Goal: Task Accomplishment & Management: Manage account settings

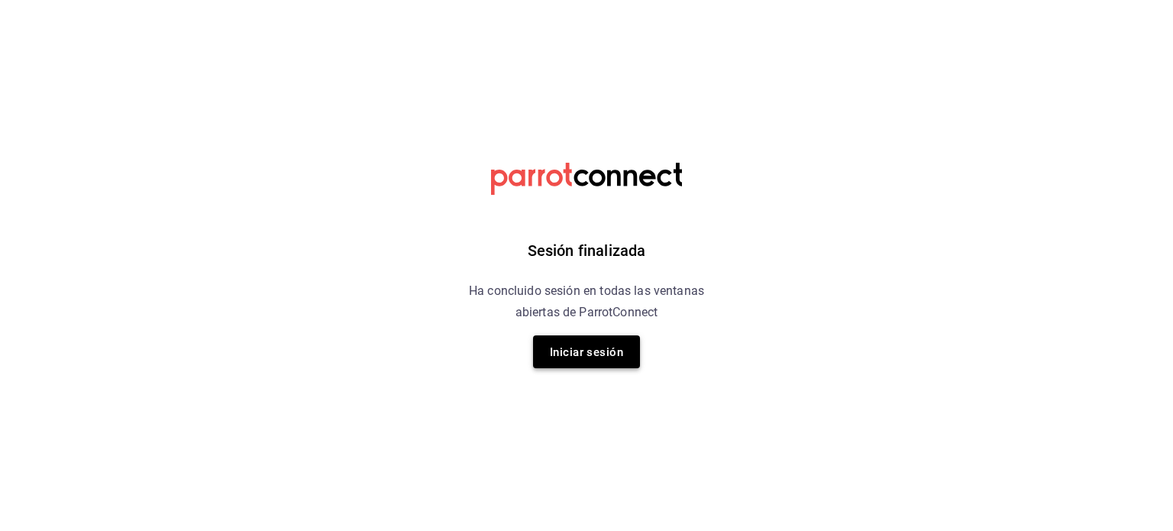
click at [621, 345] on font "Iniciar sesión" at bounding box center [586, 352] width 73 height 14
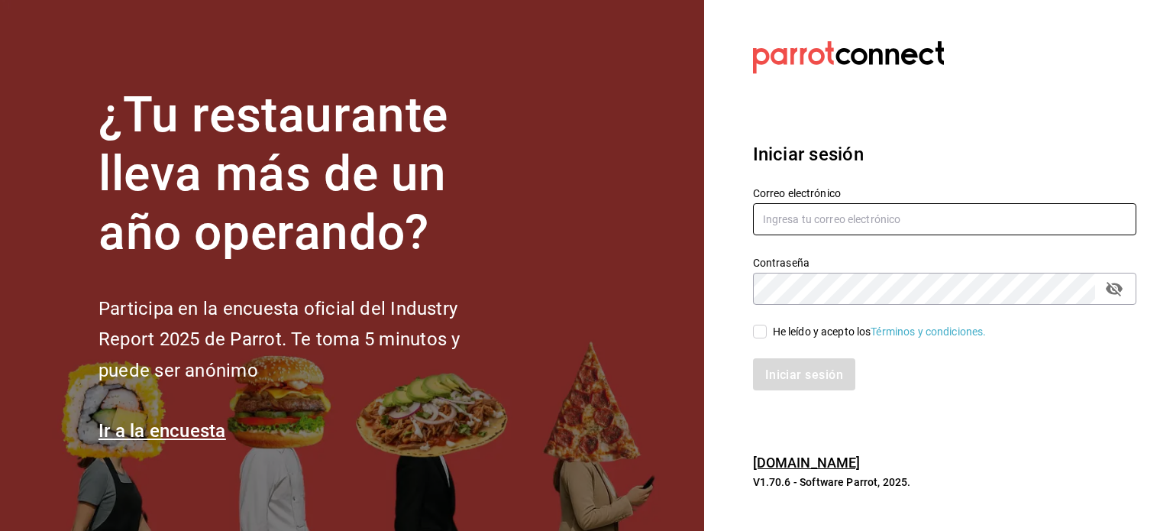
click at [825, 228] on input "text" at bounding box center [944, 219] width 383 height 32
type input "bbez2207@gmail.com"
click at [760, 335] on input "He leído y acepto los Términos y condiciones." at bounding box center [760, 332] width 14 height 14
checkbox input "true"
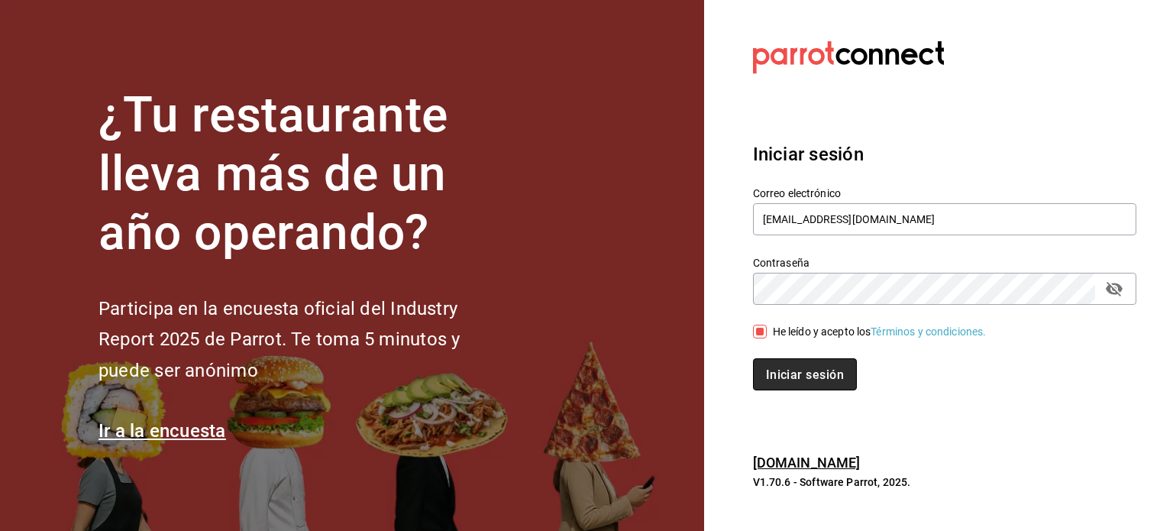
click at [791, 366] on button "Iniciar sesión" at bounding box center [805, 374] width 104 height 32
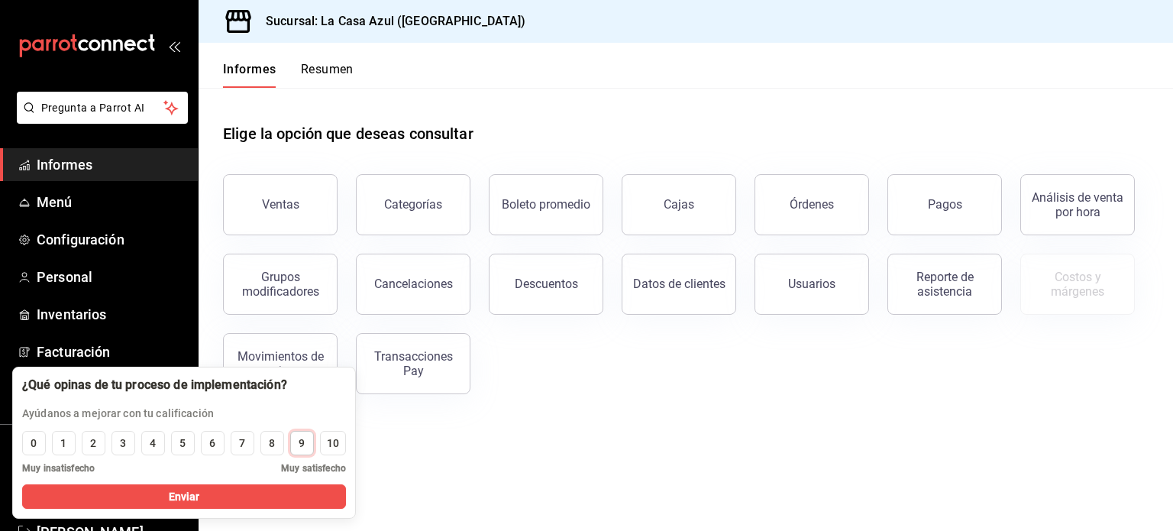
click at [297, 445] on button "9" at bounding box center [302, 443] width 24 height 24
click at [305, 503] on button "Enviar" at bounding box center [184, 496] width 324 height 24
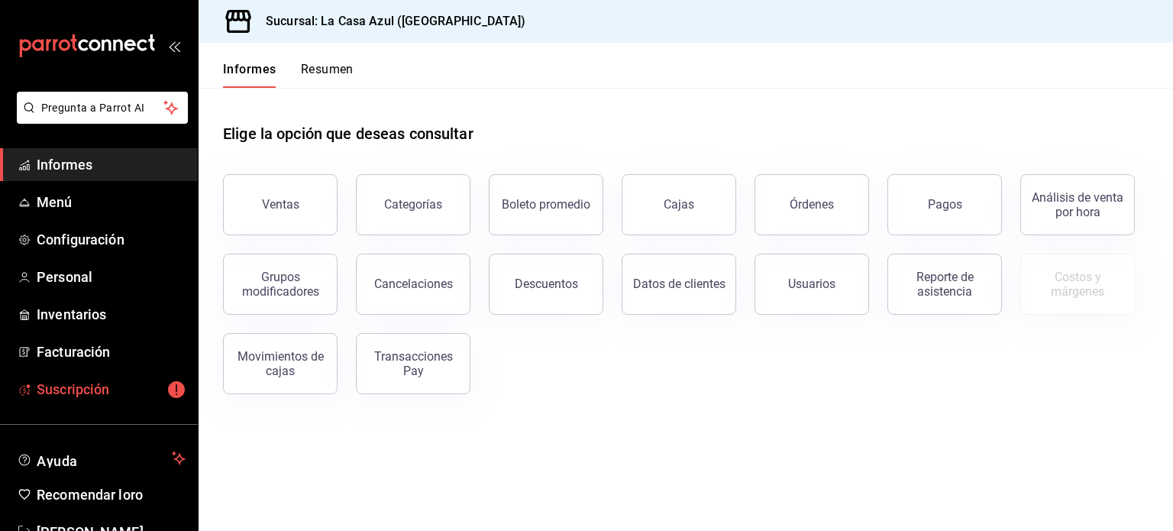
click at [134, 383] on span "Suscripción" at bounding box center [111, 389] width 149 height 21
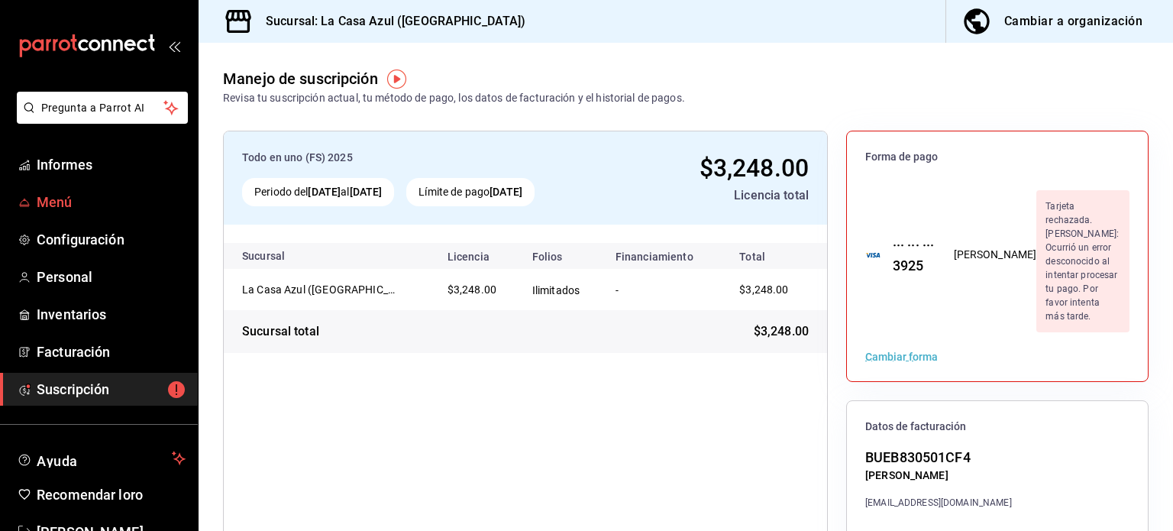
click at [53, 201] on font "Menú" at bounding box center [55, 202] width 36 height 16
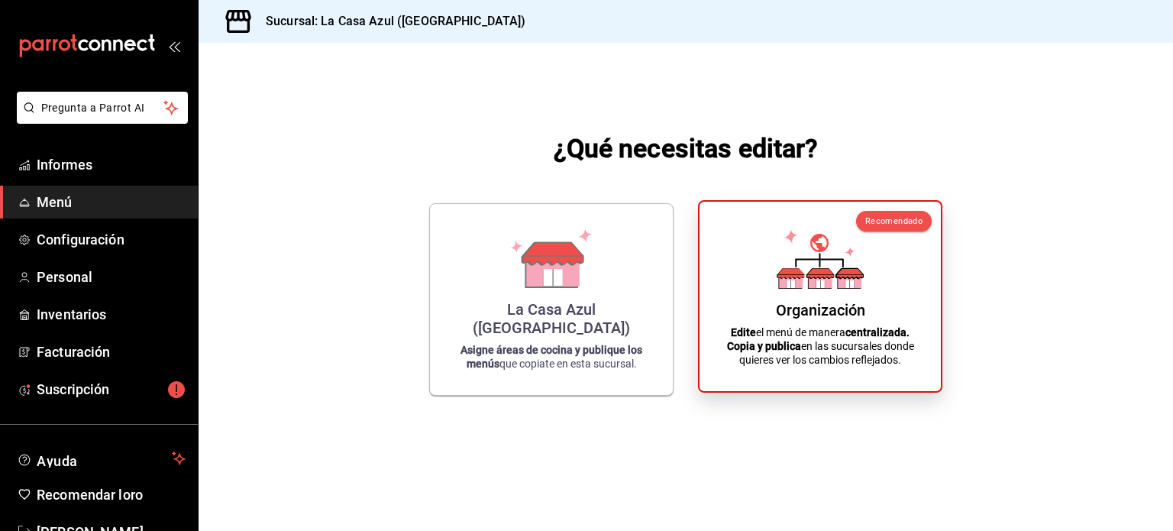
click at [800, 286] on icon at bounding box center [791, 280] width 24 height 15
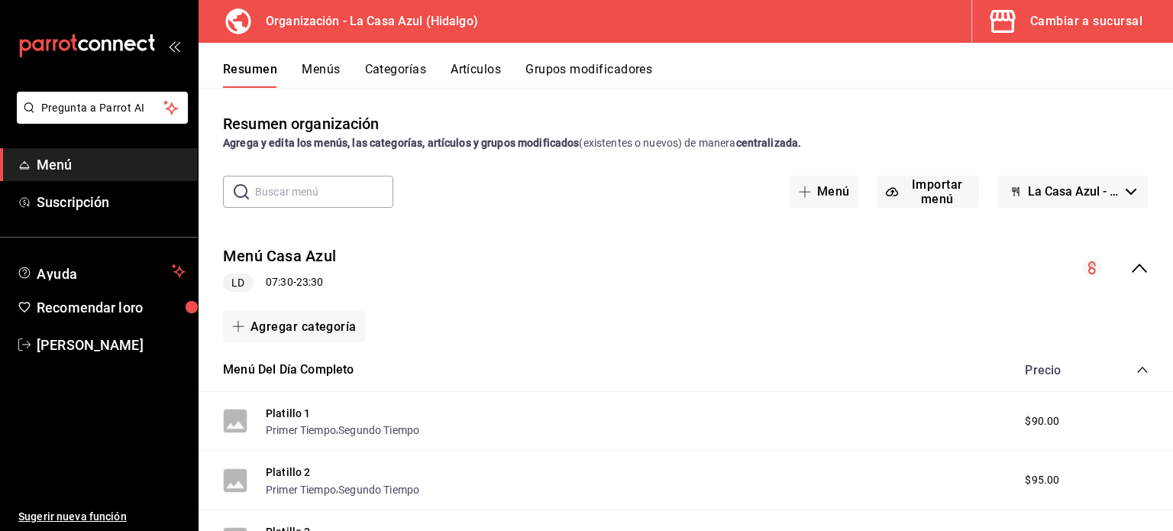
click at [415, 65] on font "Categorías" at bounding box center [396, 69] width 62 height 15
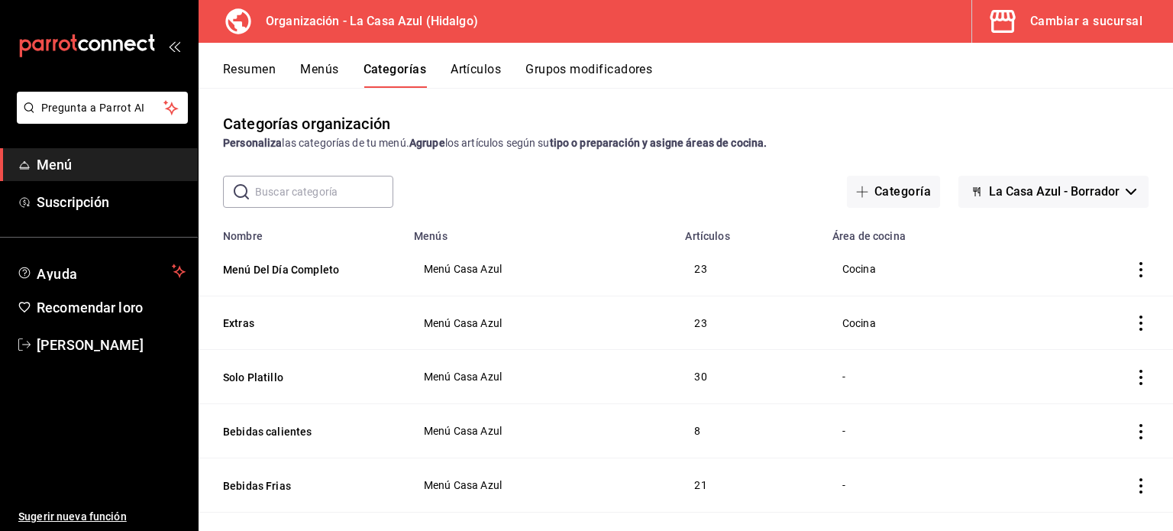
click at [476, 79] on button "Artículos" at bounding box center [476, 74] width 50 height 27
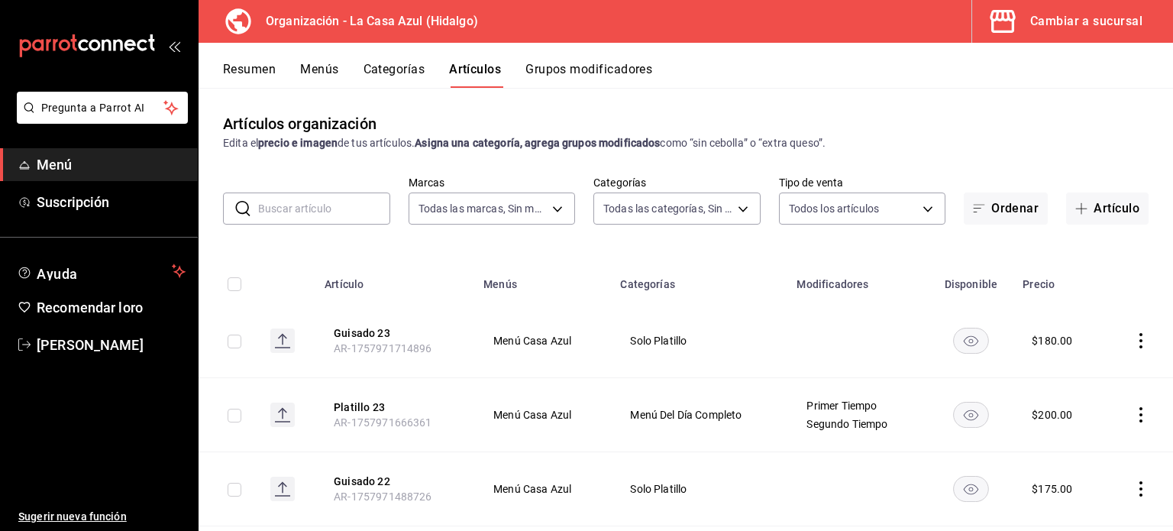
type input "dbb159b3-5420-434e-b45b-ebac01c6c2c8"
type input "7f4aaf7b-ed1f-49cc-aea9-6fde43ac0603,34dd65db-0f61-4d22-be42-a1374fd9a7b4,1b874…"
click at [309, 210] on input "text" at bounding box center [324, 208] width 132 height 31
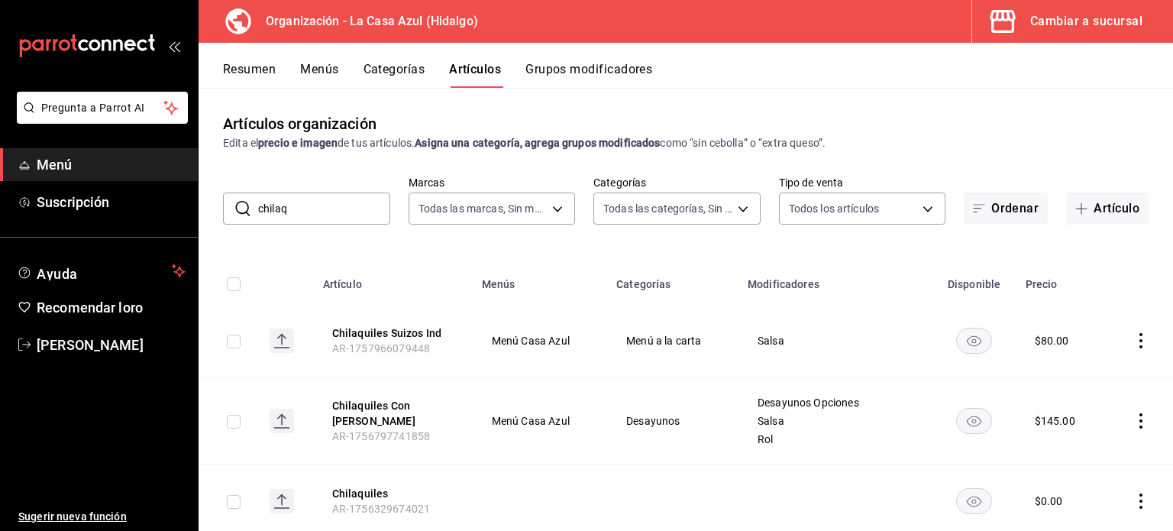
type input "chilaquiles"
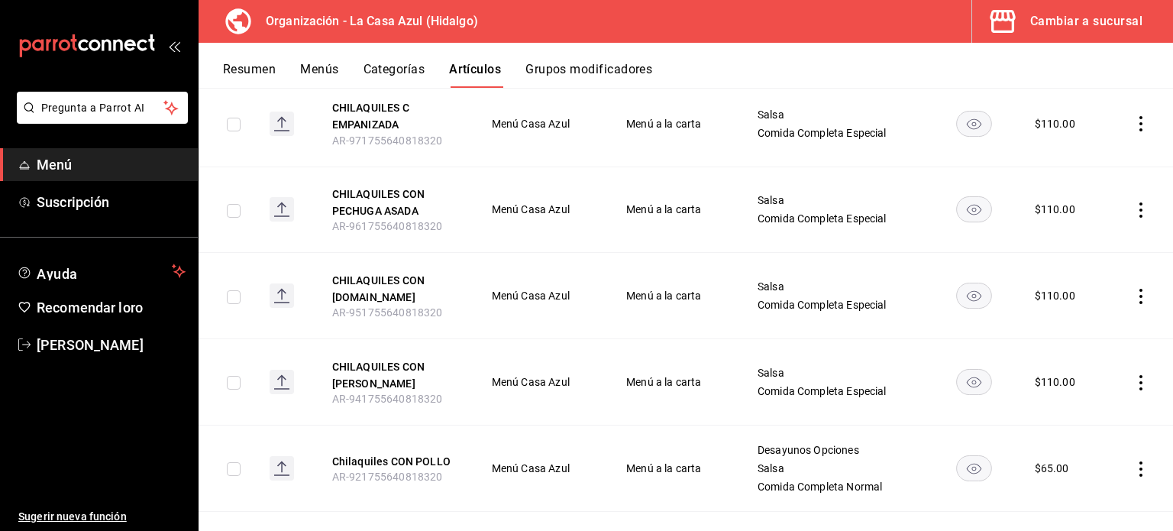
scroll to position [550, 0]
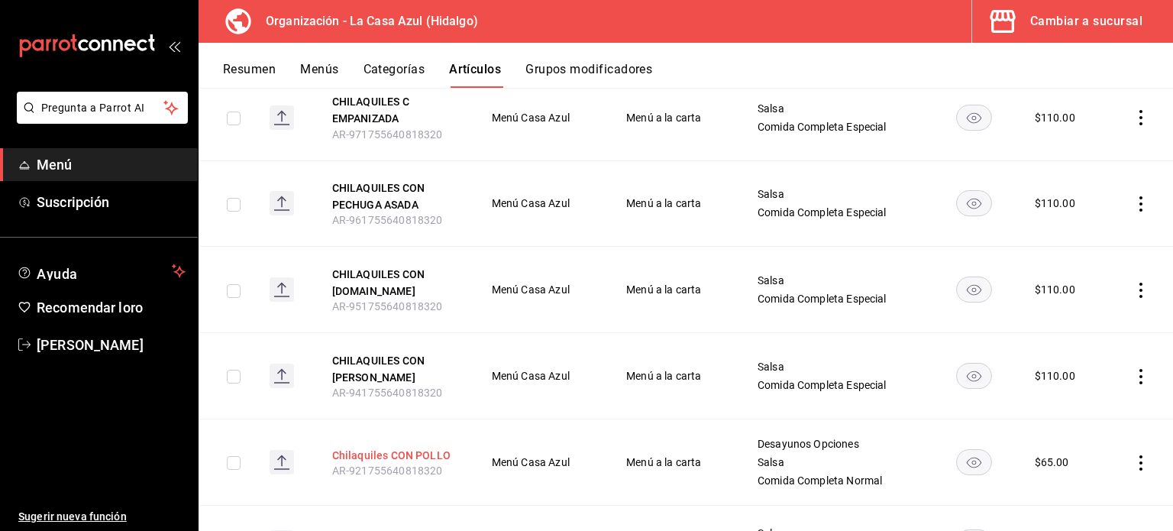
click at [389, 451] on font "Chilaquiles CON POLLO" at bounding box center [391, 455] width 118 height 12
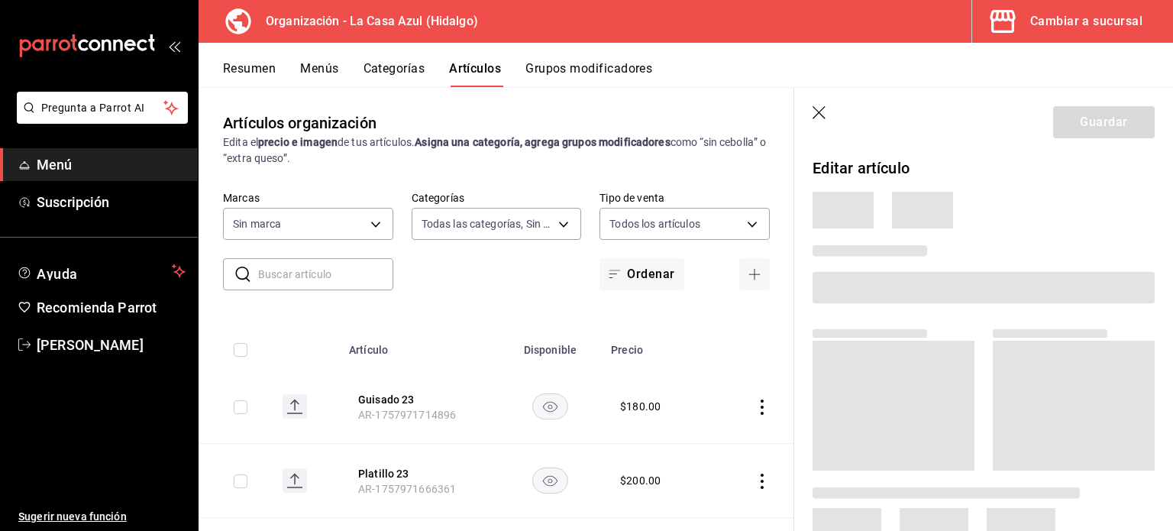
type input "7f4aaf7b-ed1f-49cc-aea9-6fde43ac0603,34dd65db-0f61-4d22-be42-a1374fd9a7b4,1b874…"
type input "dbb159b3-5420-434e-b45b-ebac01c6c2c8"
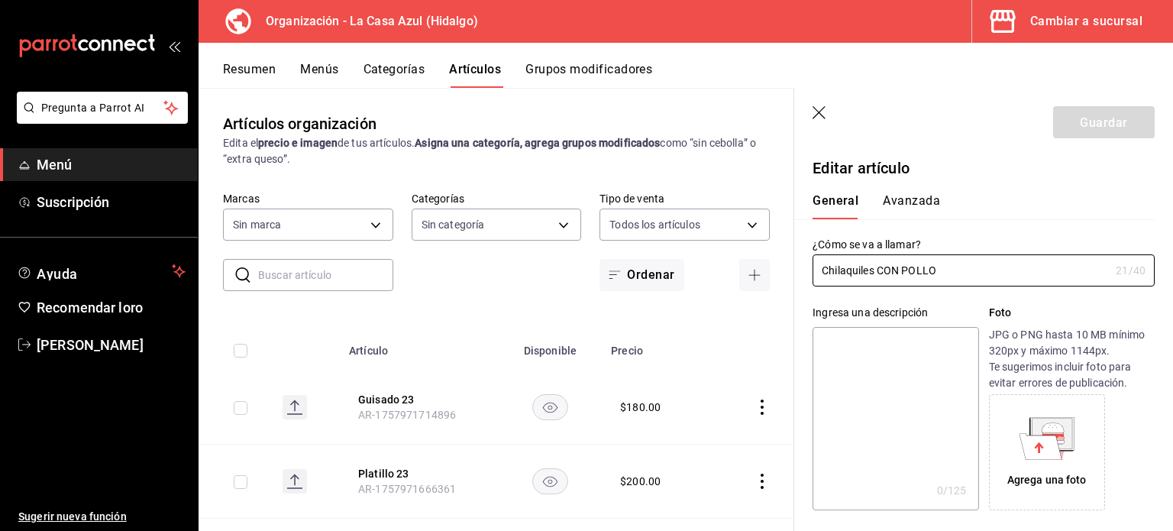
type input "$65.00"
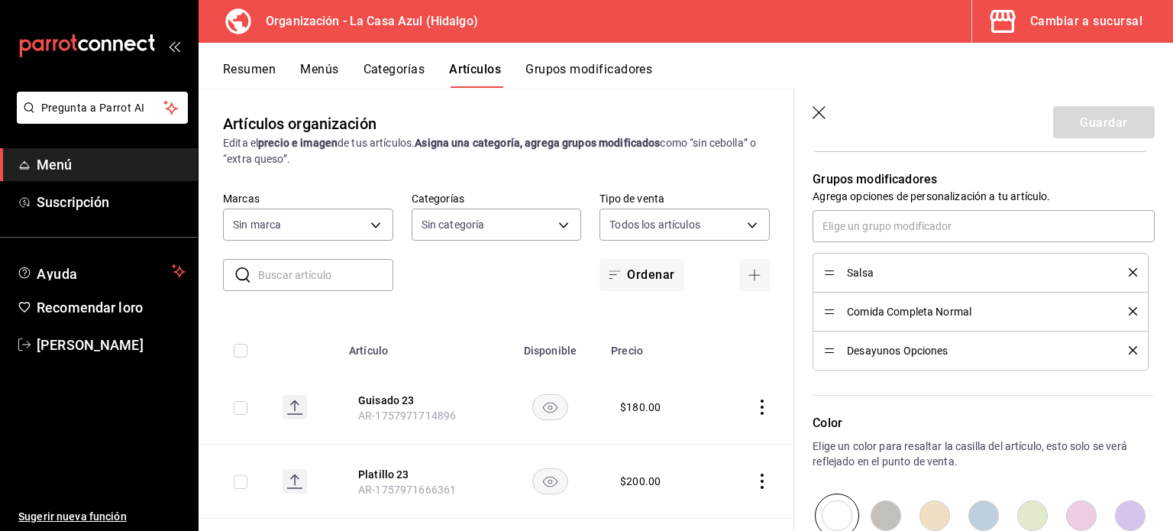
scroll to position [677, 0]
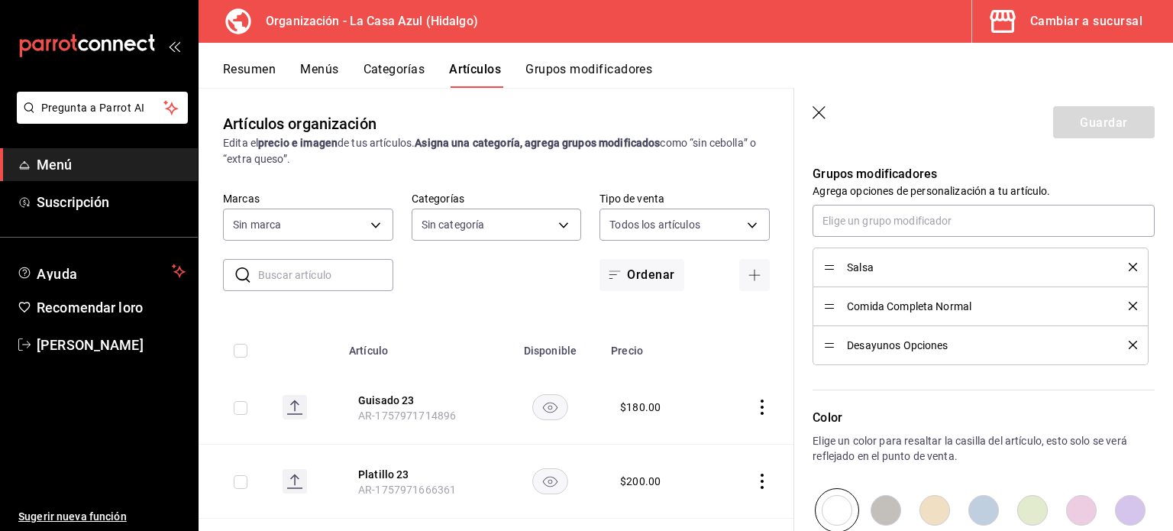
click at [1129, 349] on icon "borrar" at bounding box center [1133, 345] width 8 height 8
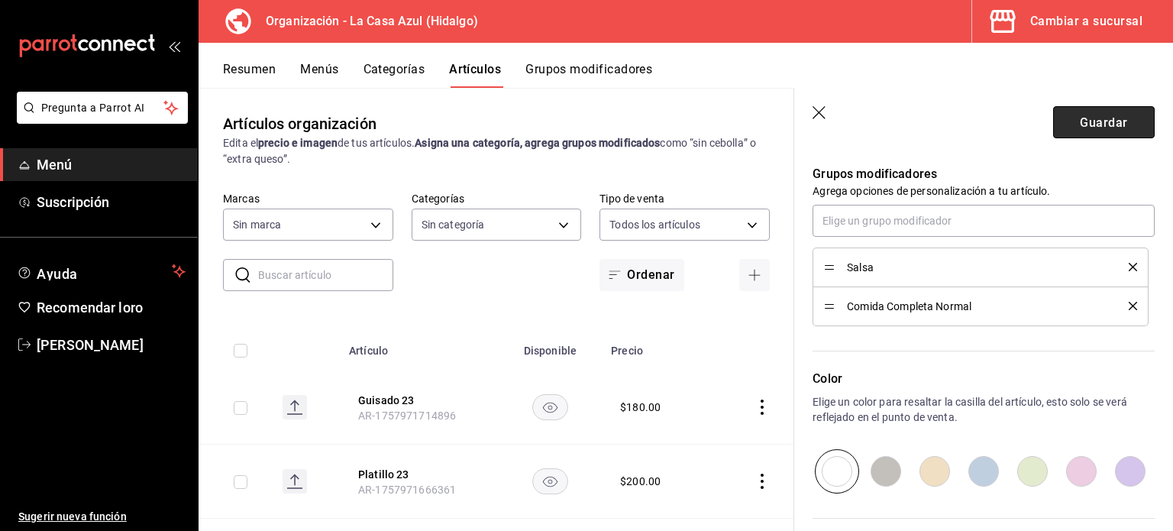
click at [1083, 127] on font "Guardar" at bounding box center [1103, 122] width 47 height 15
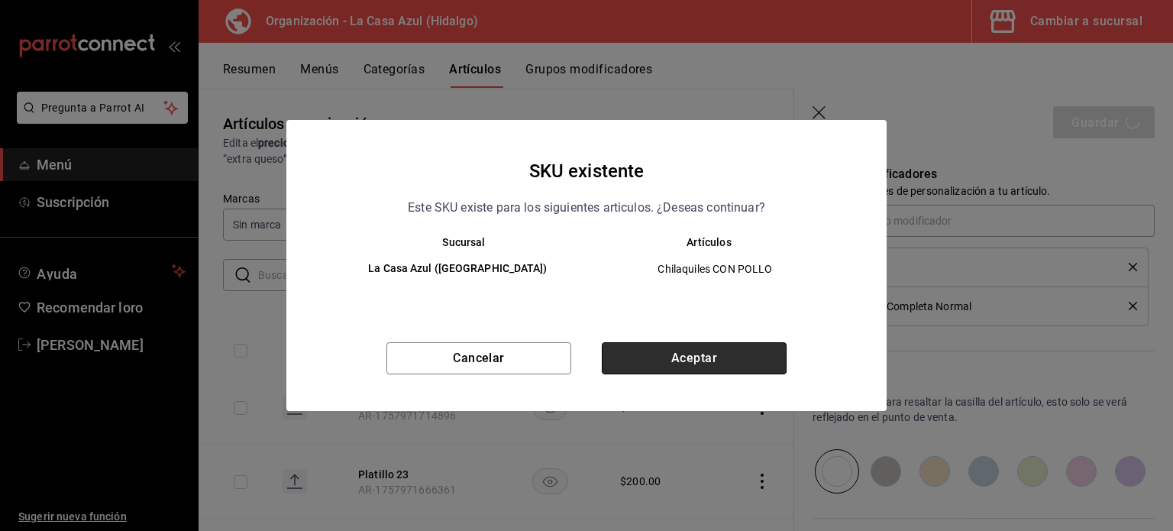
click at [690, 352] on button "Aceptar" at bounding box center [694, 358] width 185 height 32
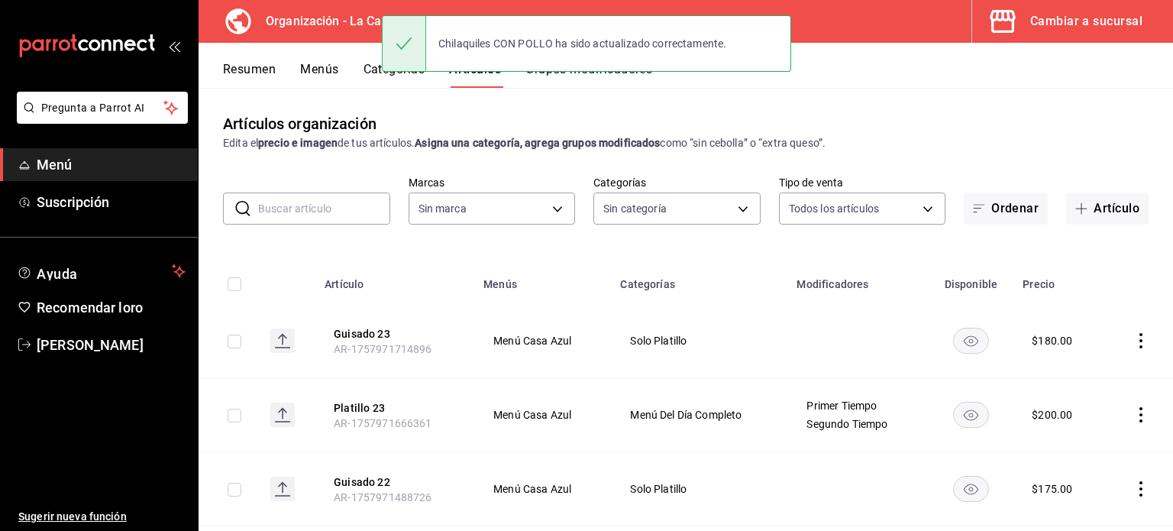
click at [293, 212] on input "text" at bounding box center [324, 208] width 132 height 31
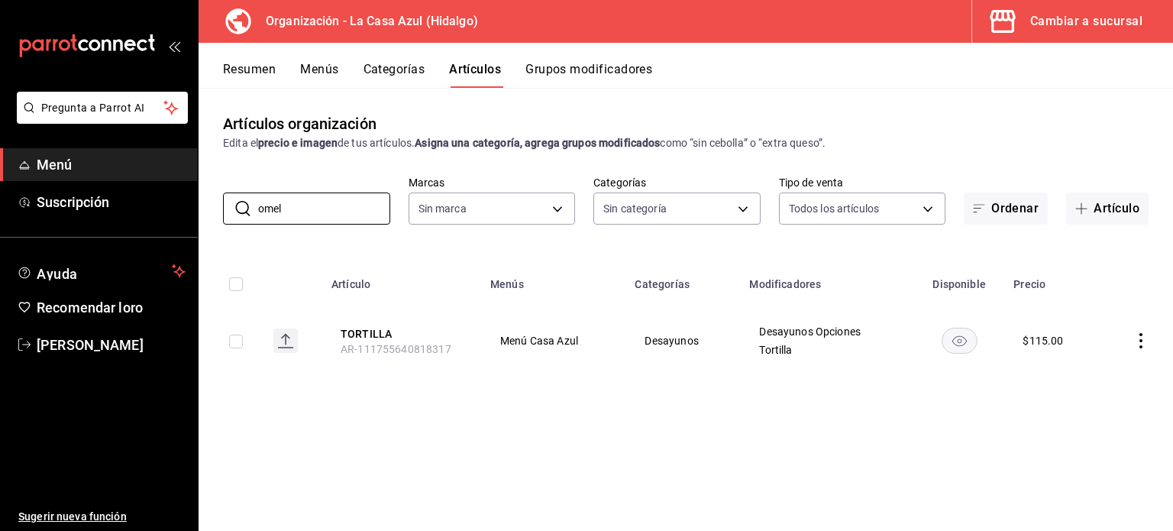
type input "omel"
click at [371, 331] on button "OMELETTE" at bounding box center [402, 332] width 122 height 15
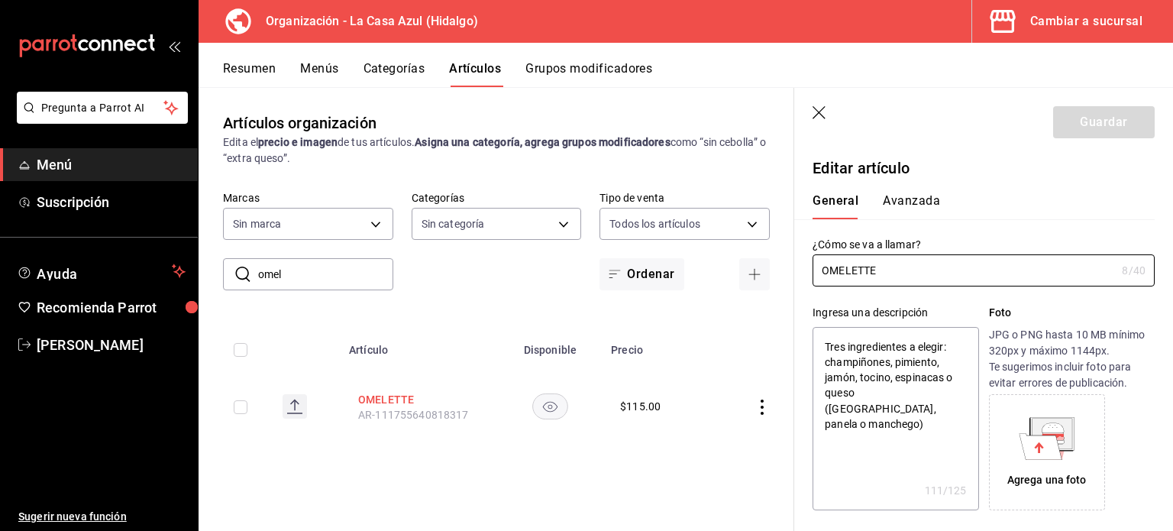
type textarea "x"
type input "$115.00"
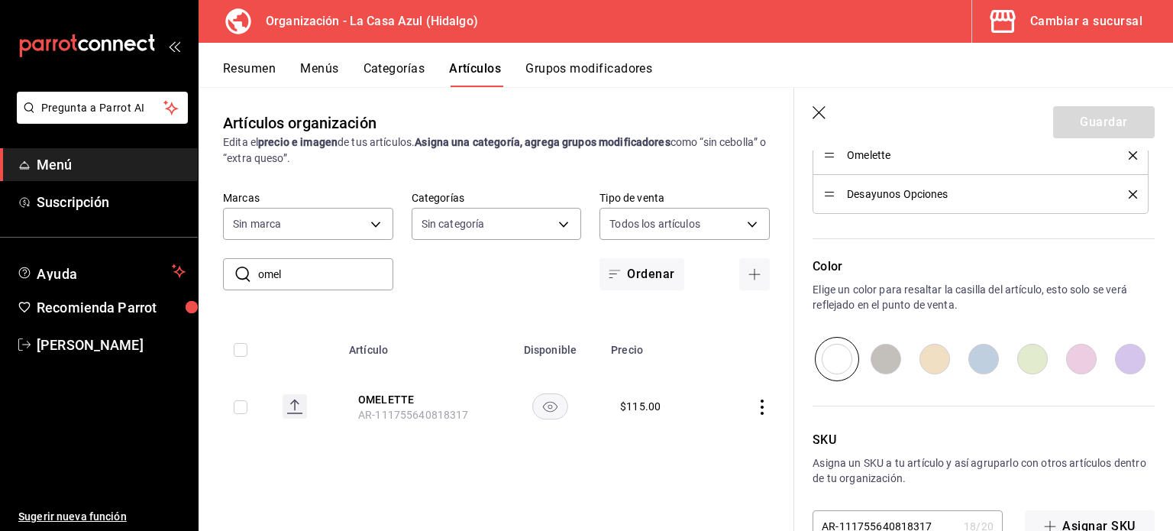
scroll to position [780, 0]
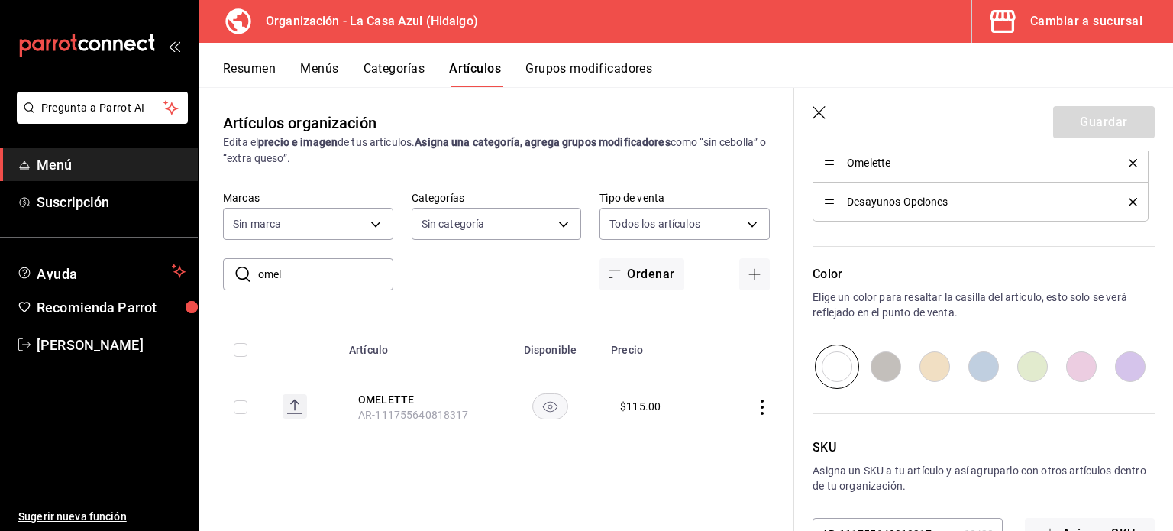
click at [1129, 202] on icon "delete" at bounding box center [1133, 202] width 8 height 8
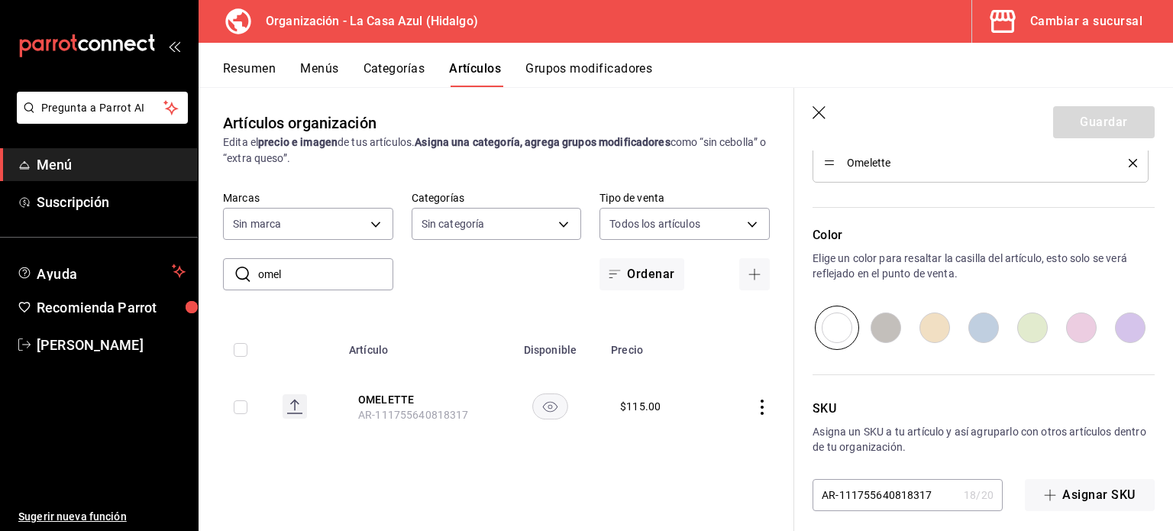
type textarea "x"
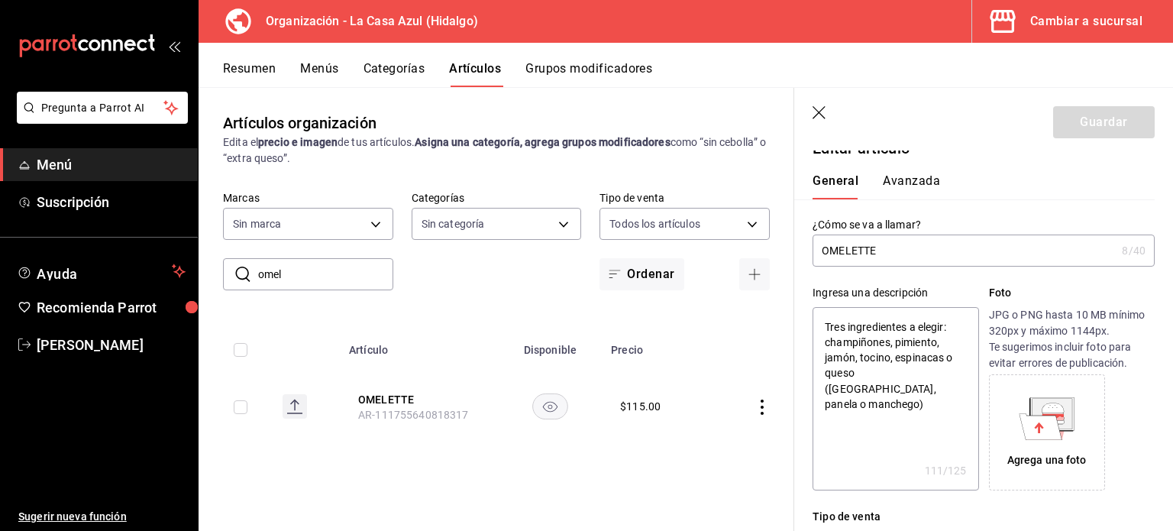
scroll to position [15, 0]
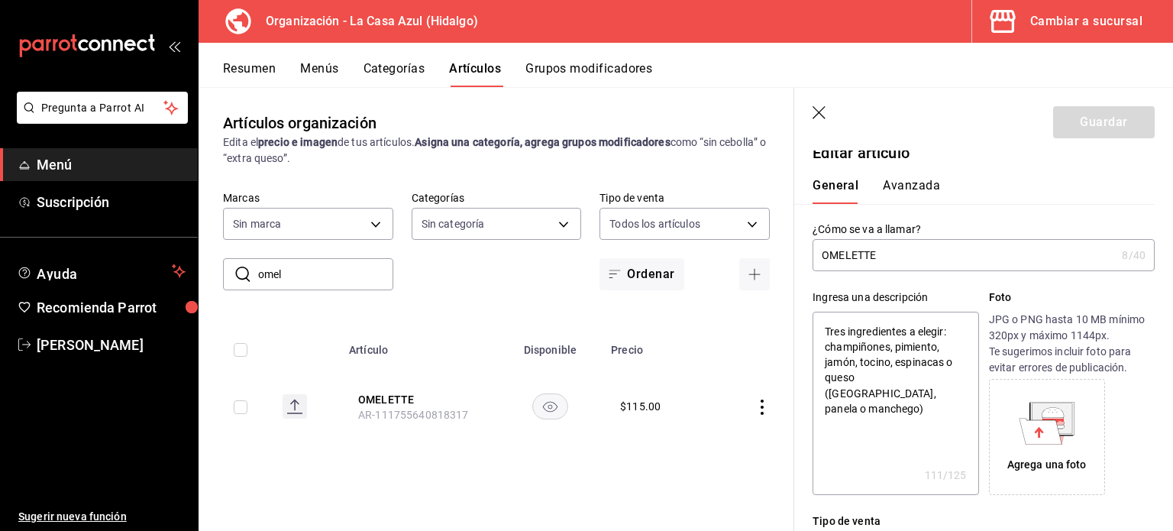
click at [895, 255] on input "OMELETTE" at bounding box center [964, 255] width 303 height 31
type input "OMELETTE"
type textarea "x"
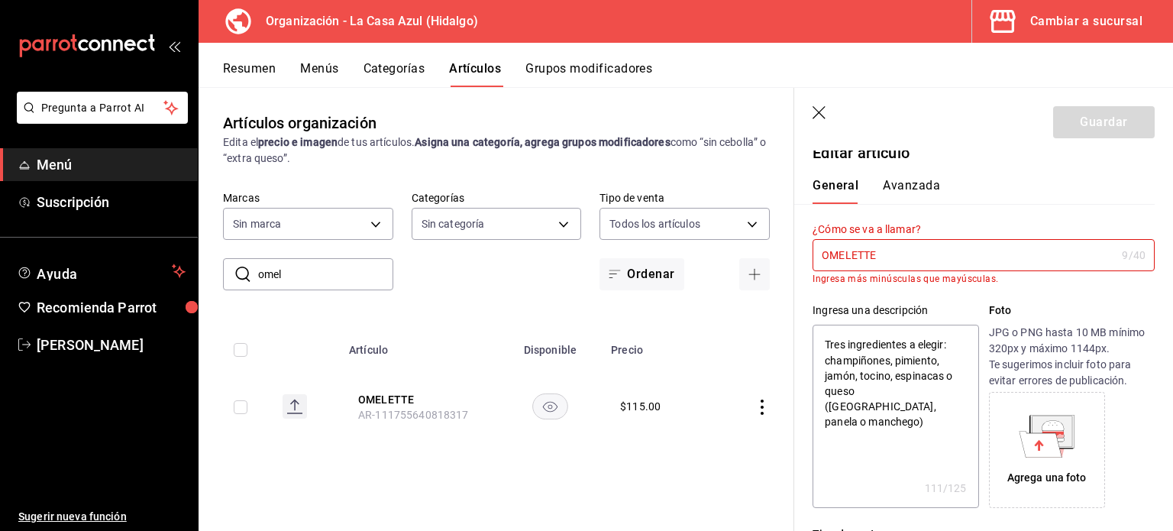
type input "OMELETTE"
type textarea "x"
type input "OMELETTE"
type textarea "x"
type input "OMELETTE"
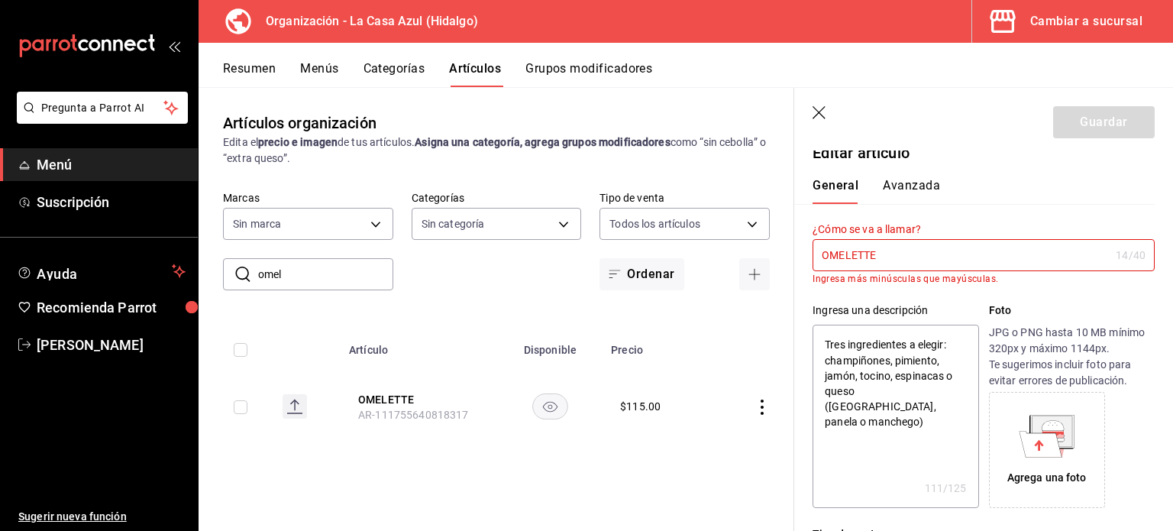
type textarea "x"
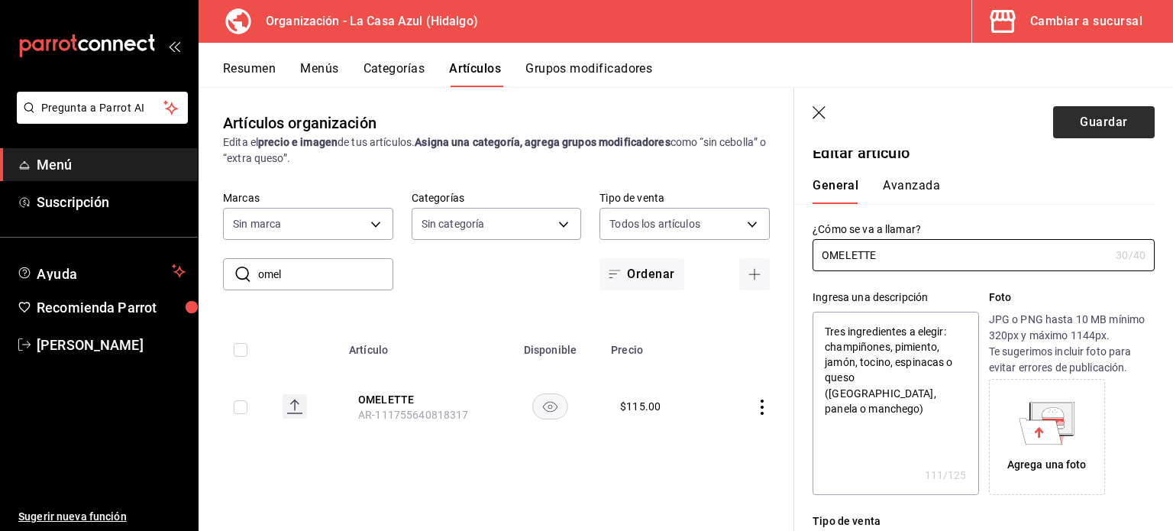
type input "OMELETTE"
click at [1091, 121] on button "Guardar" at bounding box center [1104, 122] width 102 height 32
click at [1091, 121] on div "Guardar" at bounding box center [1104, 122] width 102 height 32
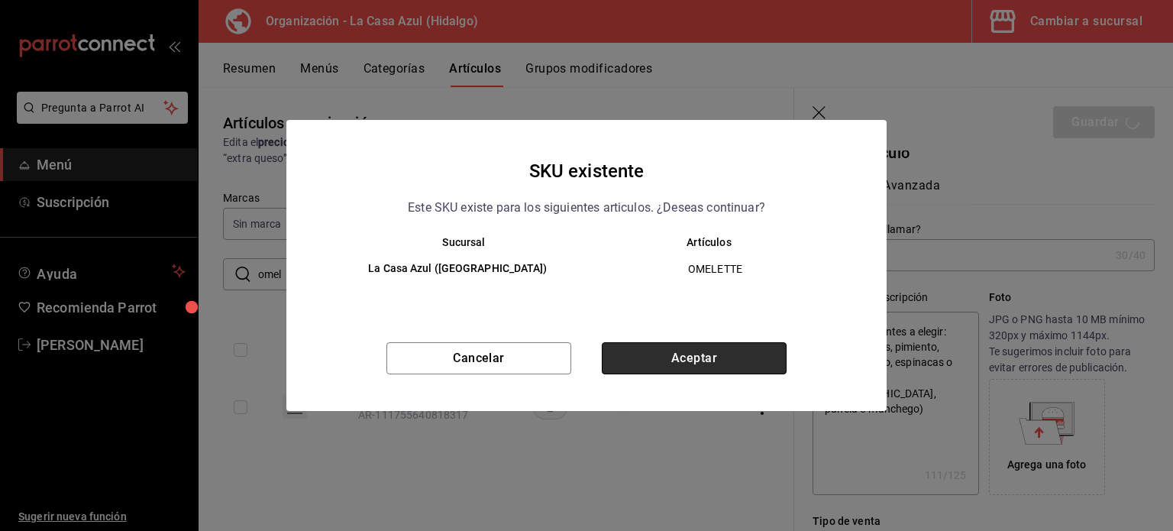
click at [753, 367] on button "Aceptar" at bounding box center [694, 358] width 185 height 32
type textarea "x"
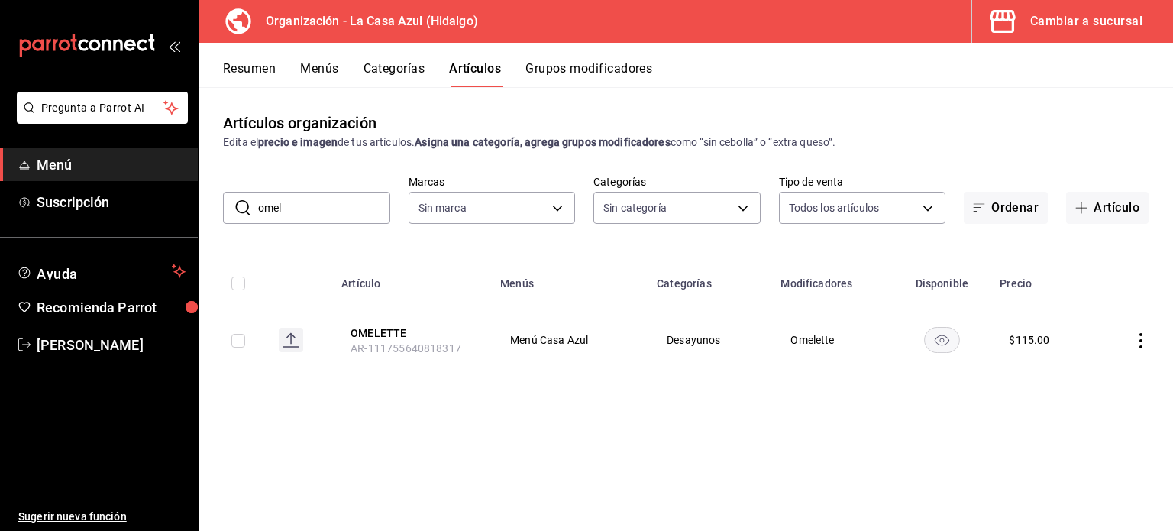
click at [309, 76] on button "Menús" at bounding box center [319, 74] width 38 height 26
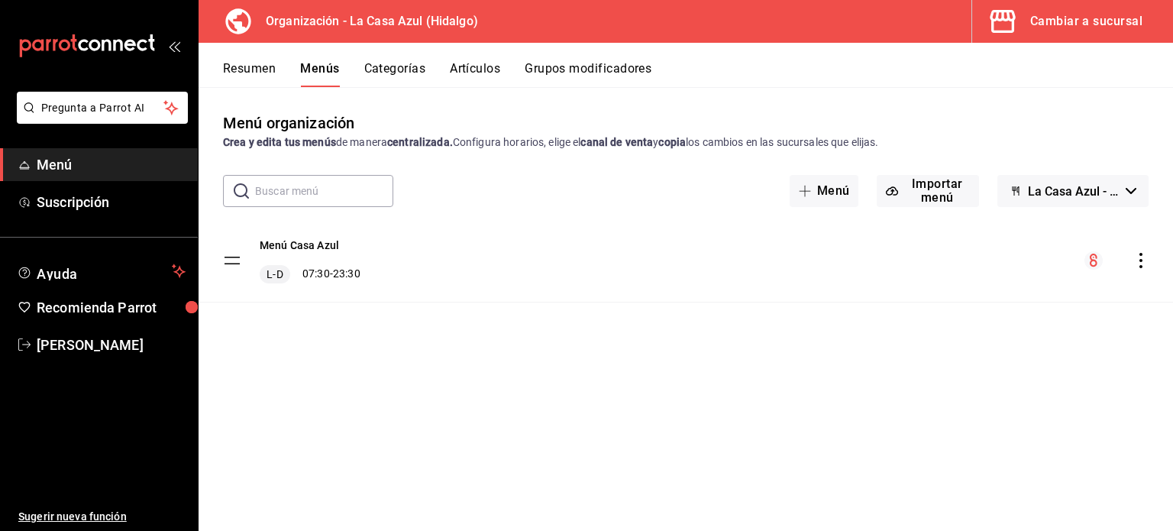
click at [408, 75] on button "Categorías" at bounding box center [395, 74] width 62 height 26
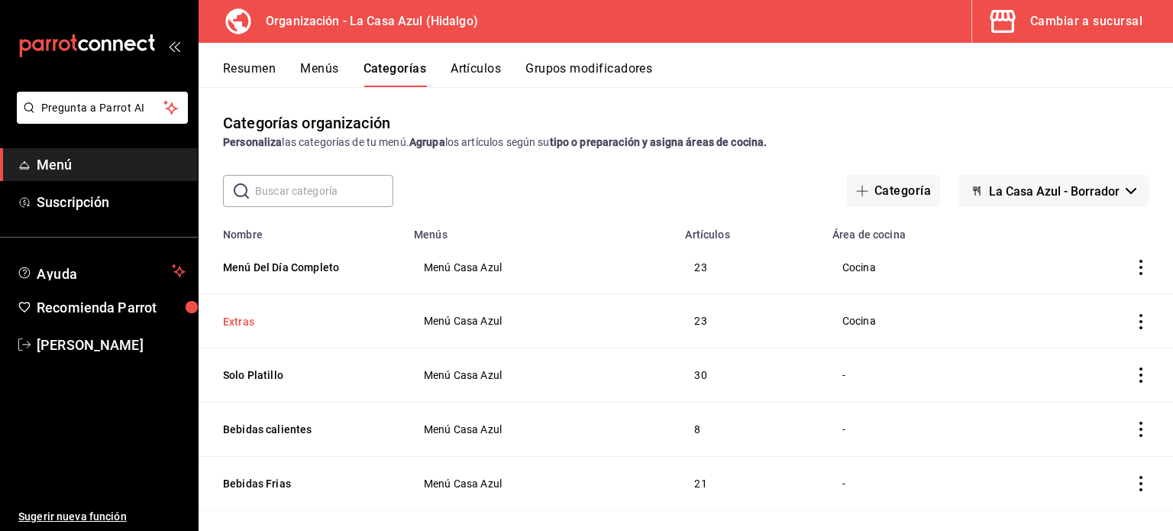
click at [227, 326] on button "Extras" at bounding box center [299, 321] width 153 height 15
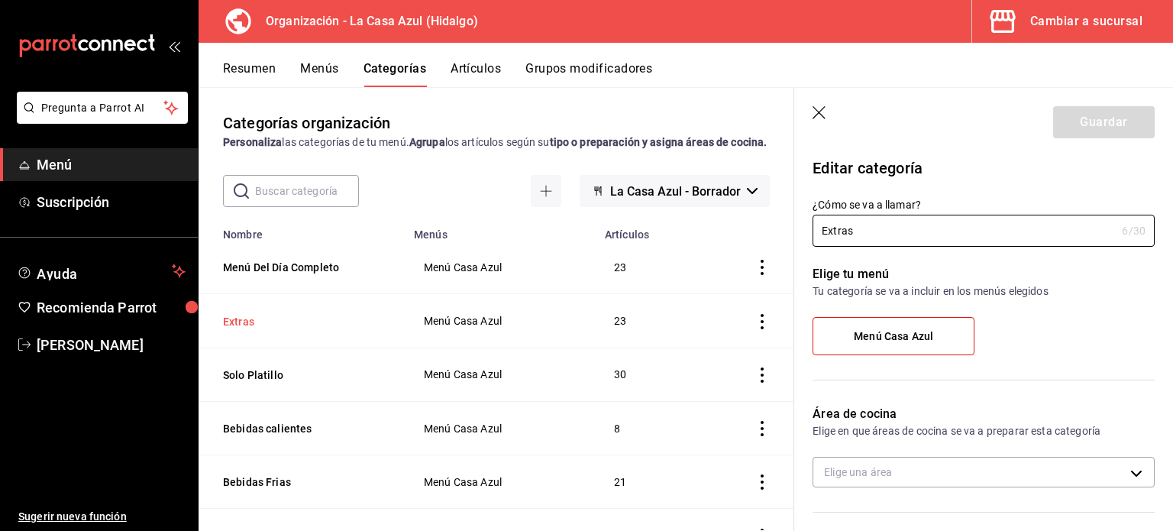
type input "e34fe6eb-a6a0-4674-9708-e38fb42f605d"
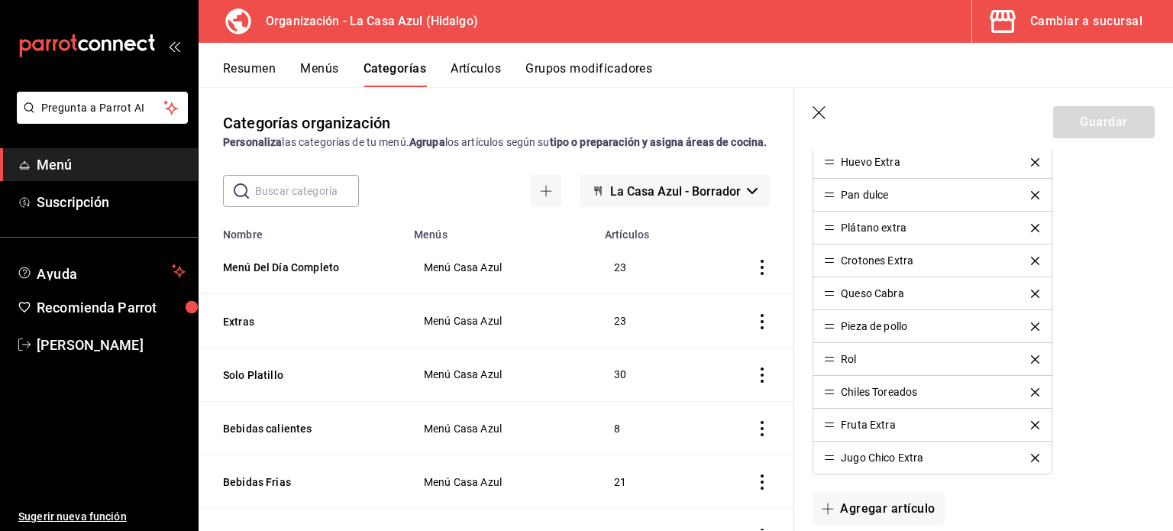
scroll to position [883, 0]
click at [454, 73] on button "Artículos" at bounding box center [476, 74] width 50 height 26
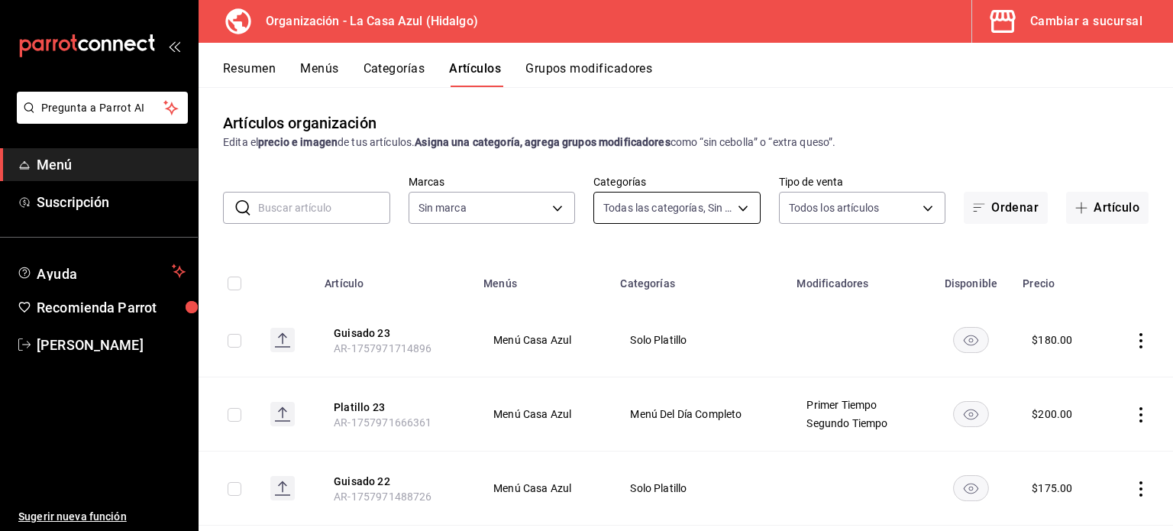
type input "7f4aaf7b-ed1f-49cc-aea9-6fde43ac0603,34dd65db-0f61-4d22-be42-a1374fd9a7b4,1b874…"
type input "dbb159b3-5420-434e-b45b-ebac01c6c2c8"
click at [1075, 211] on icon "button" at bounding box center [1081, 208] width 12 height 12
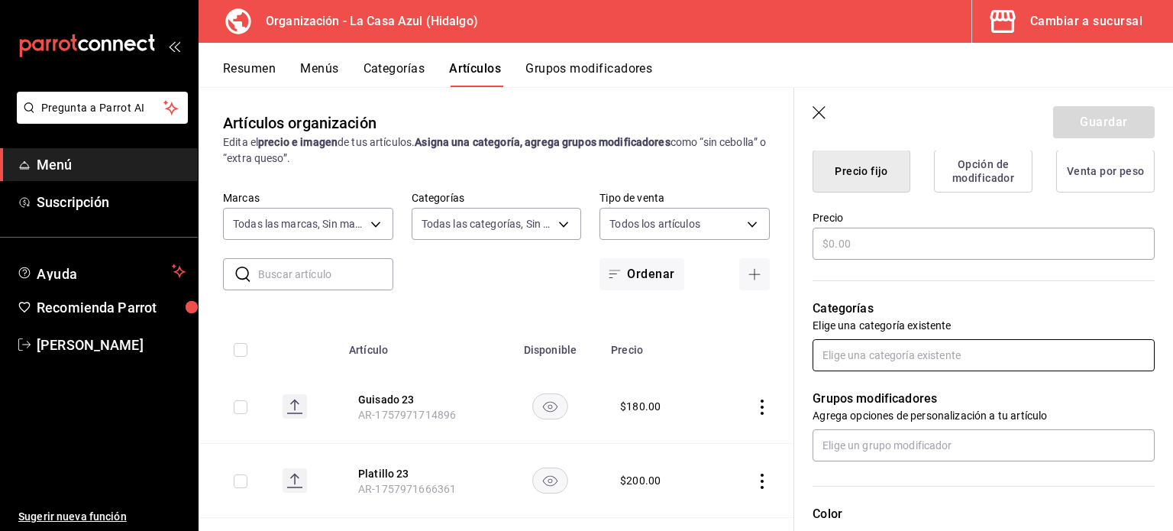
scroll to position [404, 0]
type input "Tocino Extra"
click at [956, 338] on input "text" at bounding box center [984, 352] width 342 height 32
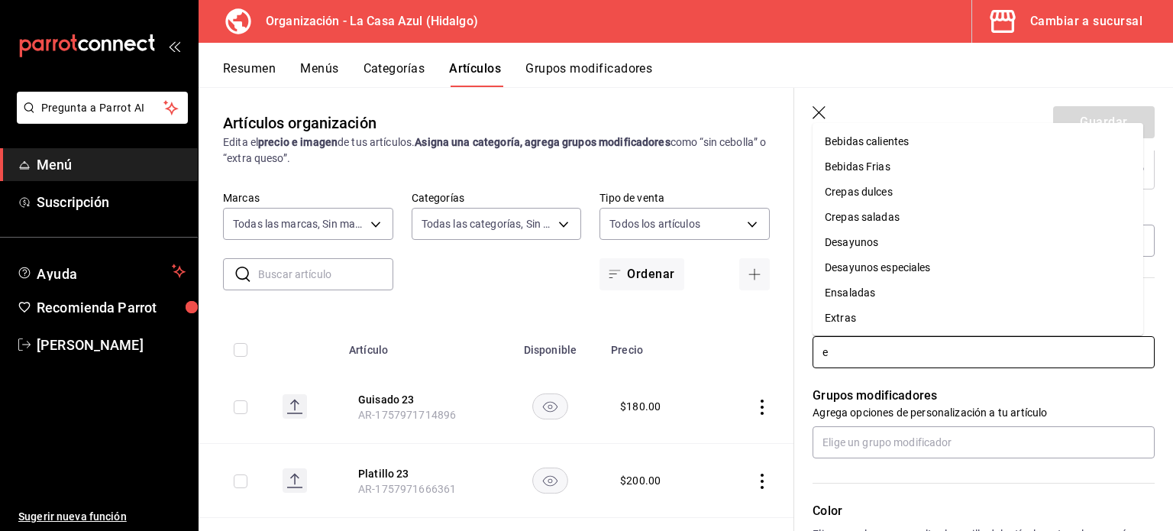
type input "ex"
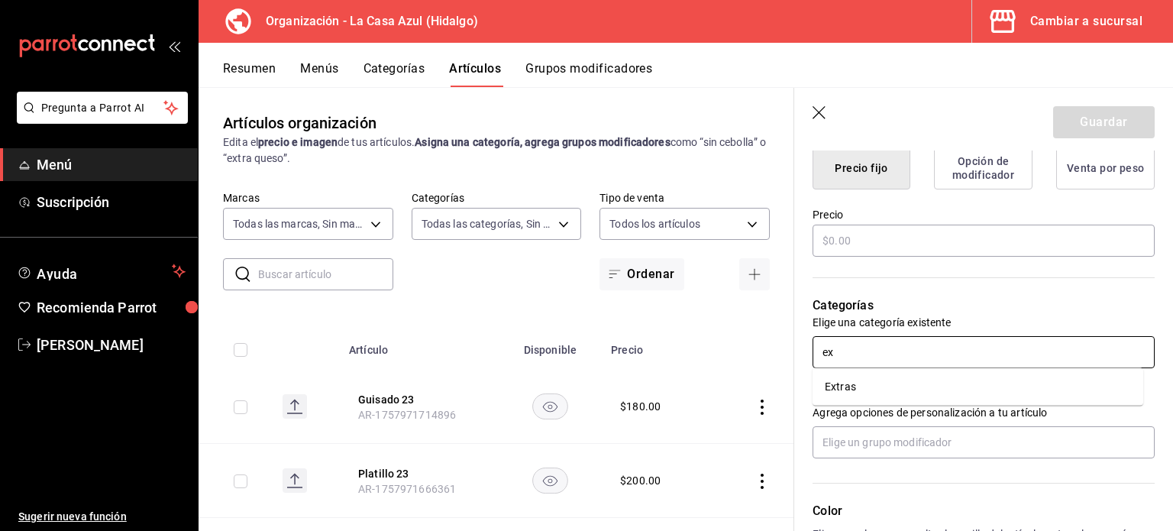
click at [861, 380] on li "Extras" at bounding box center [978, 386] width 331 height 25
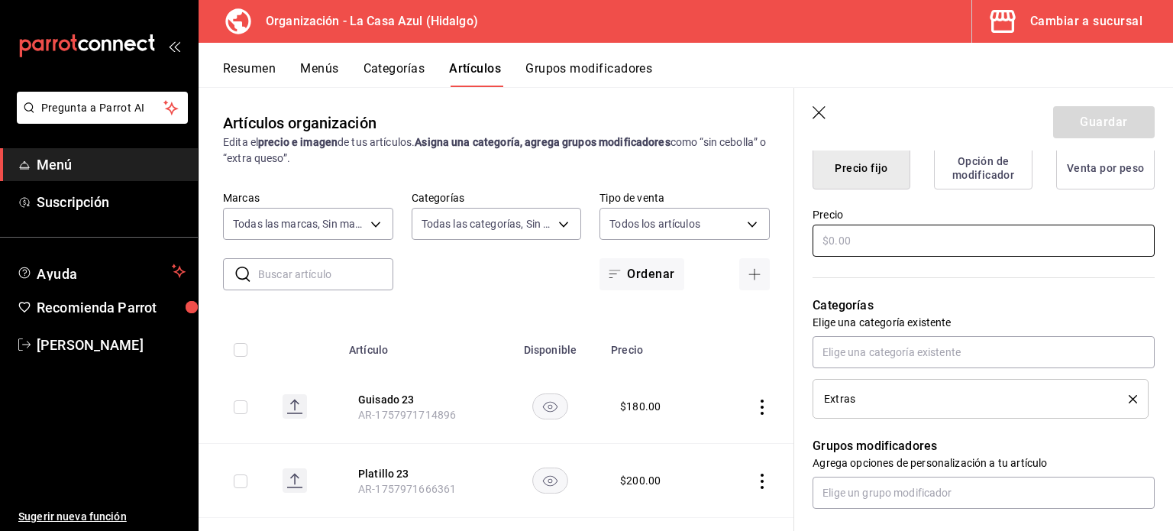
click at [856, 231] on input "text" at bounding box center [984, 241] width 342 height 32
type input "$15.00"
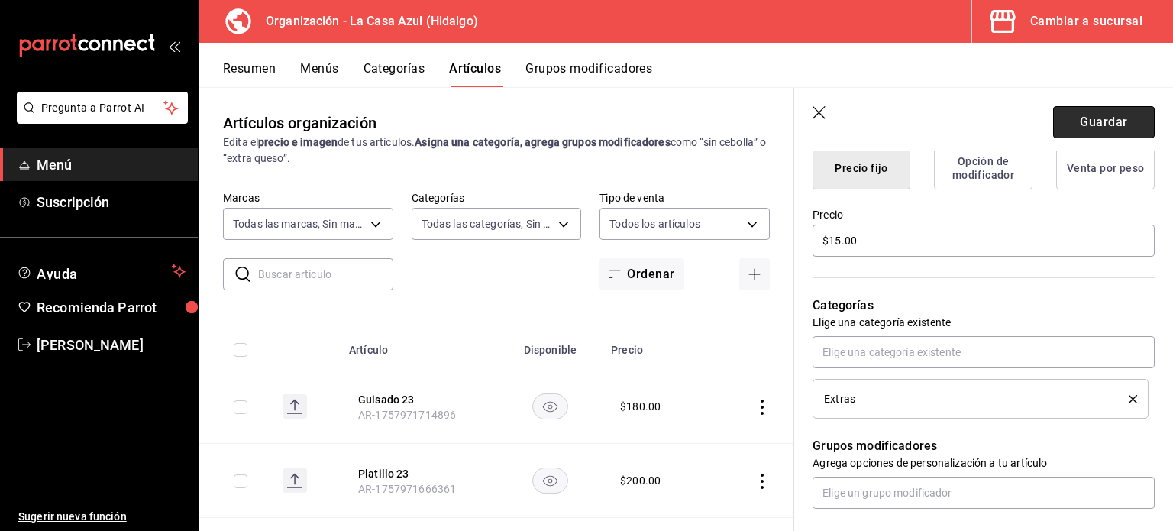
click at [1055, 137] on button "Guardar" at bounding box center [1104, 122] width 102 height 32
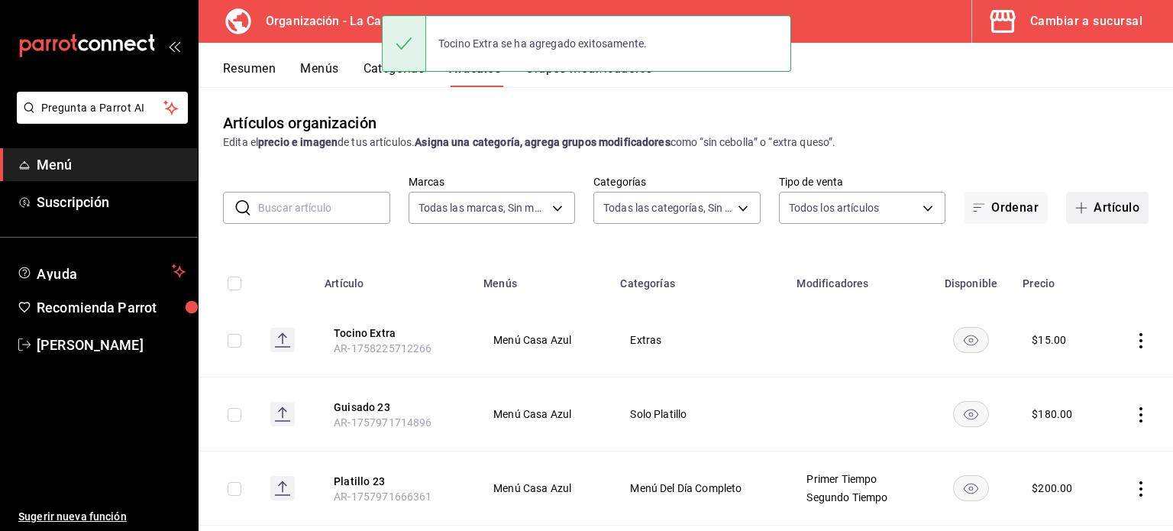
click at [1110, 206] on button "Artículo" at bounding box center [1107, 208] width 82 height 32
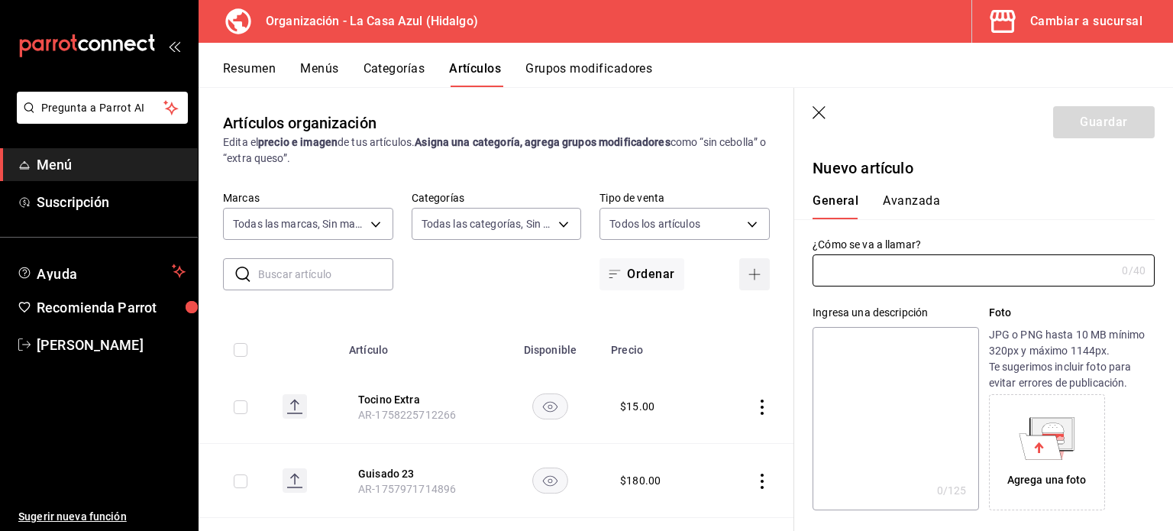
type input "AR-1758225787936"
click at [871, 262] on input "text" at bounding box center [964, 270] width 303 height 31
type input "Jamón Extra"
type button "1"
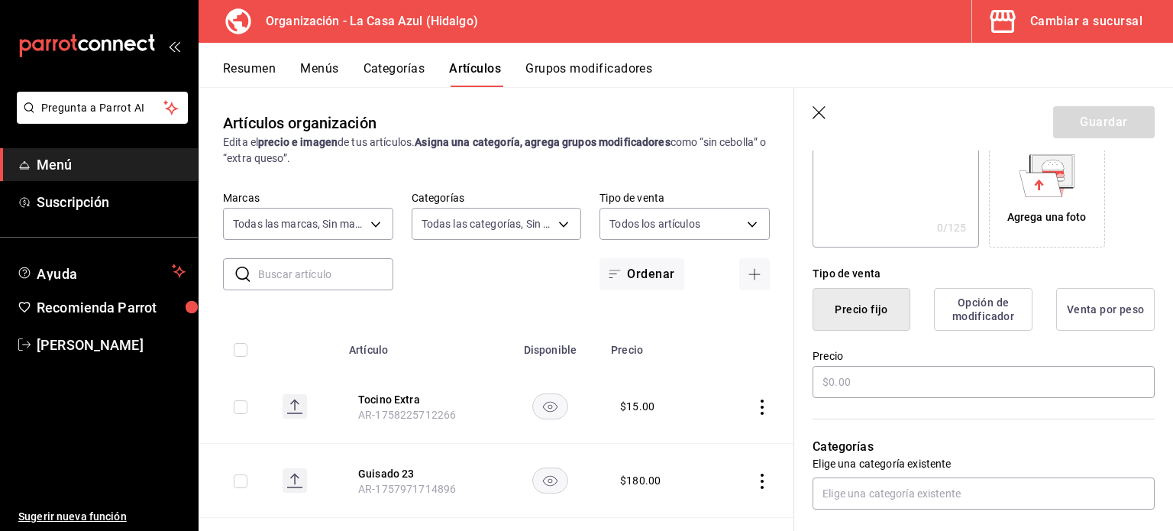
type button "0"
click at [840, 371] on input "text" at bounding box center [984, 382] width 342 height 32
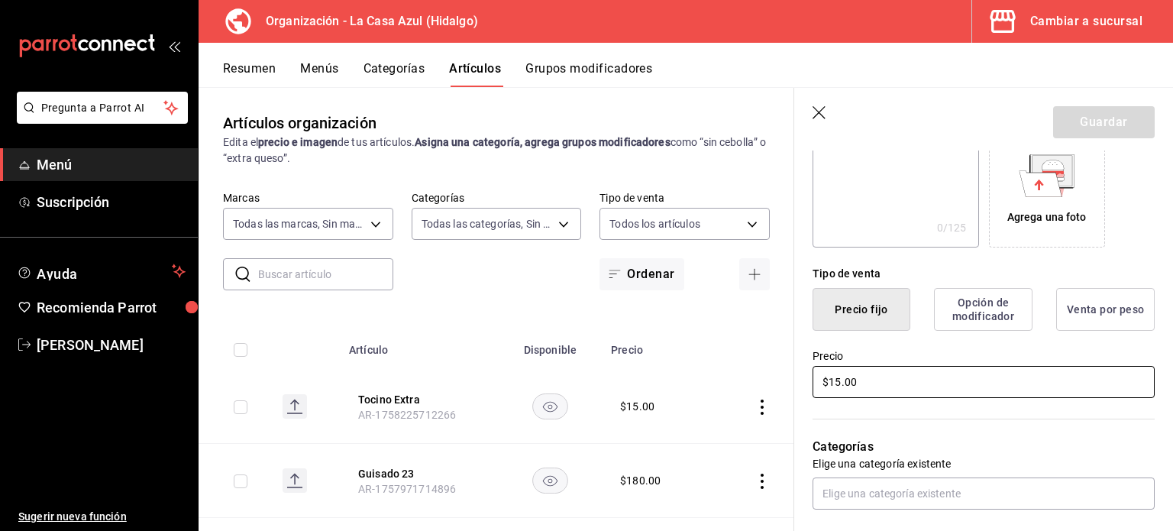
type input "$15.00"
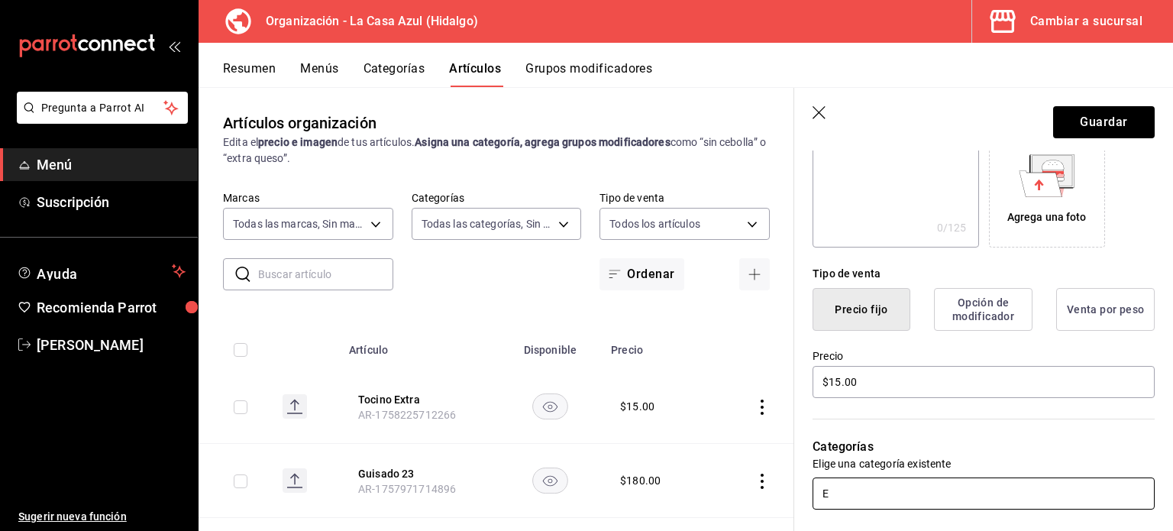
type input "Ex"
click at [845, 465] on li "Extras" at bounding box center [978, 458] width 331 height 25
click at [1102, 140] on header "Guardar" at bounding box center [983, 119] width 379 height 63
click at [1102, 128] on button "Guardar" at bounding box center [1104, 122] width 102 height 32
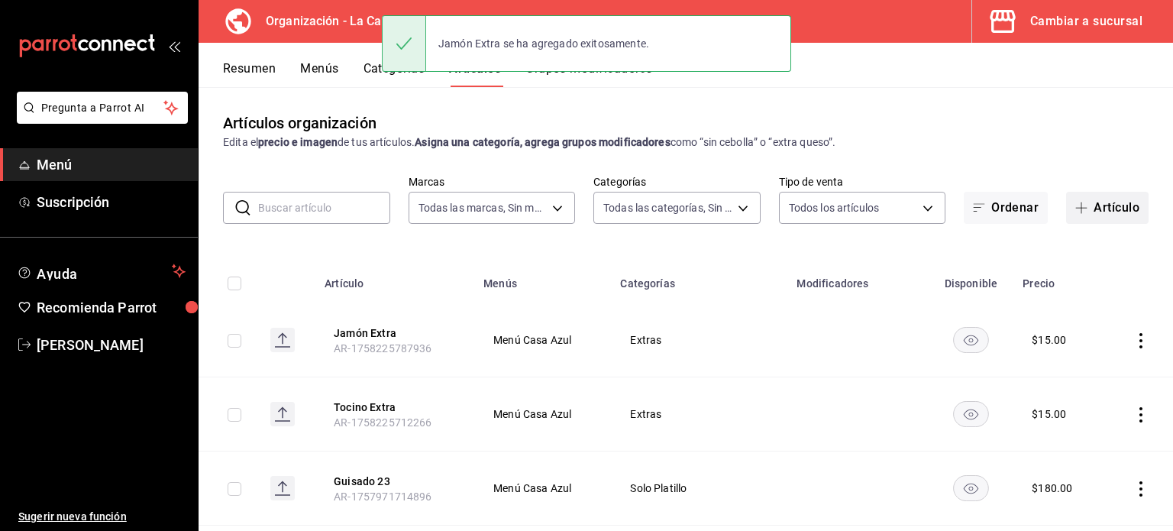
click at [1075, 219] on button "Artículo" at bounding box center [1107, 208] width 82 height 32
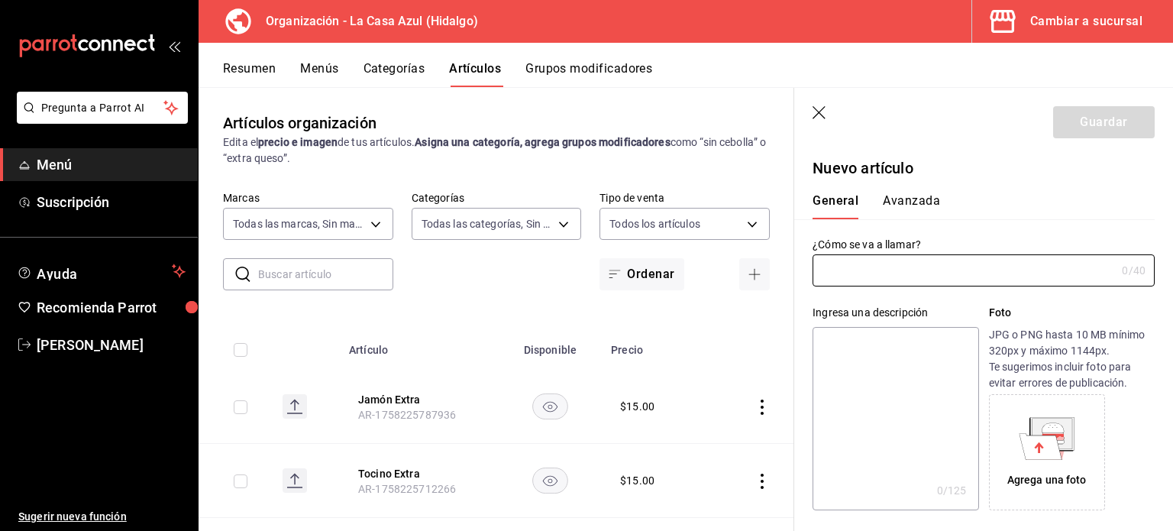
type input "AR-1758225935205"
type input "Salchicha Extra"
type button "1"
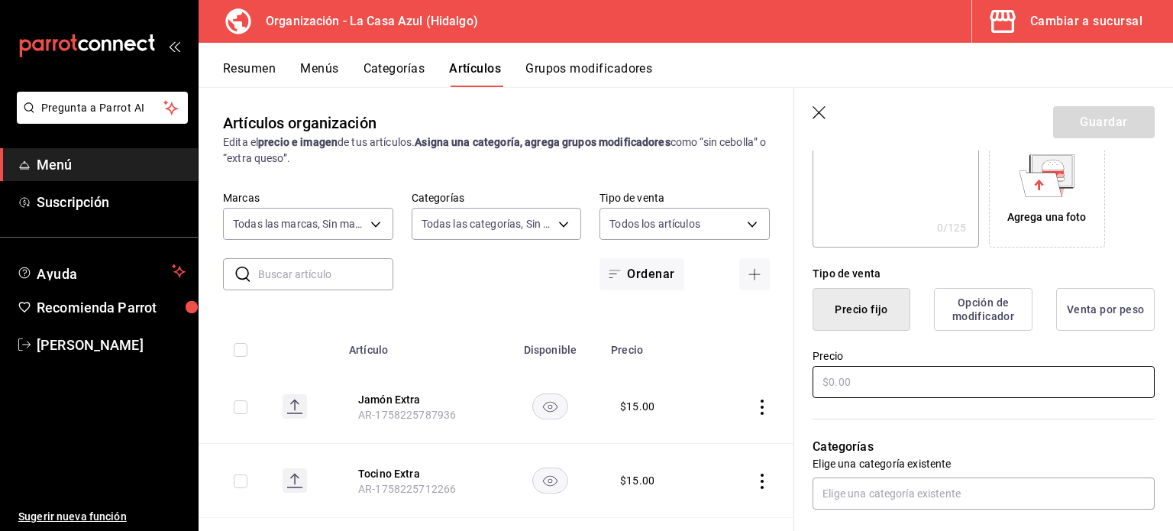
click at [843, 367] on input "text" at bounding box center [984, 382] width 342 height 32
type input "$5.00"
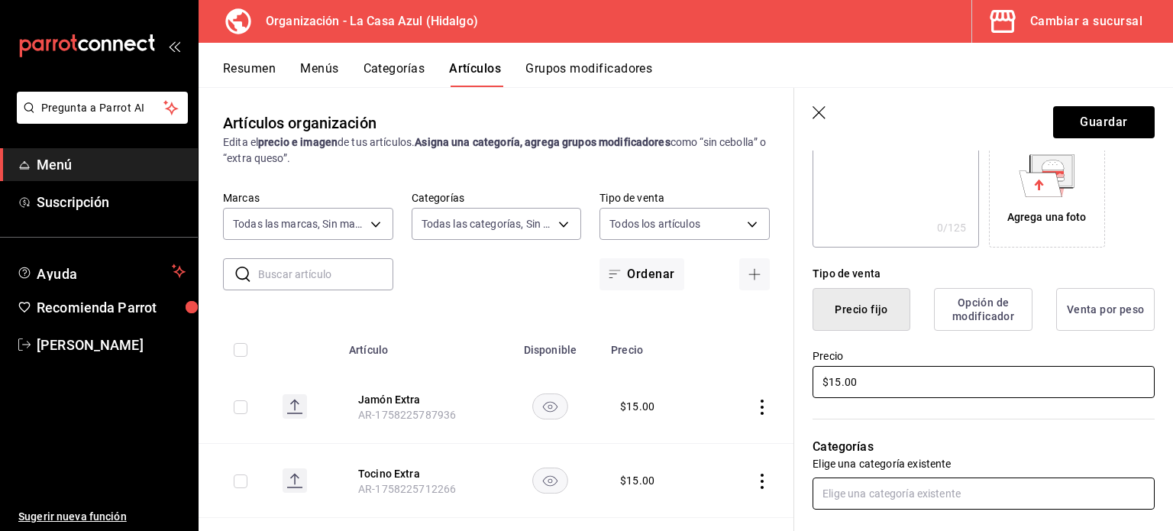
type input "$15.00"
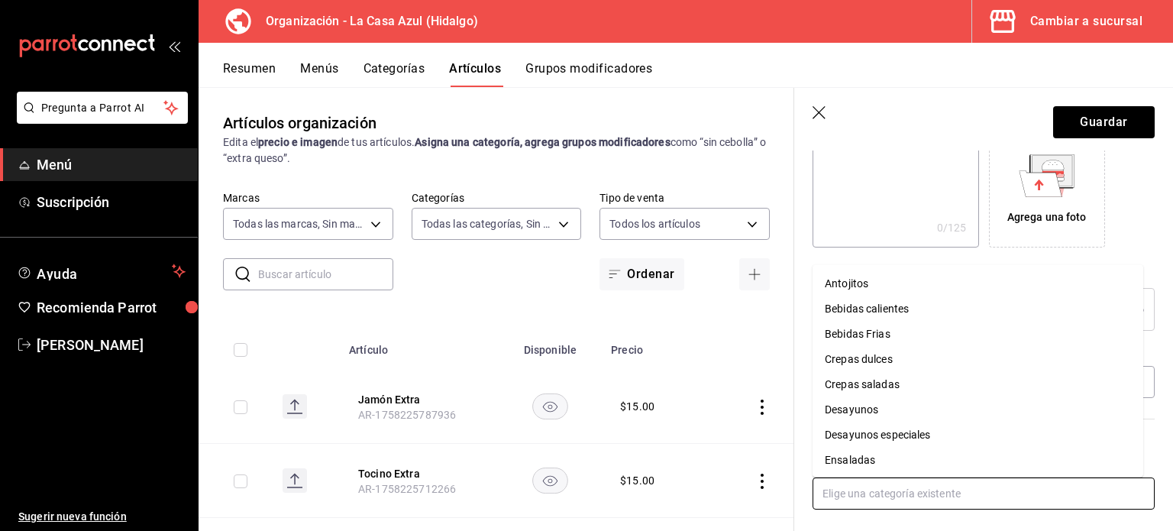
click at [874, 490] on input "text" at bounding box center [984, 493] width 342 height 32
type input "E"
click at [853, 459] on li "Extras" at bounding box center [978, 460] width 331 height 25
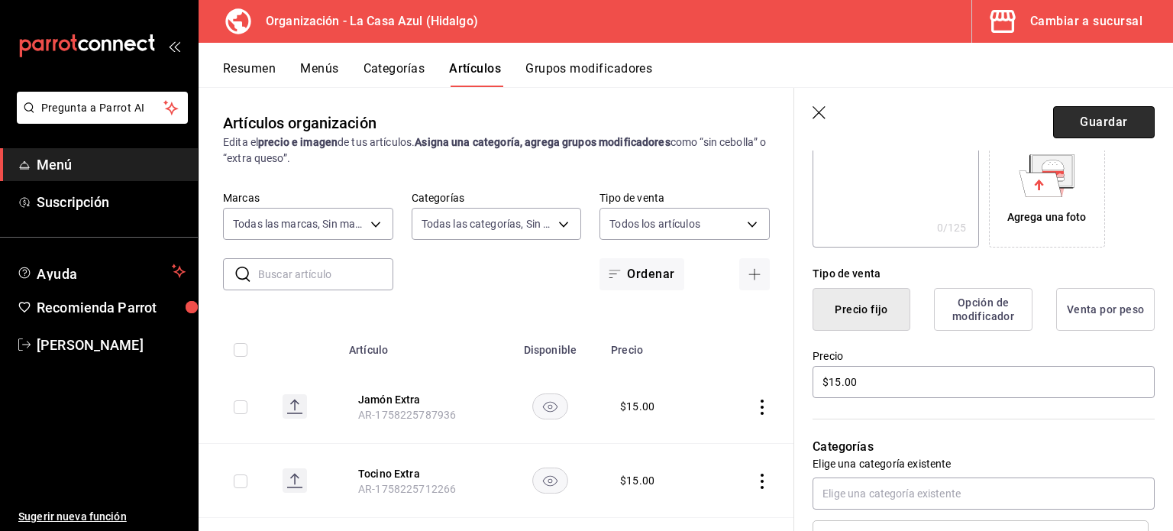
click at [1079, 122] on button "Guardar" at bounding box center [1104, 122] width 102 height 32
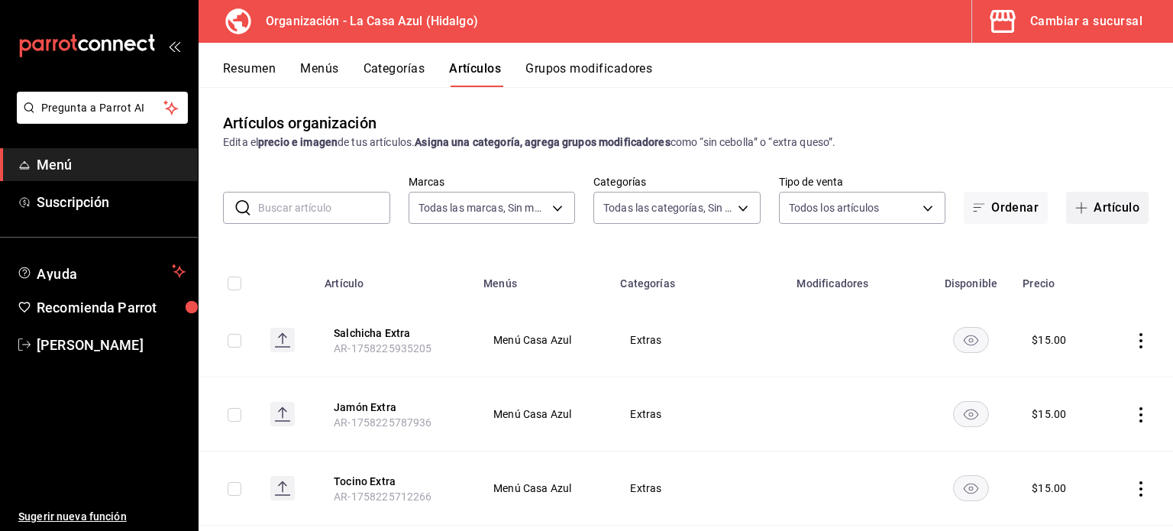
click at [1078, 199] on button "Artículo" at bounding box center [1107, 208] width 82 height 32
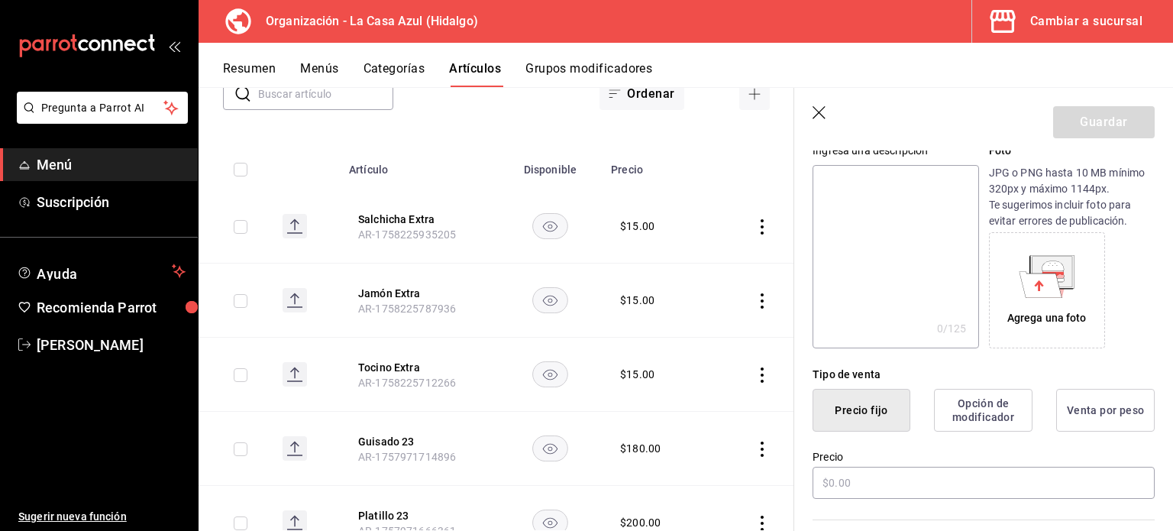
scroll to position [160, 0]
type input "Chorizo Extra"
click at [829, 494] on input "text" at bounding box center [984, 484] width 342 height 32
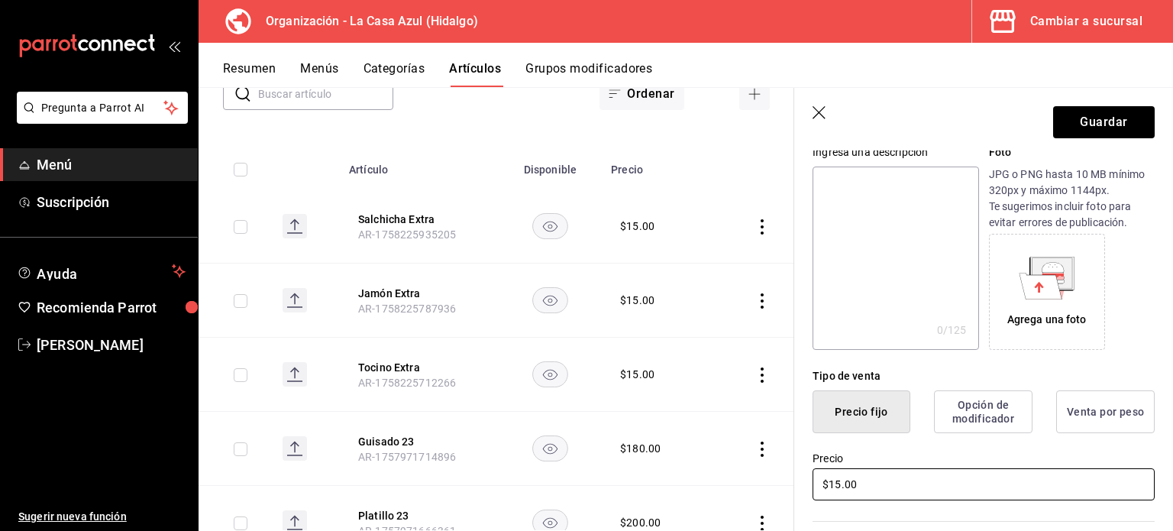
type input "$15.00"
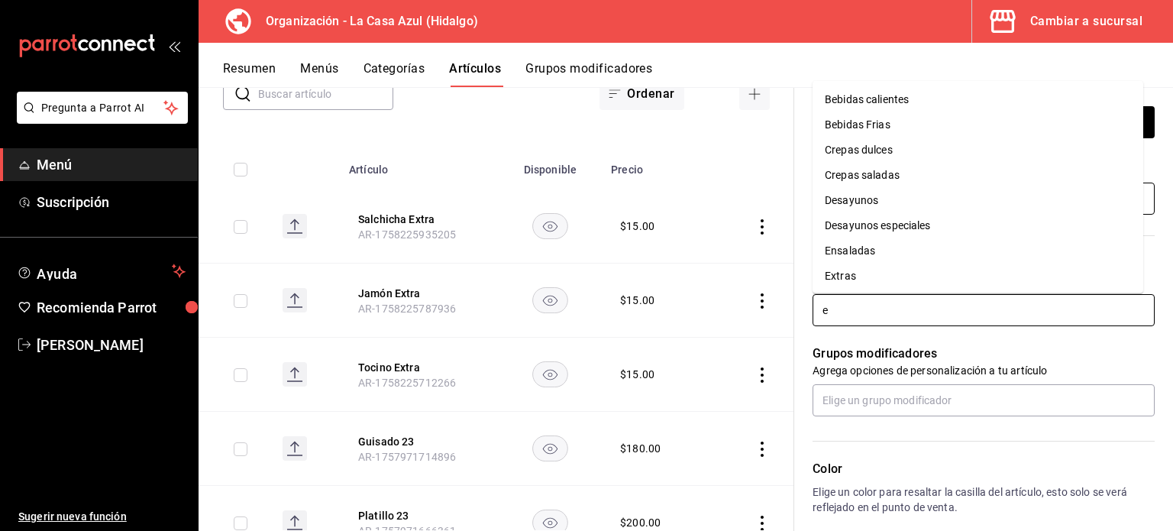
type input "ex"
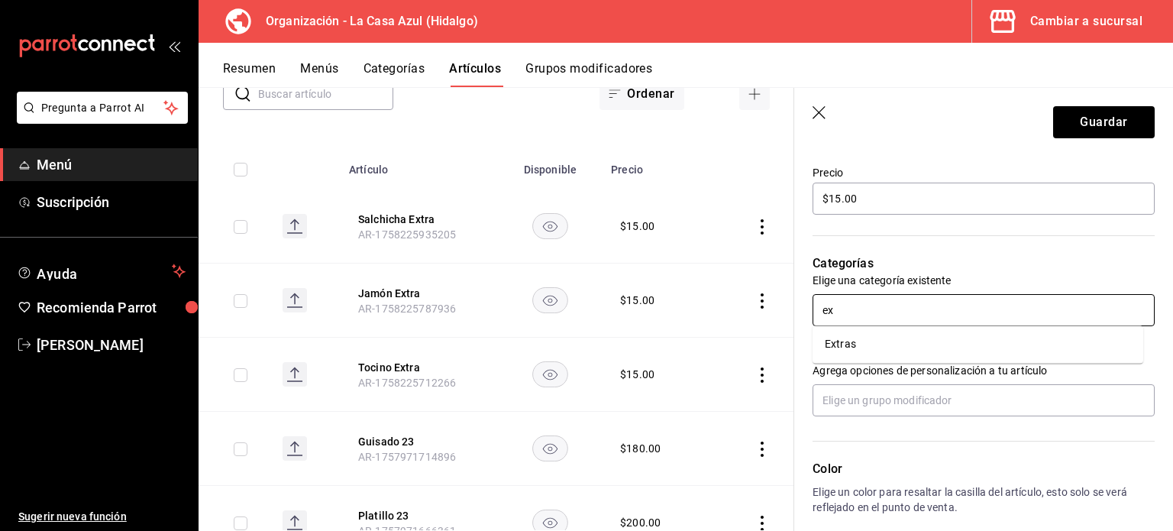
click at [844, 347] on li "Extras" at bounding box center [978, 343] width 331 height 25
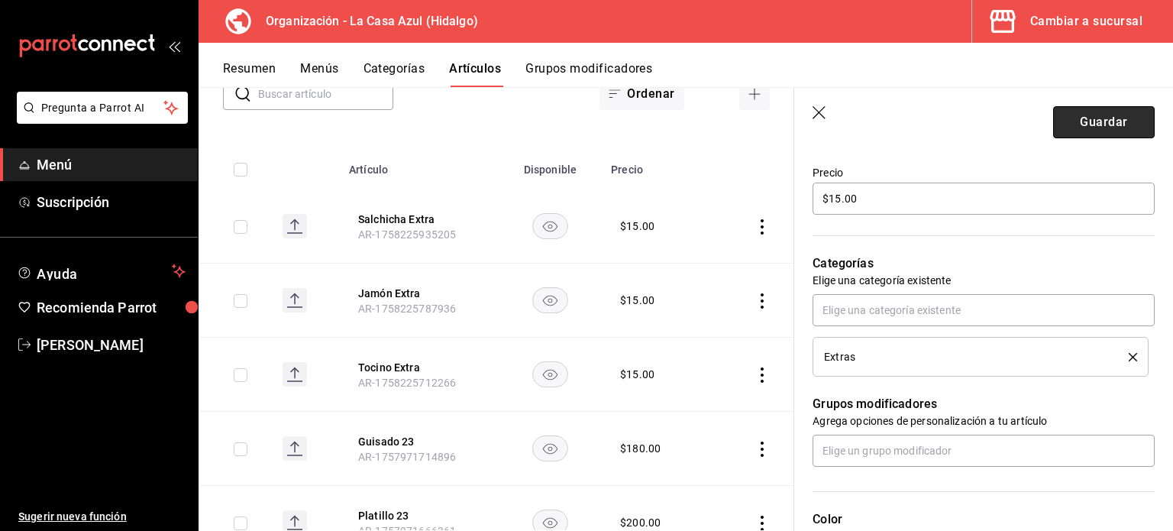
click at [1081, 134] on button "Guardar" at bounding box center [1104, 122] width 102 height 32
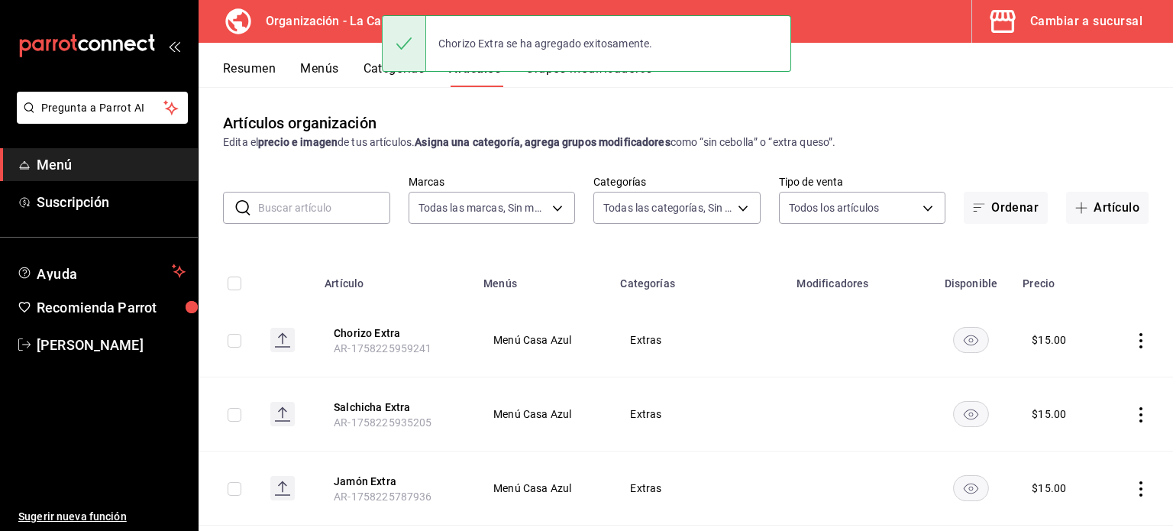
click at [388, 76] on button "Categorías" at bounding box center [395, 74] width 62 height 26
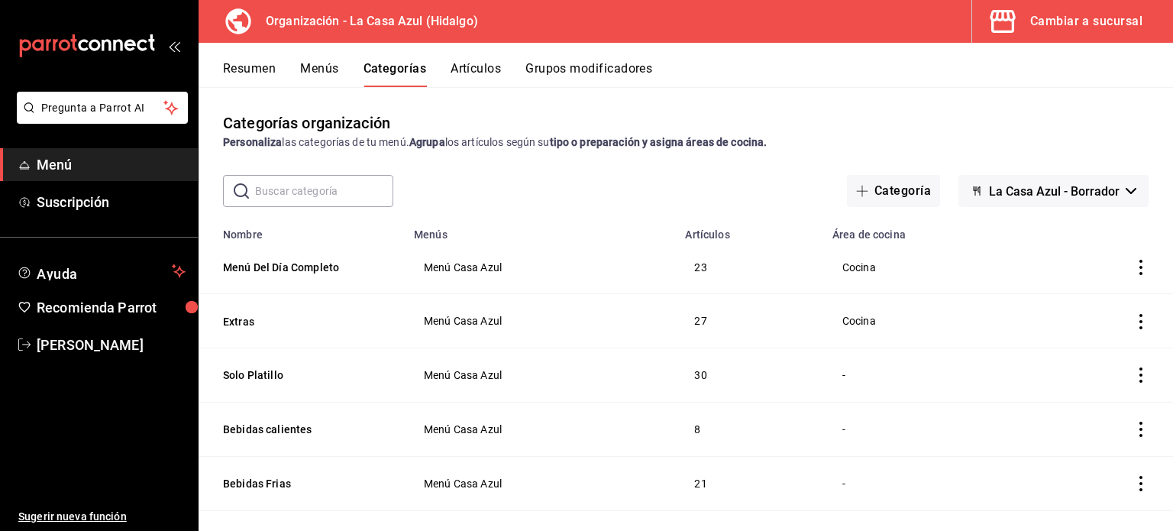
click at [378, 205] on input "text" at bounding box center [324, 191] width 138 height 31
type input "desayuno"
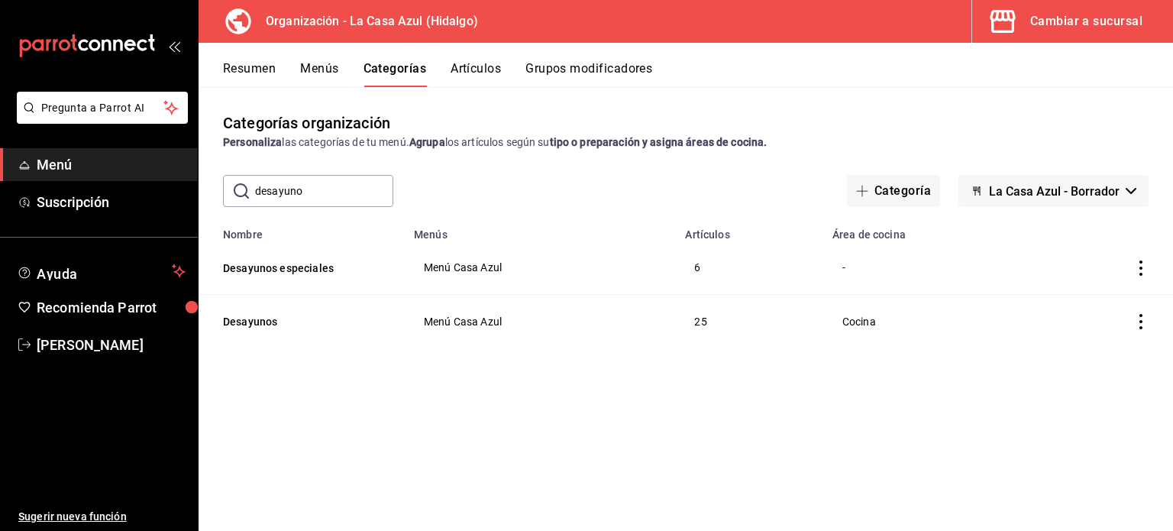
click at [271, 308] on th "Desayunos" at bounding box center [302, 321] width 206 height 53
click at [252, 323] on button "Desayunos" at bounding box center [299, 321] width 153 height 15
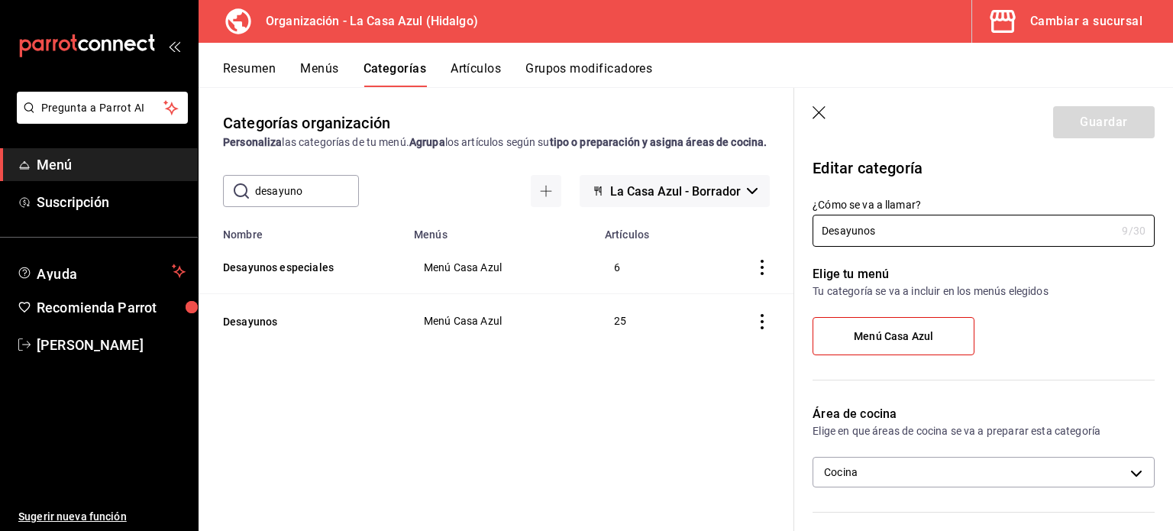
click at [466, 79] on button "Artículos" at bounding box center [476, 74] width 50 height 26
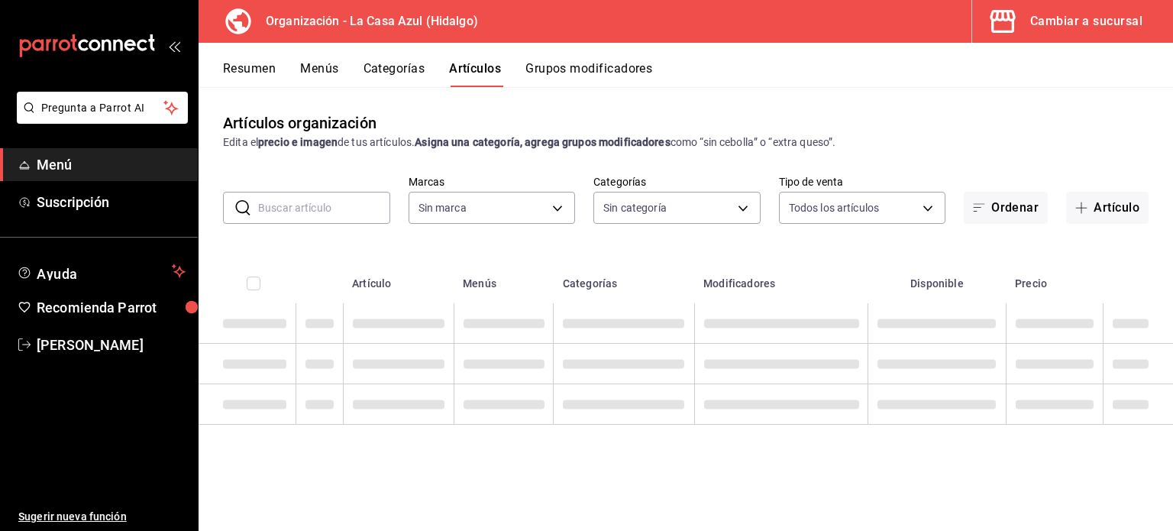
click at [570, 76] on button "Grupos modificadores" at bounding box center [588, 74] width 127 height 26
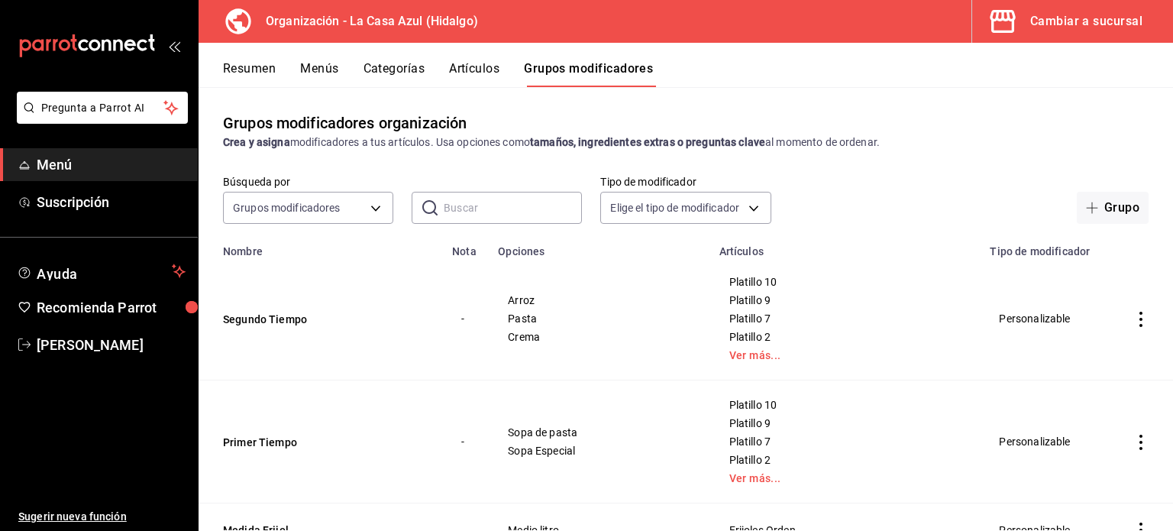
click at [386, 75] on button "Categorías" at bounding box center [395, 74] width 62 height 26
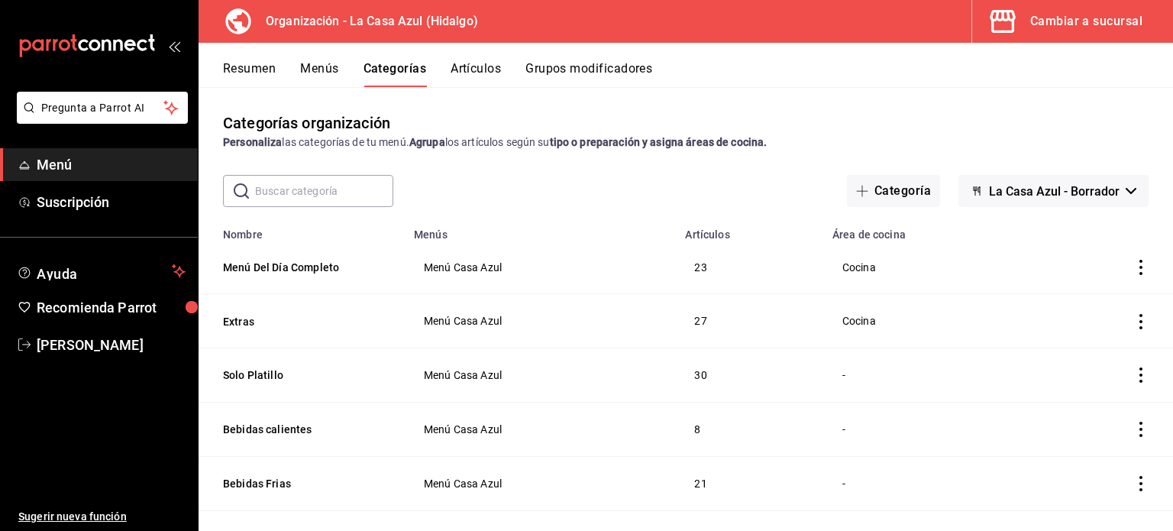
click at [302, 257] on th "Menú Del Día Completo" at bounding box center [302, 267] width 206 height 53
click at [275, 269] on button "Menú Del Día Completo" at bounding box center [299, 267] width 153 height 15
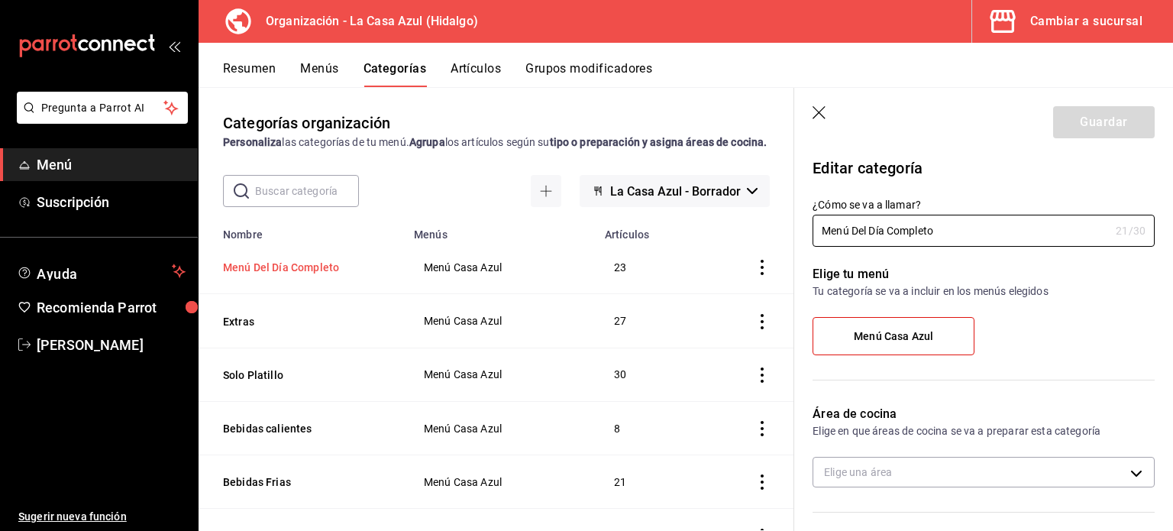
type input "e34fe6eb-a6a0-4674-9708-e38fb42f605d"
radio input "false"
radio input "true"
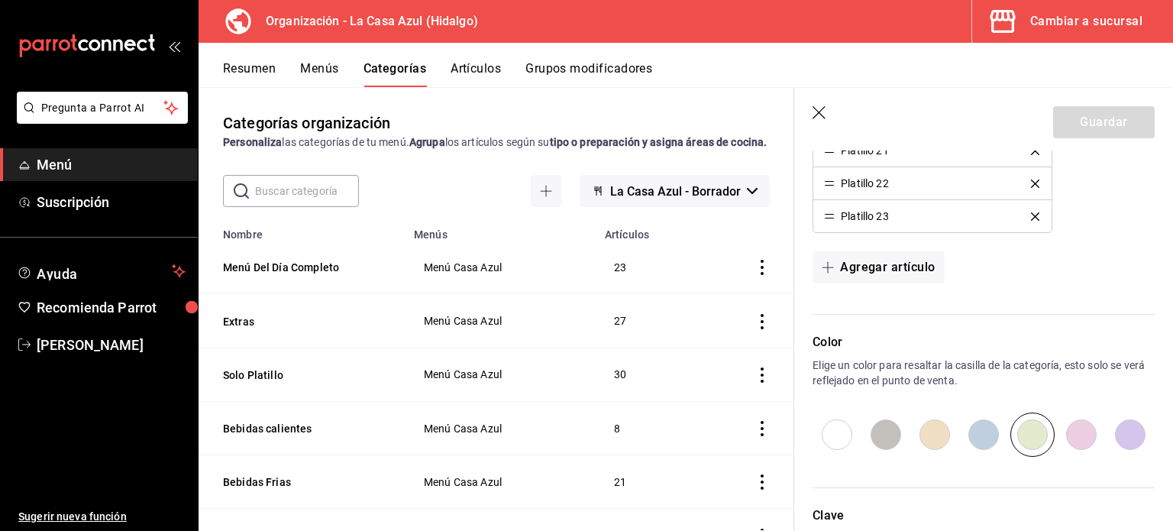
scroll to position [1197, 0]
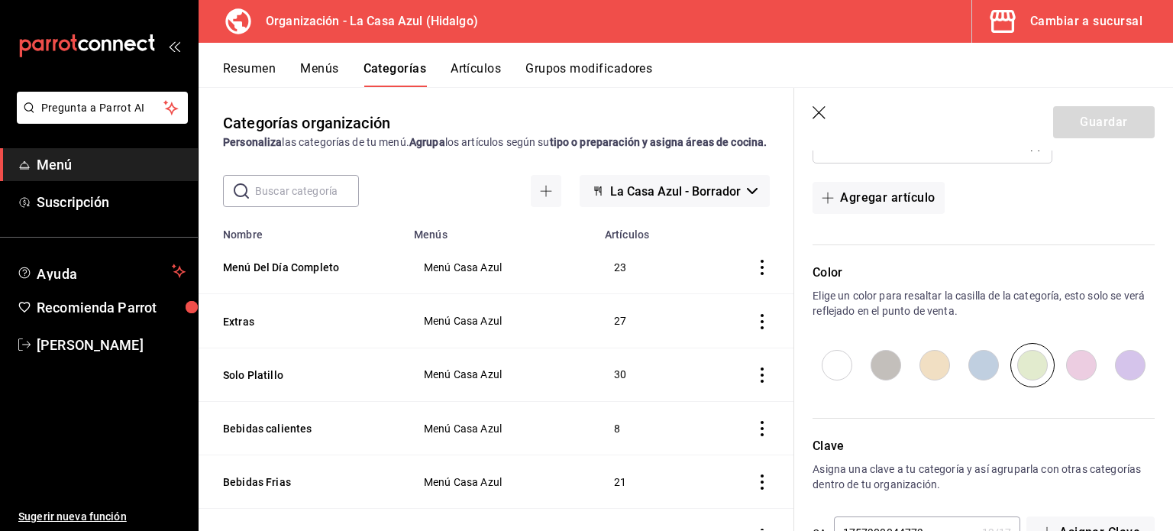
click at [494, 63] on button "Artículos" at bounding box center [476, 74] width 50 height 26
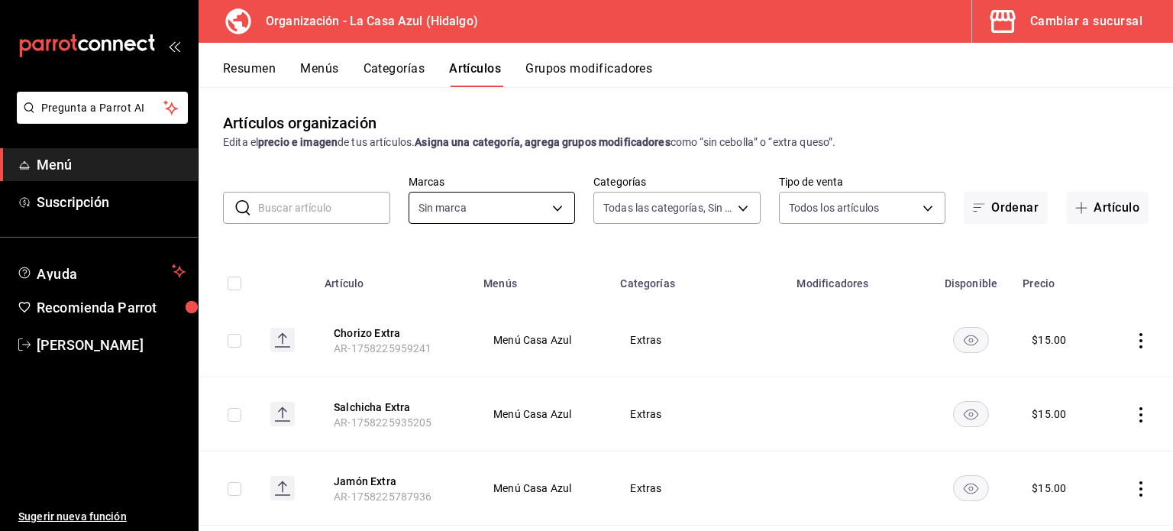
type input "dbb159b3-5420-434e-b45b-ebac01c6c2c8"
click at [557, 202] on body "Pregunta a Parrot AI Menú Suscripción Ayuda Recomienda Parrot [PERSON_NAME] Sug…" at bounding box center [586, 265] width 1173 height 531
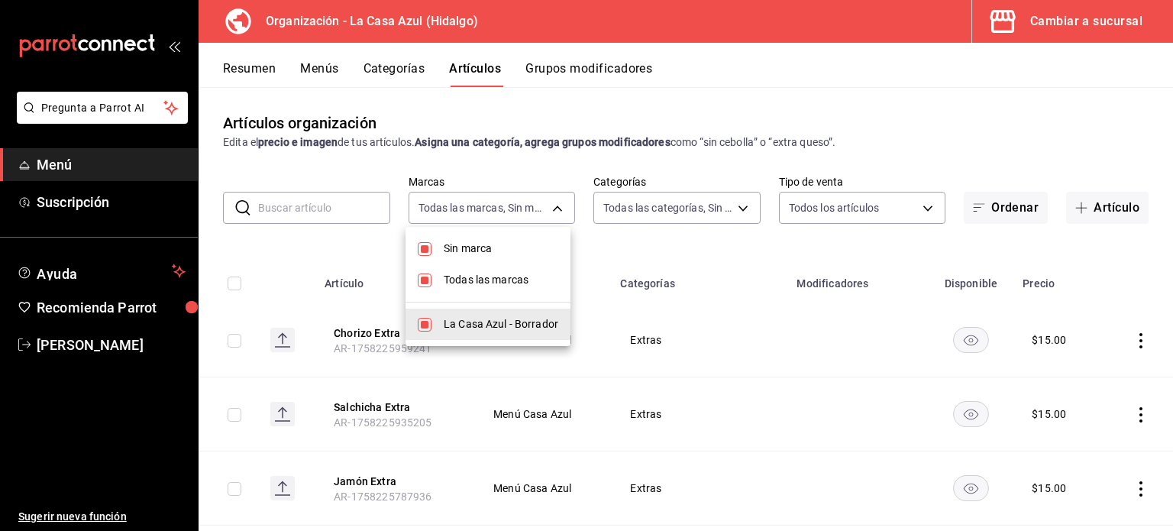
click at [699, 218] on div at bounding box center [586, 265] width 1173 height 531
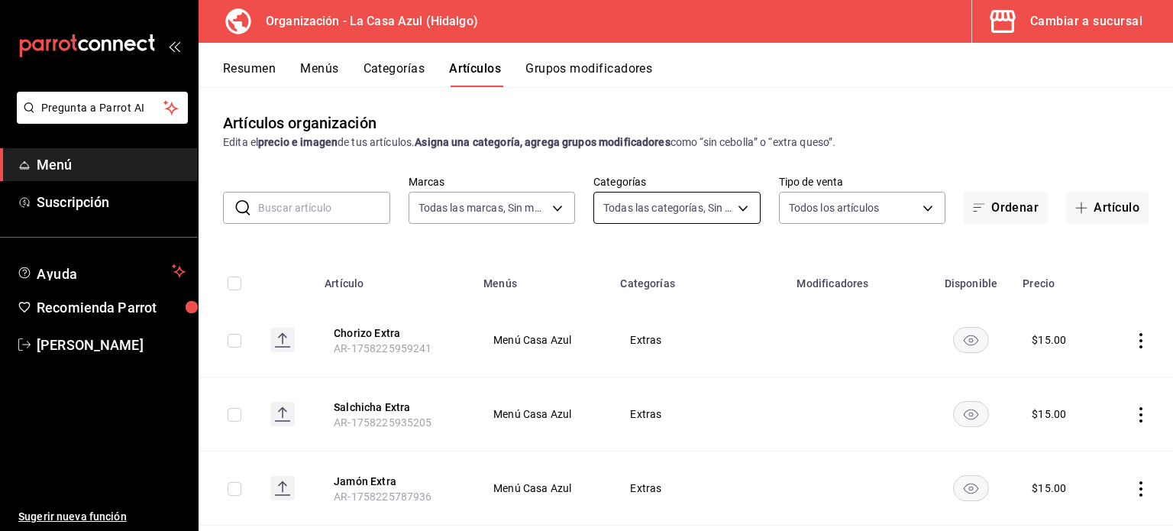
click at [703, 212] on body "Pregunta a Parrot AI Menú Suscripción Ayuda Recomienda Parrot [PERSON_NAME] Sug…" at bounding box center [586, 265] width 1173 height 531
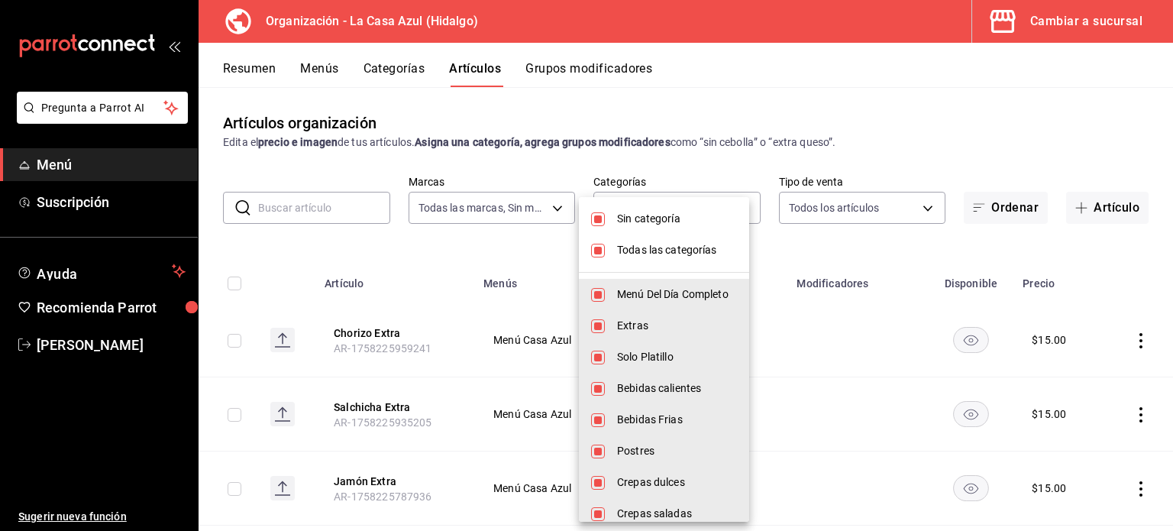
click at [646, 253] on span "Todas las categorías" at bounding box center [677, 250] width 120 height 16
checkbox input "false"
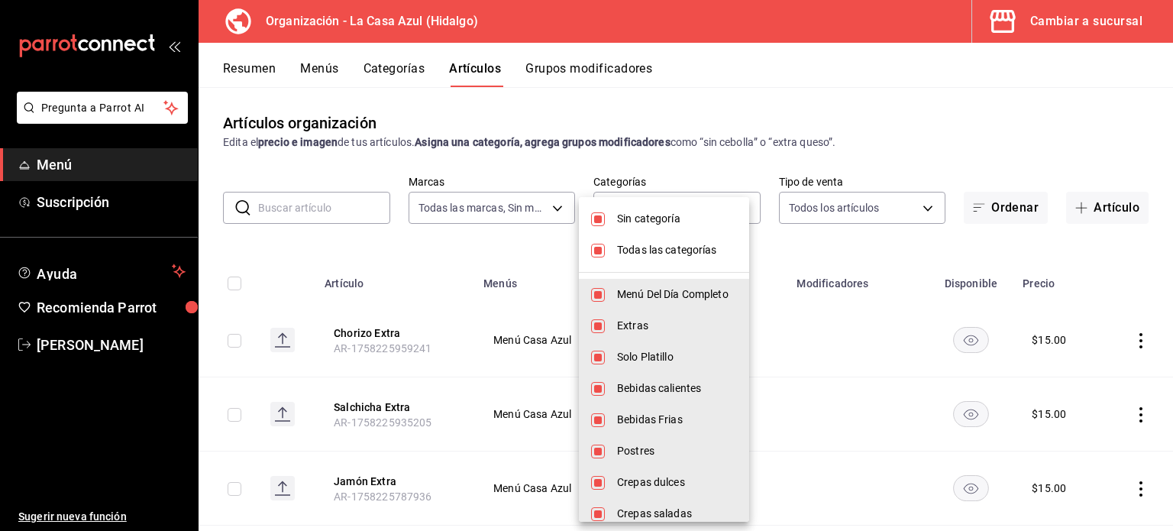
checkbox input "false"
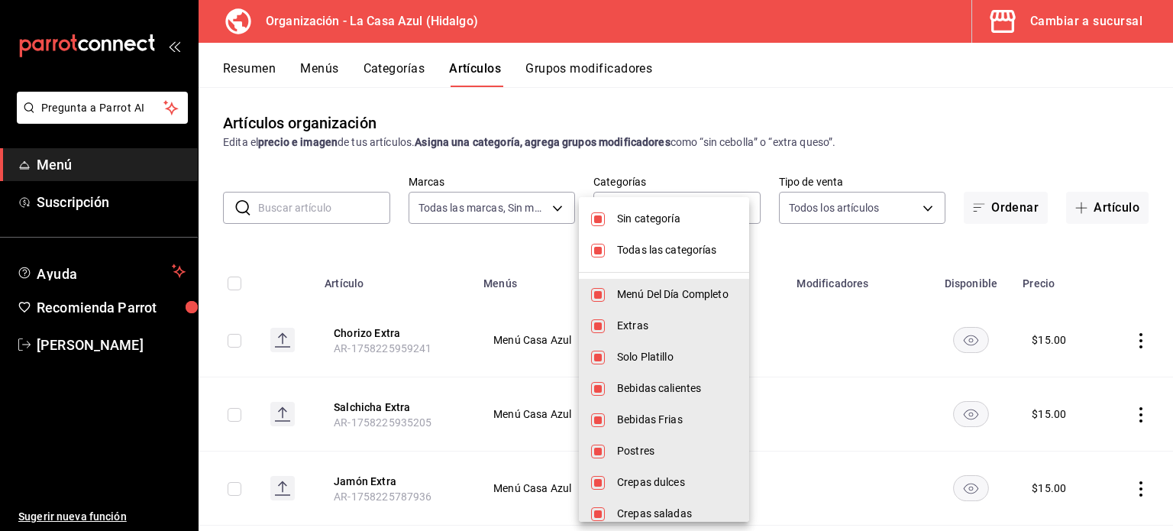
checkbox input "false"
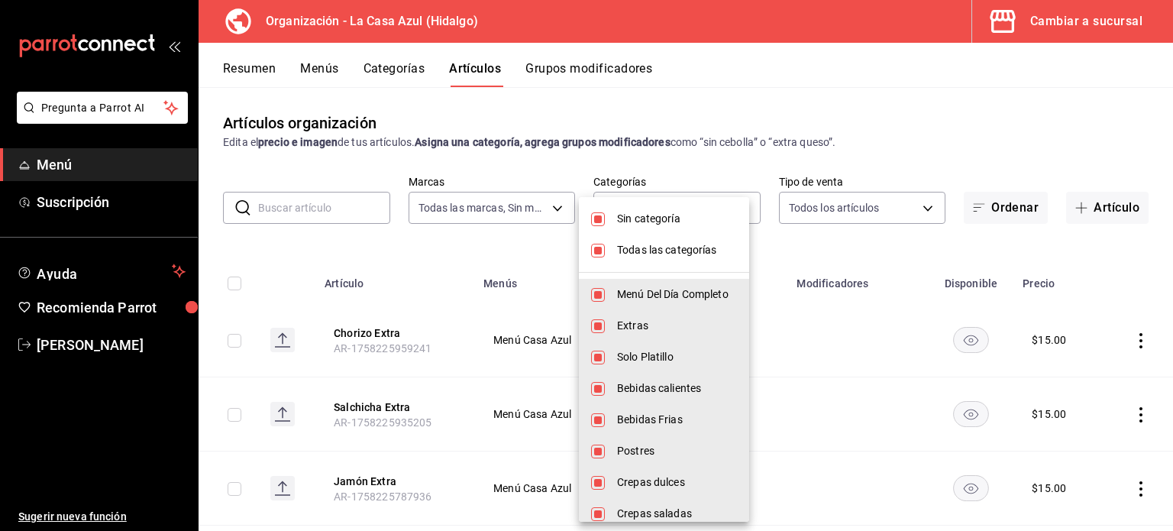
checkbox input "false"
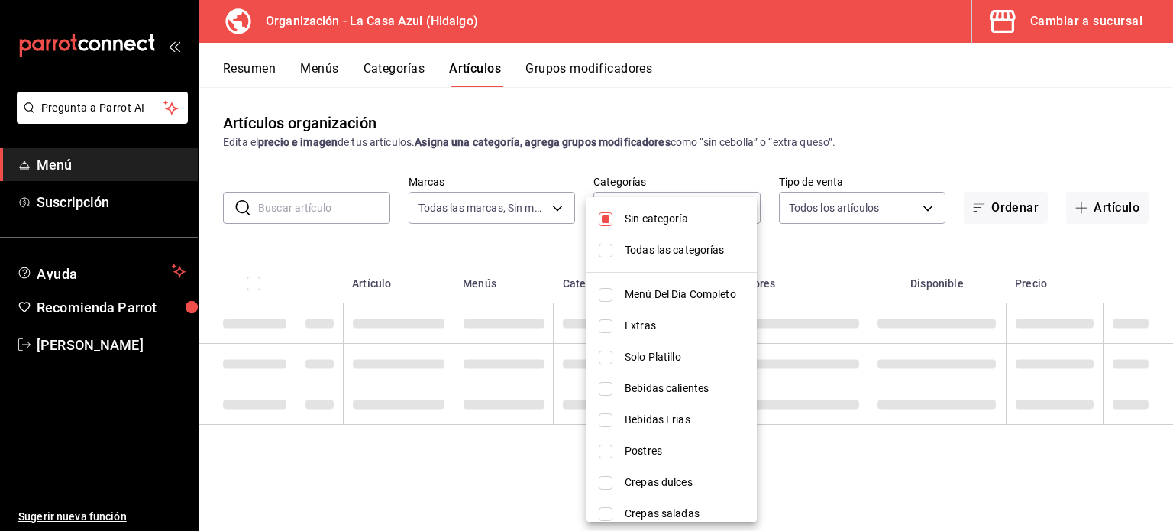
click at [622, 228] on li "Sin categoría" at bounding box center [671, 218] width 170 height 31
checkbox input "false"
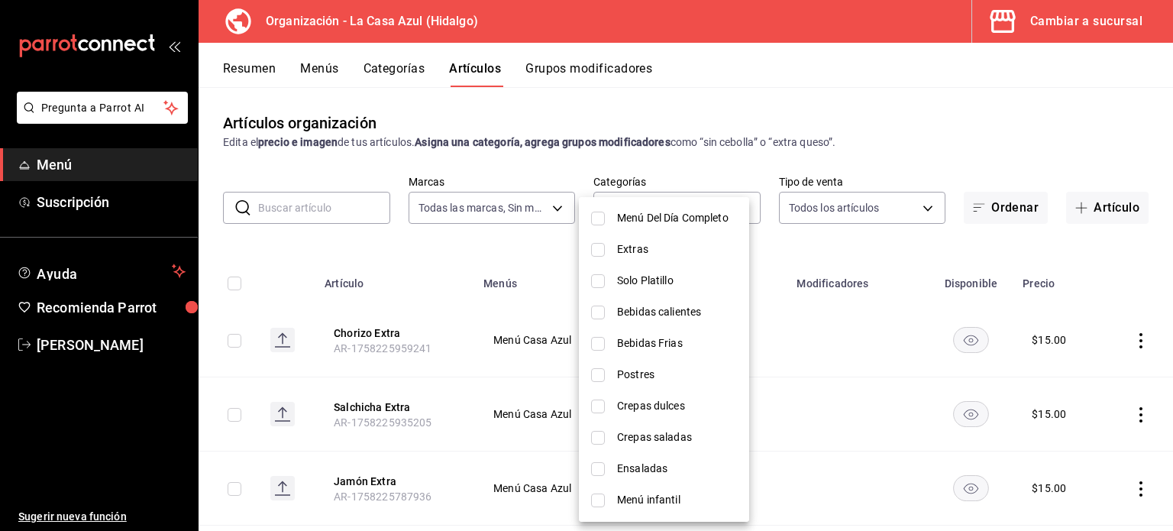
scroll to position [295, 0]
click at [673, 496] on span "Desayunos" at bounding box center [677, 501] width 120 height 16
type input "7b274dd5-4fcd-405e-b624-a12a7abcd948"
checkbox input "true"
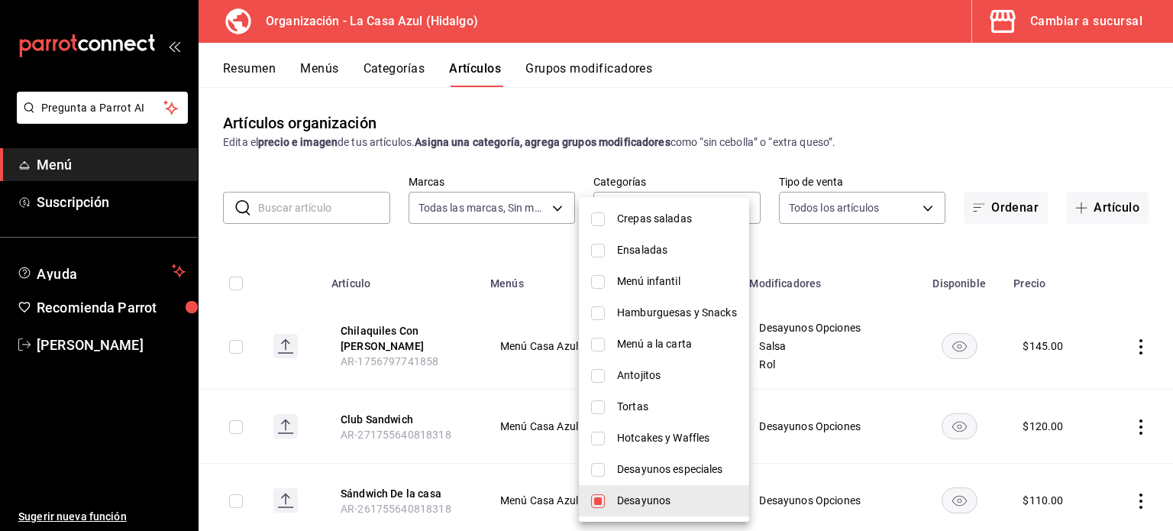
click at [890, 358] on div at bounding box center [586, 265] width 1173 height 531
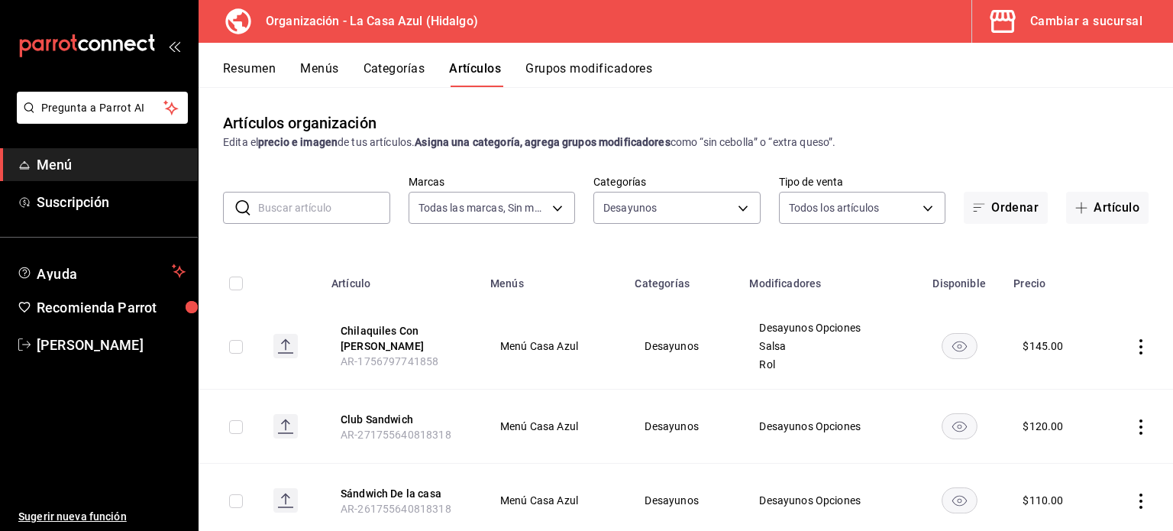
click at [1133, 428] on icon "actions" at bounding box center [1140, 426] width 15 height 15
click at [1110, 435] on li "Editar" at bounding box center [1070, 427] width 92 height 31
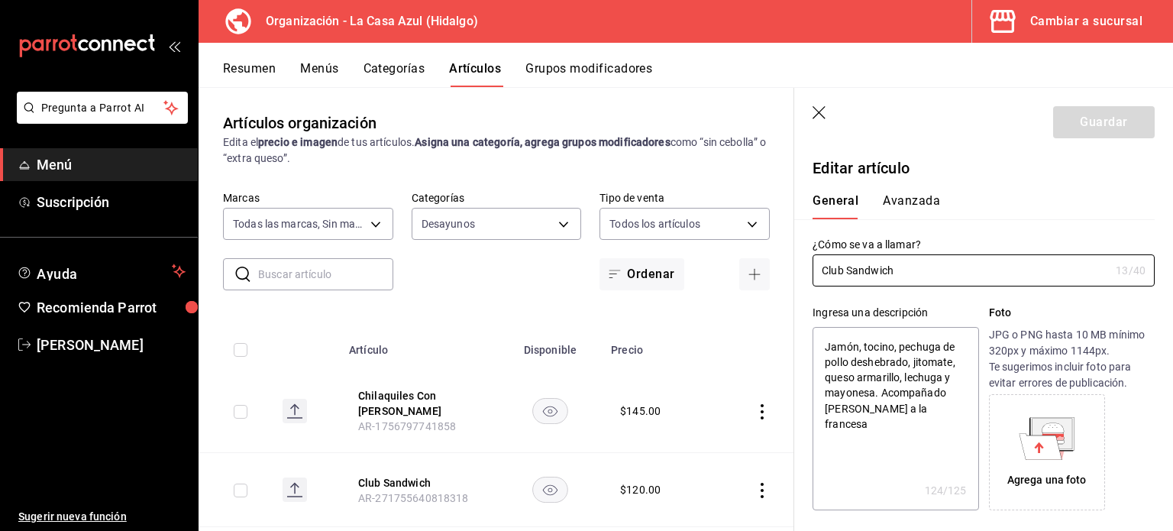
type textarea "x"
type input "$120.00"
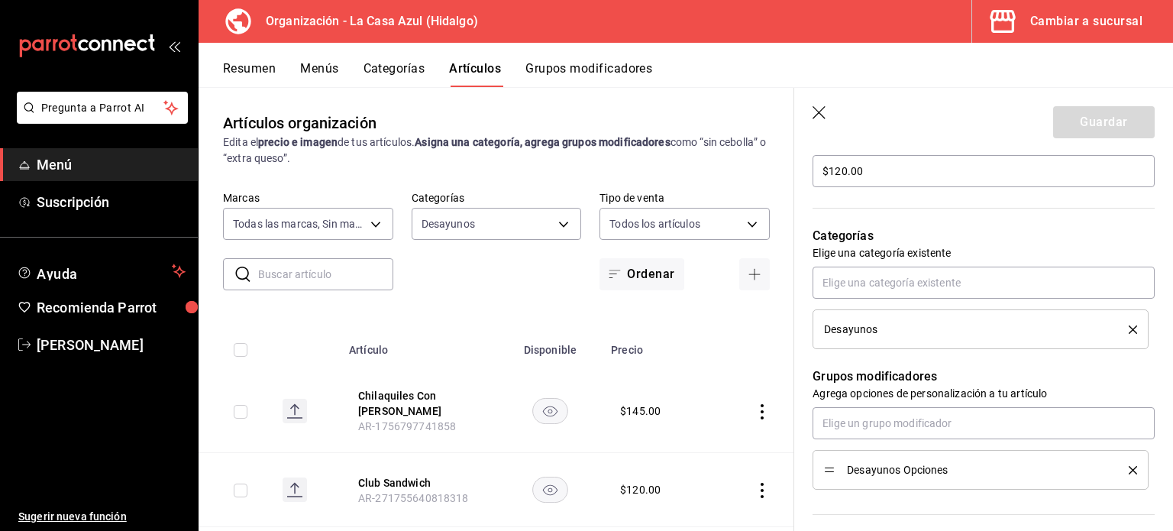
scroll to position [528, 0]
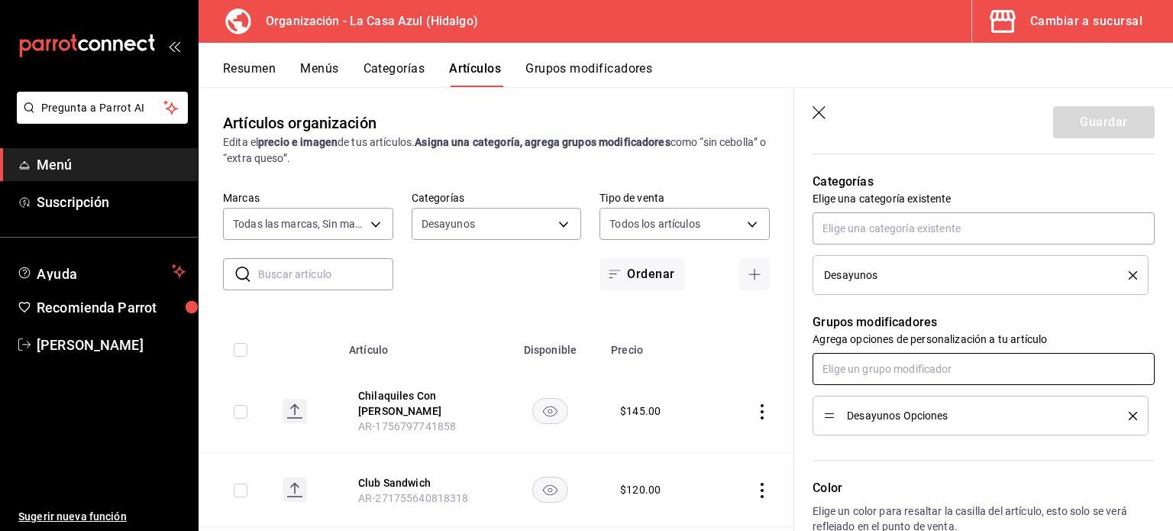
click at [1070, 379] on input "text" at bounding box center [984, 369] width 342 height 32
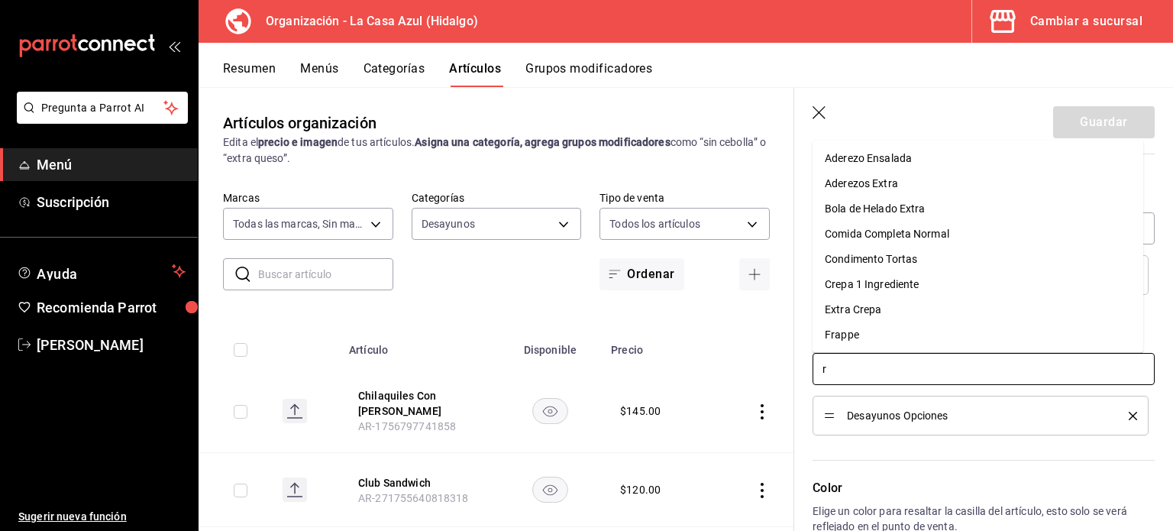
type input "ro"
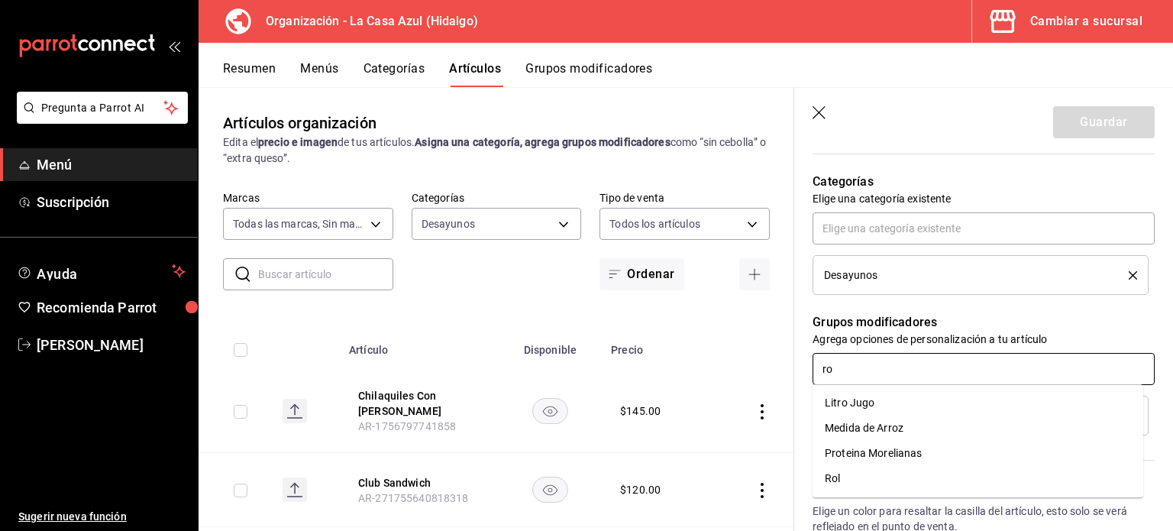
click at [933, 471] on li "Rol" at bounding box center [978, 478] width 331 height 25
type textarea "x"
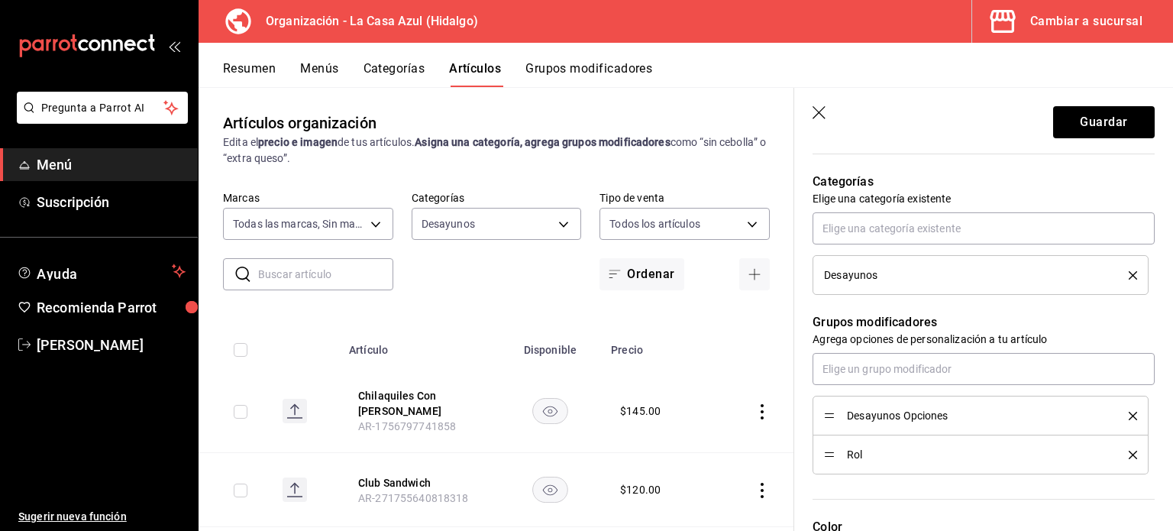
click at [1052, 139] on header "Guardar" at bounding box center [983, 119] width 379 height 63
click at [1060, 119] on button "Guardar" at bounding box center [1104, 122] width 102 height 32
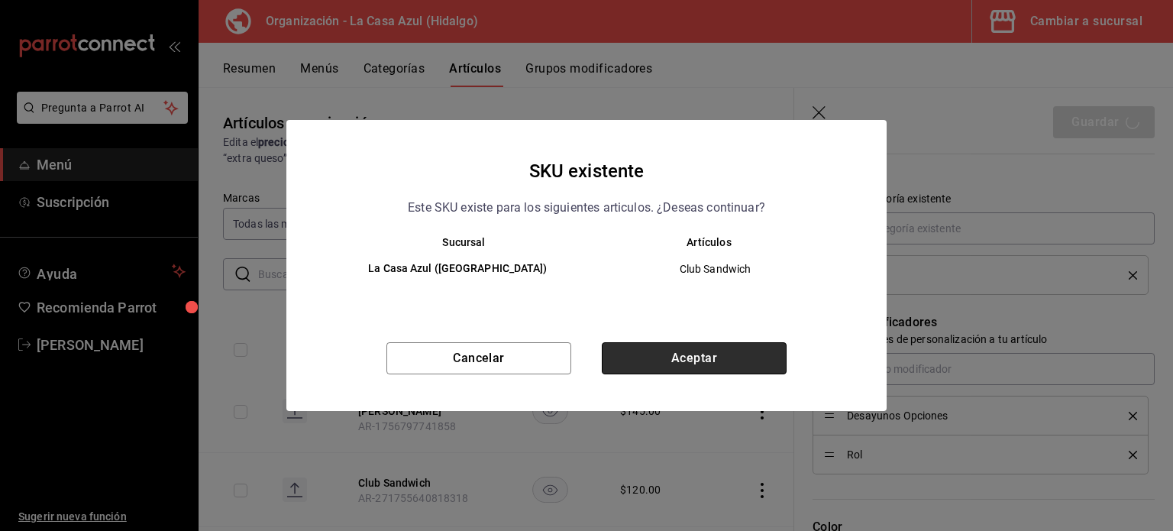
click at [690, 365] on button "Aceptar" at bounding box center [694, 358] width 185 height 32
type textarea "x"
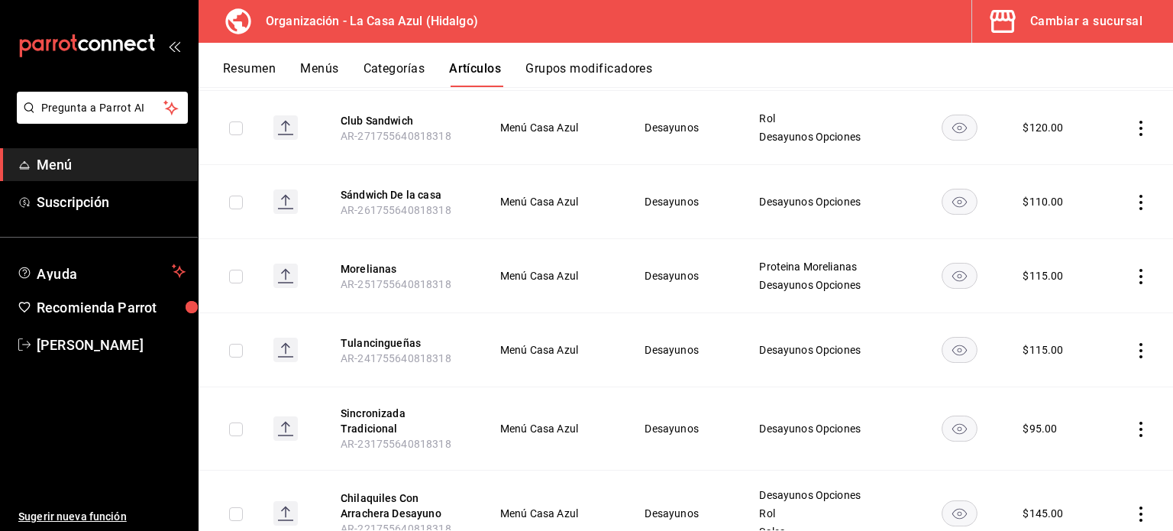
scroll to position [305, 0]
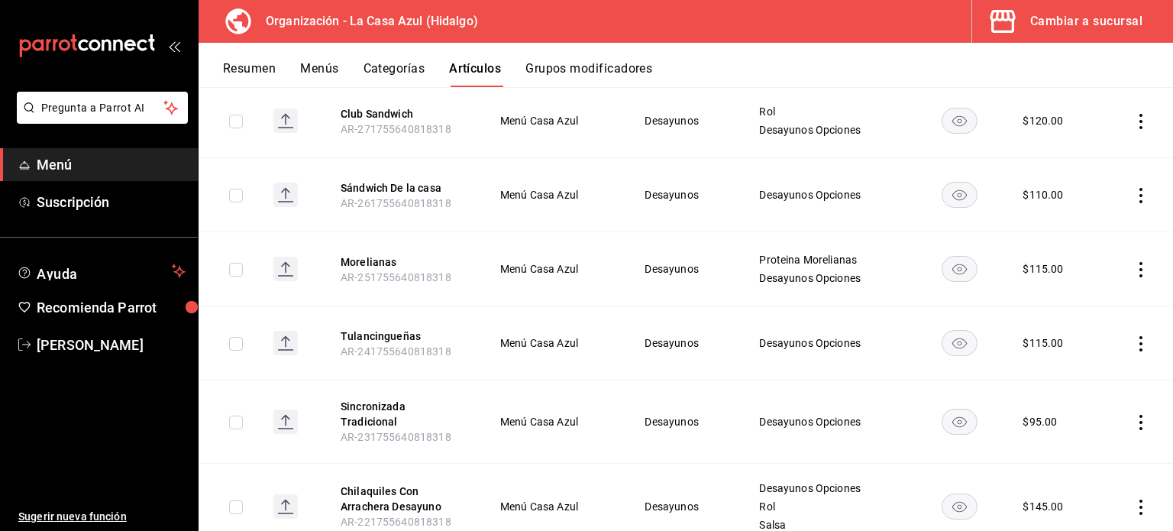
click at [1139, 194] on icon "actions" at bounding box center [1140, 195] width 3 height 15
click at [1100, 217] on li "Editar" at bounding box center [1070, 230] width 92 height 31
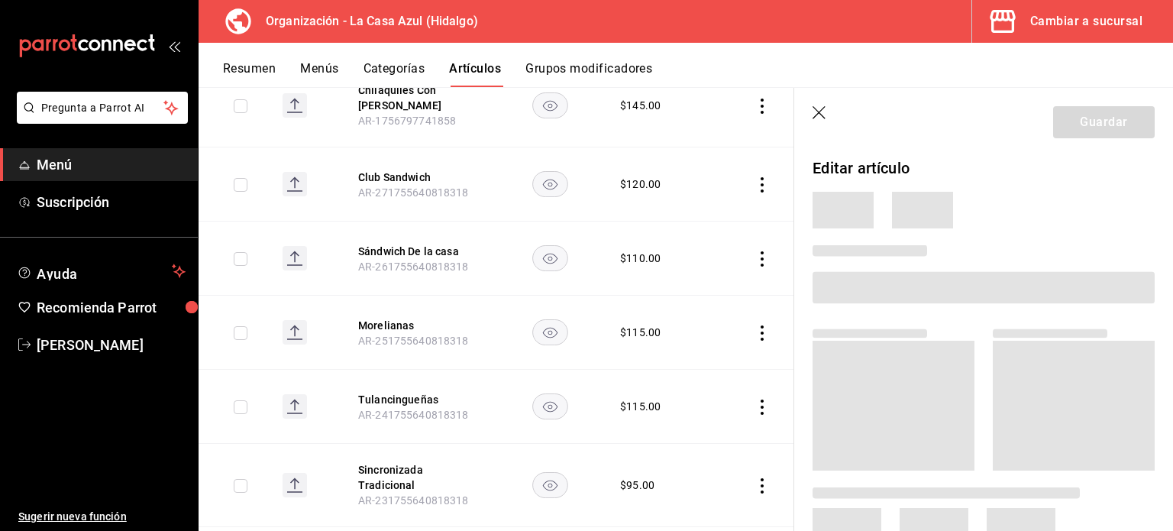
scroll to position [302, 0]
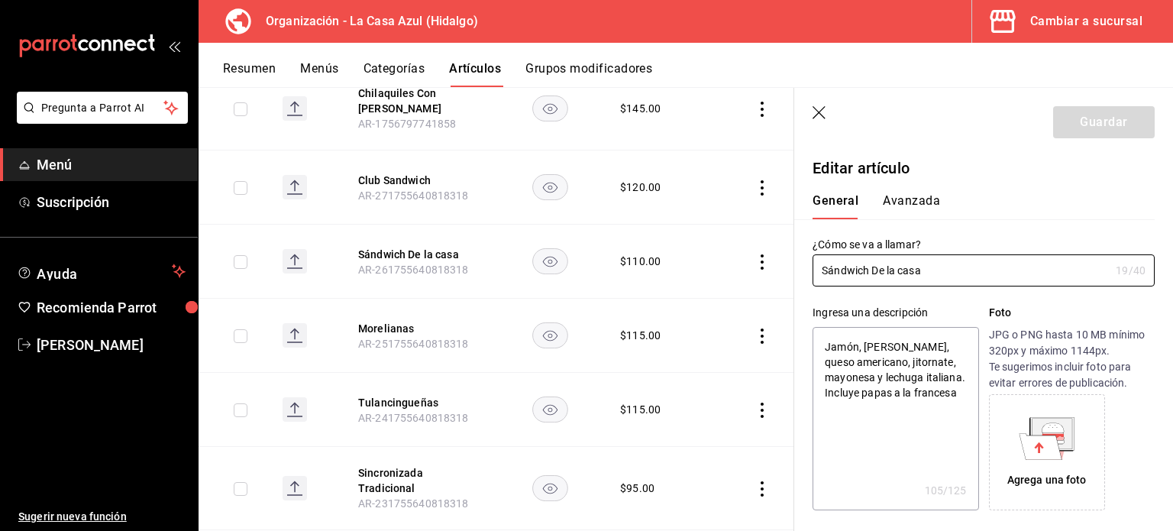
type textarea "x"
type input "$110.00"
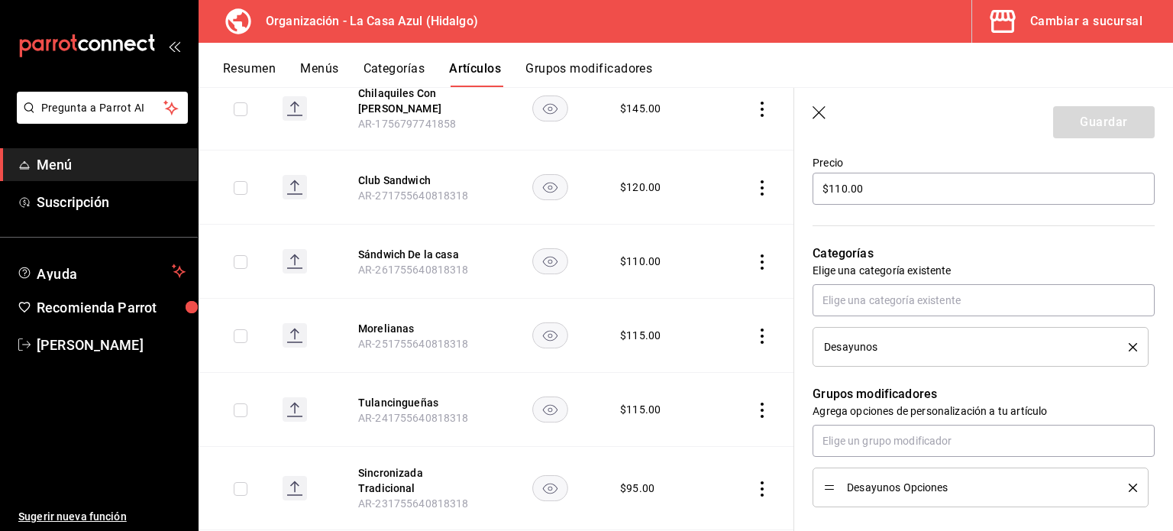
scroll to position [460, 0]
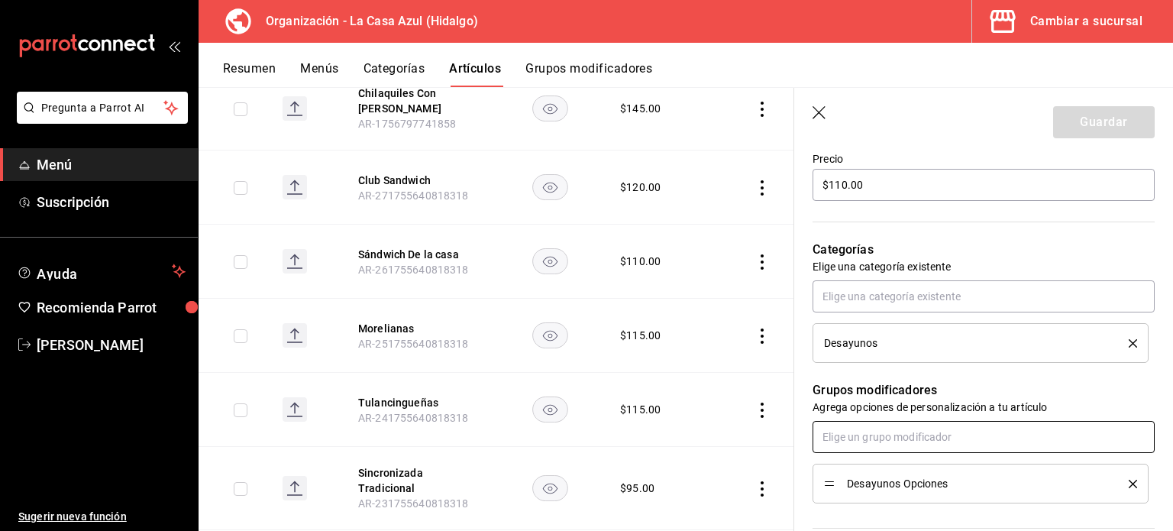
click at [979, 434] on input "text" at bounding box center [984, 437] width 342 height 32
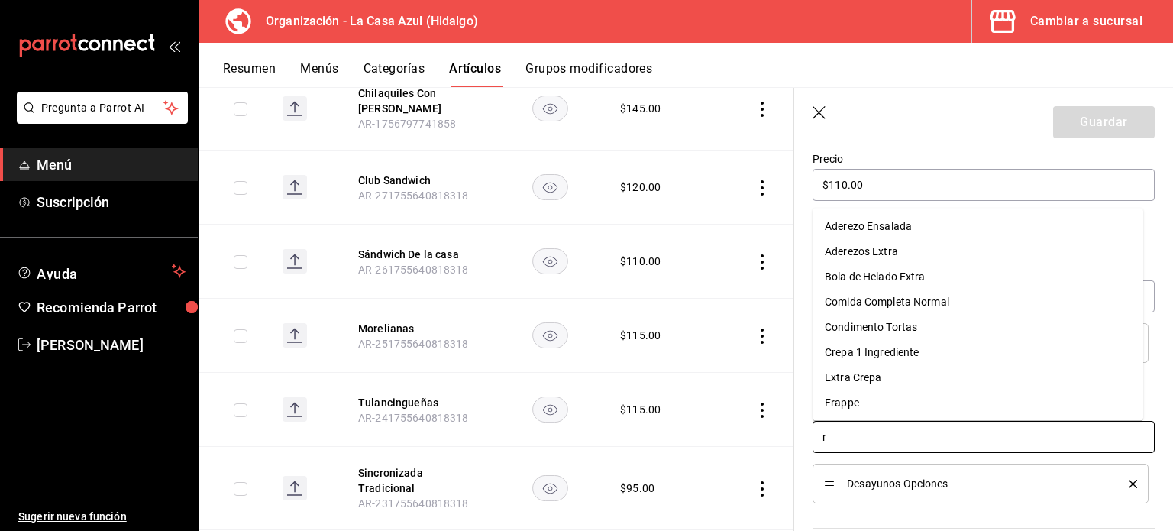
type input "ro"
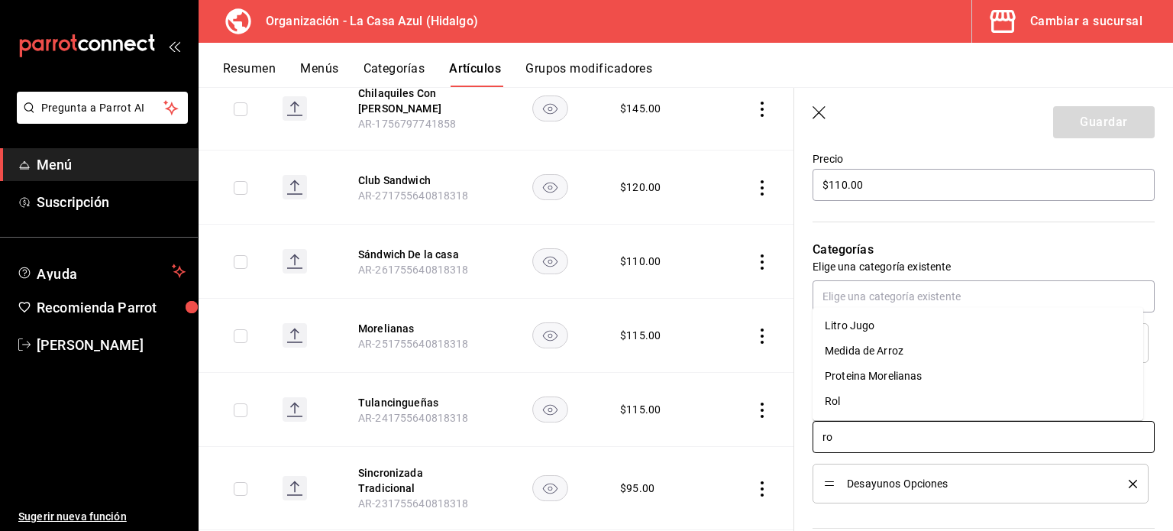
click at [896, 399] on li "Rol" at bounding box center [978, 401] width 331 height 25
type textarea "x"
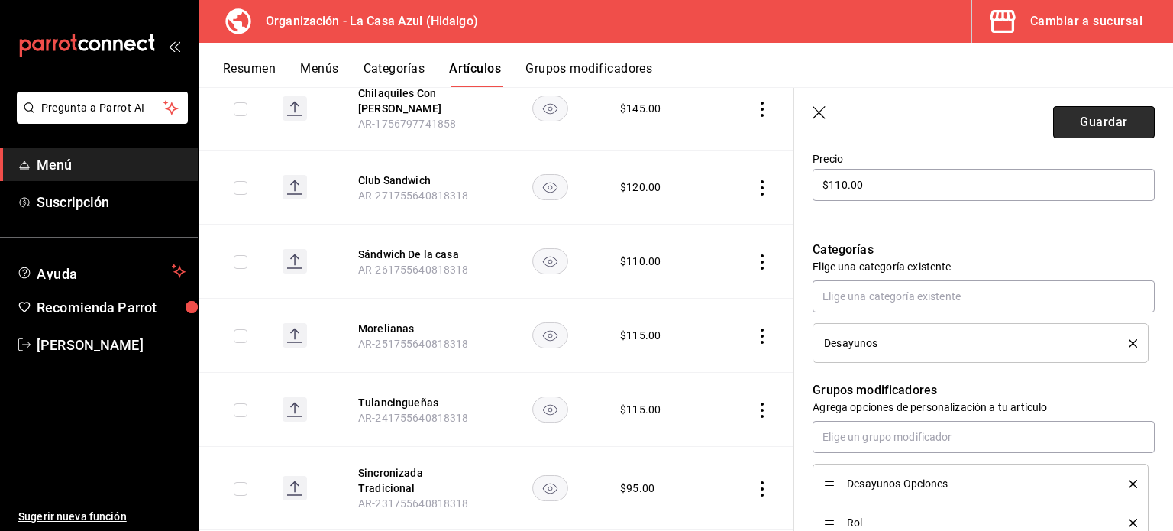
click at [1088, 131] on button "Guardar" at bounding box center [1104, 122] width 102 height 32
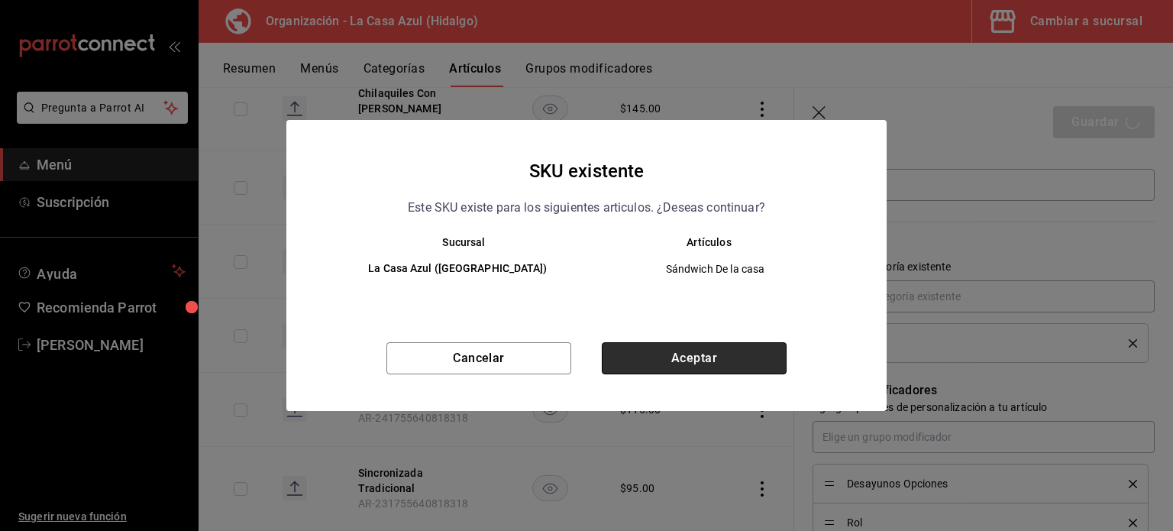
click at [718, 368] on button "Aceptar" at bounding box center [694, 358] width 185 height 32
type textarea "x"
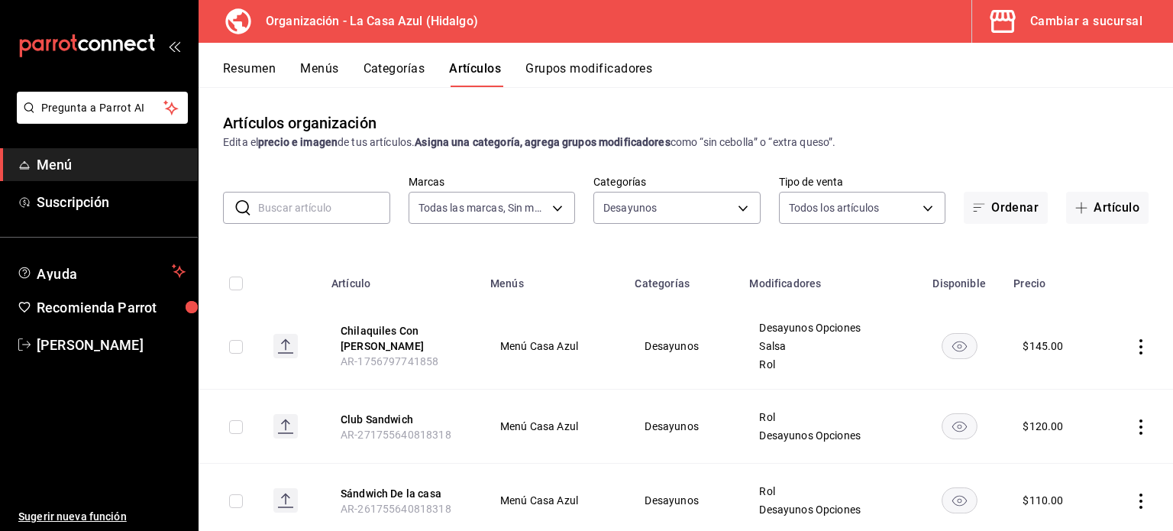
click at [579, 73] on button "Grupos modificadores" at bounding box center [588, 74] width 127 height 26
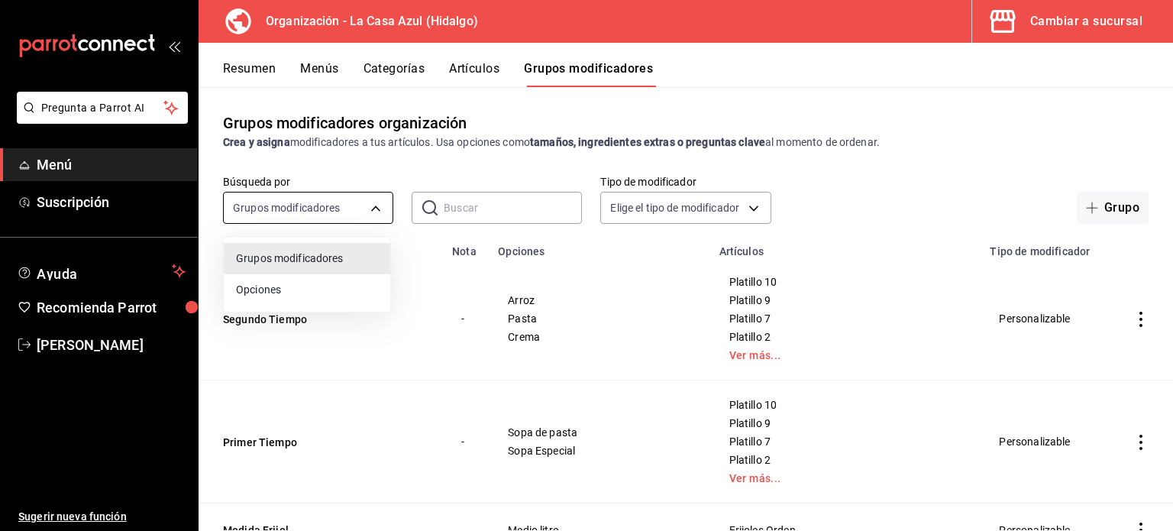
click at [330, 212] on body "Pregunta a Parrot AI Menú Suscripción Ayuda Recomienda Parrot [PERSON_NAME] Sug…" at bounding box center [586, 265] width 1173 height 531
click at [477, 201] on div at bounding box center [586, 265] width 1173 height 531
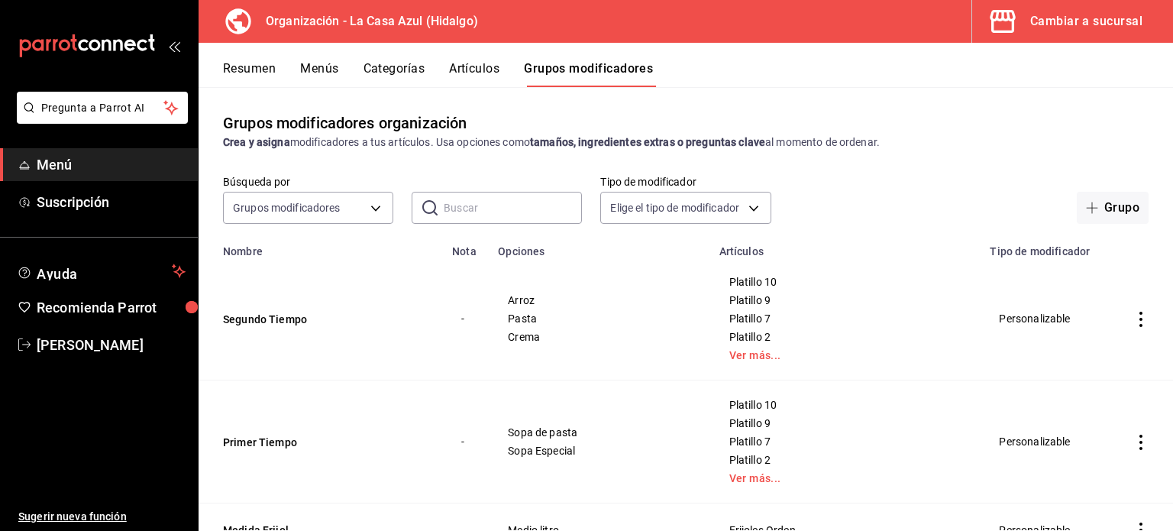
click at [477, 201] on input "text" at bounding box center [513, 207] width 138 height 31
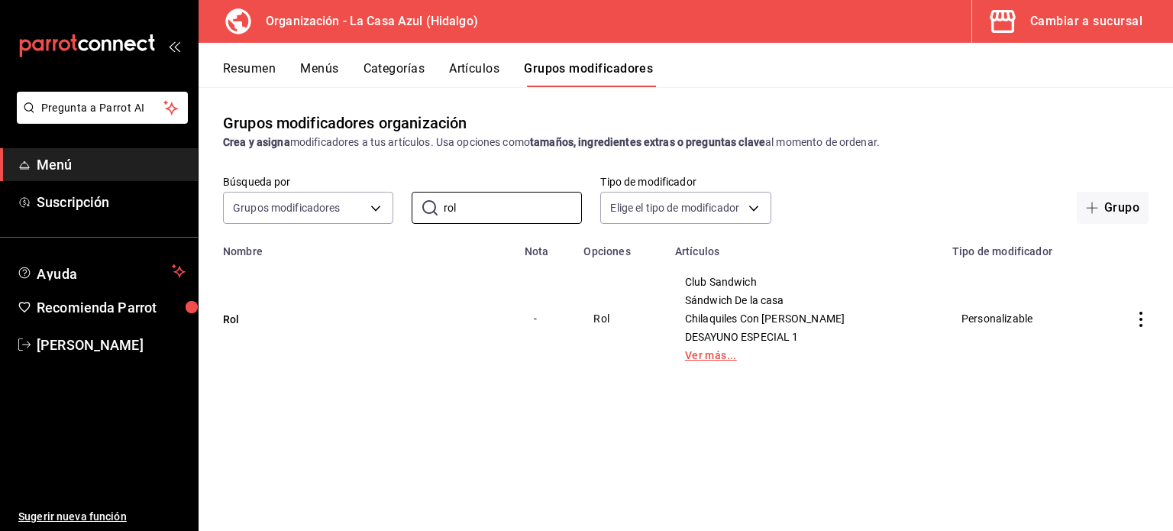
type input "rol"
click at [709, 357] on link "Ver más..." at bounding box center [804, 355] width 239 height 11
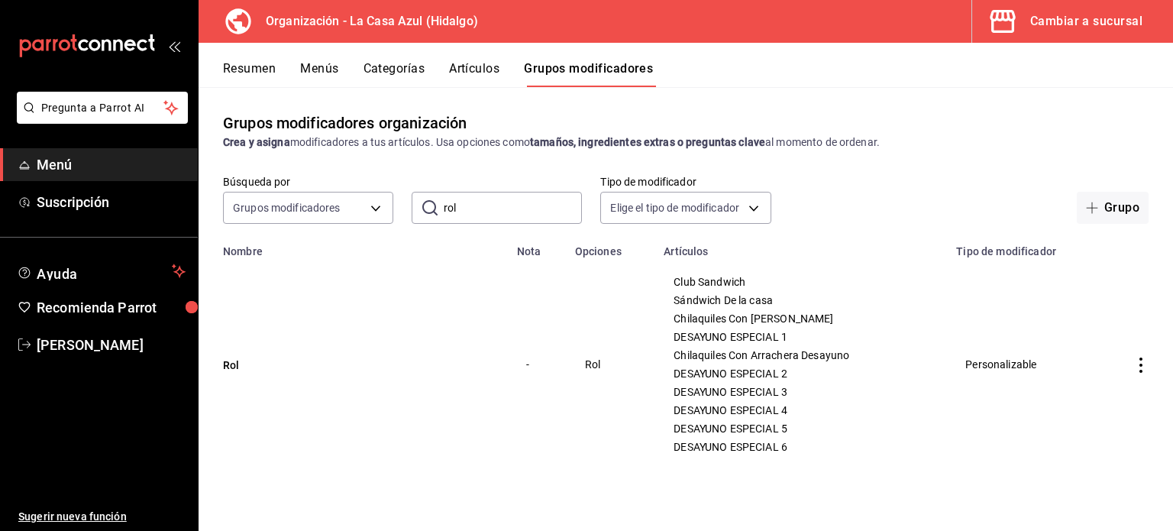
click at [486, 73] on button "Artículos" at bounding box center [474, 74] width 50 height 26
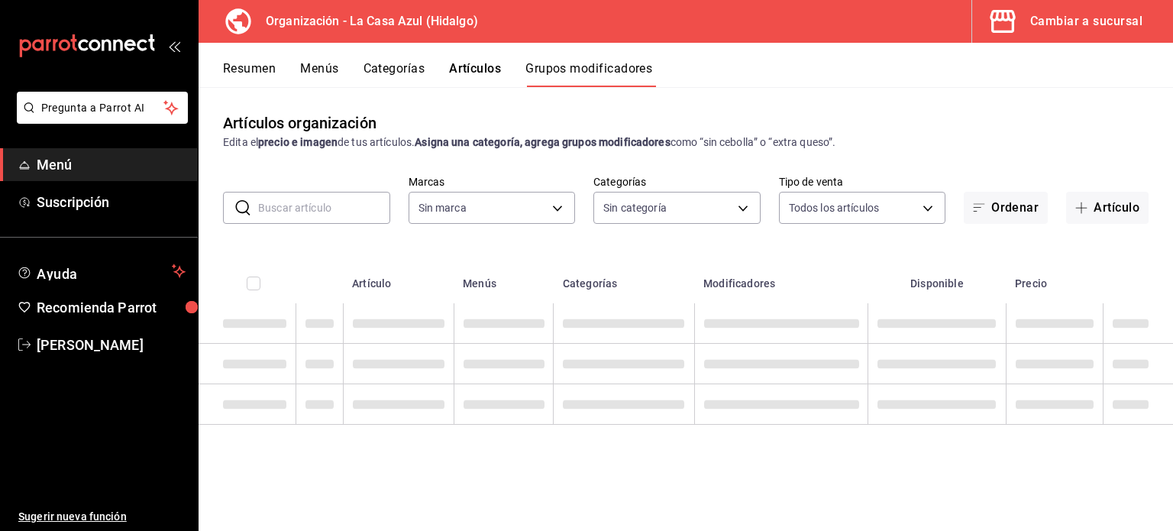
type input "dbb159b3-5420-434e-b45b-ebac01c6c2c8"
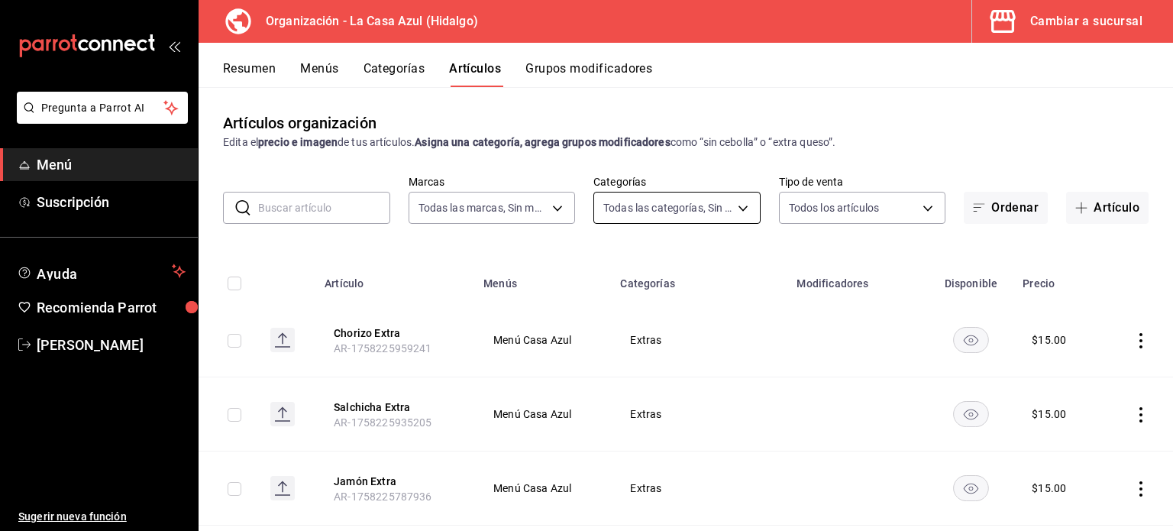
type input "dbb159b3-5420-434e-b45b-ebac01c6c2c8"
type input "7f4aaf7b-ed1f-49cc-aea9-6fde43ac0603,34dd65db-0f61-4d22-be42-a1374fd9a7b4,1b874…"
click at [675, 206] on body "Pregunta a Parrot AI Menú Suscripción Ayuda Recomienda Parrot [PERSON_NAME] Sug…" at bounding box center [586, 265] width 1173 height 531
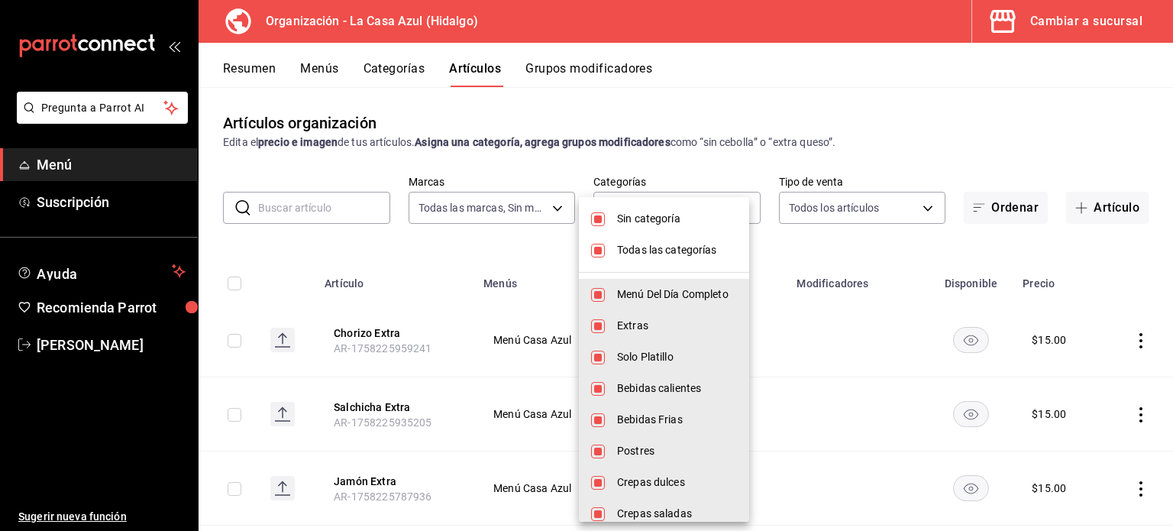
click at [592, 251] on input "checkbox" at bounding box center [598, 251] width 14 height 14
checkbox input "false"
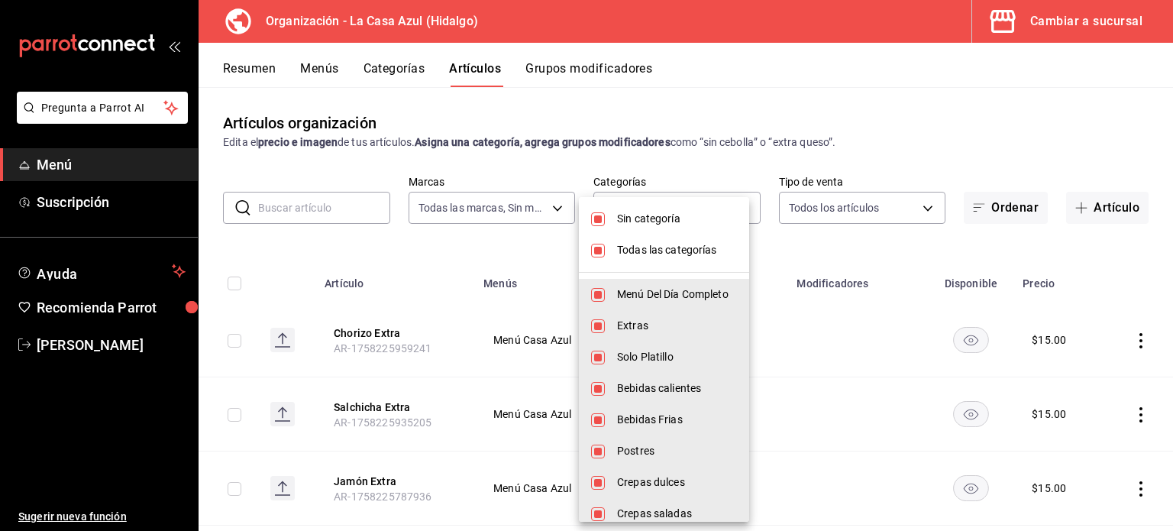
checkbox input "false"
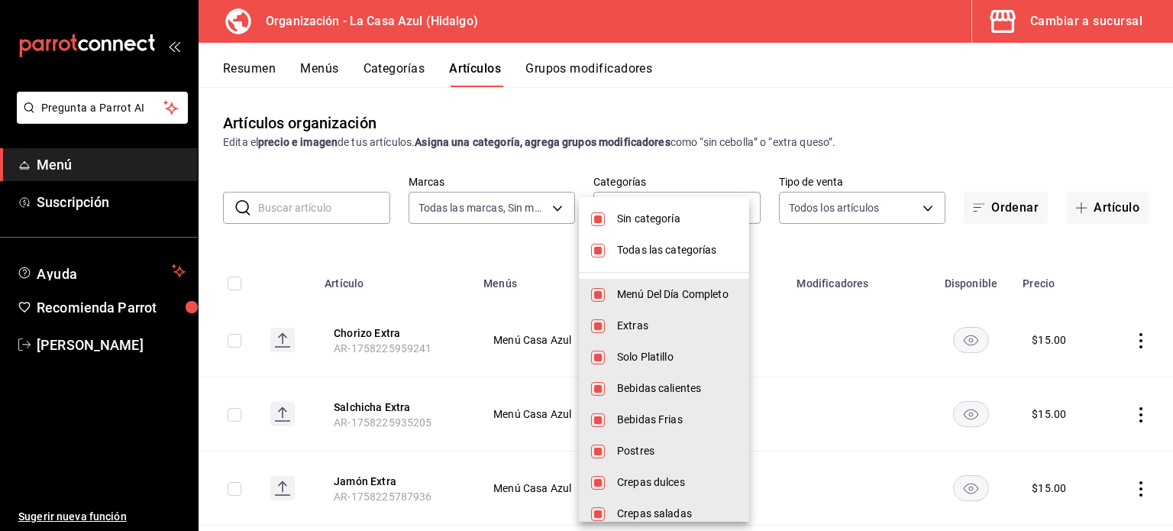
checkbox input "false"
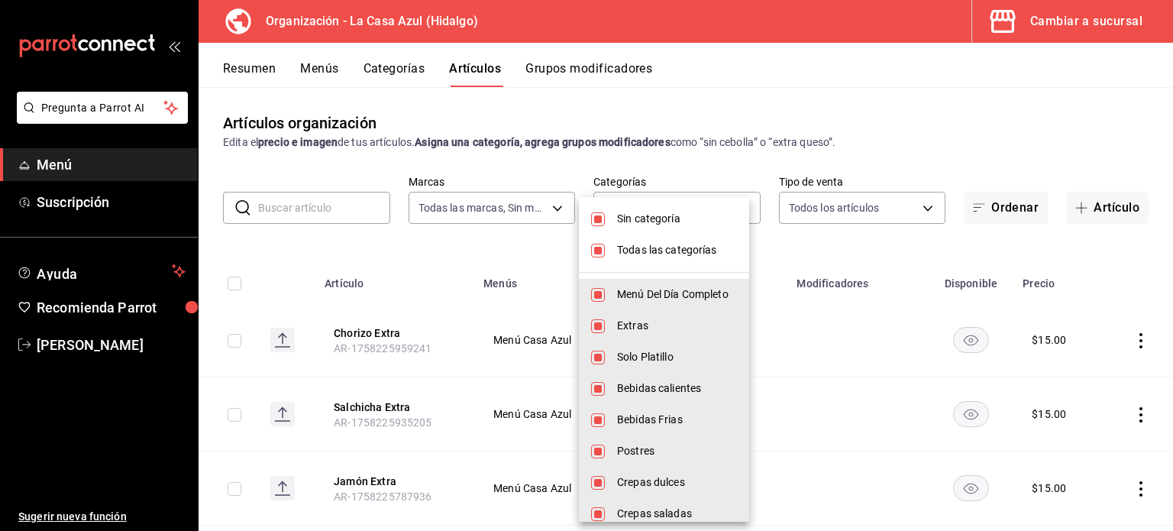
checkbox input "false"
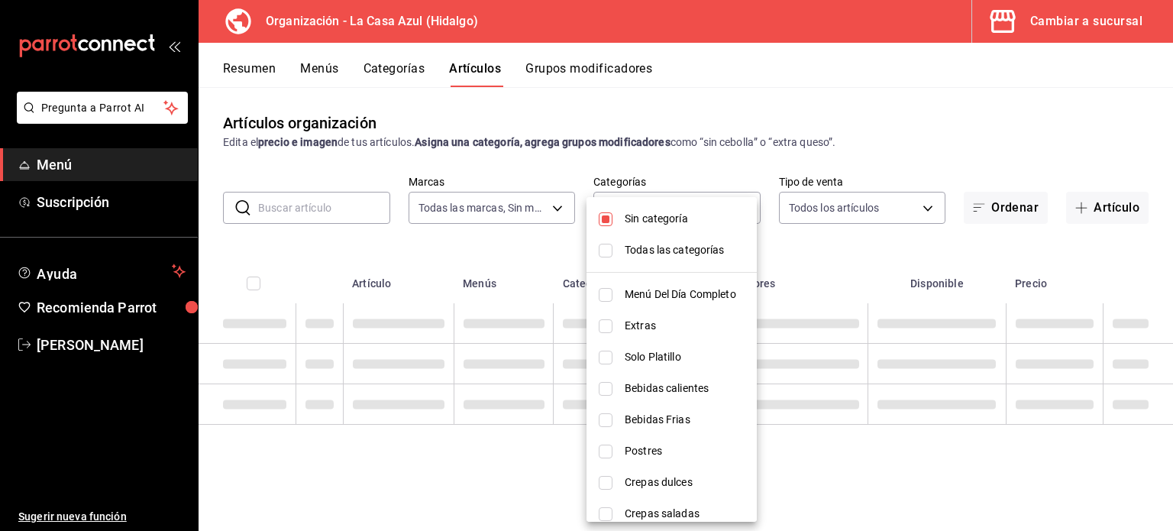
click at [609, 217] on li "Sin categoría" at bounding box center [671, 218] width 170 height 31
checkbox input "false"
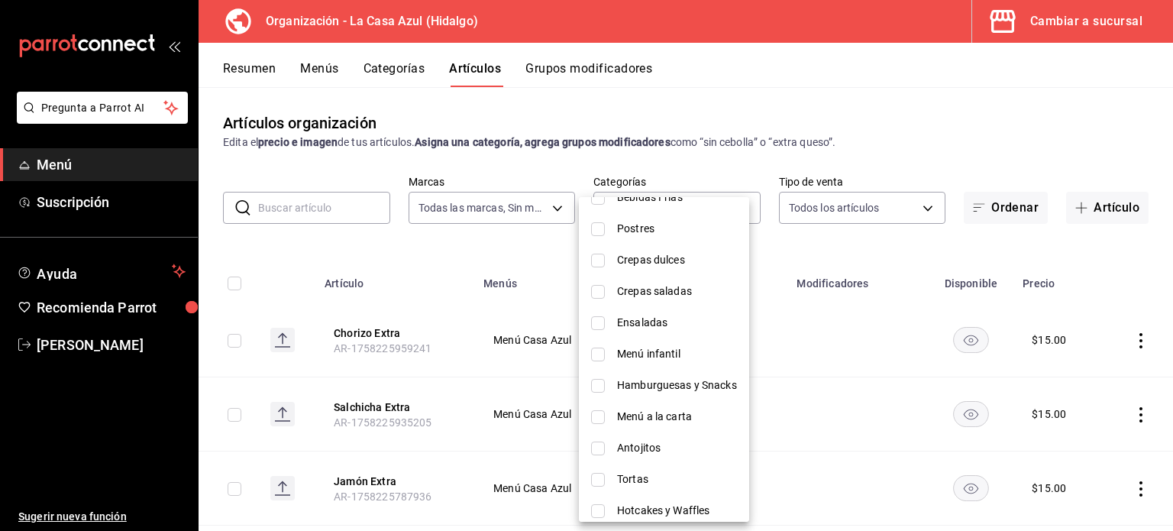
scroll to position [295, 0]
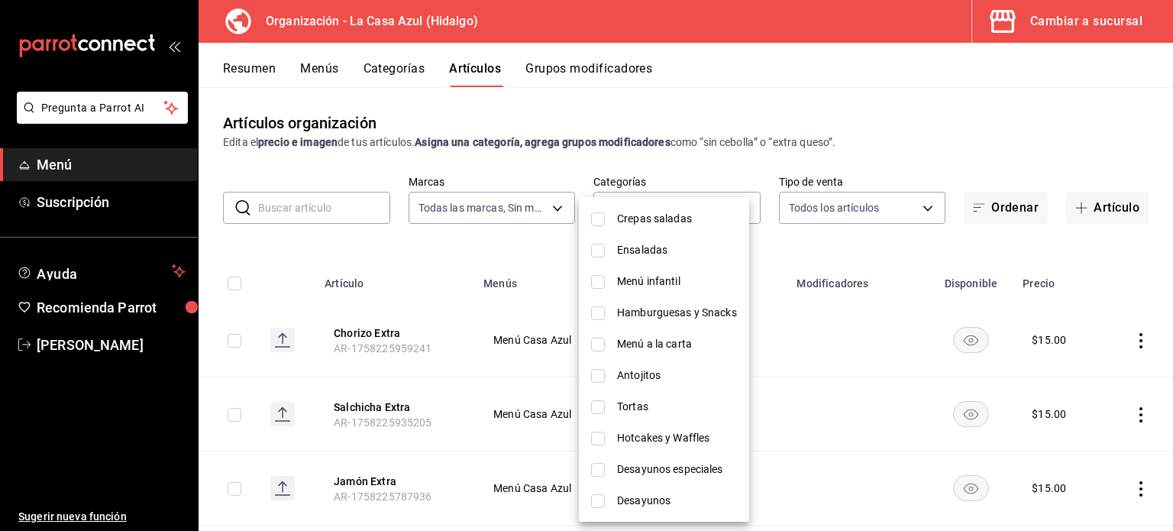
click at [596, 494] on input "checkbox" at bounding box center [598, 501] width 14 height 14
checkbox input "true"
type input "7b274dd5-4fcd-405e-b624-a12a7abcd948"
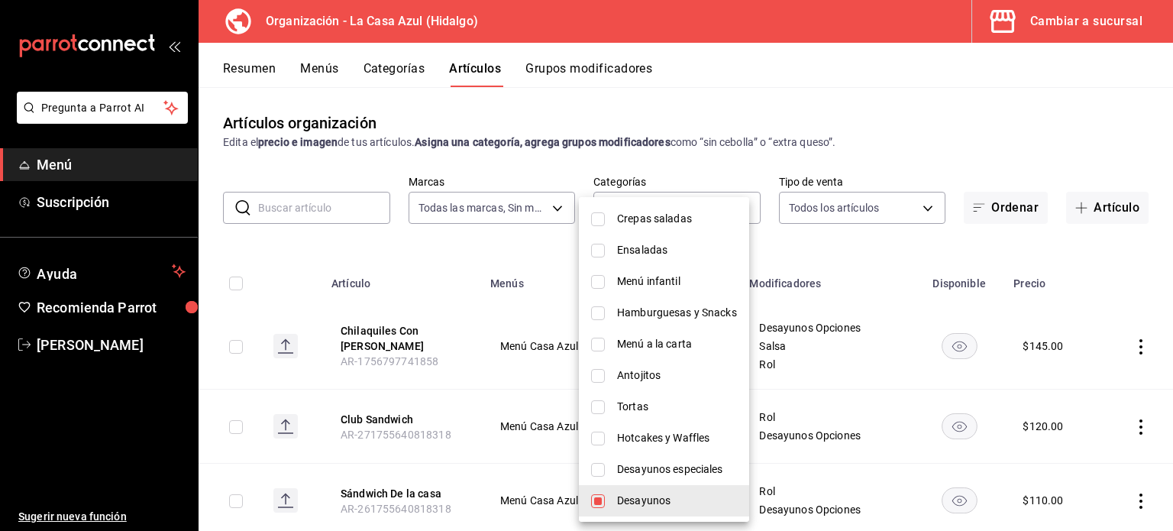
click at [969, 259] on div at bounding box center [586, 265] width 1173 height 531
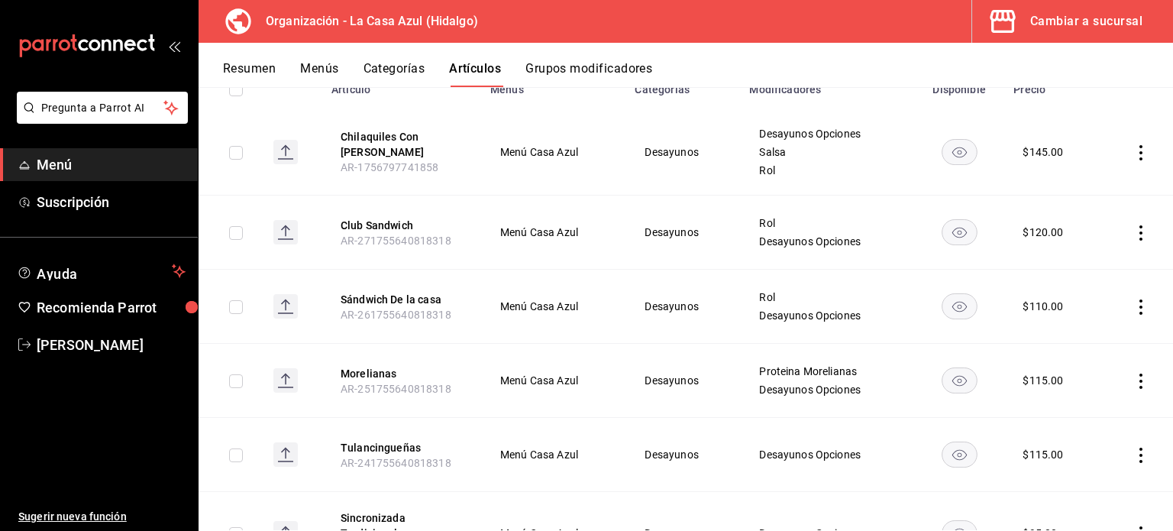
scroll to position [202, 0]
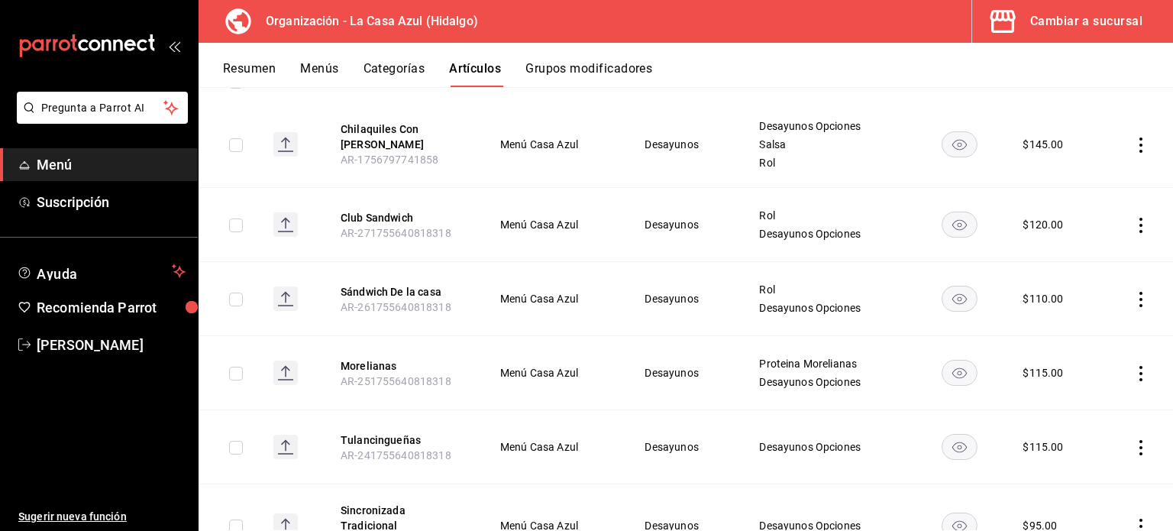
click at [1136, 379] on icon "actions" at bounding box center [1140, 373] width 15 height 15
click at [1065, 415] on span "Editar" at bounding box center [1084, 408] width 40 height 16
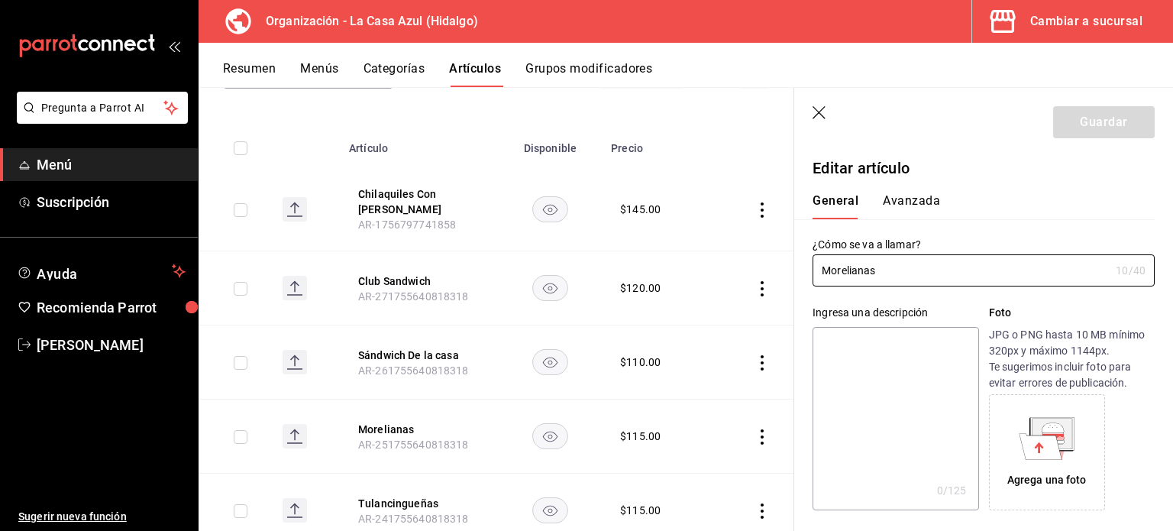
type input "$115.00"
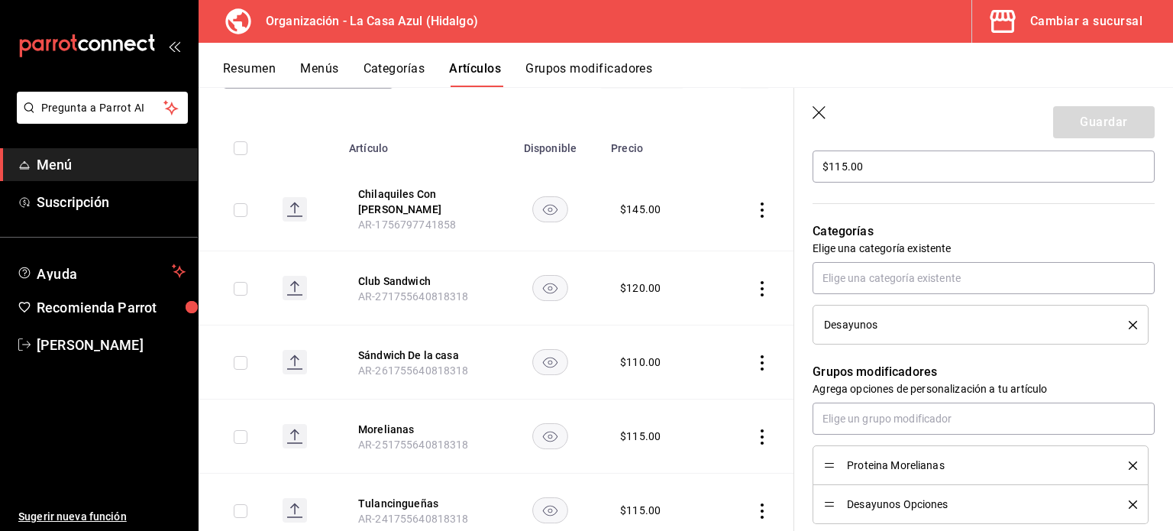
scroll to position [477, 0]
click at [911, 418] on input "text" at bounding box center [984, 420] width 342 height 32
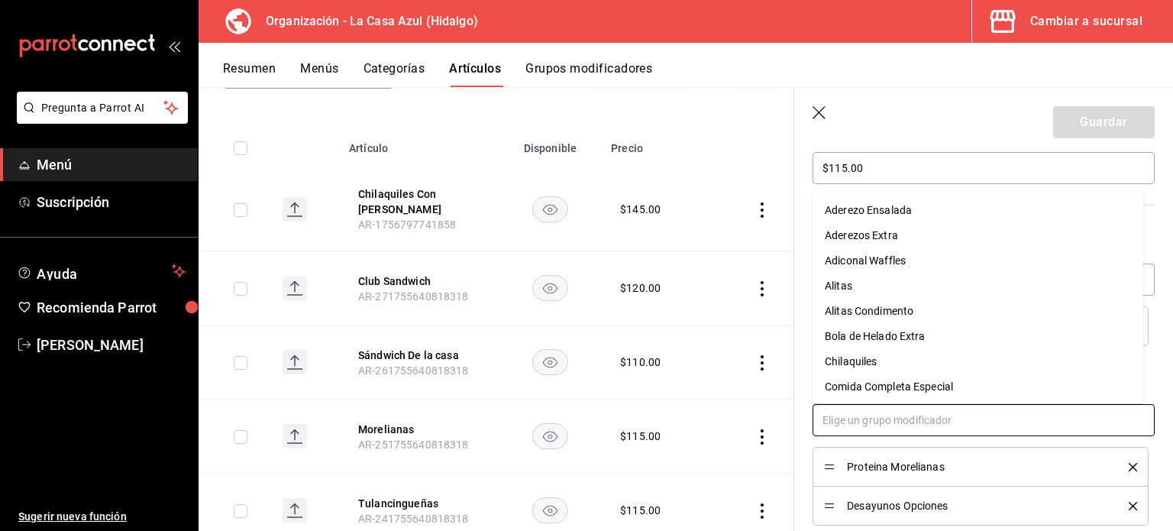
type input "r"
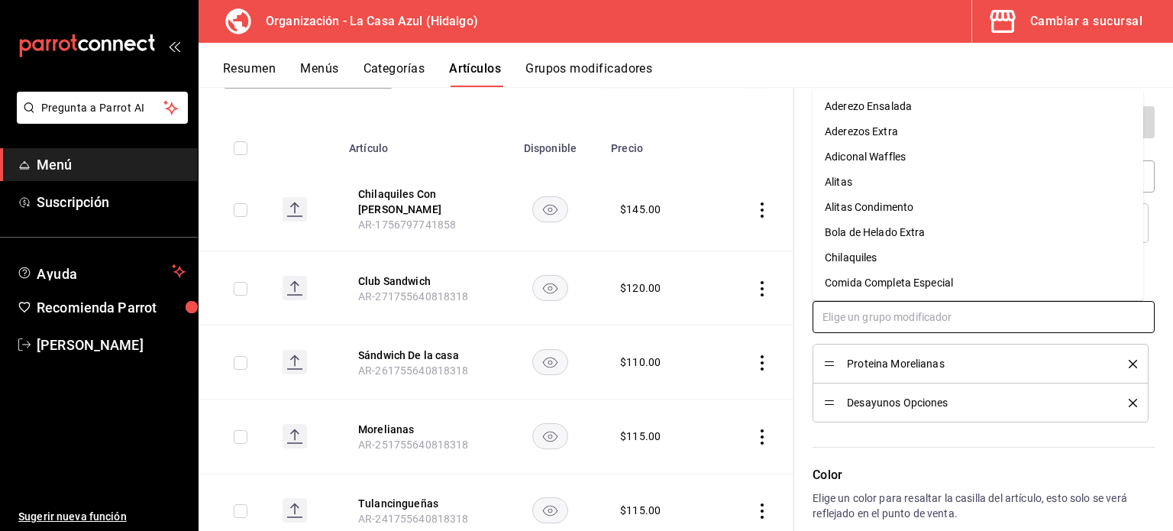
click at [940, 322] on input "text" at bounding box center [984, 317] width 342 height 32
type input "ro"
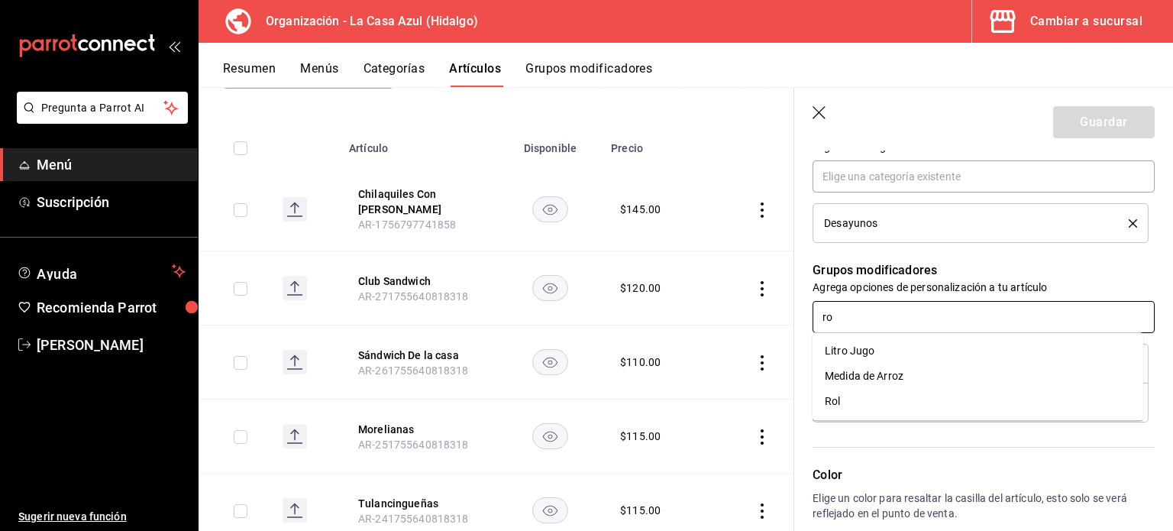
click at [898, 403] on li "Rol" at bounding box center [978, 401] width 331 height 25
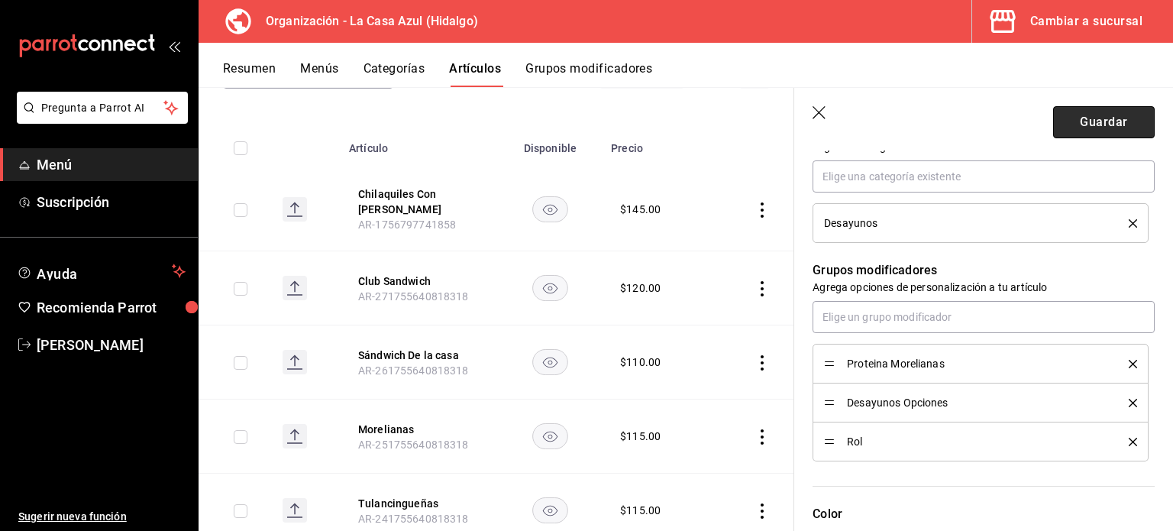
click at [1119, 124] on button "Guardar" at bounding box center [1104, 122] width 102 height 32
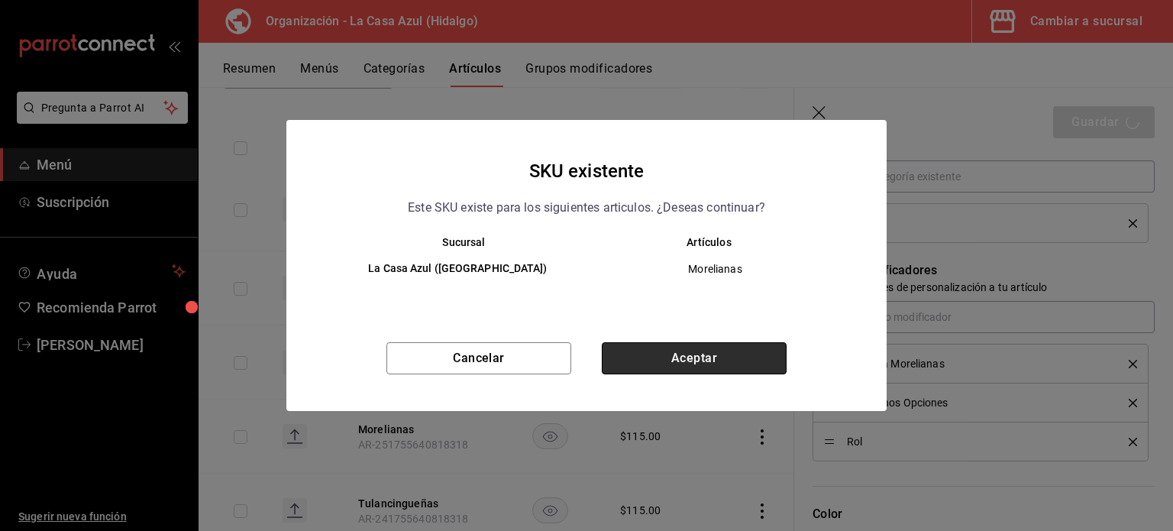
click at [733, 356] on button "Aceptar" at bounding box center [694, 358] width 185 height 32
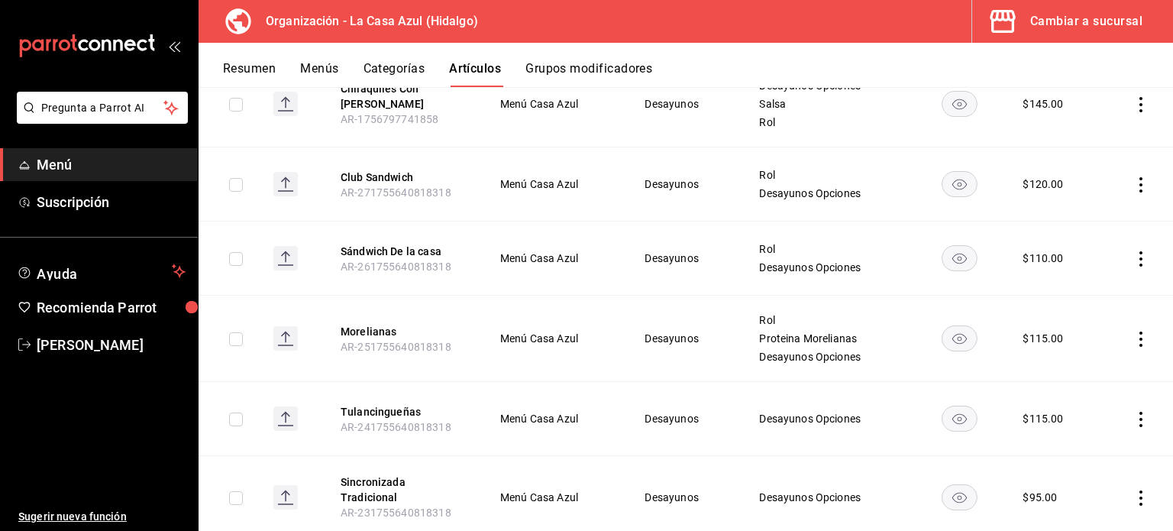
scroll to position [266, 0]
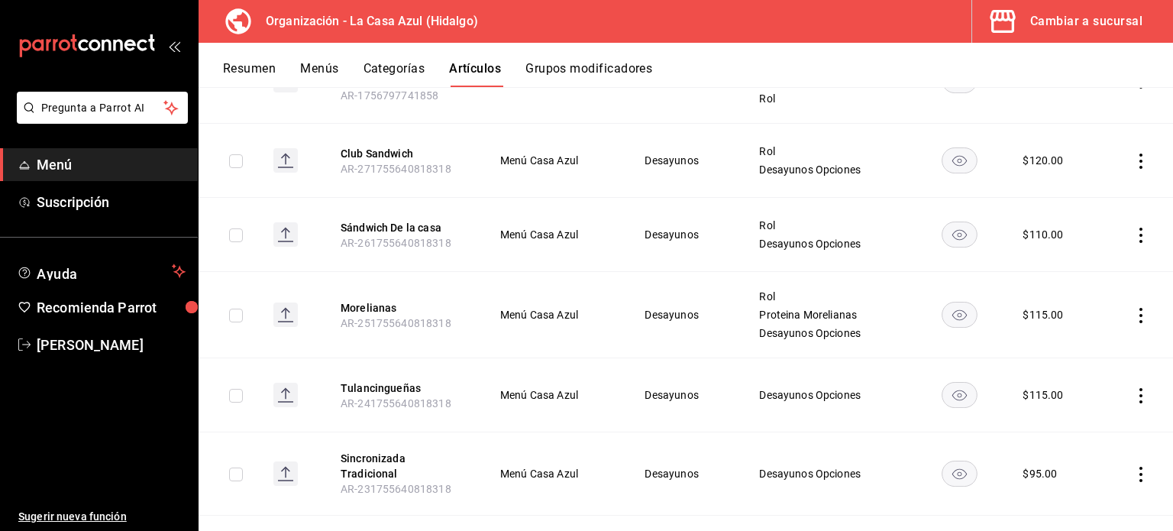
click at [1133, 392] on icon "actions" at bounding box center [1140, 395] width 15 height 15
click at [1100, 424] on span "Editar" at bounding box center [1084, 428] width 40 height 16
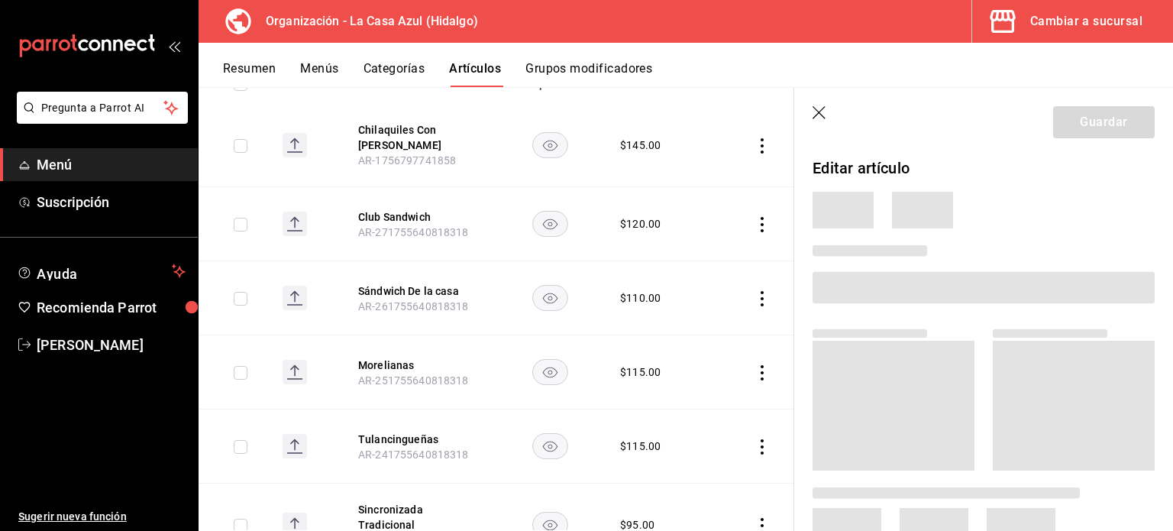
scroll to position [264, 0]
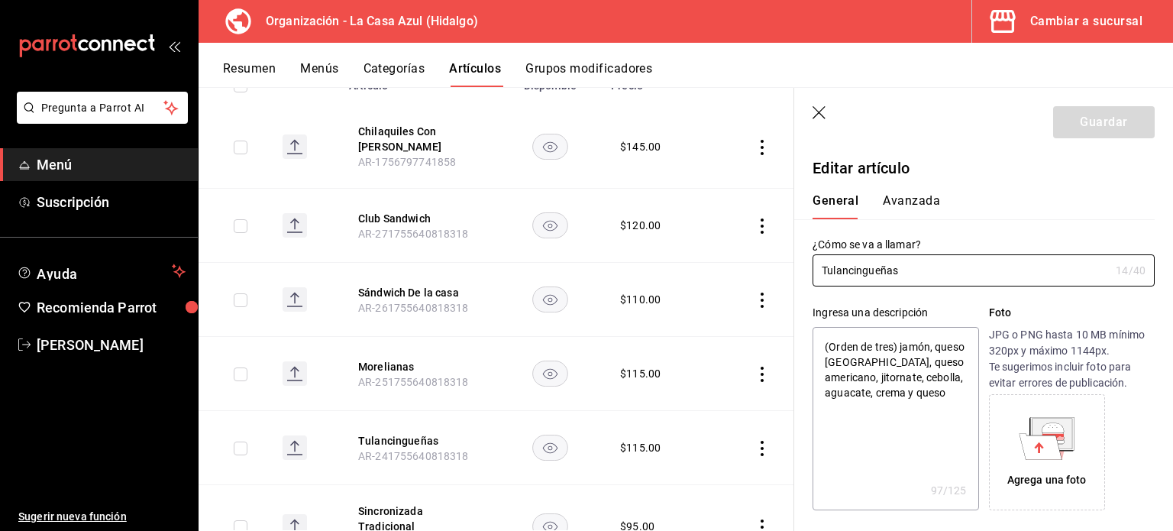
type textarea "x"
type input "$115.00"
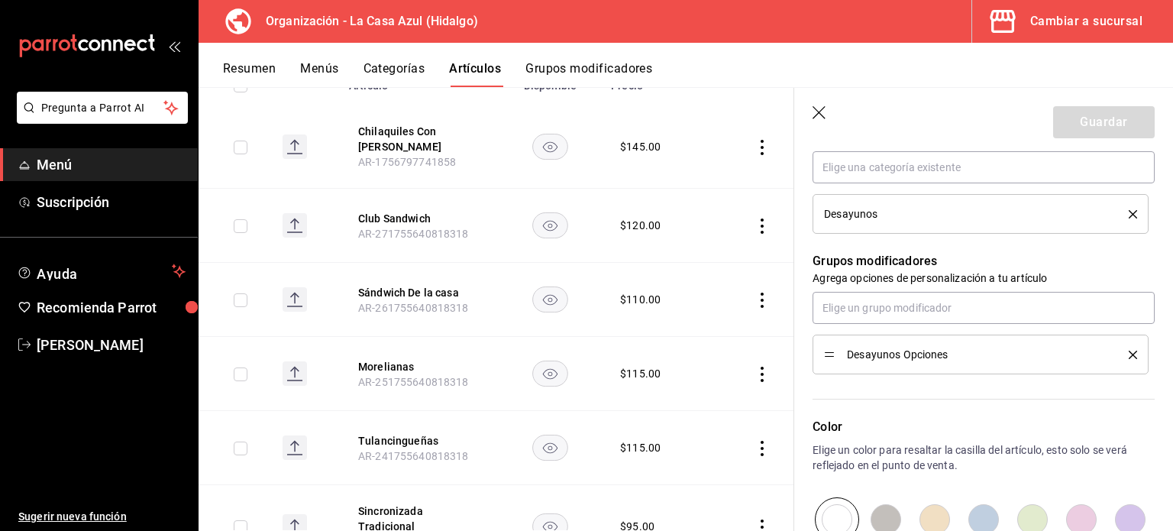
scroll to position [580, 0]
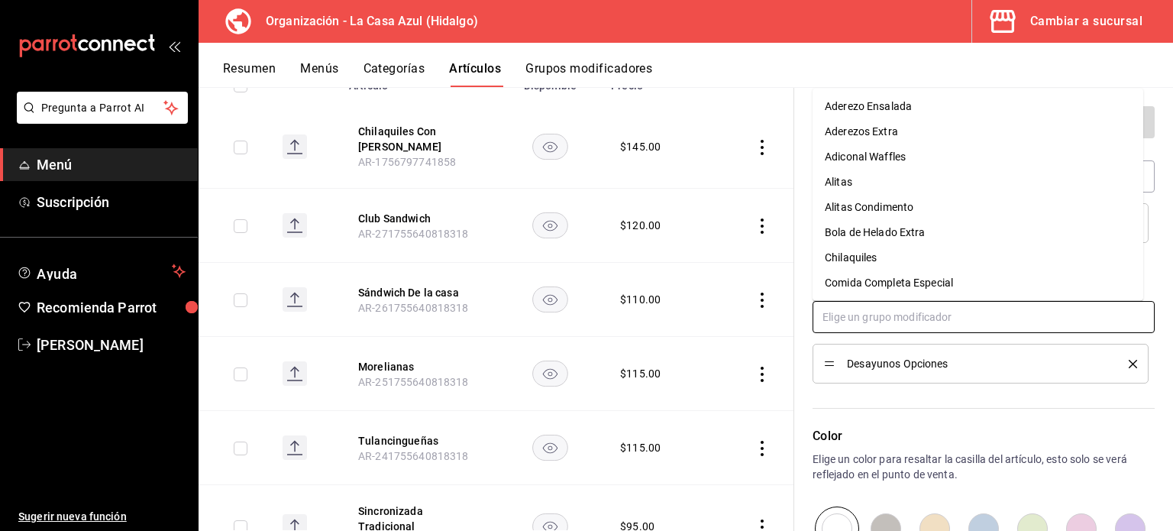
click at [972, 319] on input "text" at bounding box center [984, 317] width 342 height 32
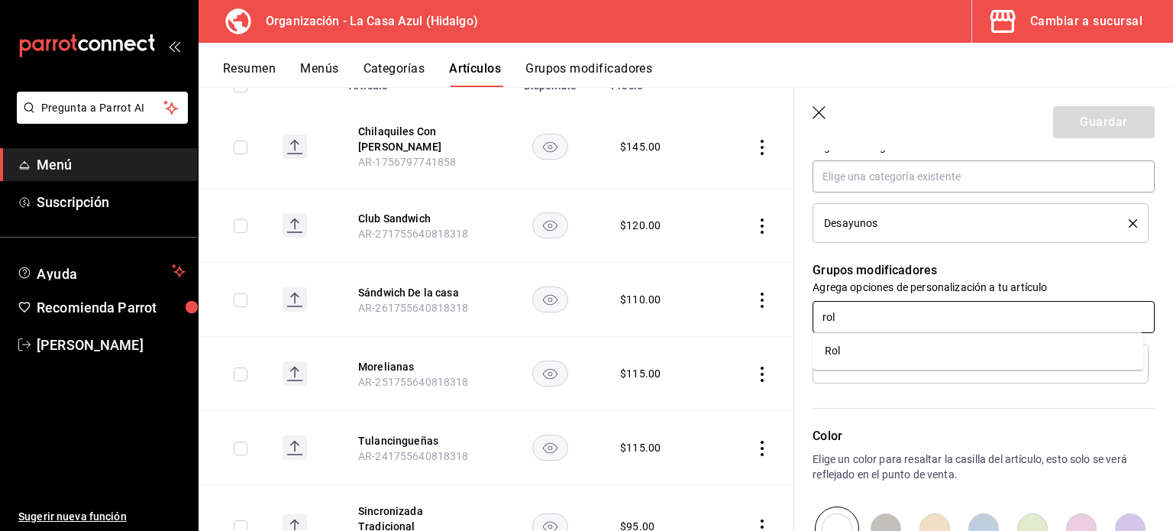
type input "rol"
click at [889, 377] on li "Desayunos Opciones" at bounding box center [981, 364] width 336 height 40
click at [883, 308] on input "text" at bounding box center [984, 317] width 342 height 32
type input "rol"
click at [870, 349] on li "Rol" at bounding box center [978, 350] width 331 height 25
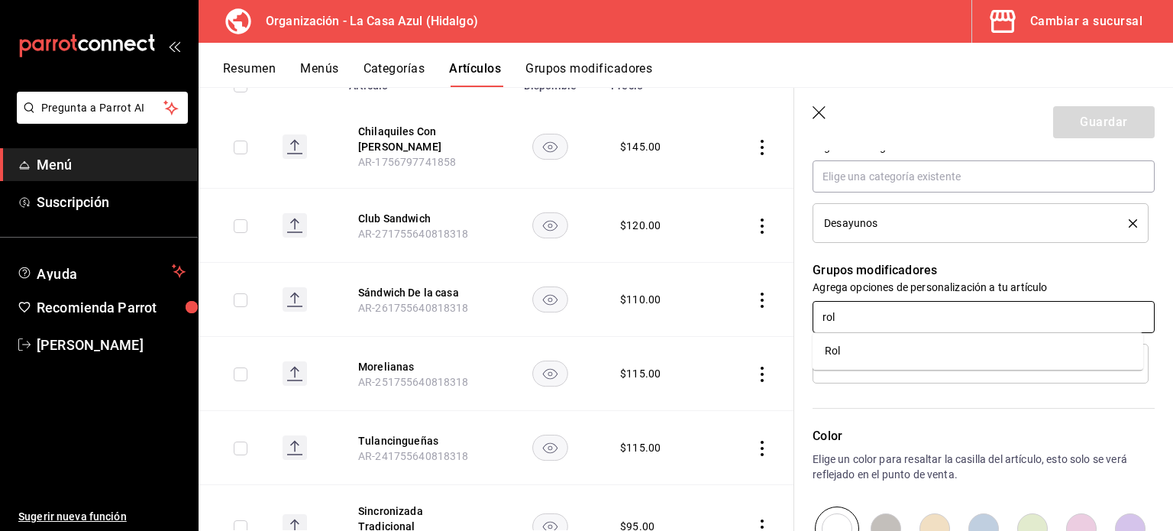
type textarea "x"
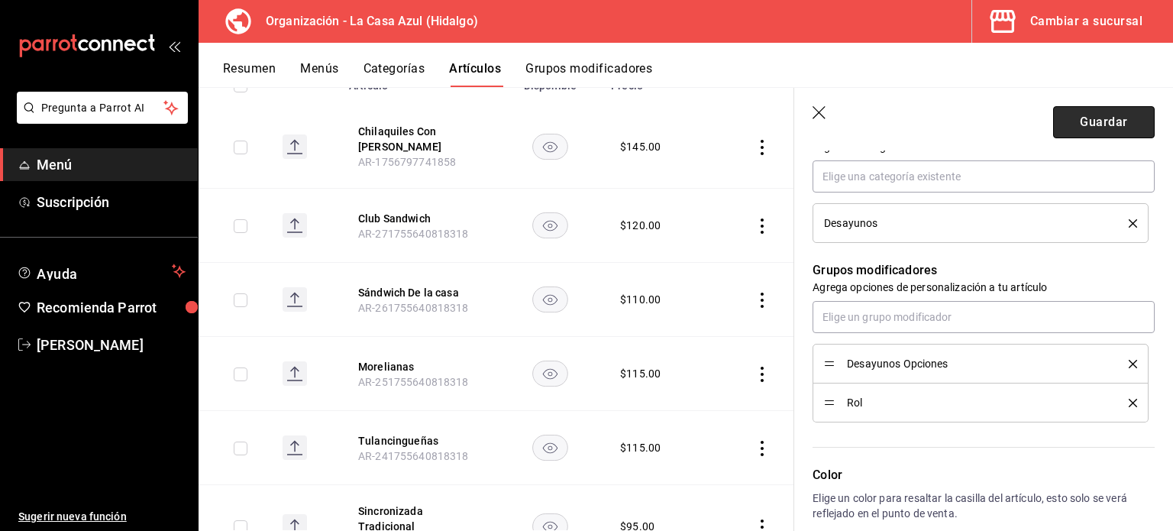
click at [1069, 121] on button "Guardar" at bounding box center [1104, 122] width 102 height 32
click at [1069, 121] on div "Guardar" at bounding box center [1104, 122] width 102 height 32
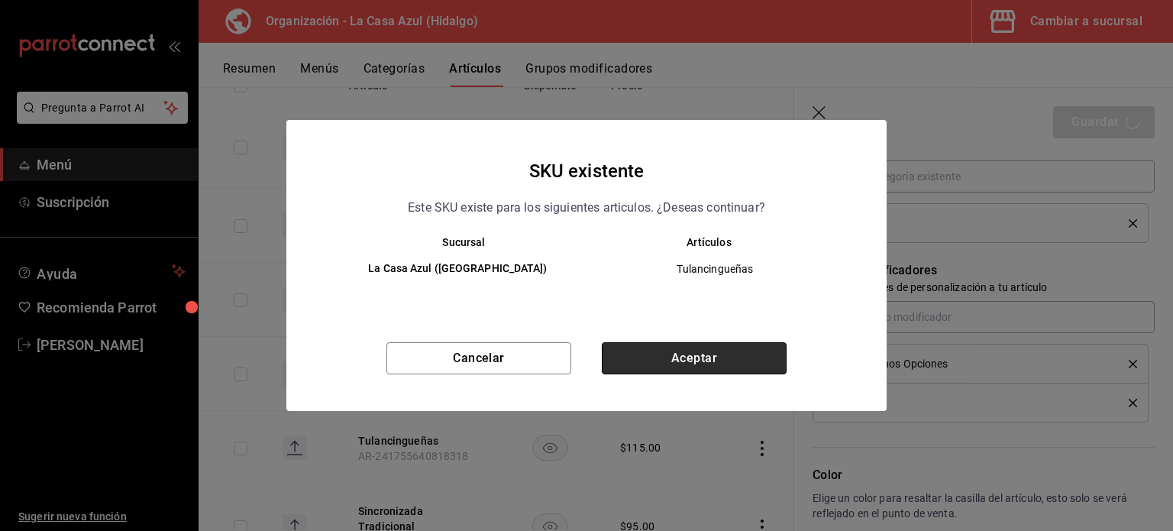
click at [766, 355] on button "Aceptar" at bounding box center [694, 358] width 185 height 32
type textarea "x"
type input "AR-1758226344323"
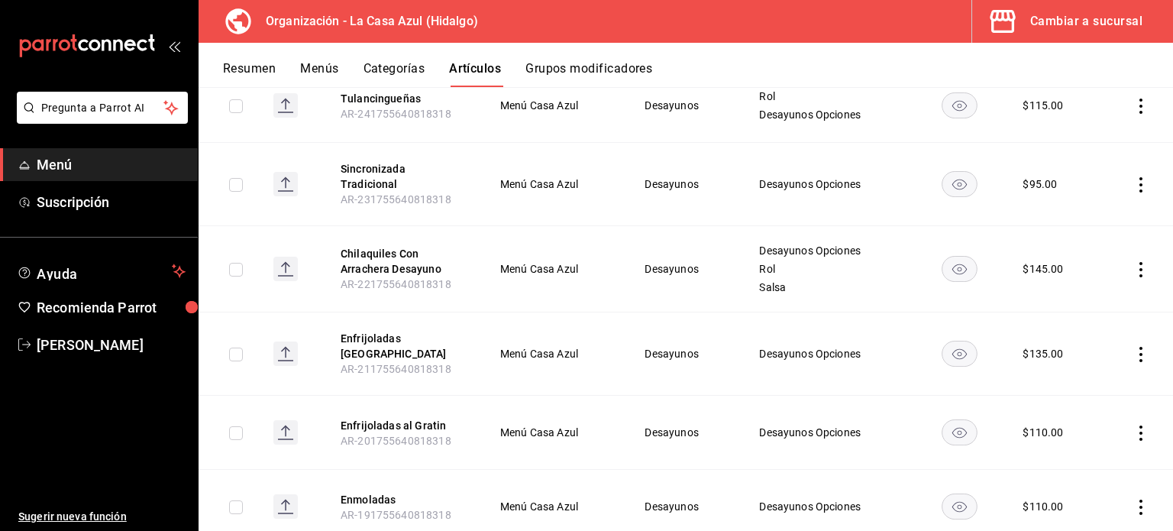
scroll to position [550, 0]
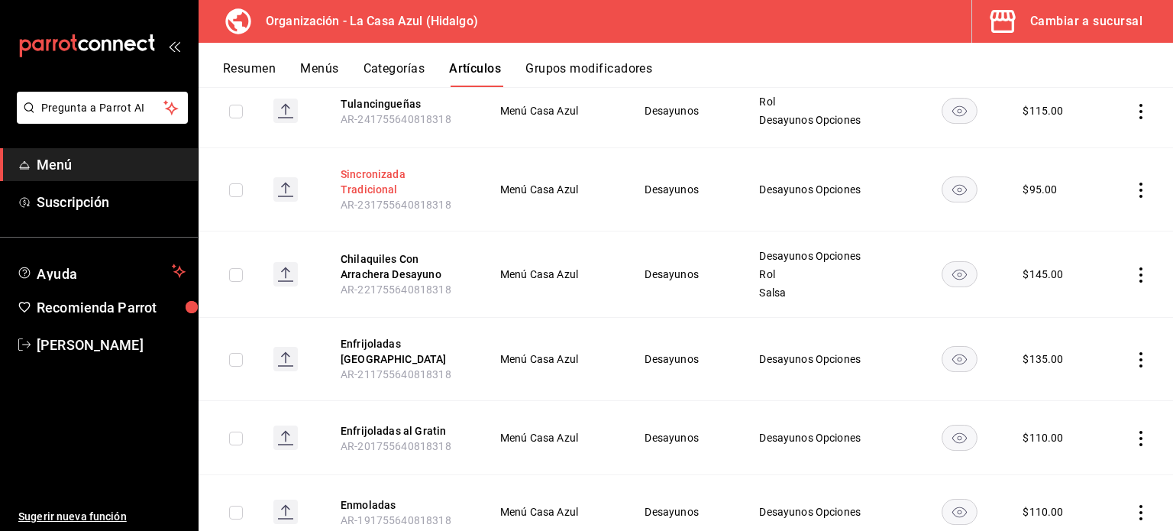
click at [386, 176] on button "Sincronizada Tradicional" at bounding box center [402, 181] width 122 height 31
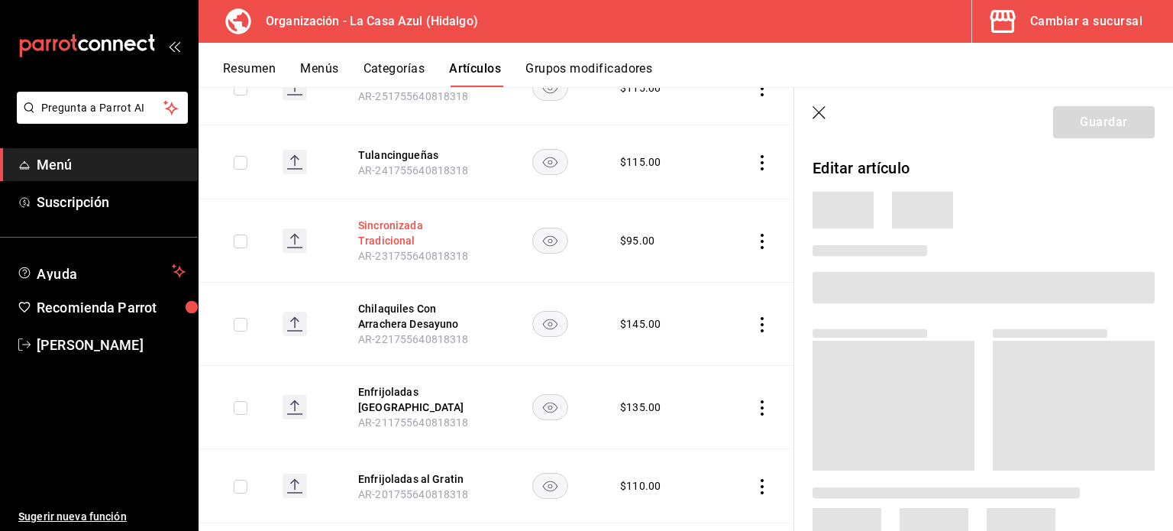
scroll to position [535, 0]
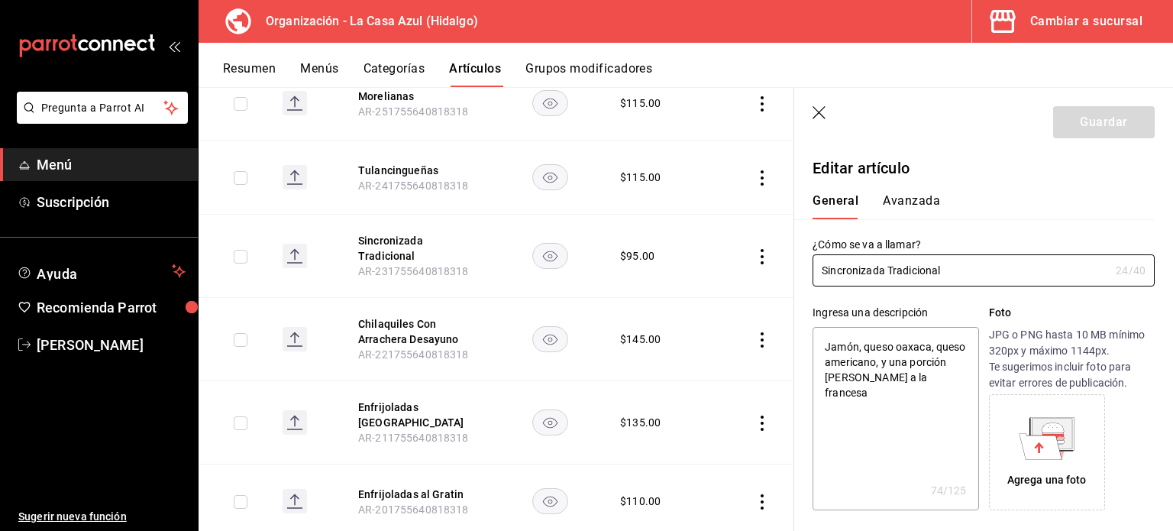
type textarea "x"
type input "$95.00"
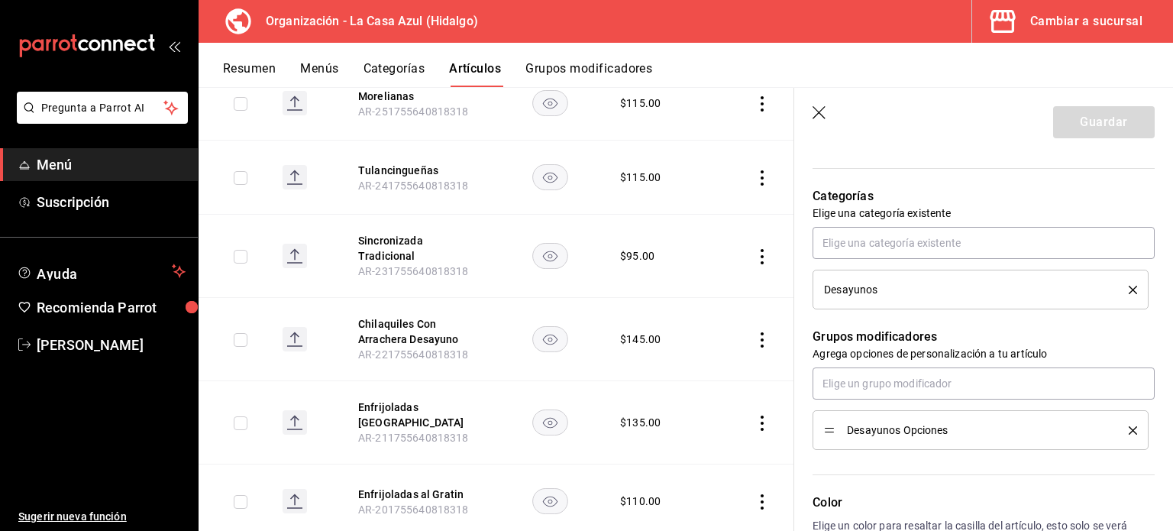
scroll to position [516, 0]
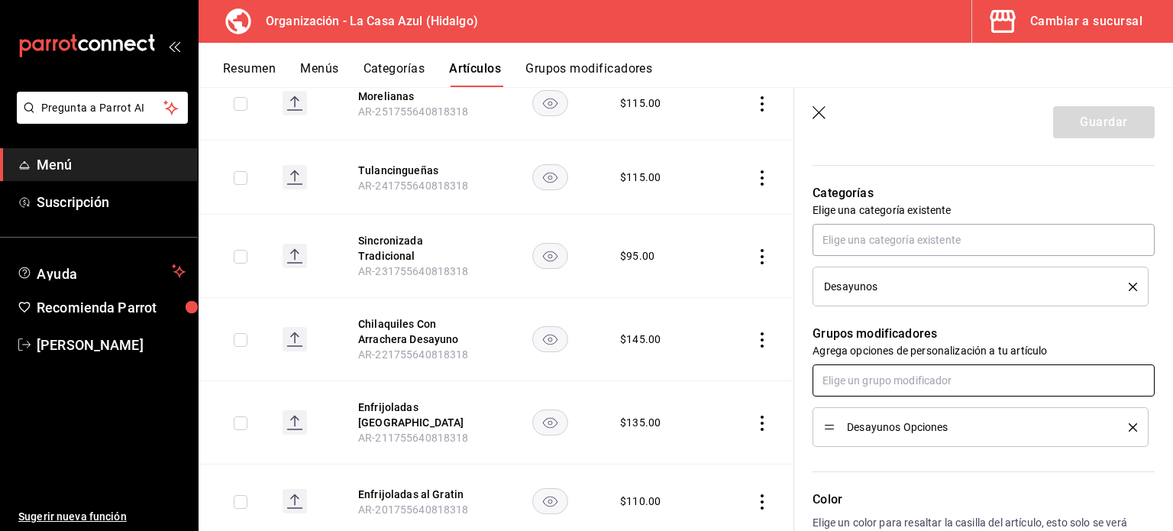
click at [913, 378] on input "text" at bounding box center [984, 380] width 342 height 32
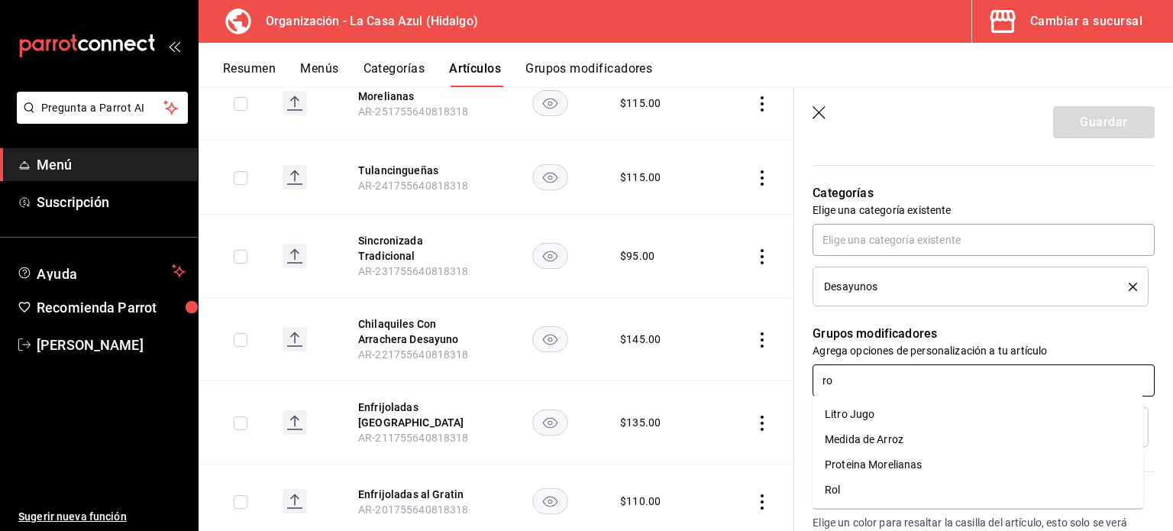
type input "rol"
click at [913, 410] on li "Rol" at bounding box center [978, 414] width 331 height 25
type textarea "x"
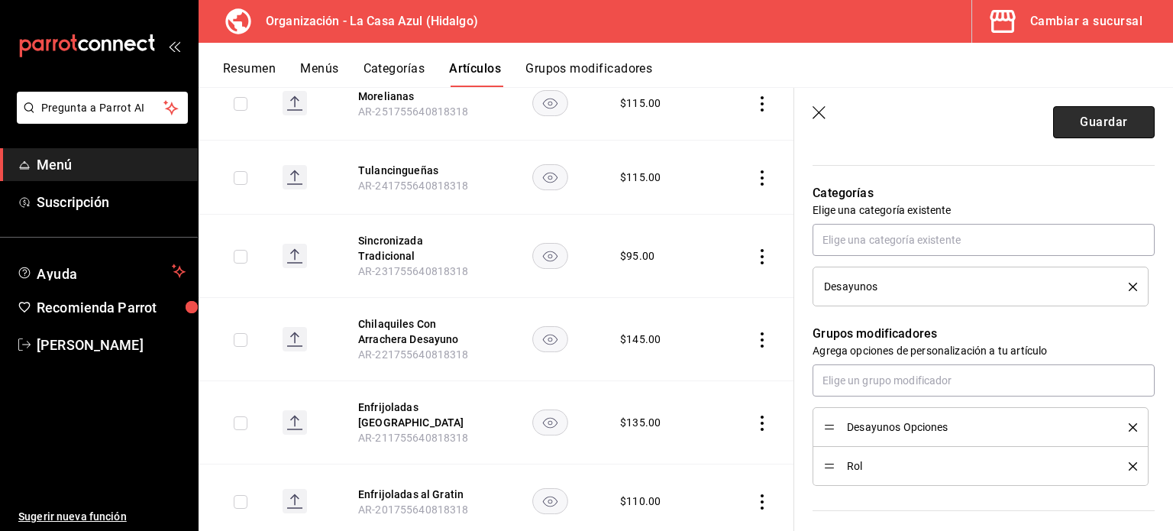
click at [1091, 131] on button "Guardar" at bounding box center [1104, 122] width 102 height 32
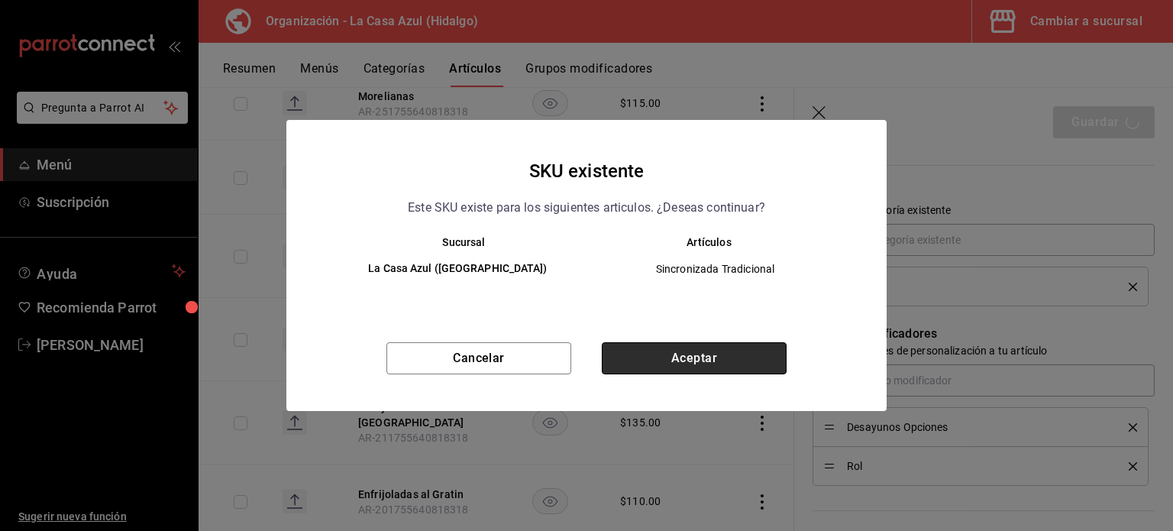
click at [693, 342] on button "Aceptar" at bounding box center [694, 358] width 185 height 32
type textarea "x"
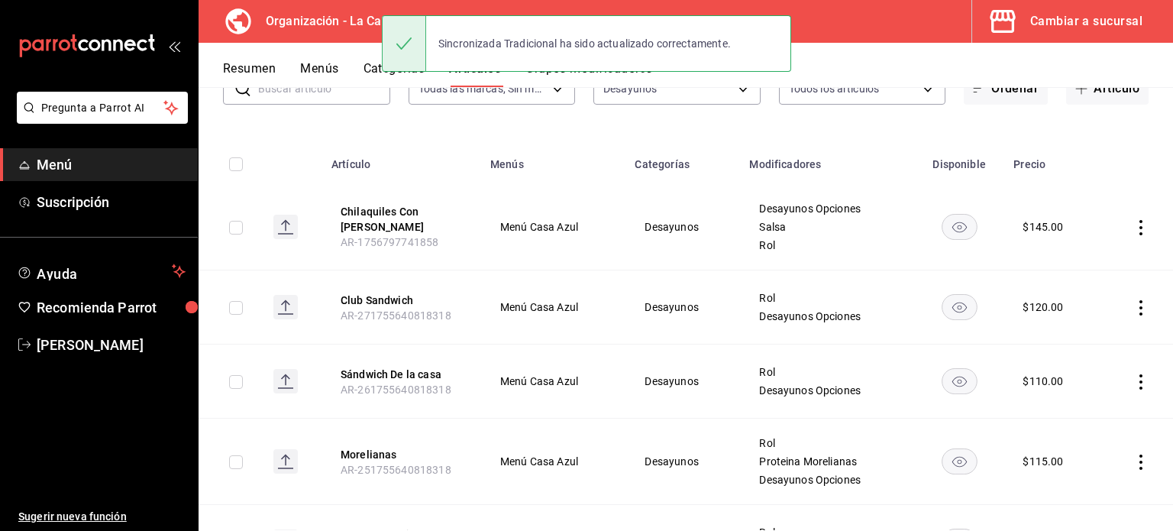
scroll to position [506, 0]
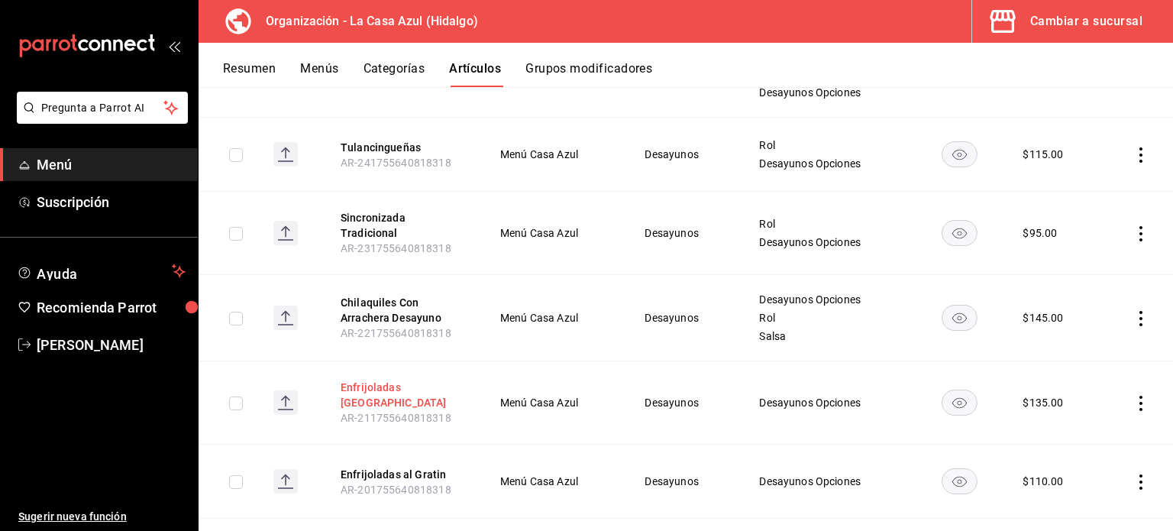
click at [397, 386] on button "Enfrijoladas [GEOGRAPHIC_DATA]" at bounding box center [402, 395] width 122 height 31
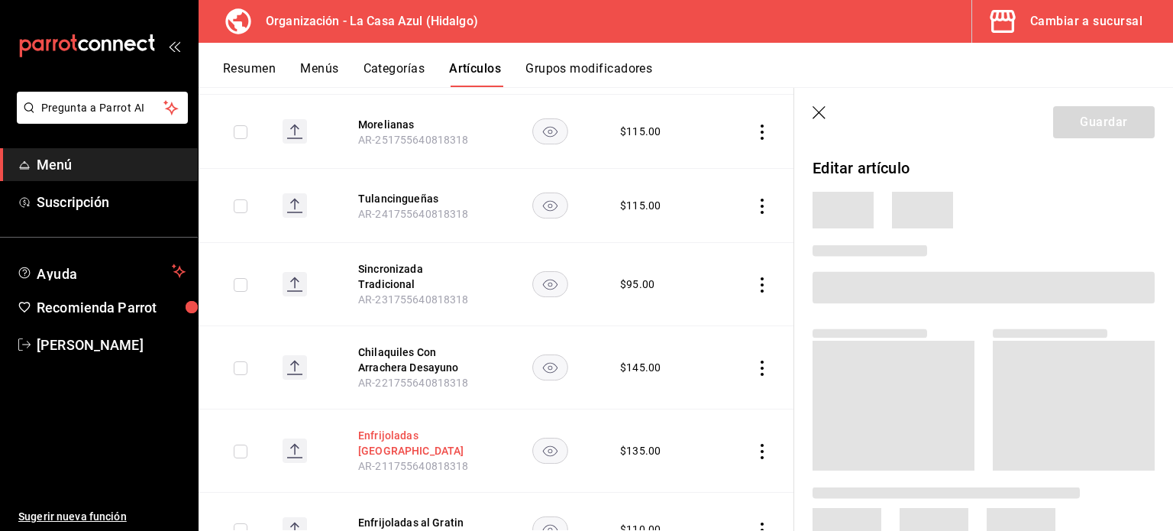
scroll to position [503, 0]
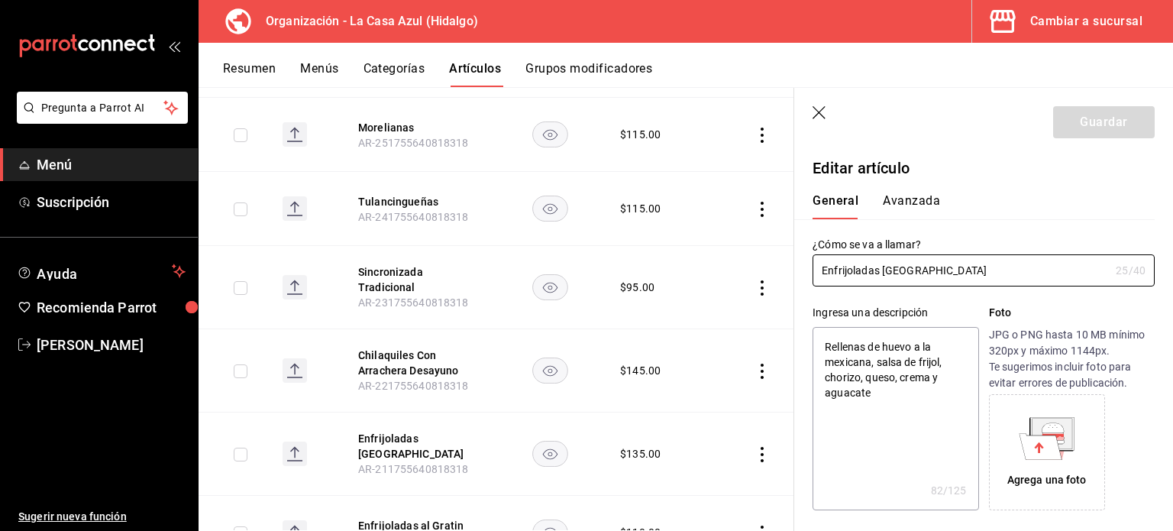
type textarea "x"
type input "$135.00"
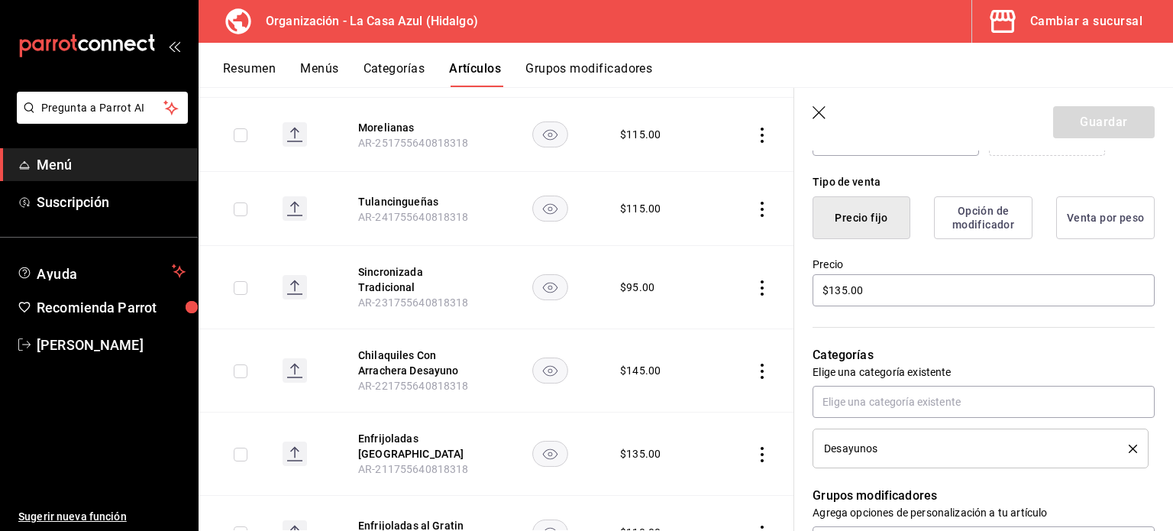
scroll to position [379, 0]
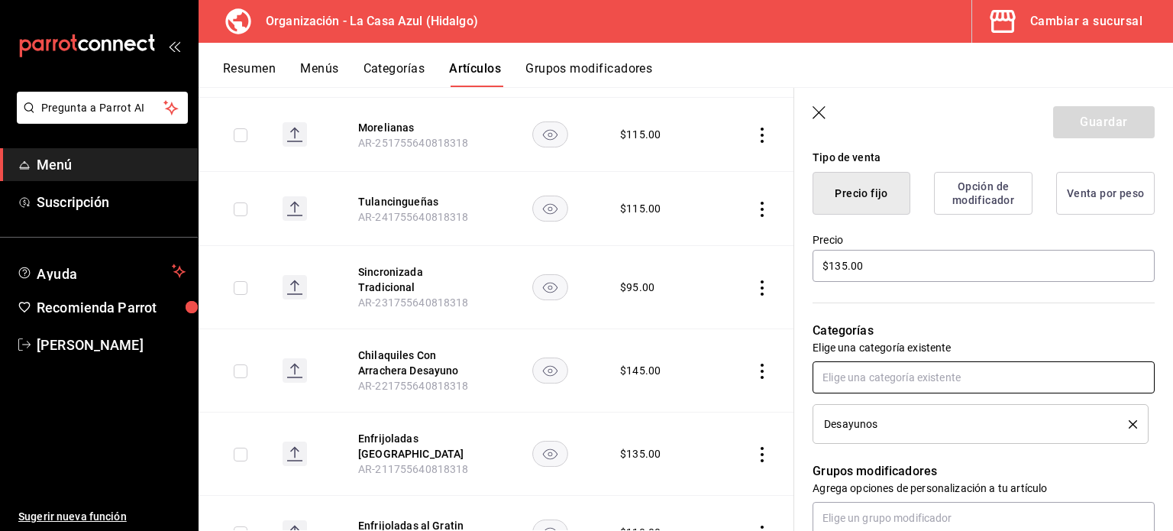
click at [984, 375] on input "text" at bounding box center [984, 377] width 342 height 32
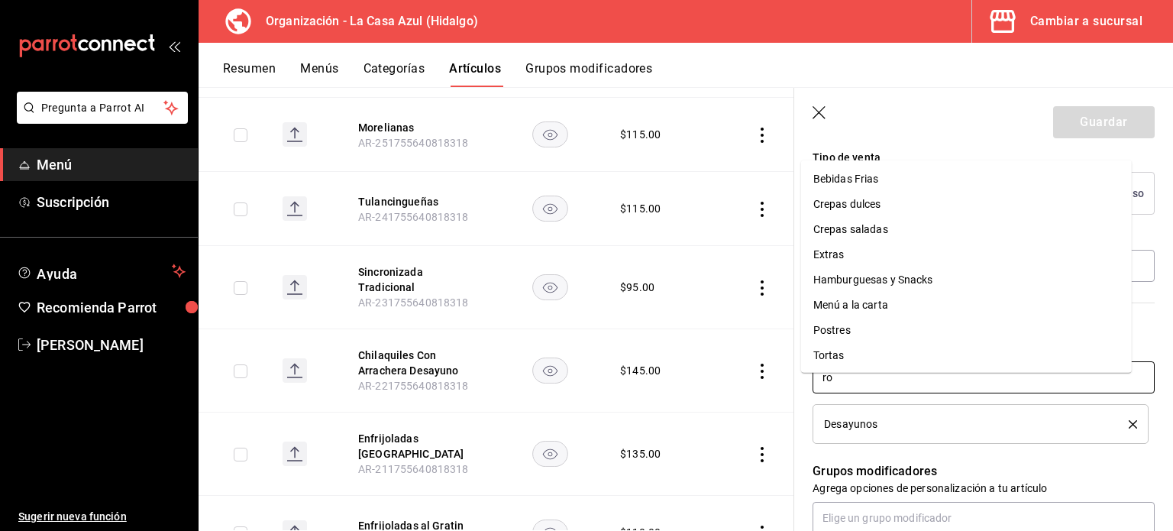
type input "r"
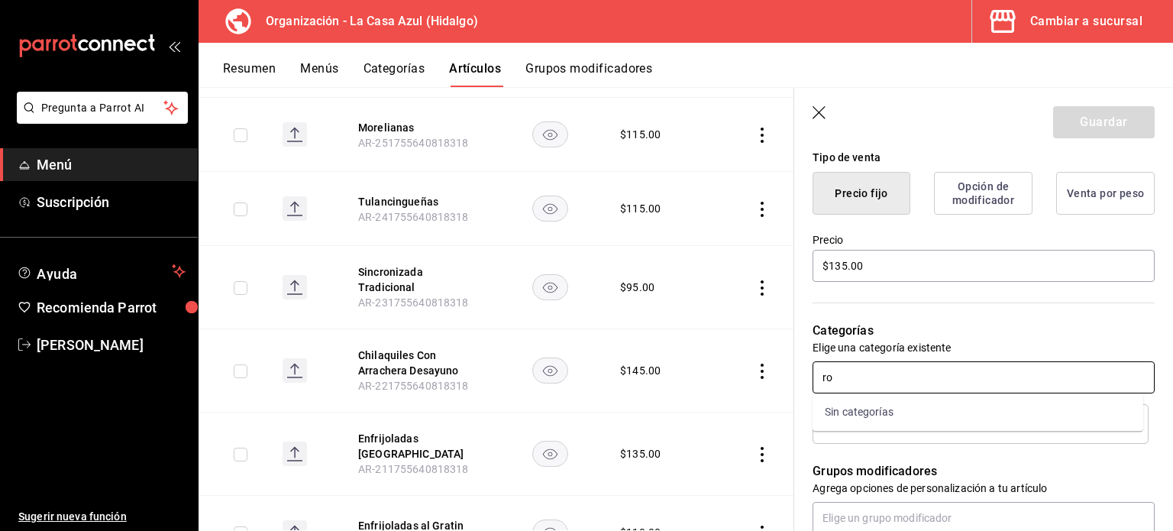
type input "r"
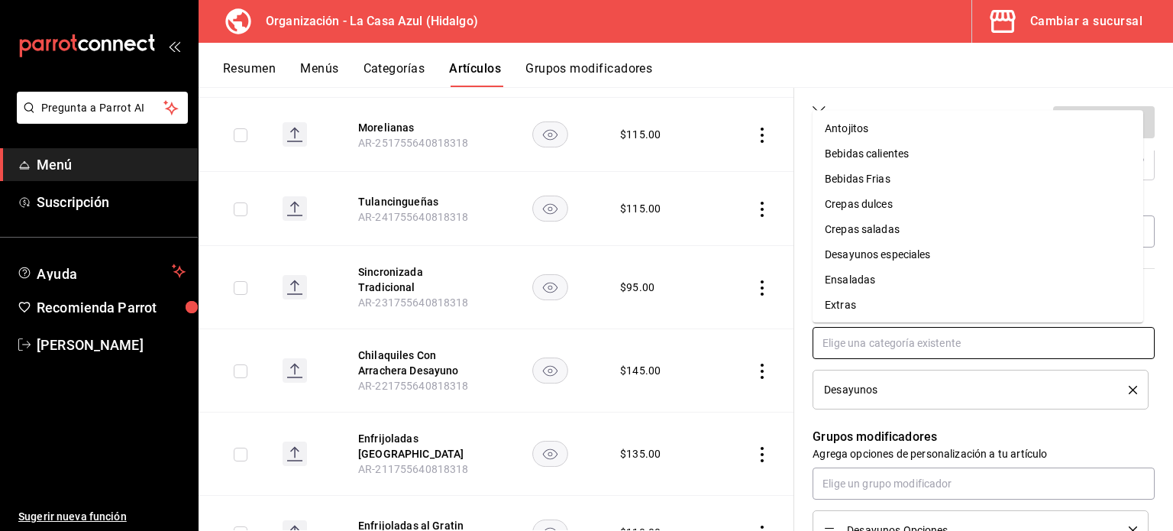
scroll to position [415, 0]
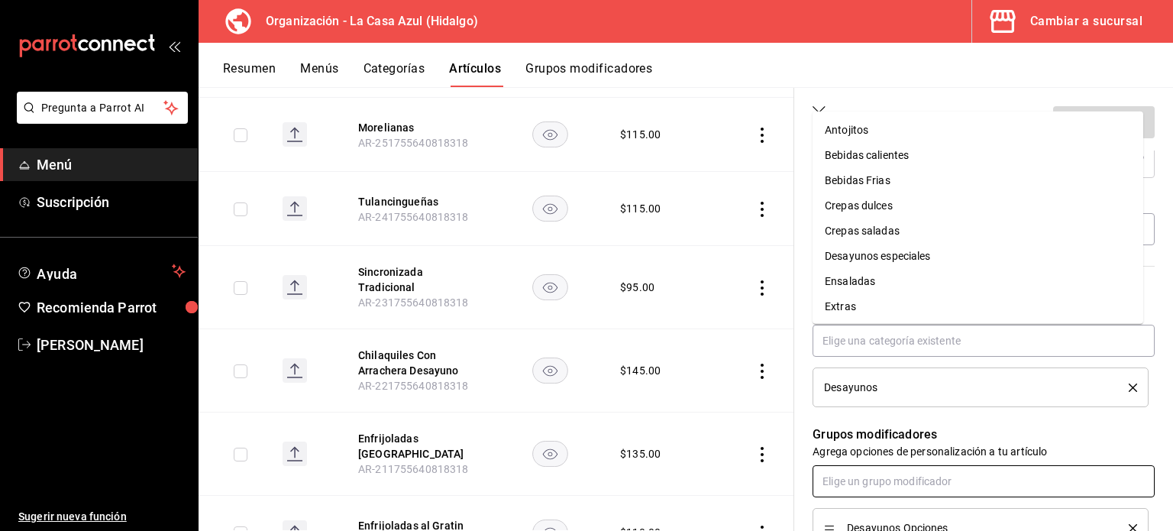
click at [923, 487] on input "text" at bounding box center [984, 481] width 342 height 32
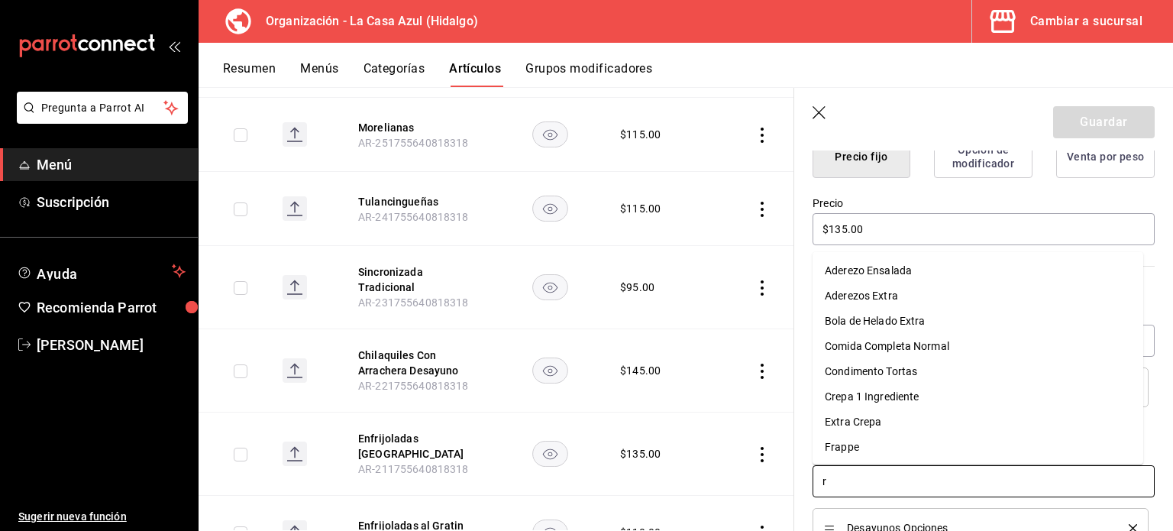
type input "ro"
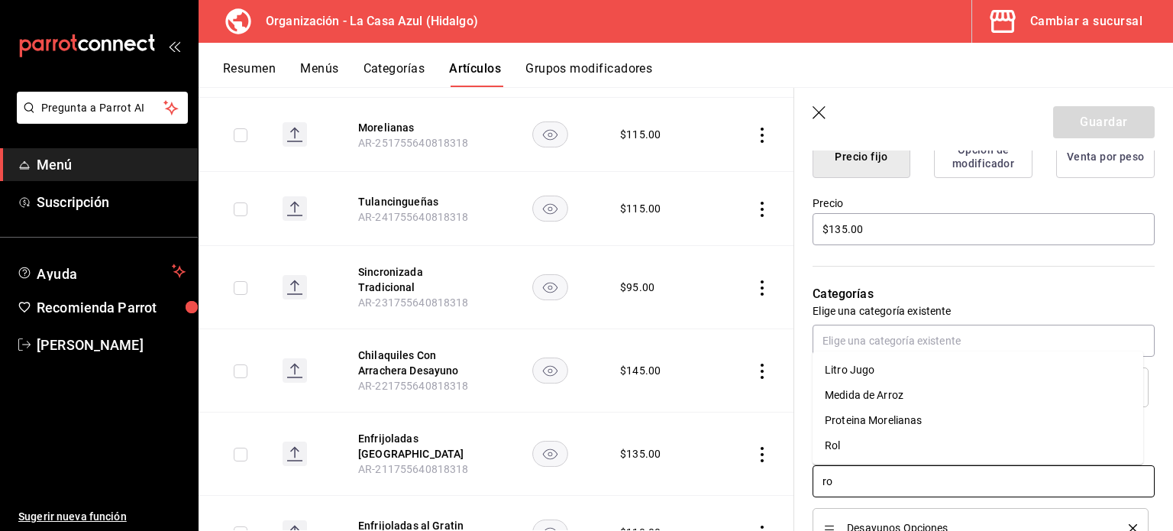
click at [879, 446] on li "Rol" at bounding box center [978, 445] width 331 height 25
type textarea "x"
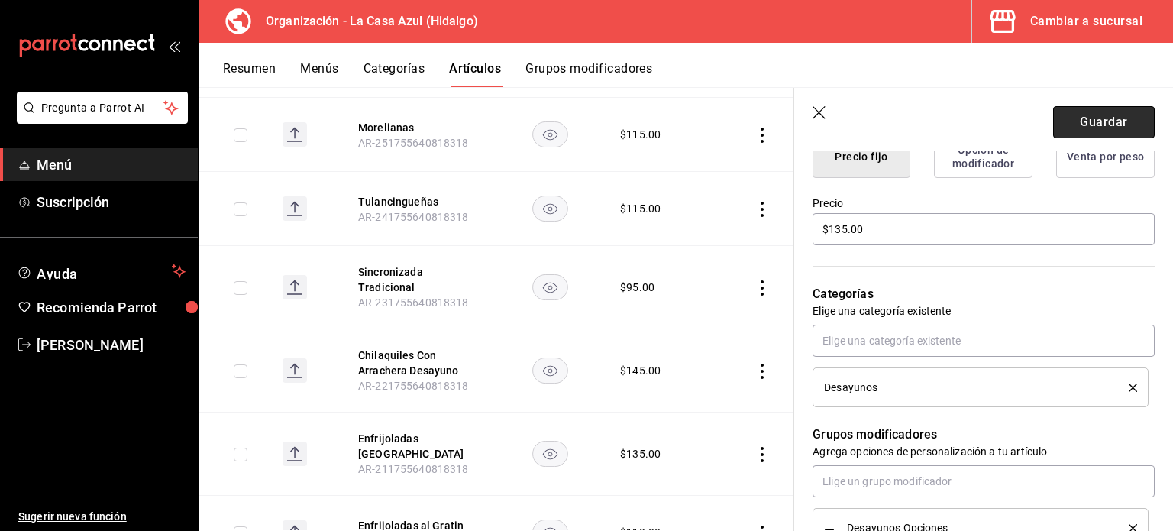
click at [1113, 124] on button "Guardar" at bounding box center [1104, 122] width 102 height 32
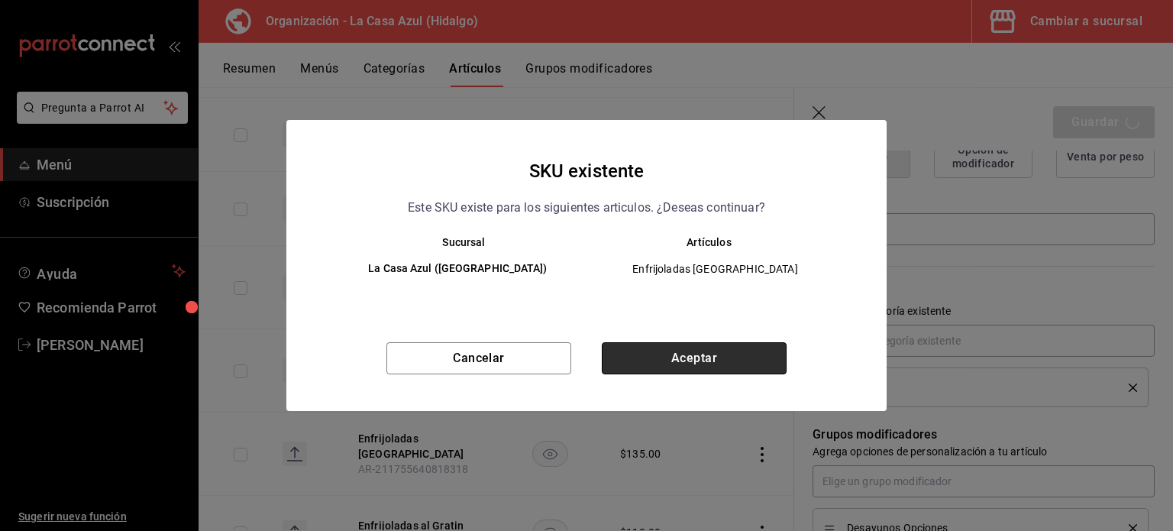
click at [697, 367] on button "Aceptar" at bounding box center [694, 358] width 185 height 32
type textarea "x"
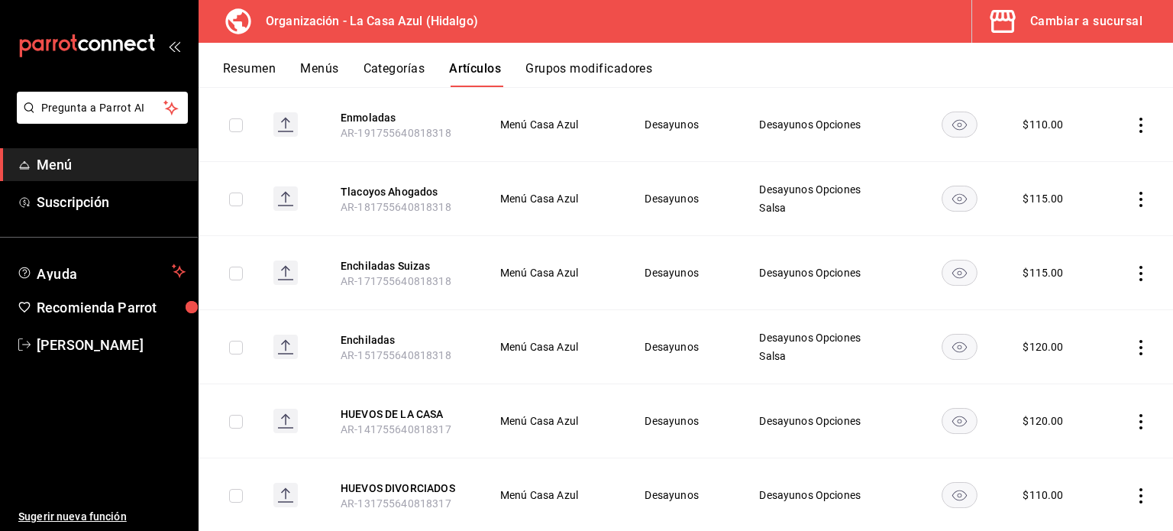
scroll to position [780, 0]
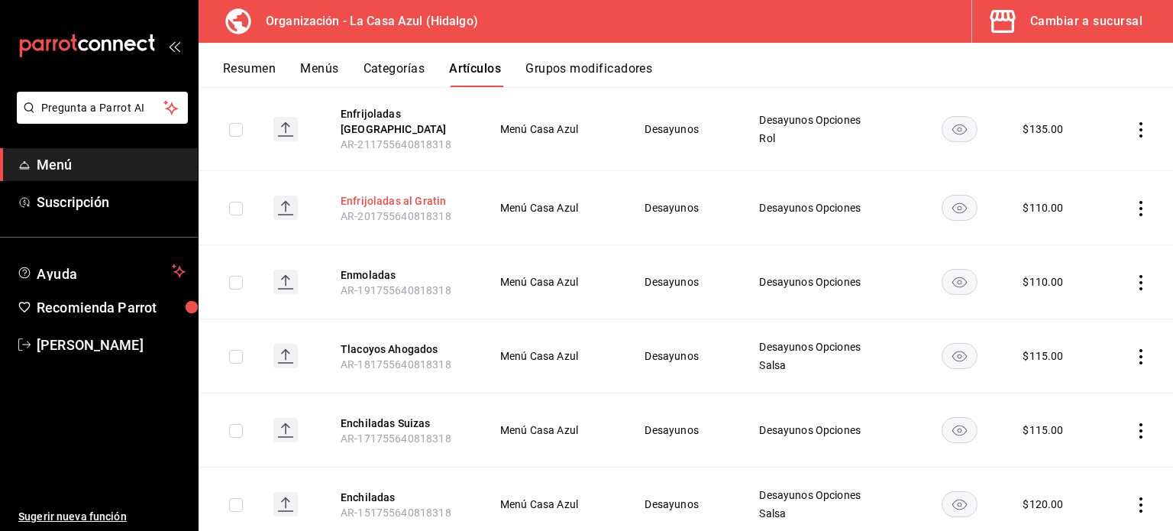
click at [382, 193] on button "Enfrijoladas al Gratin" at bounding box center [402, 200] width 122 height 15
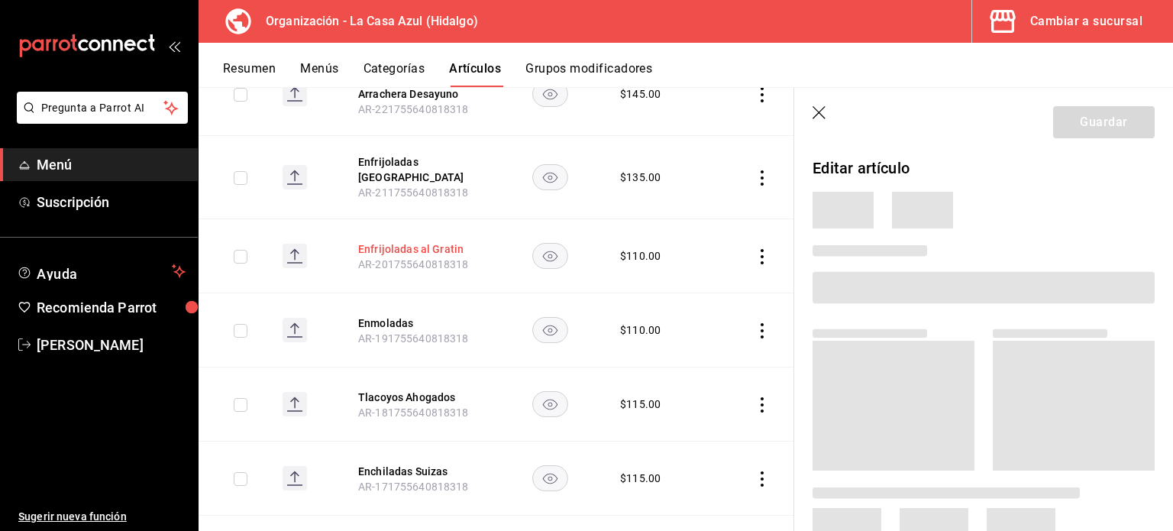
scroll to position [761, 0]
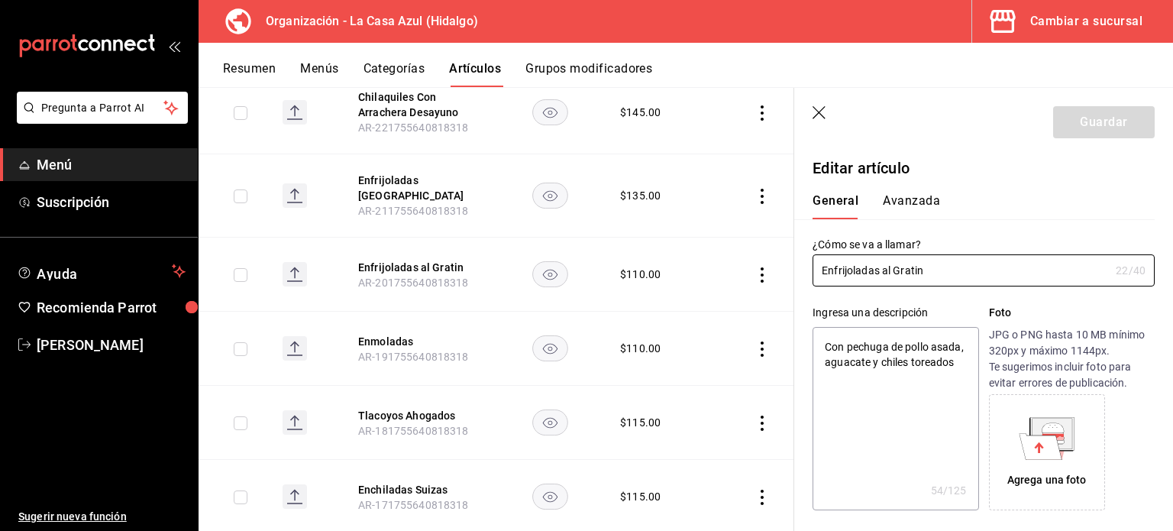
type textarea "x"
type input "$110.00"
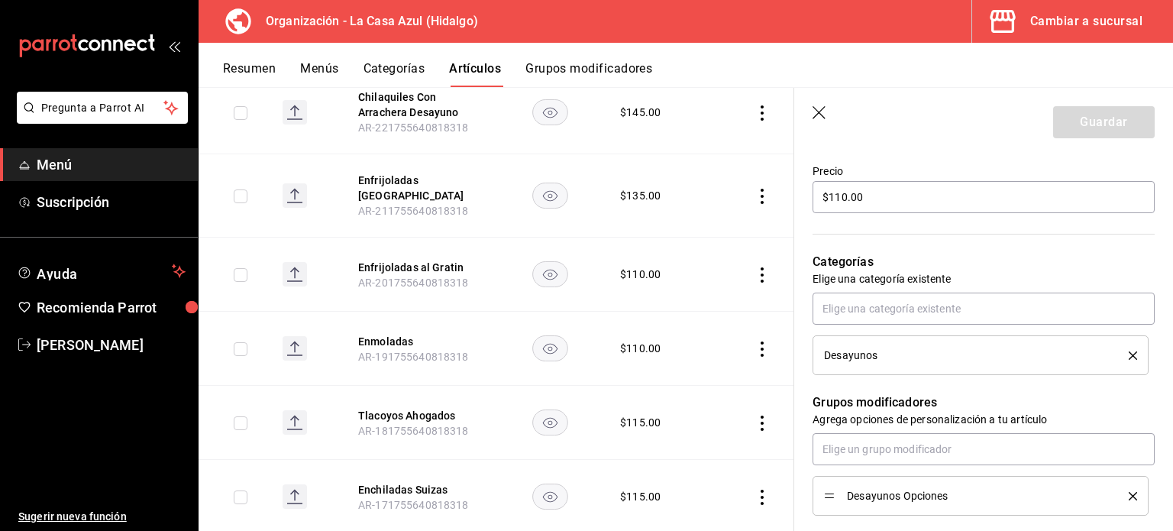
scroll to position [458, 0]
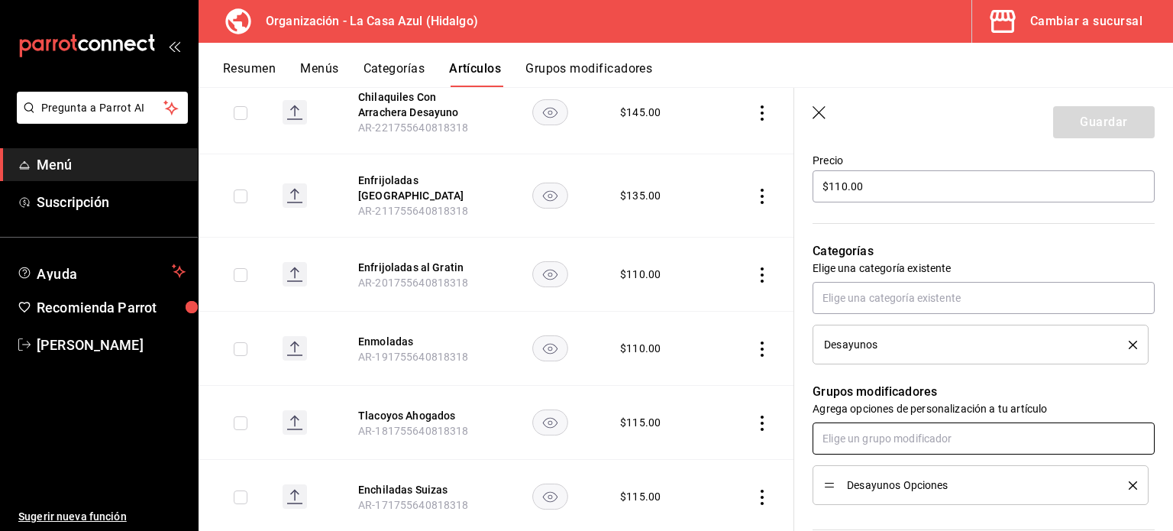
click at [881, 433] on input "text" at bounding box center [984, 438] width 342 height 32
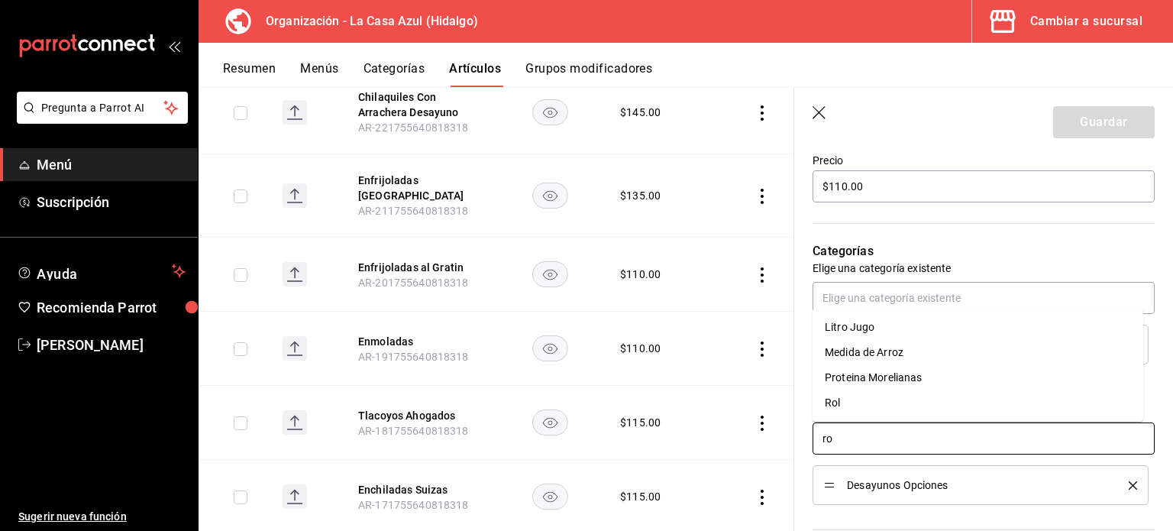
type input "rol"
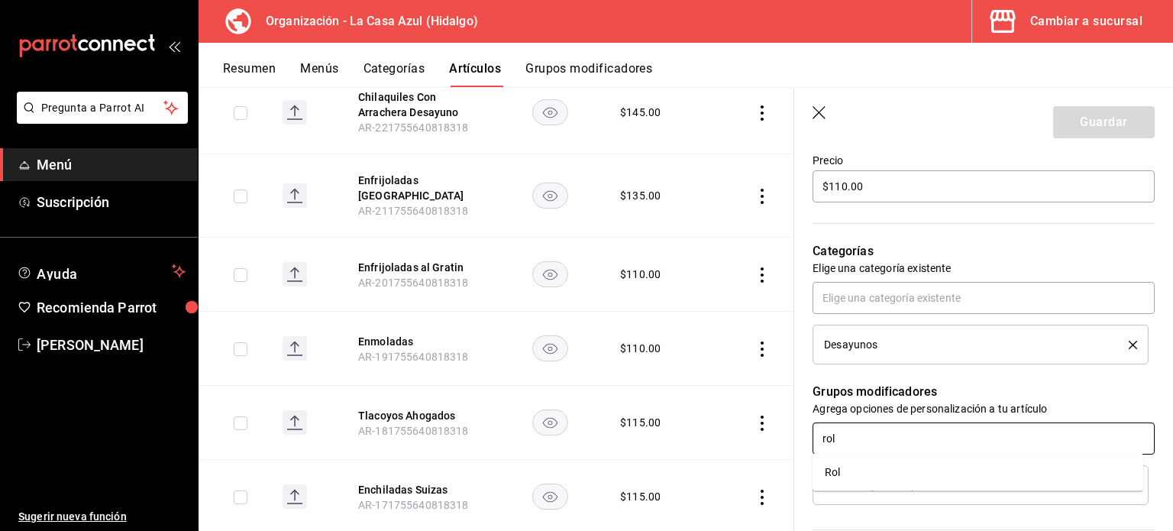
click at [847, 477] on li "Rol" at bounding box center [978, 472] width 331 height 25
type textarea "x"
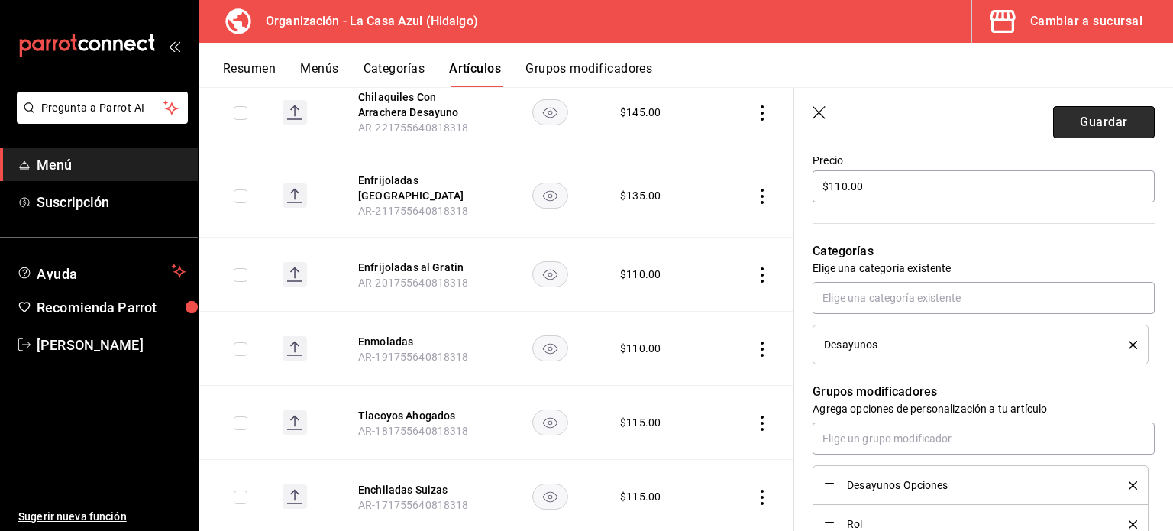
click at [1064, 134] on button "Guardar" at bounding box center [1104, 122] width 102 height 32
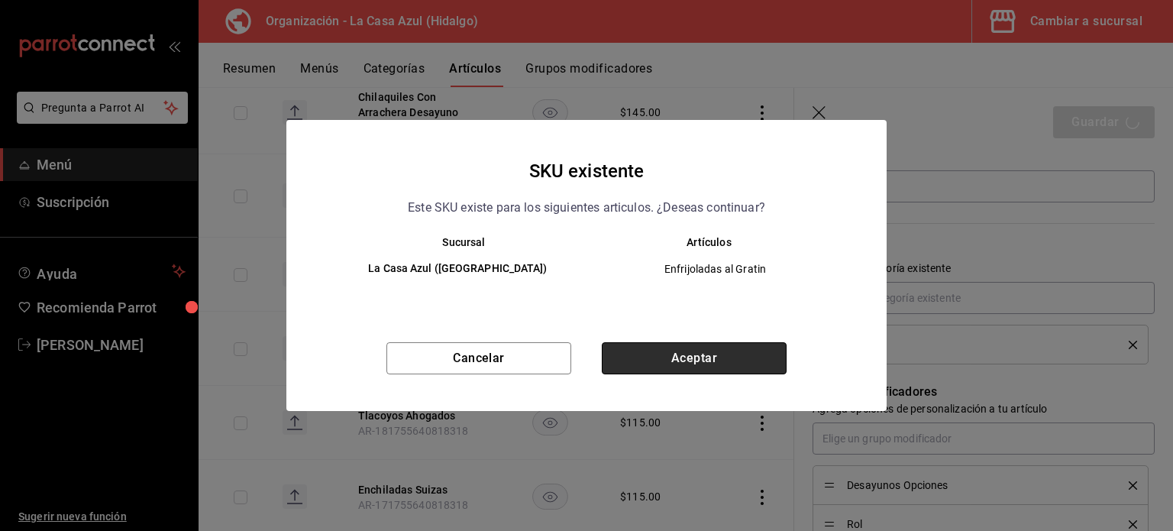
click at [686, 361] on button "Aceptar" at bounding box center [694, 358] width 185 height 32
type textarea "x"
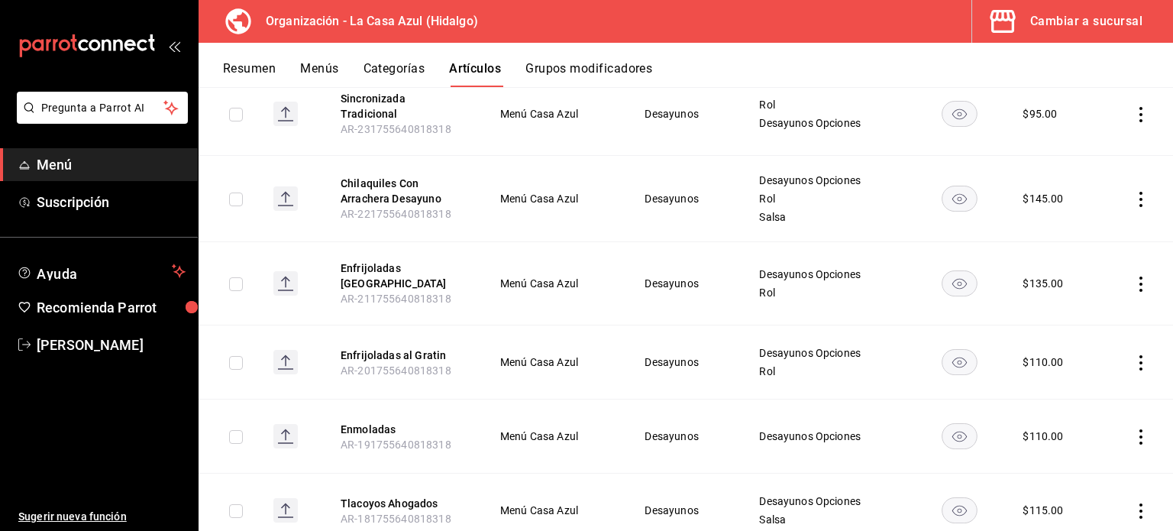
scroll to position [655, 0]
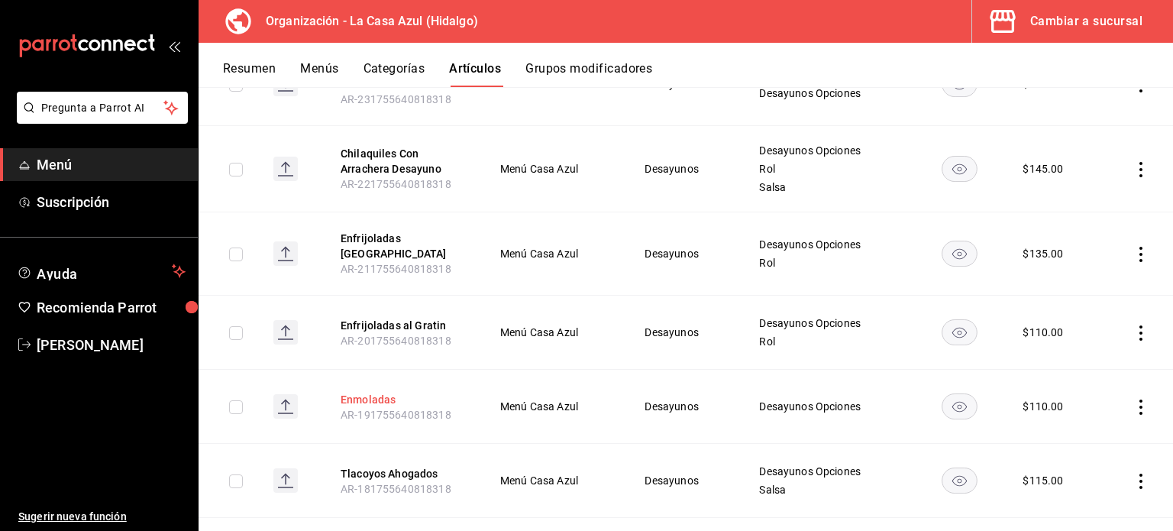
click at [374, 392] on button "Enmoladas" at bounding box center [402, 399] width 122 height 15
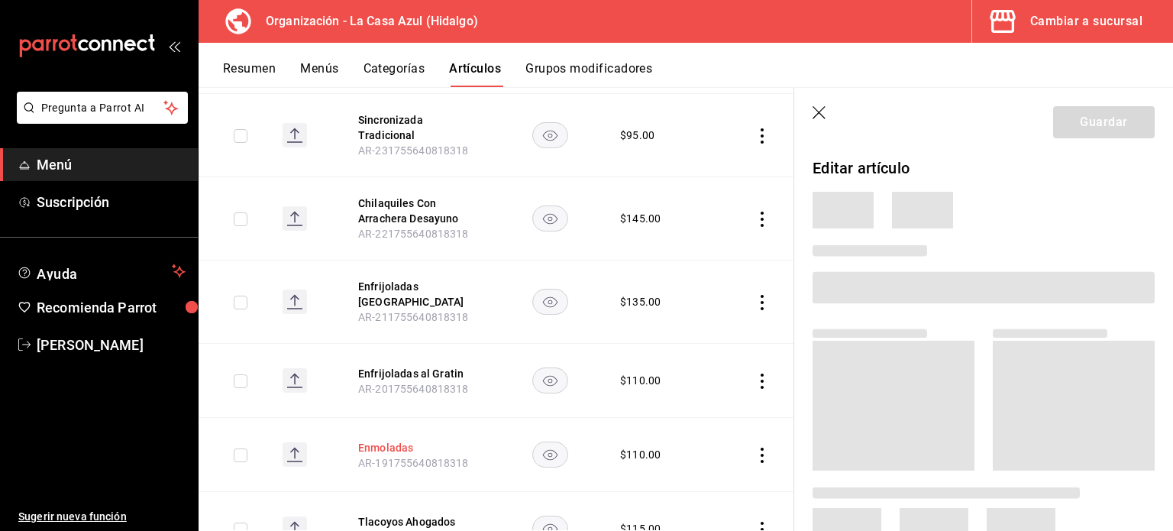
scroll to position [640, 0]
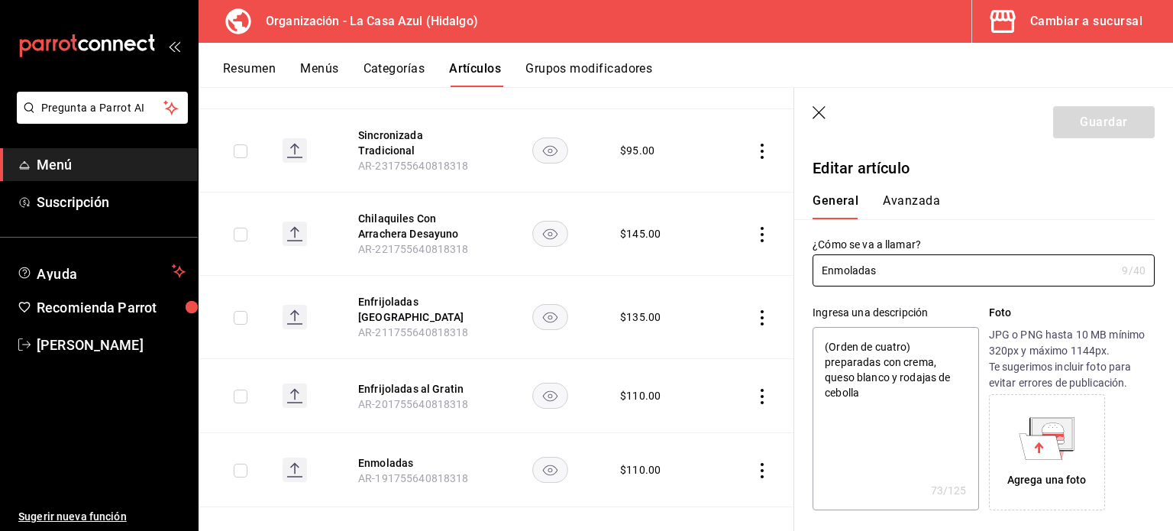
type textarea "x"
type input "$110.00"
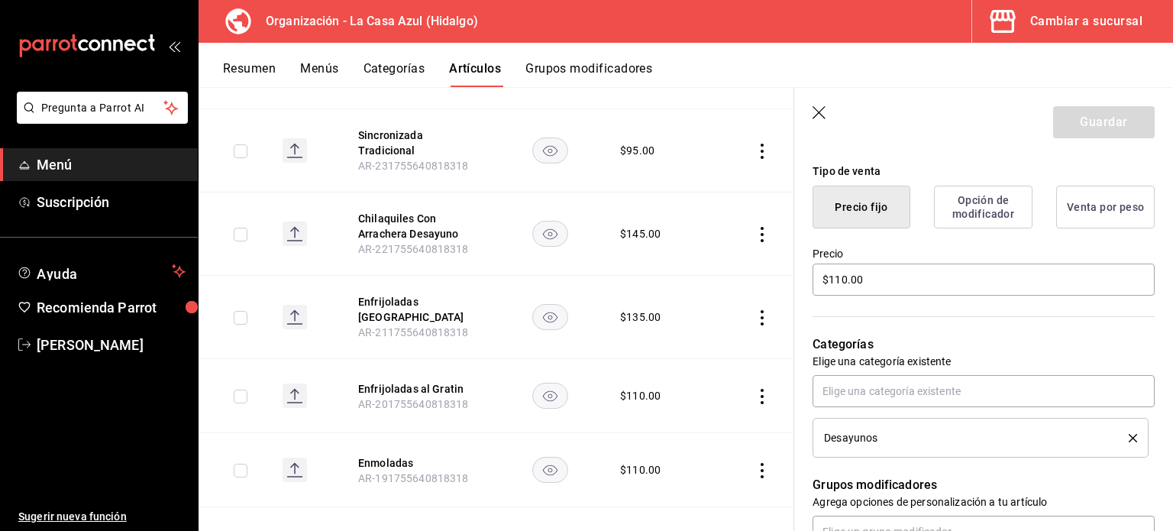
scroll to position [425, 0]
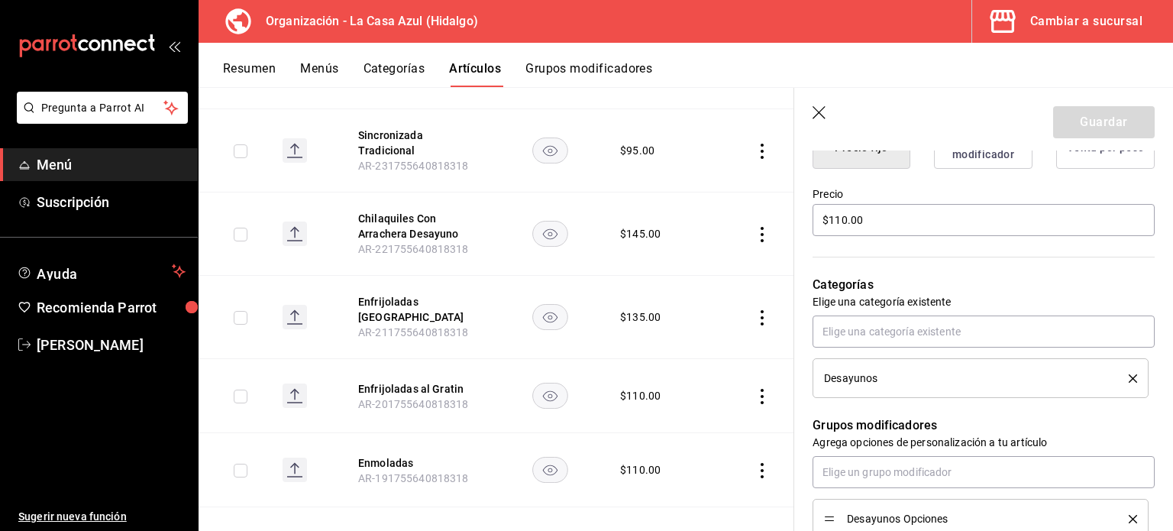
click at [835, 448] on p "Agrega opciones de personalización a tu artículo" at bounding box center [984, 442] width 342 height 15
click at [838, 466] on input "text" at bounding box center [984, 472] width 342 height 32
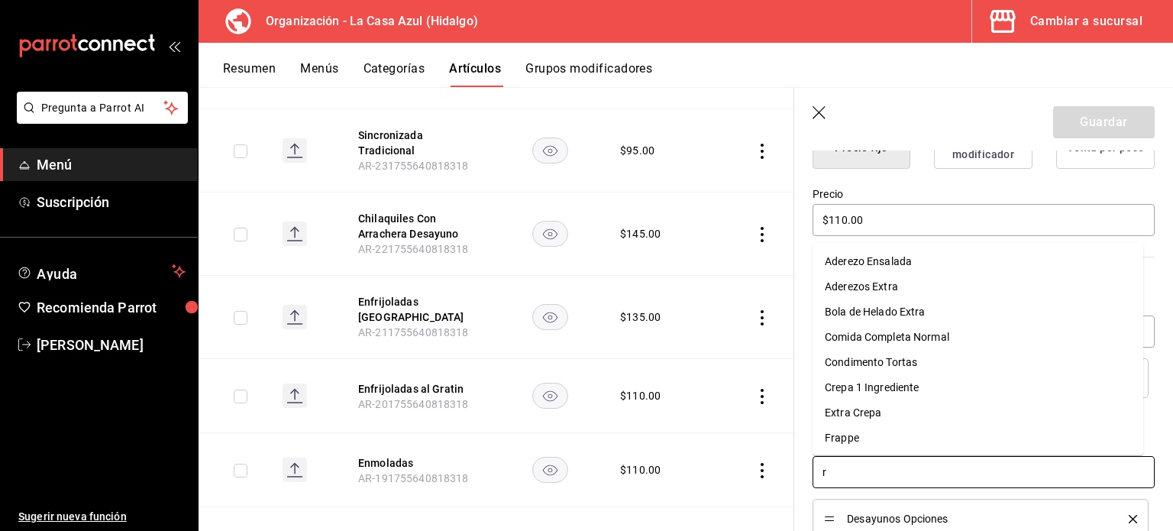
type input "ro"
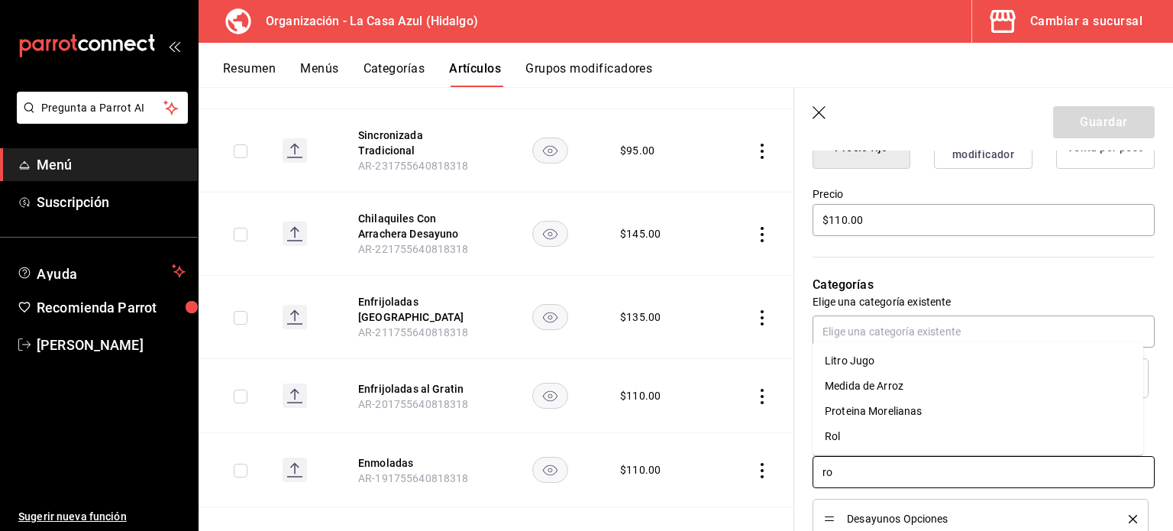
click at [860, 441] on li "Rol" at bounding box center [978, 436] width 331 height 25
type textarea "x"
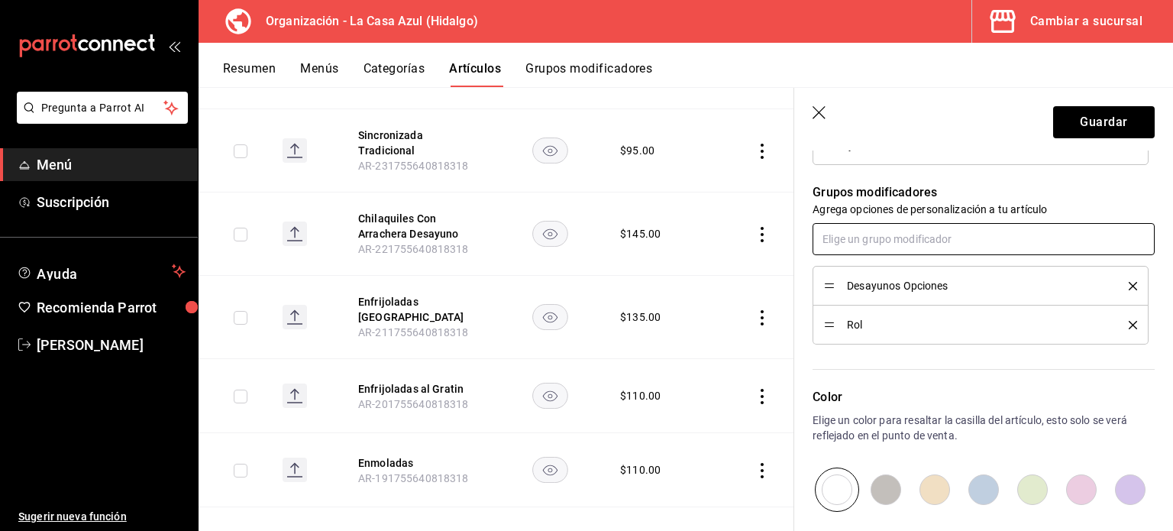
scroll to position [718, 0]
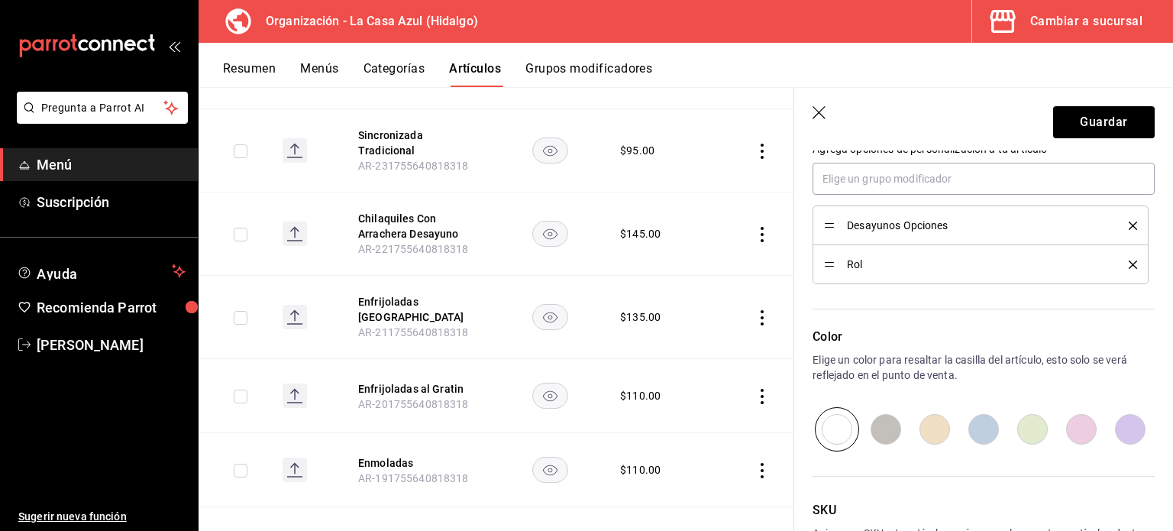
click at [1058, 139] on header "Guardar" at bounding box center [983, 119] width 379 height 63
click at [1063, 129] on button "Guardar" at bounding box center [1104, 122] width 102 height 32
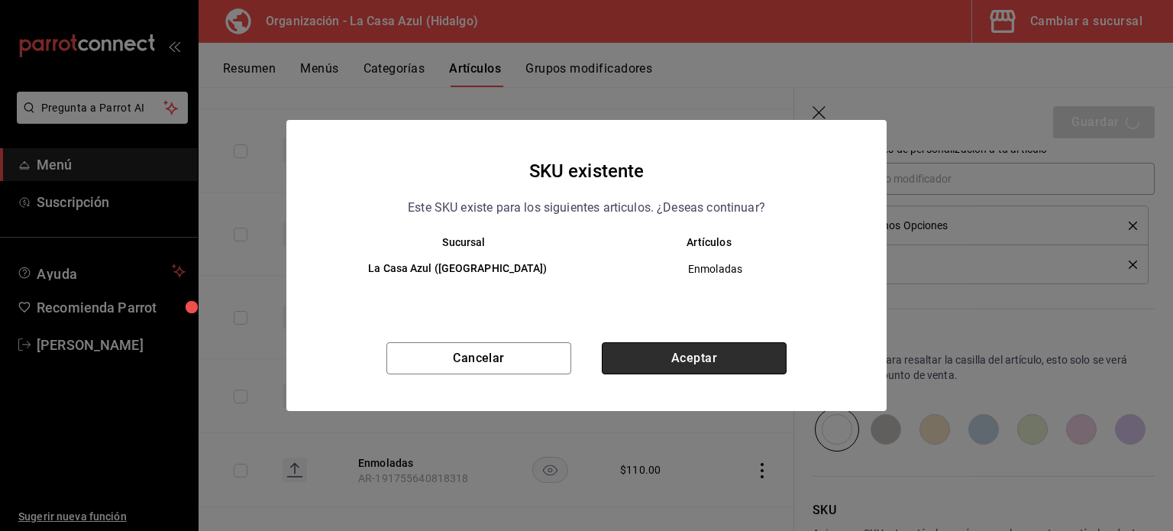
click at [754, 356] on button "Aceptar" at bounding box center [694, 358] width 185 height 32
type textarea "x"
type input "AR-1758226557393"
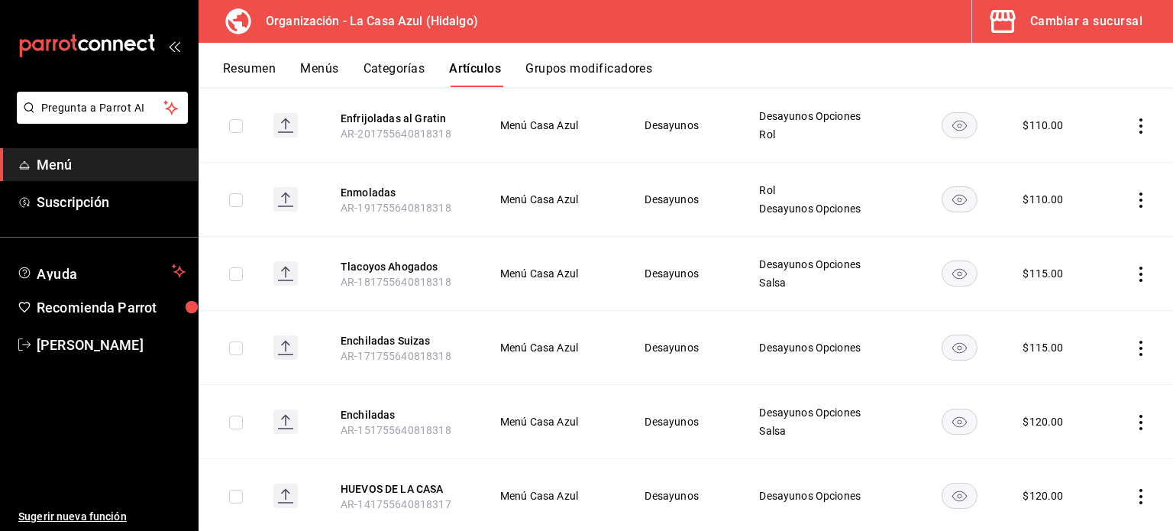
scroll to position [858, 0]
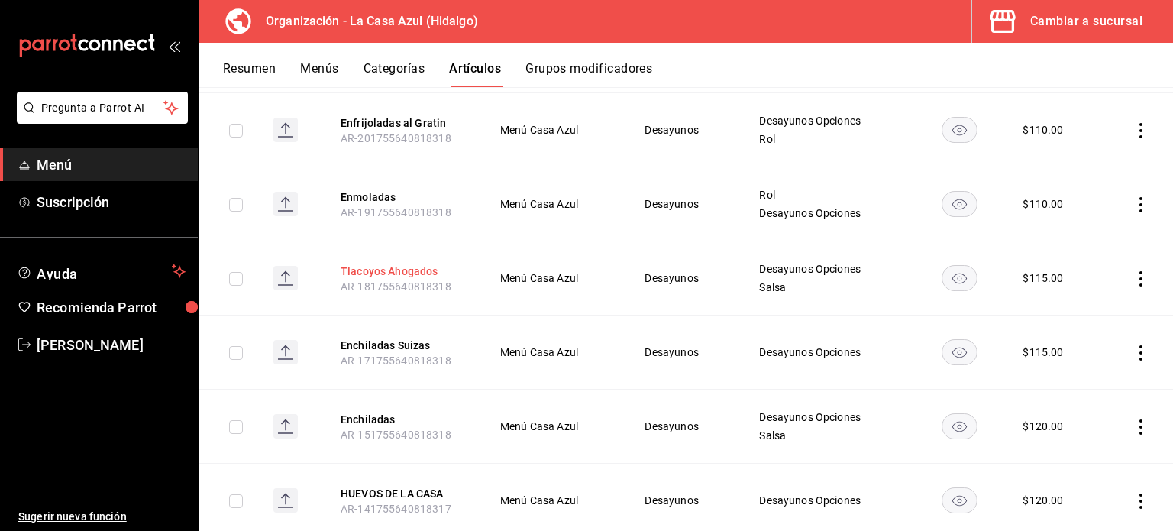
click at [370, 263] on button "Tlacoyos Ahogados" at bounding box center [402, 270] width 122 height 15
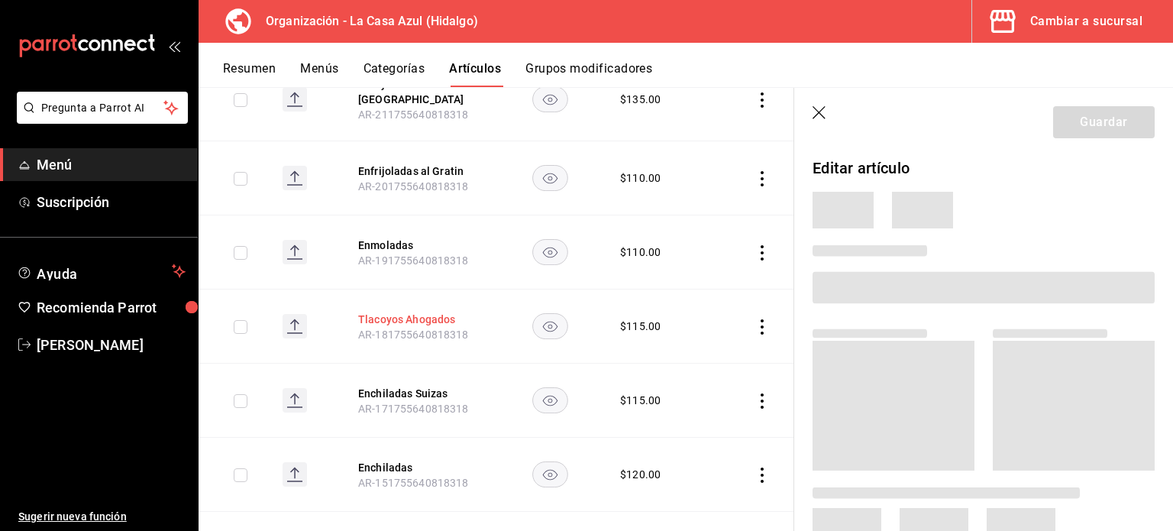
scroll to position [839, 0]
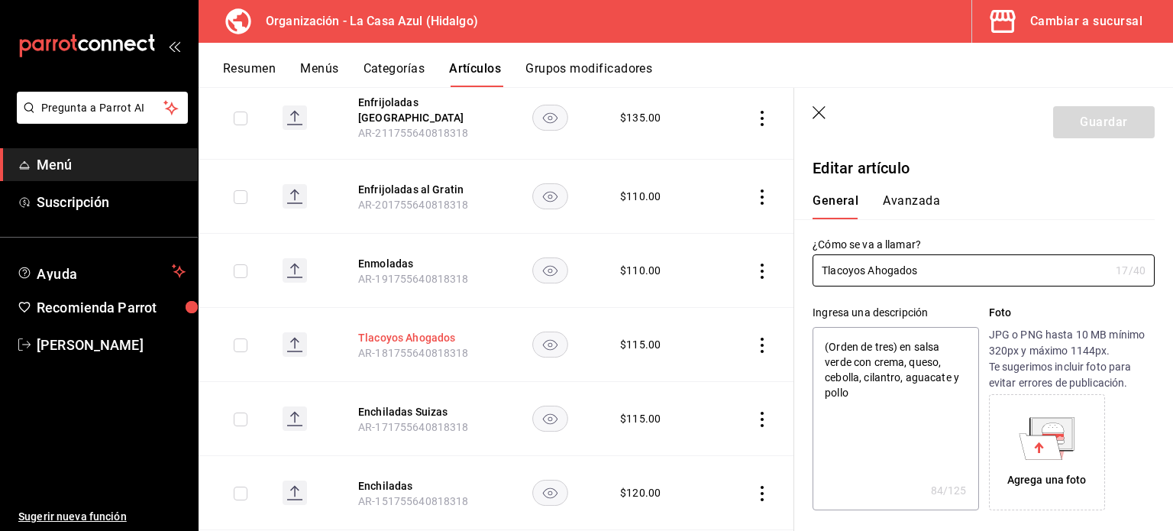
type textarea "x"
type input "$115.00"
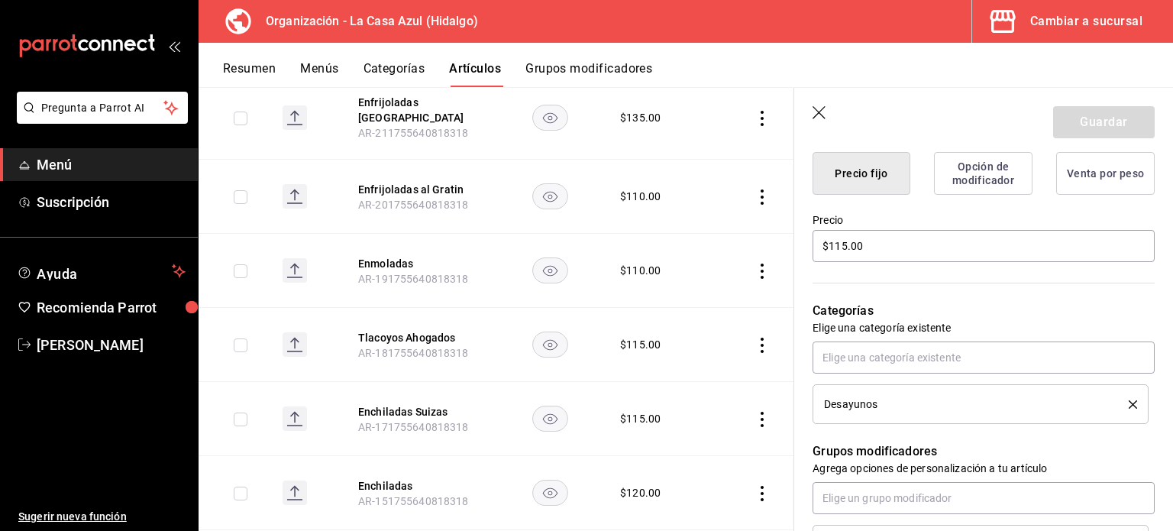
scroll to position [470, 0]
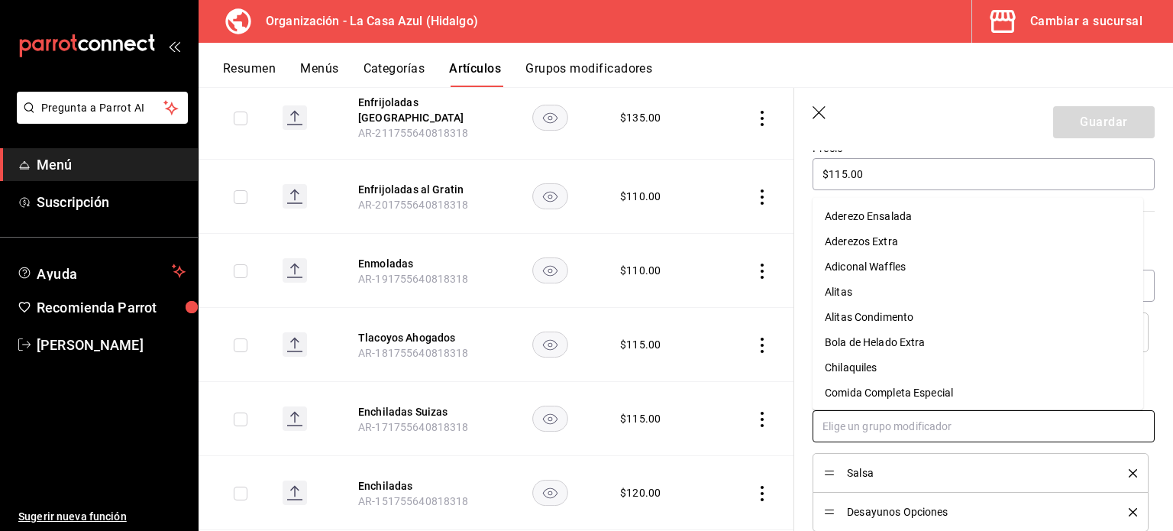
click at [872, 431] on input "text" at bounding box center [984, 426] width 342 height 32
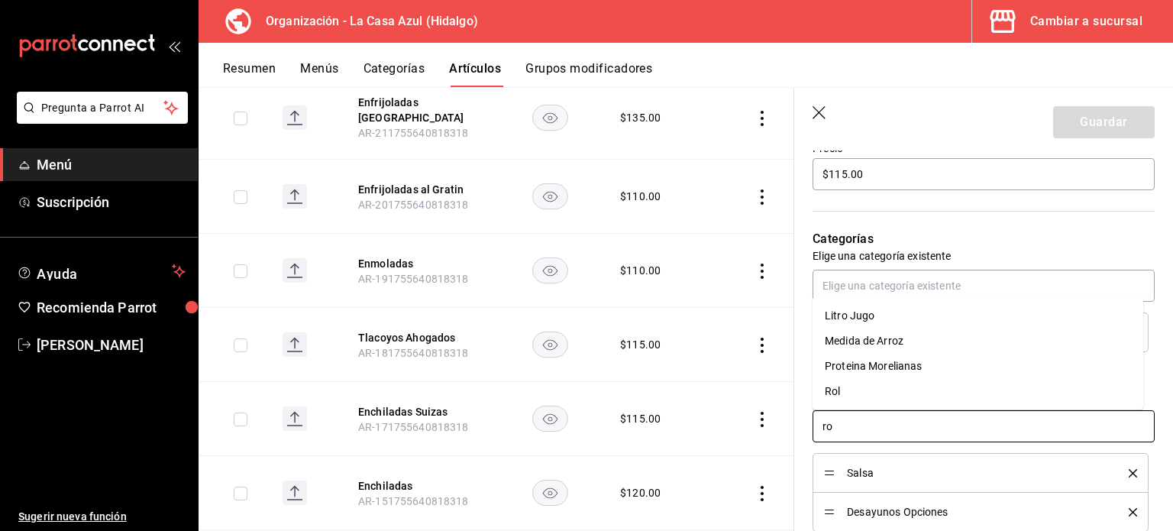
type input "rol"
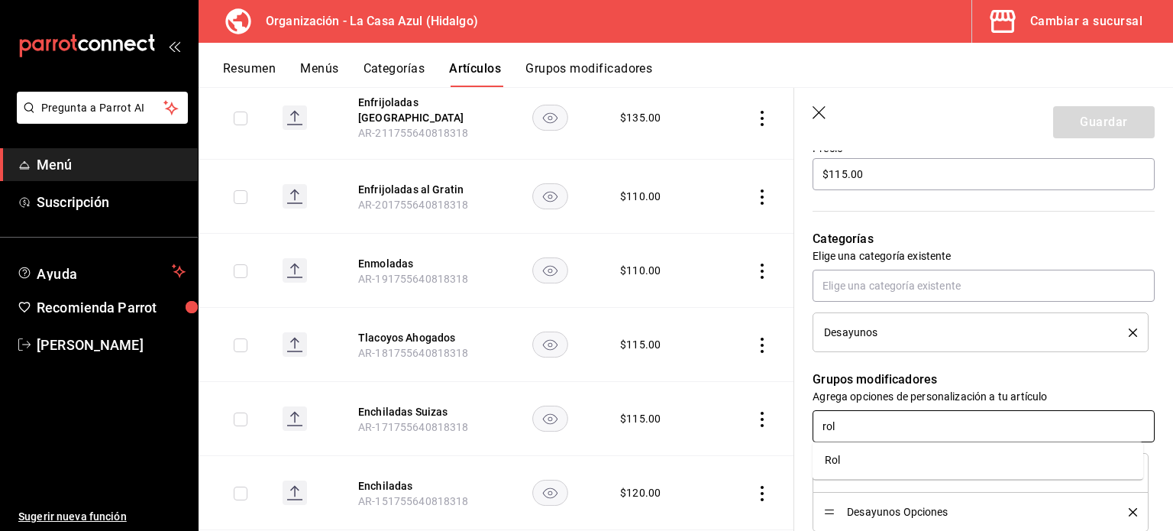
click at [854, 457] on li "Rol" at bounding box center [978, 460] width 331 height 25
type textarea "x"
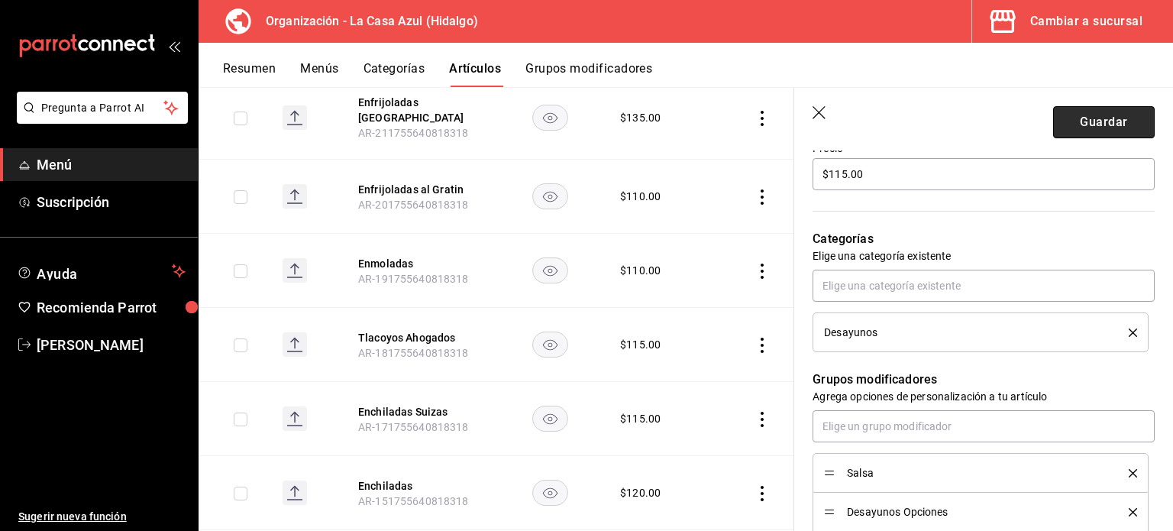
click at [1088, 131] on button "Guardar" at bounding box center [1104, 122] width 102 height 32
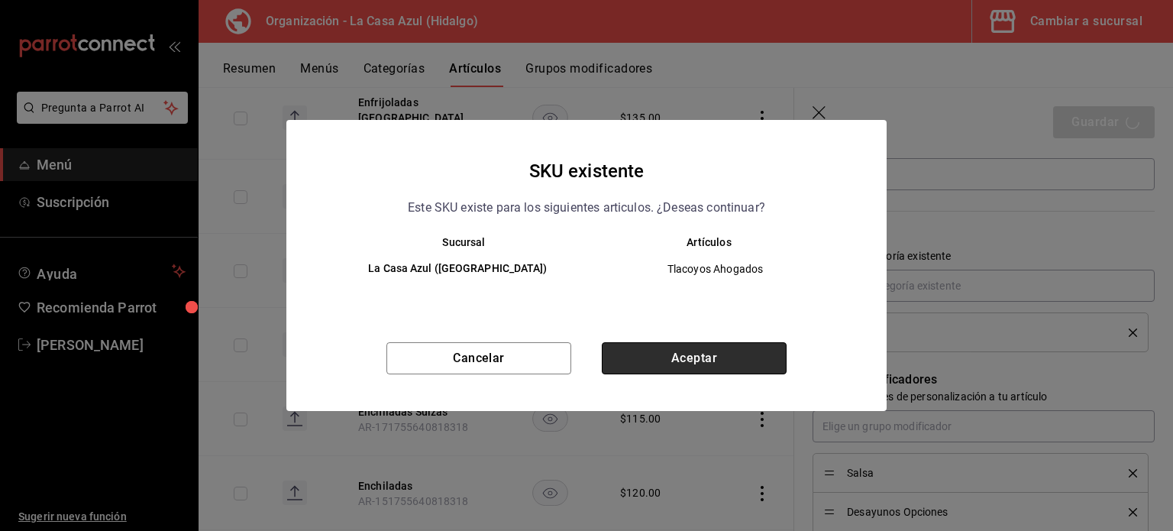
click at [718, 363] on button "Aceptar" at bounding box center [694, 358] width 185 height 32
type textarea "x"
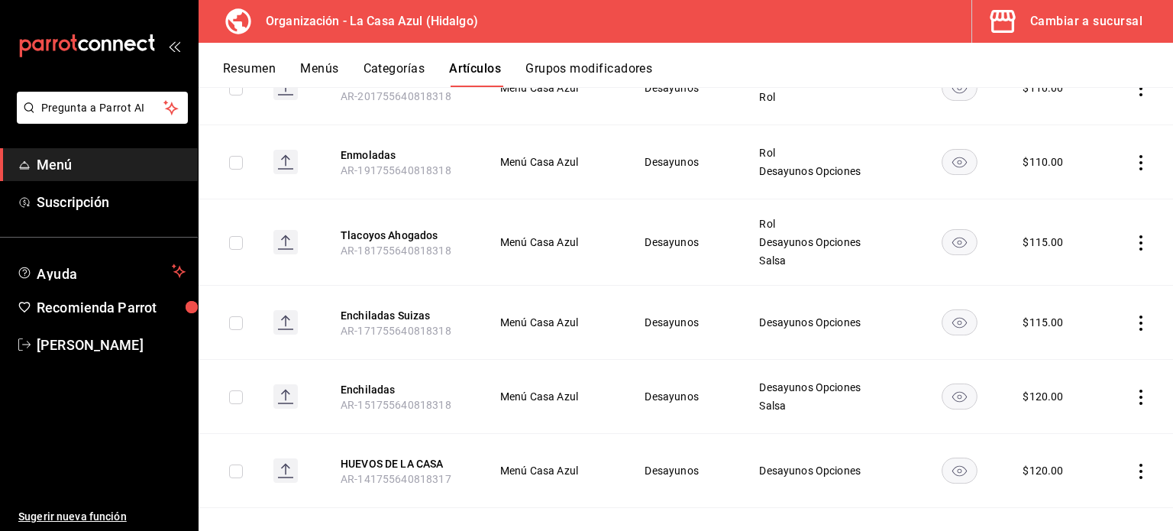
scroll to position [913, 0]
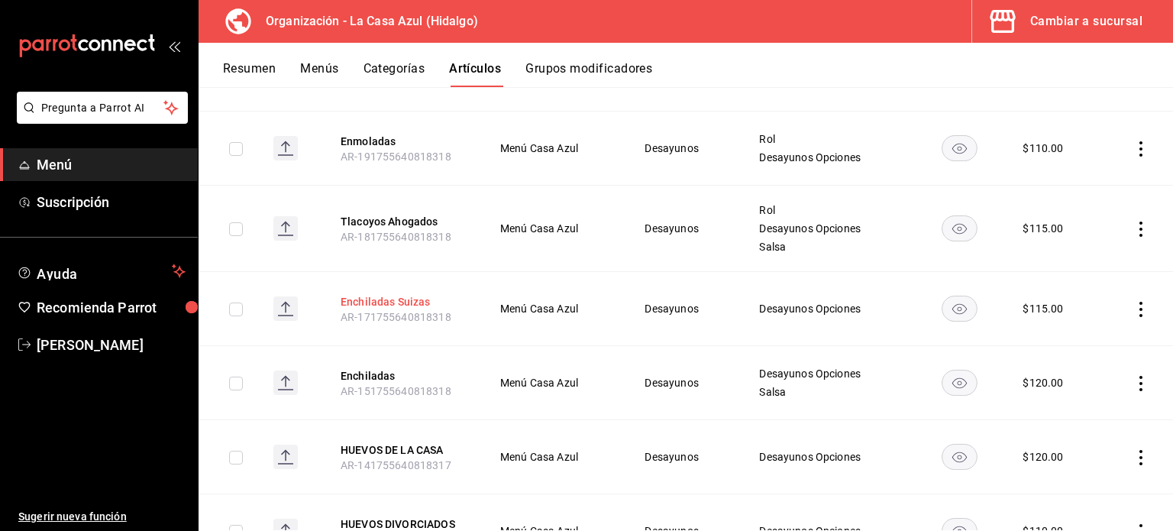
click at [415, 294] on button "Enchiladas Suizas" at bounding box center [402, 301] width 122 height 15
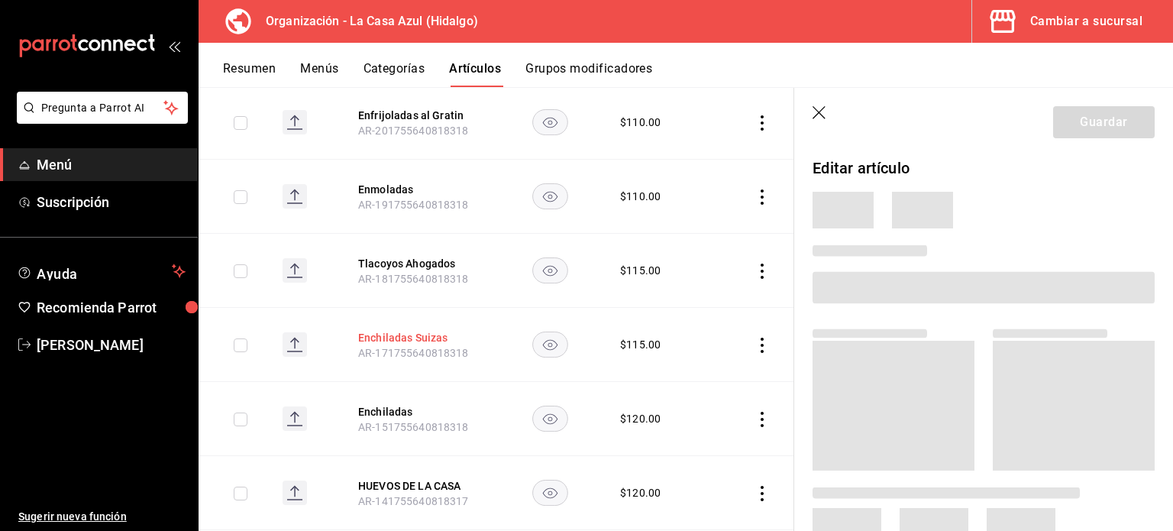
scroll to position [895, 0]
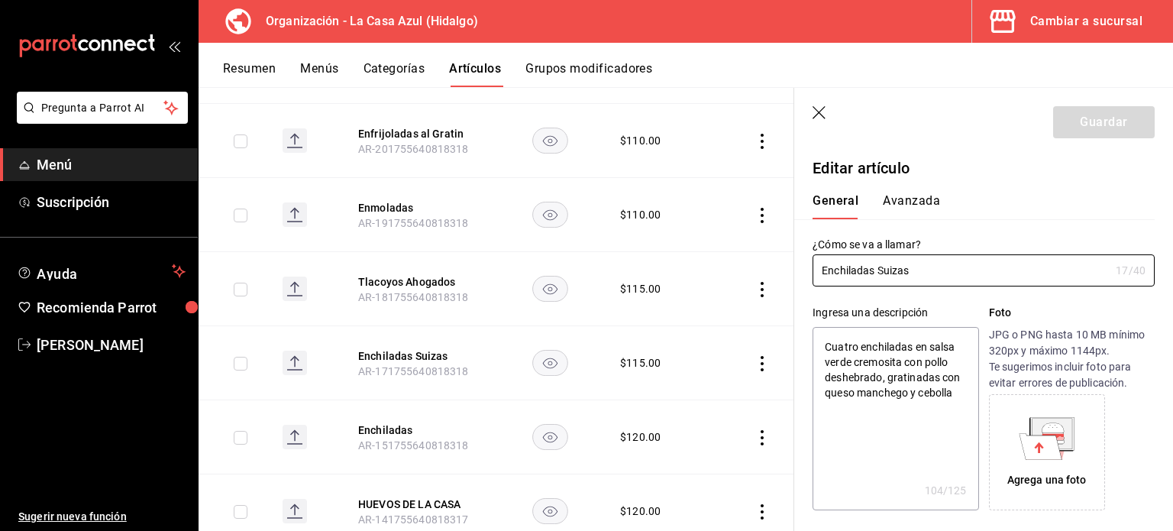
type textarea "x"
type input "$115.00"
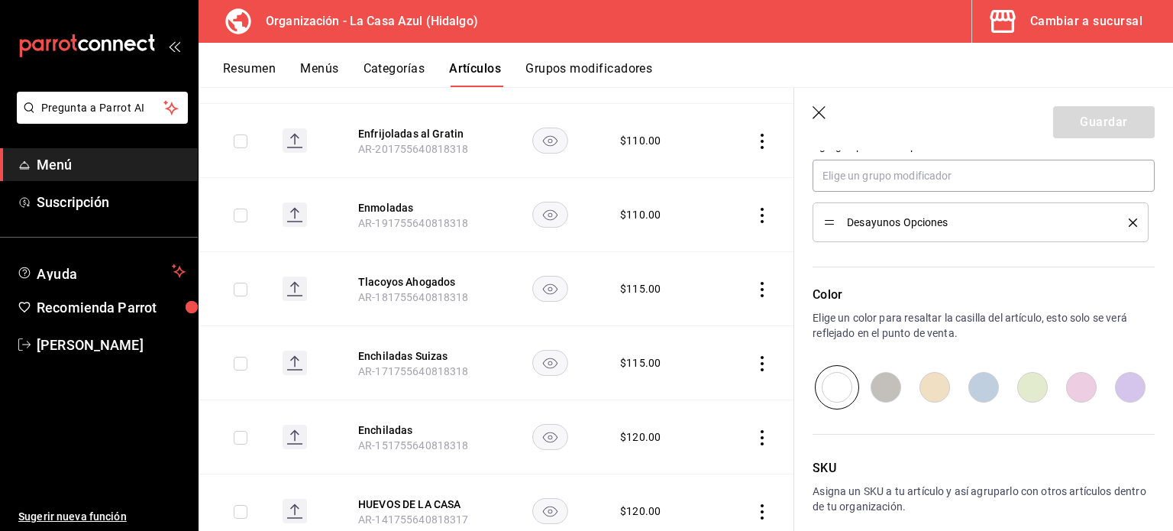
scroll to position [719, 0]
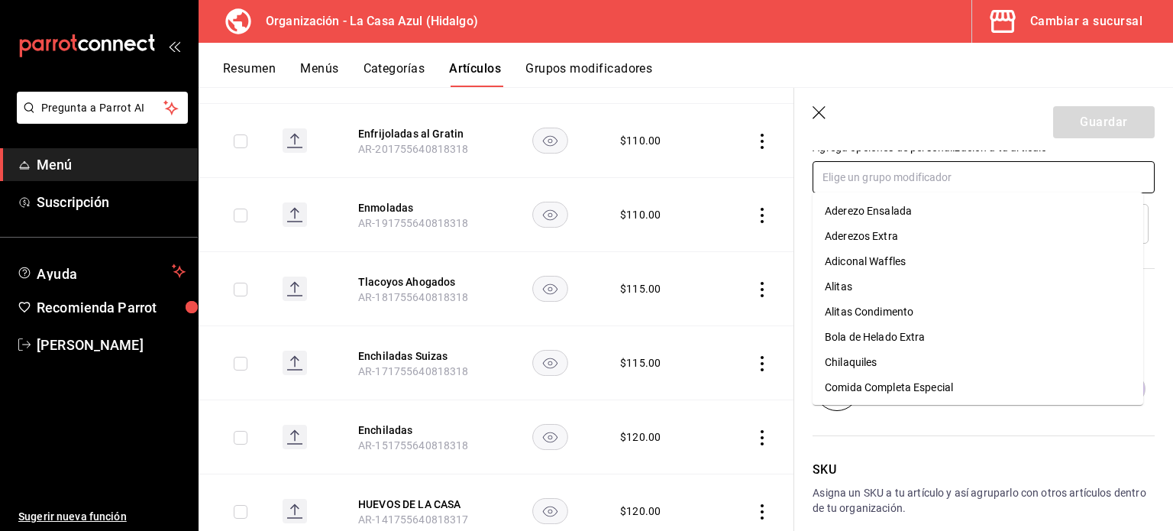
click at [828, 171] on input "text" at bounding box center [984, 177] width 342 height 32
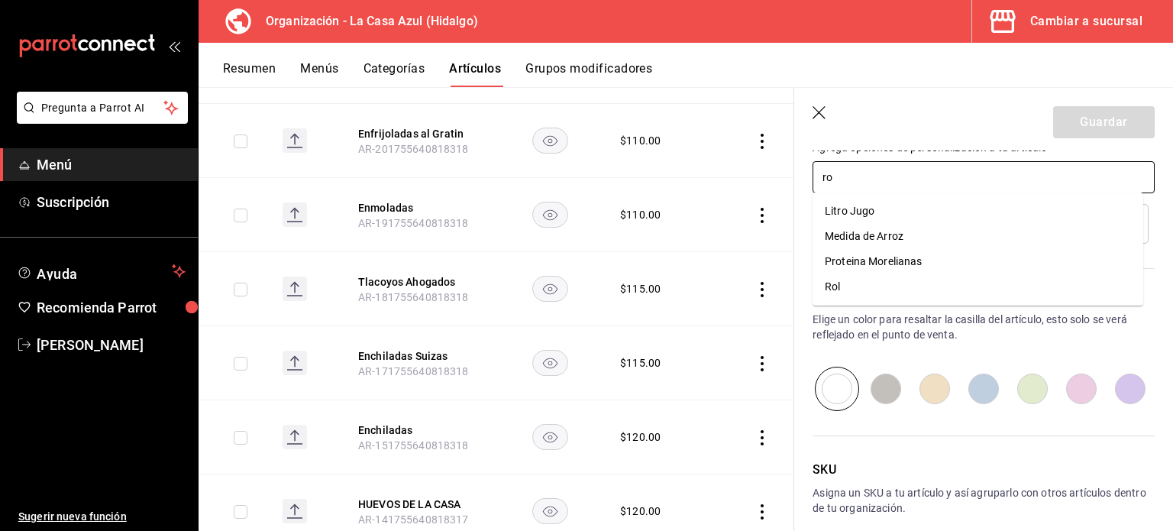
type input "rol"
click at [1038, 196] on ul "Rol" at bounding box center [978, 210] width 331 height 37
click at [957, 212] on li "Rol" at bounding box center [978, 211] width 331 height 25
type textarea "x"
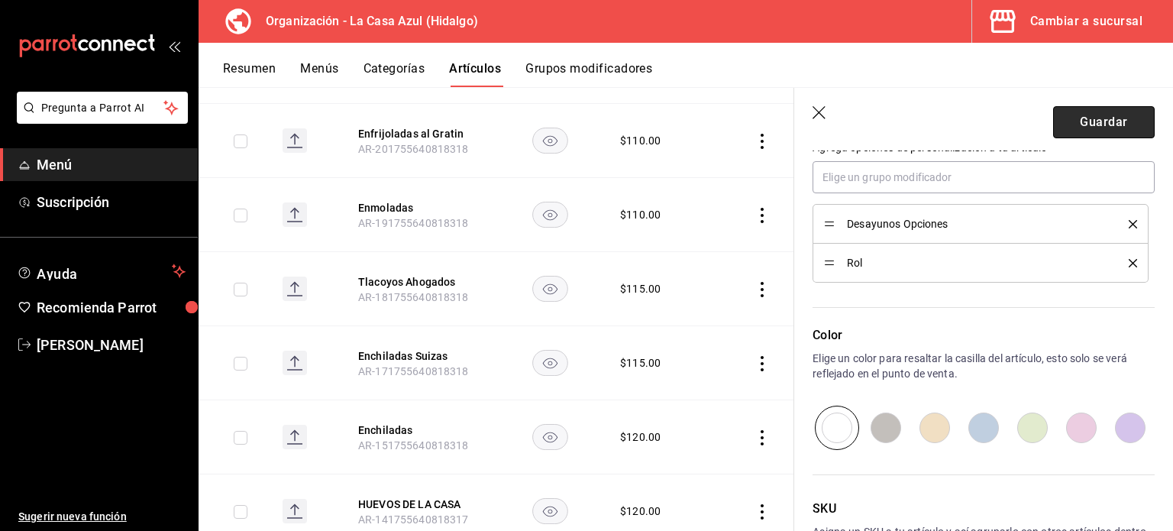
click at [1075, 123] on button "Guardar" at bounding box center [1104, 122] width 102 height 32
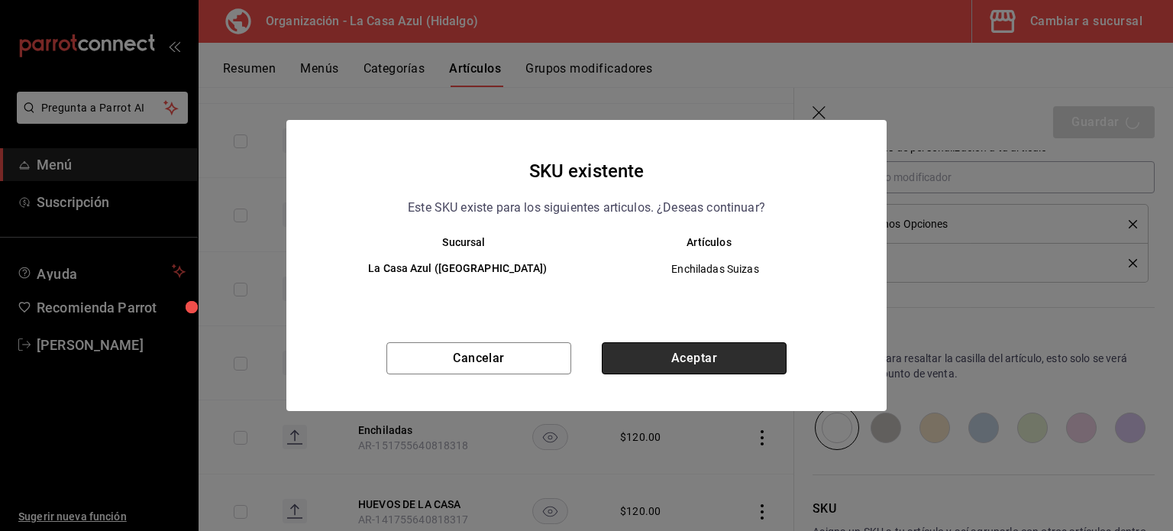
click at [678, 355] on button "Aceptar" at bounding box center [694, 358] width 185 height 32
type textarea "x"
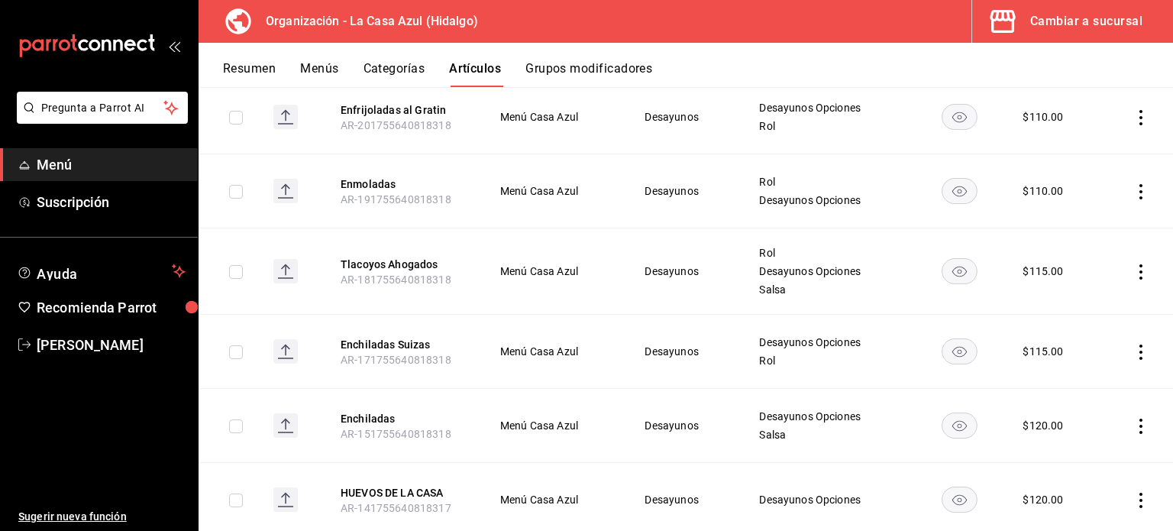
scroll to position [1016, 0]
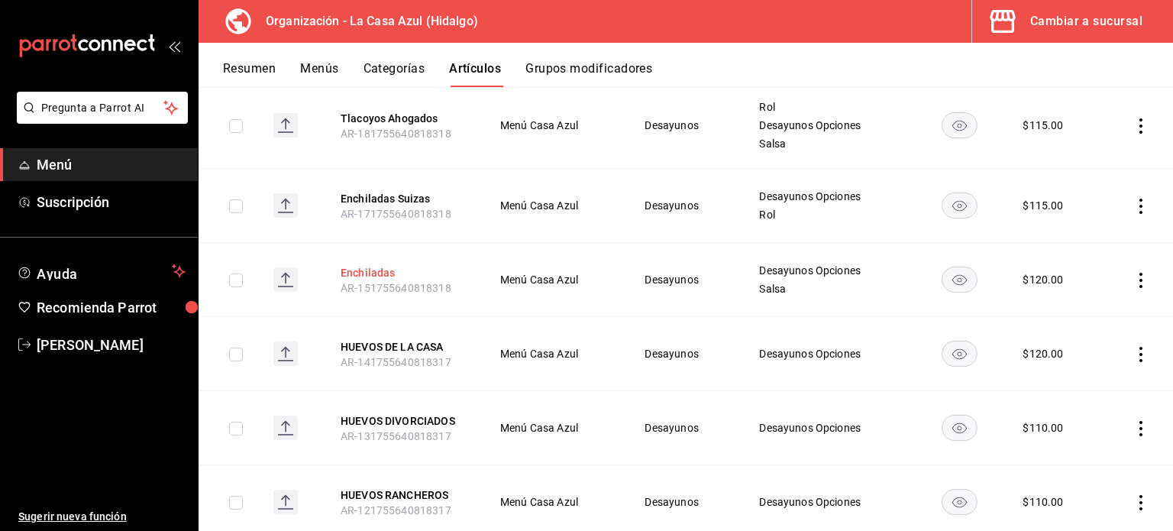
click at [342, 265] on button "Enchiladas" at bounding box center [402, 272] width 122 height 15
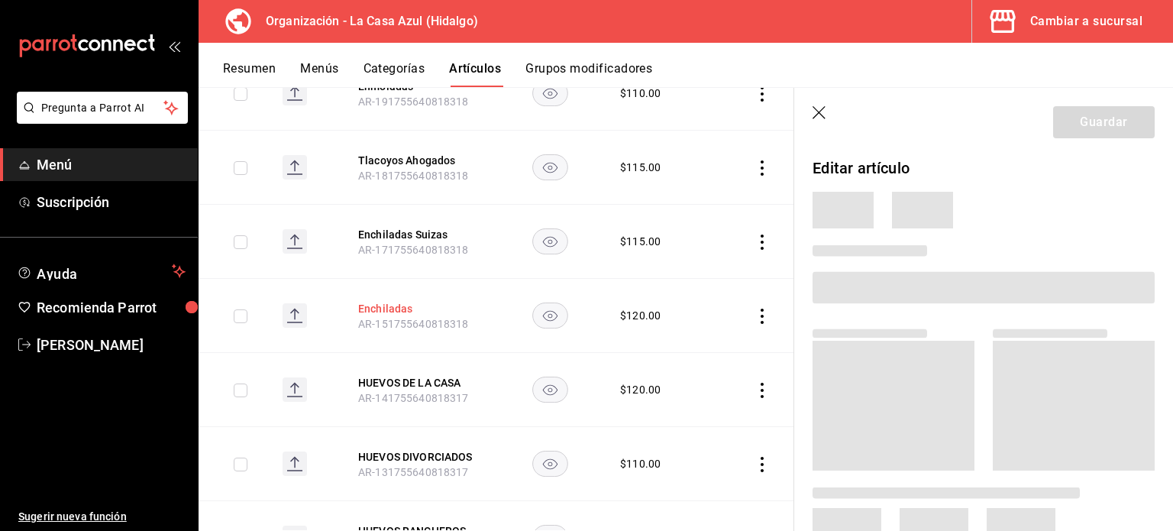
scroll to position [992, 0]
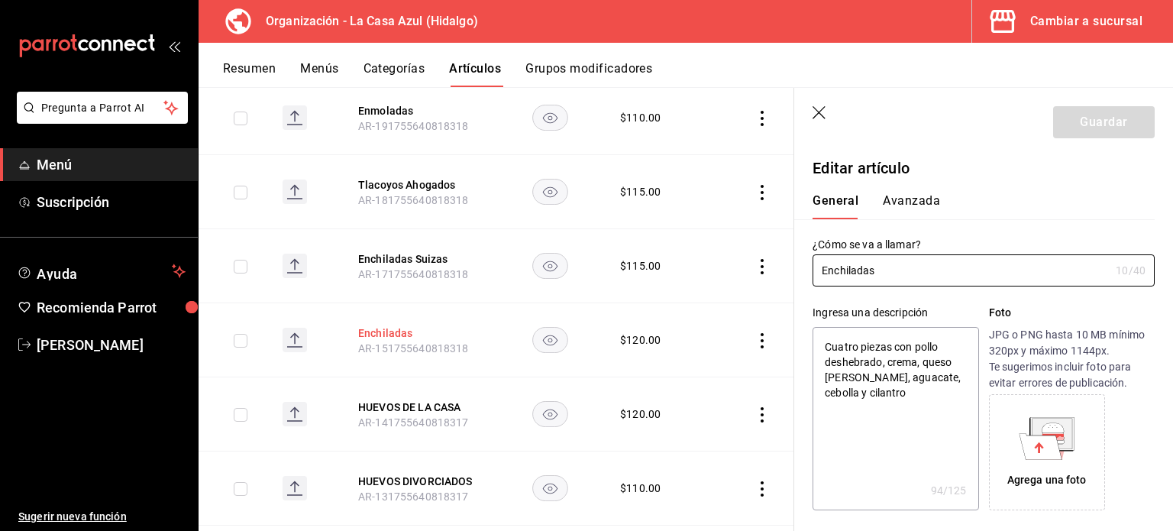
type textarea "x"
type input "$120.00"
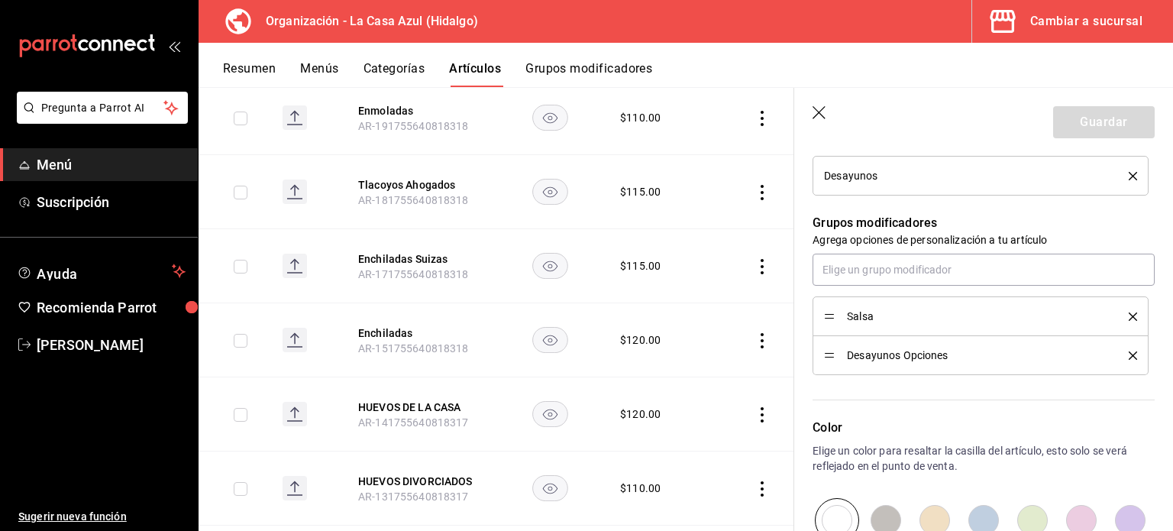
scroll to position [641, 0]
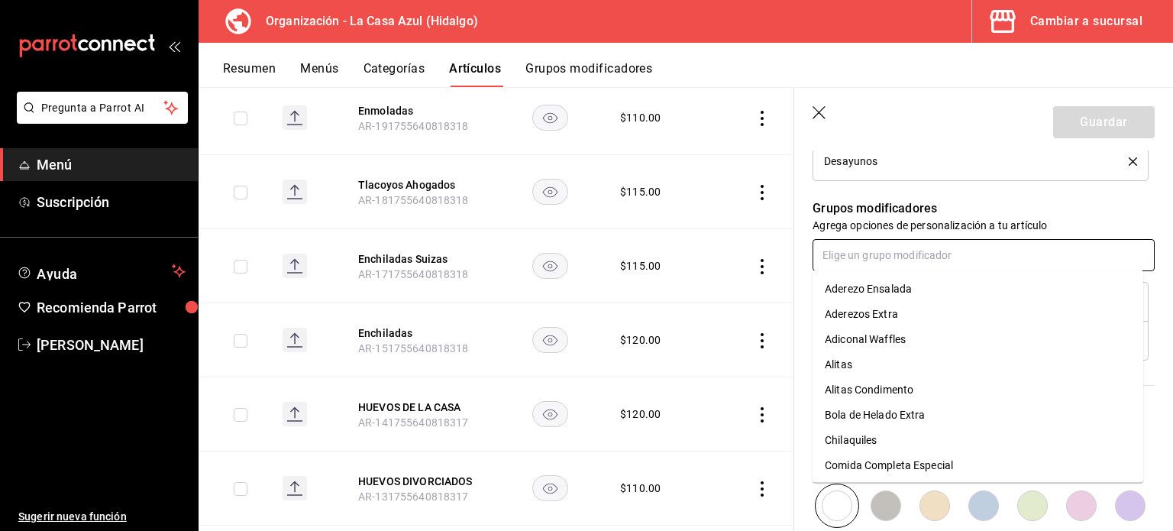
click at [828, 256] on input "text" at bounding box center [984, 255] width 342 height 32
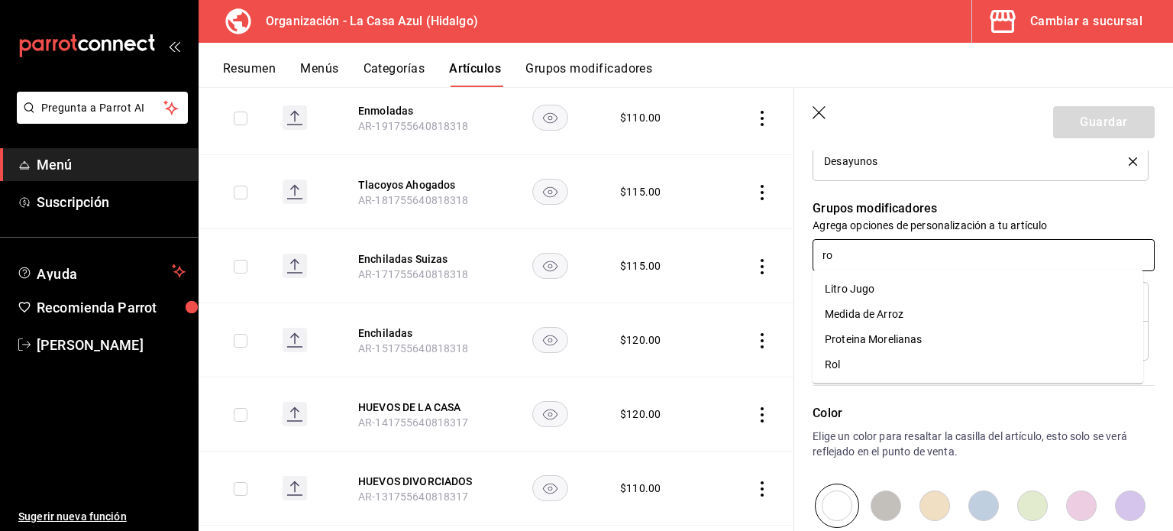
type input "rol"
click at [846, 294] on li "Rol" at bounding box center [978, 288] width 331 height 25
type textarea "x"
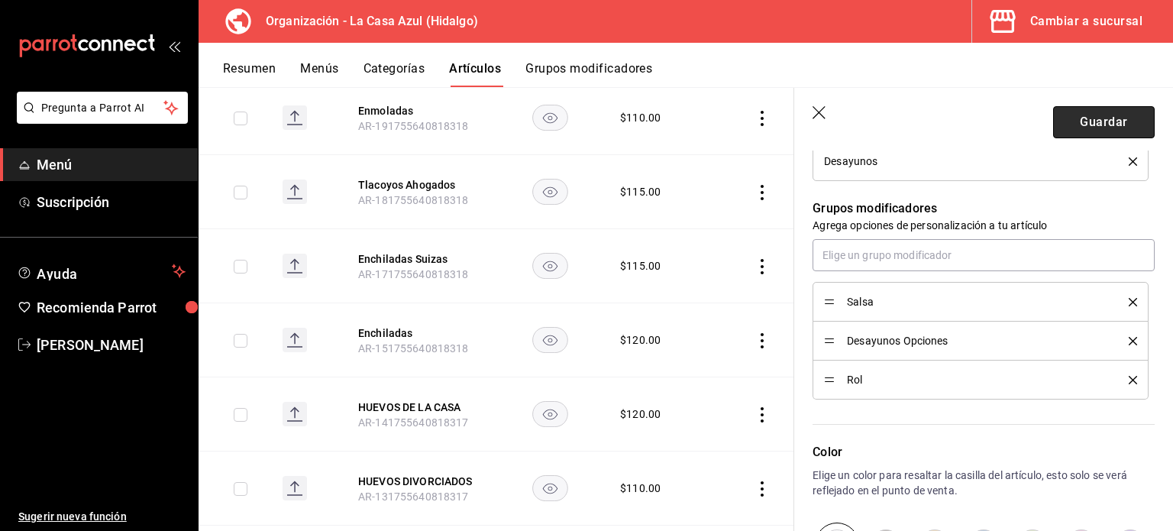
click at [1094, 128] on button "Guardar" at bounding box center [1104, 122] width 102 height 32
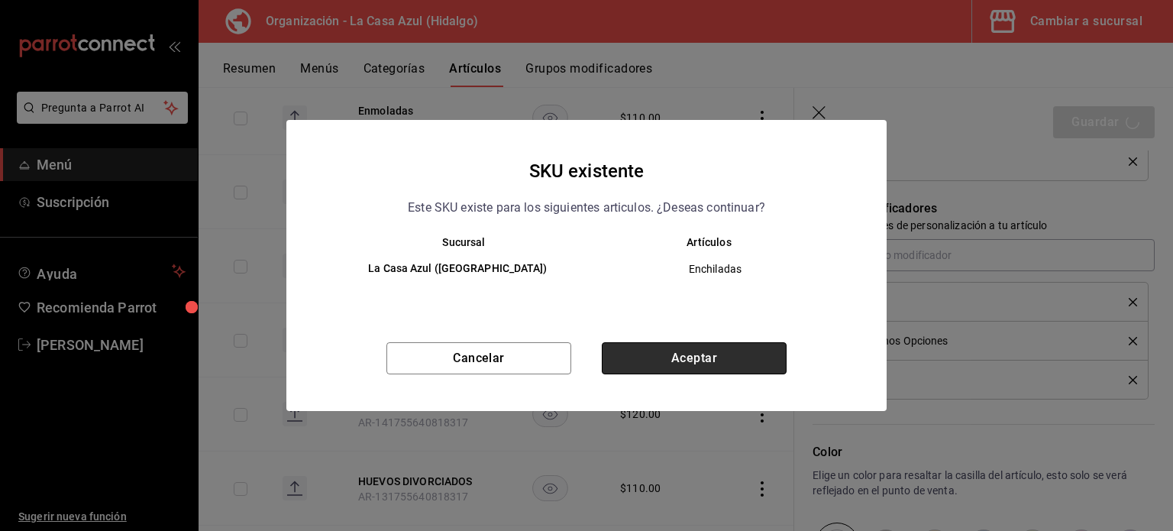
click at [710, 369] on button "Aceptar" at bounding box center [694, 358] width 185 height 32
type textarea "x"
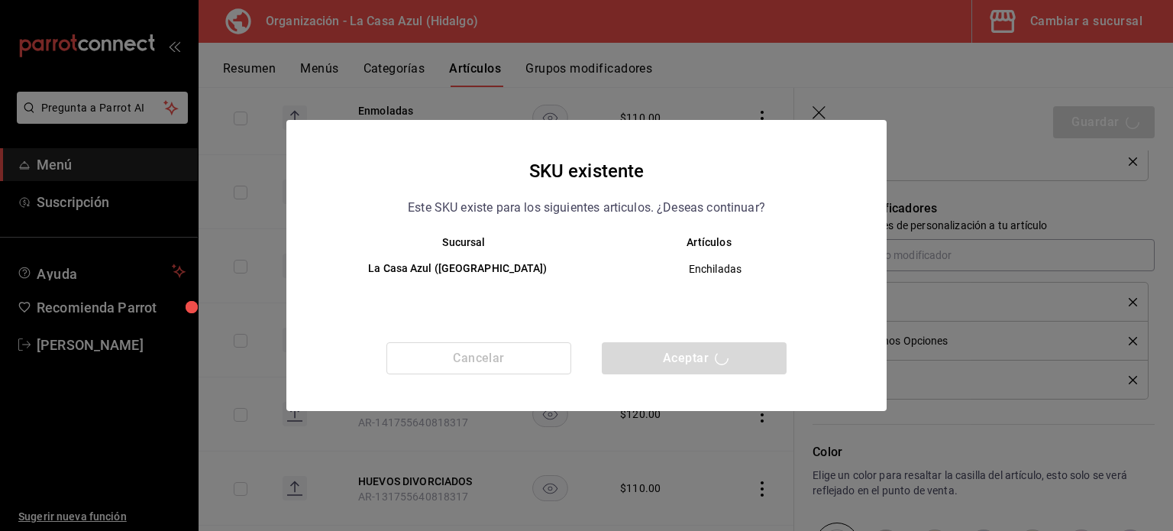
type textarea "x"
type input "AR-1758226713086"
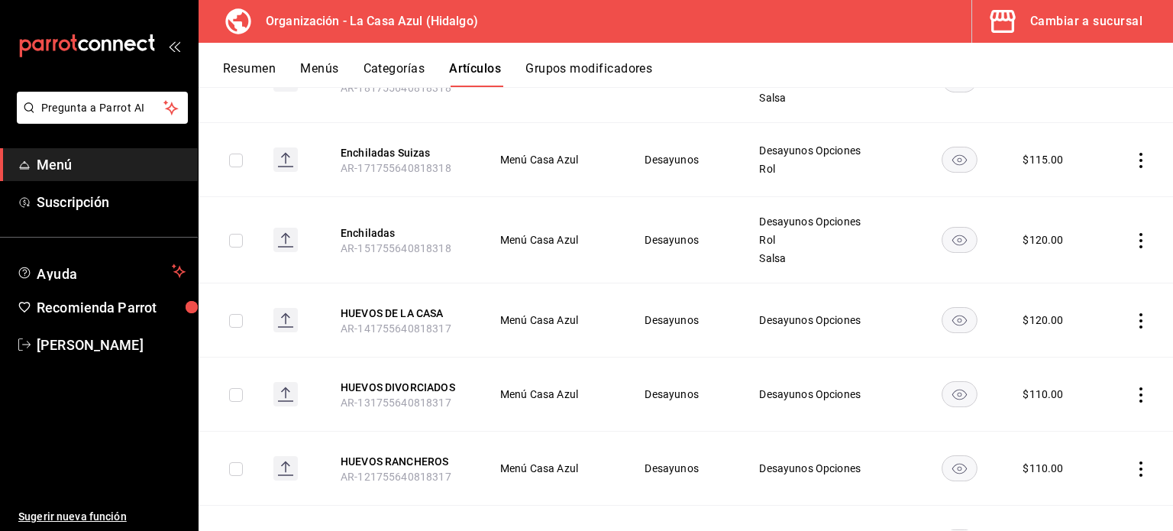
scroll to position [1065, 0]
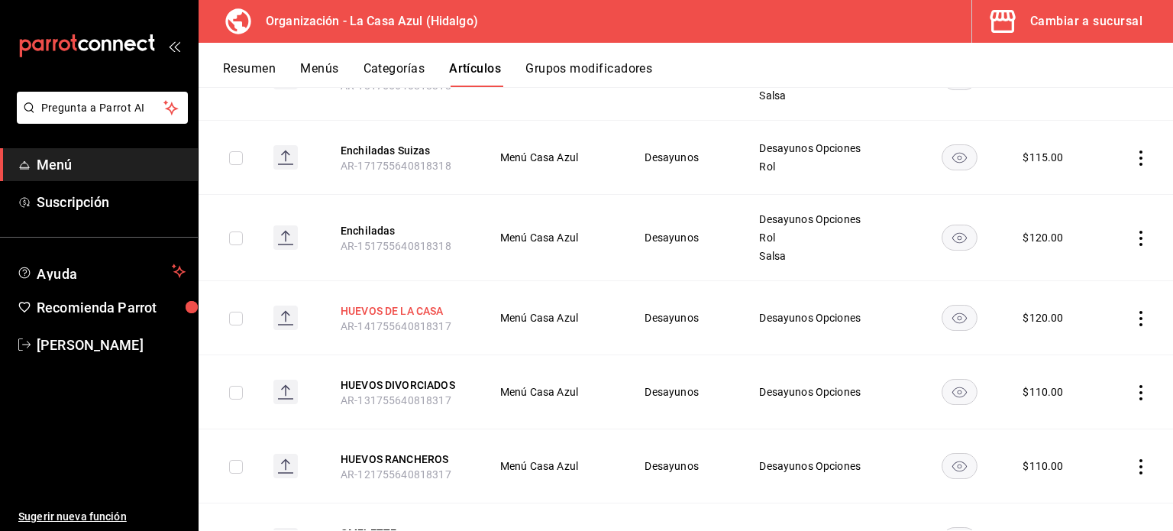
click at [428, 303] on button "HUEVOS DE LA CASA" at bounding box center [402, 310] width 122 height 15
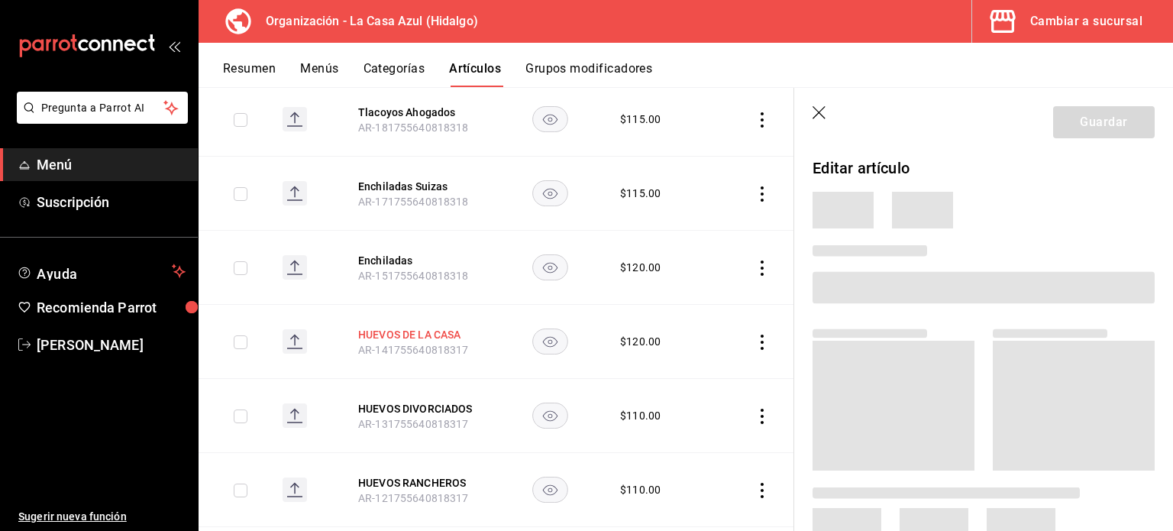
scroll to position [1046, 0]
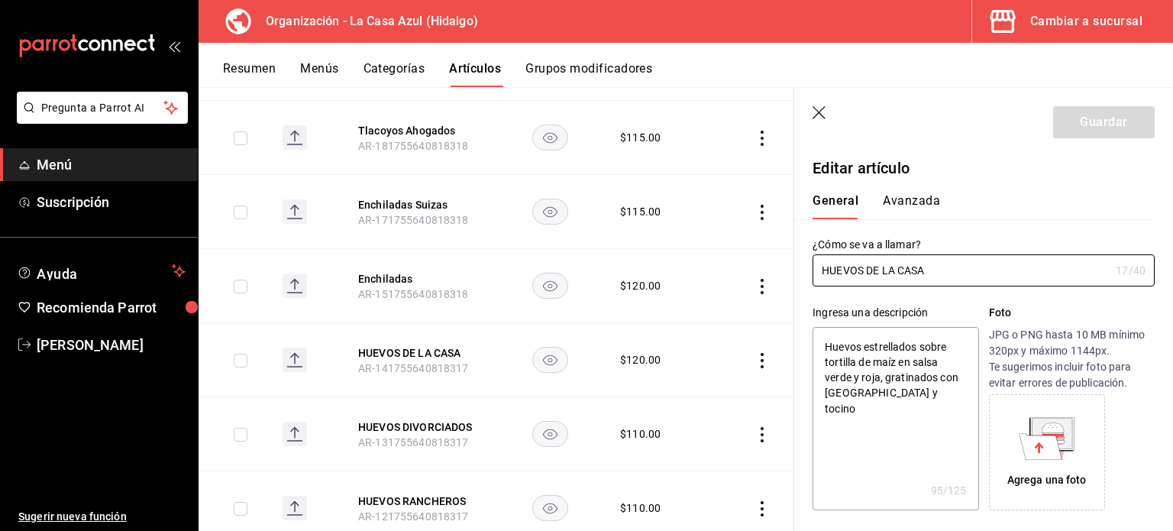
type textarea "x"
type input "$120.00"
click at [955, 277] on input "HUEVOS DE LA CASA" at bounding box center [961, 270] width 297 height 31
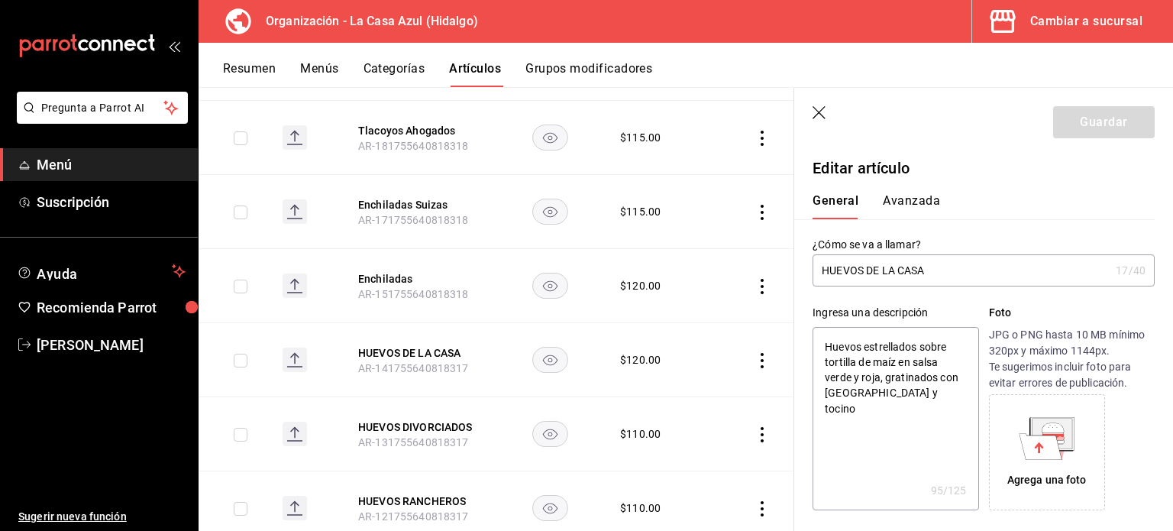
type input "H"
type textarea "x"
type input "Hu"
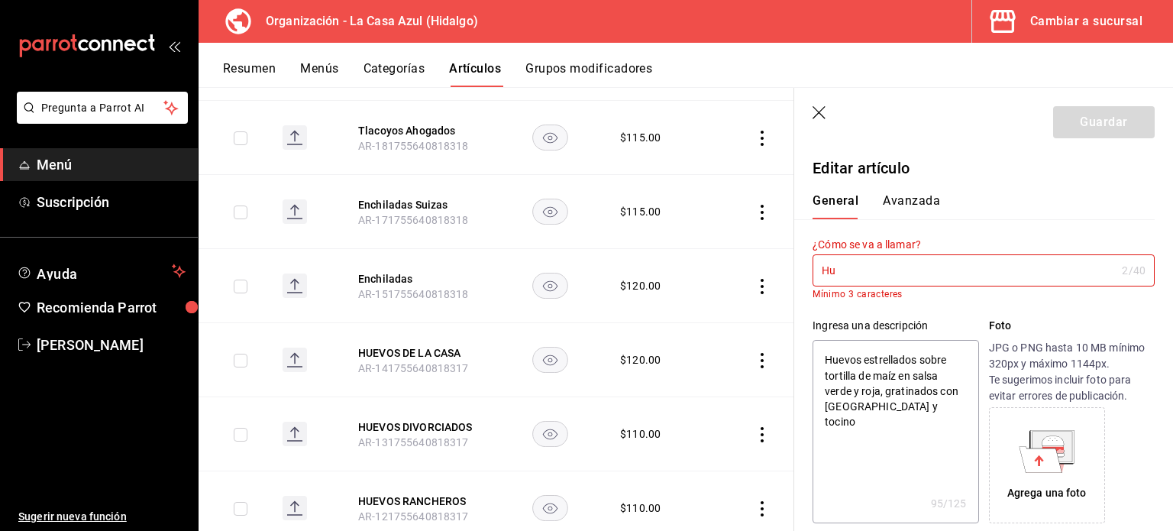
type textarea "x"
type input "Hue"
type textarea "x"
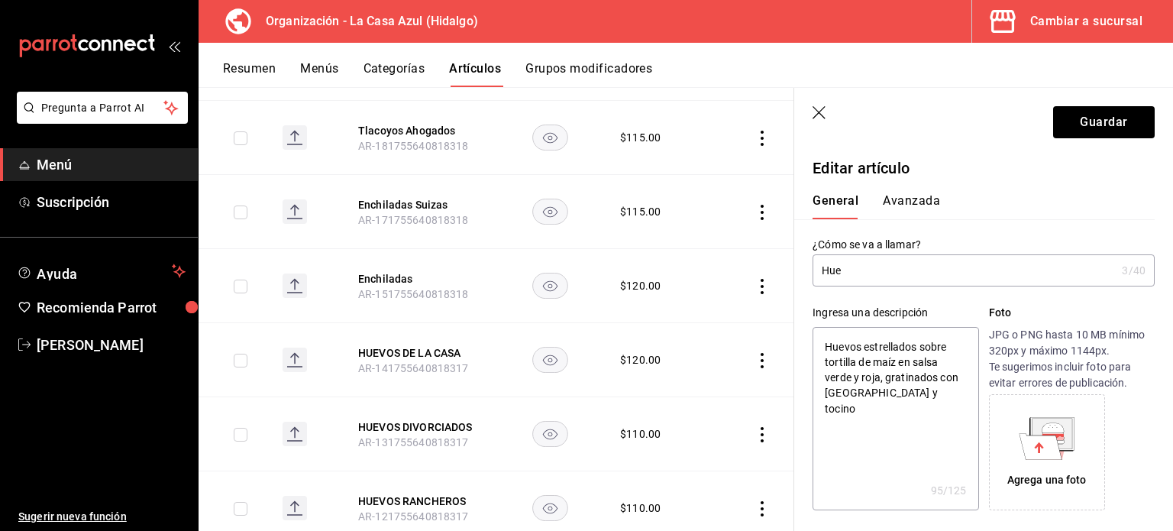
type input "Huev"
type textarea "x"
type input "Huevos"
type textarea "x"
type input "Huevos d"
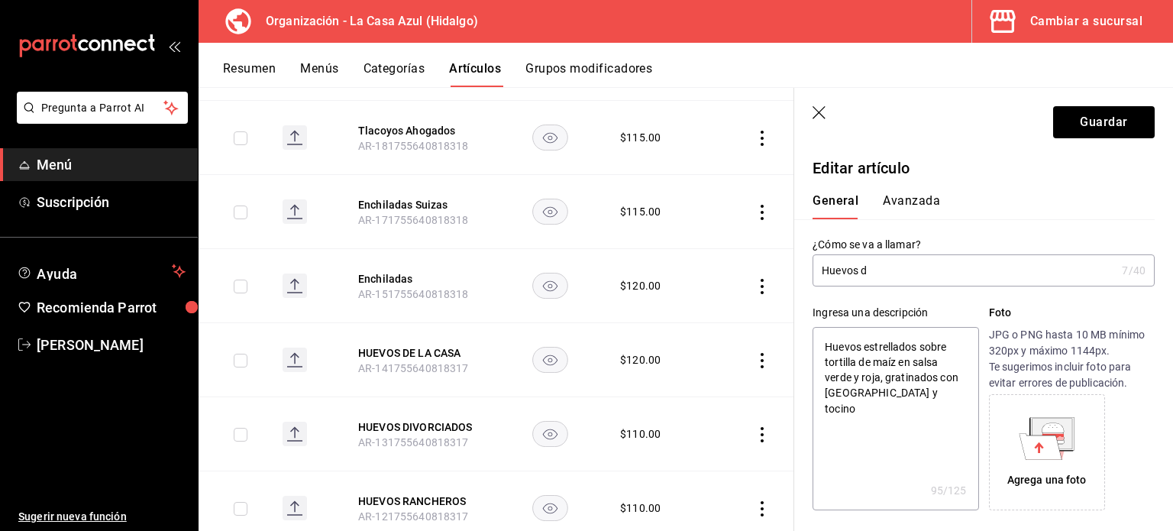
type textarea "x"
type input "Huevos de"
type textarea "x"
type input "Huevos de la"
type textarea "x"
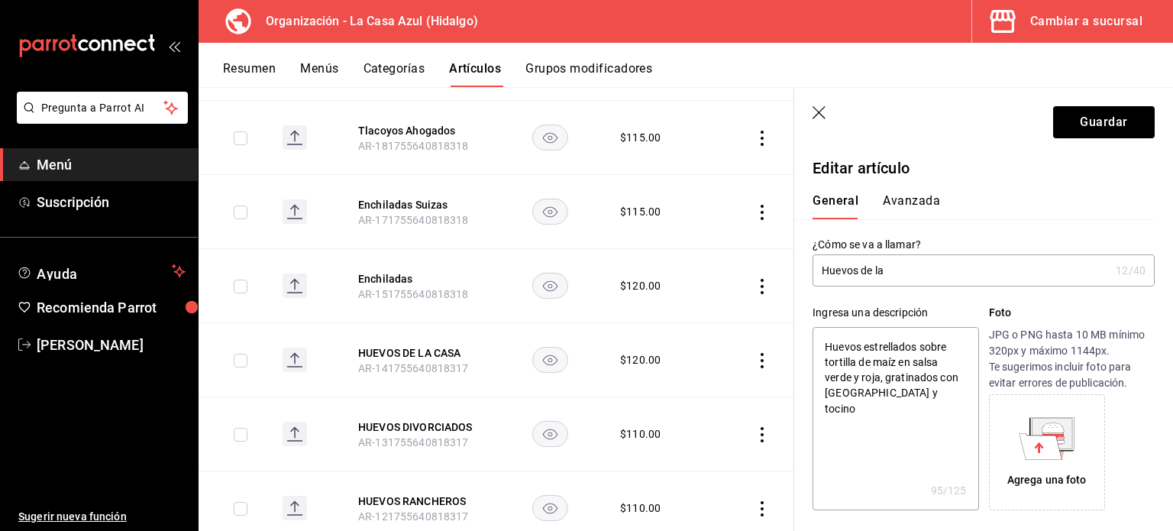
type input "Huevos de la"
type textarea "x"
type input "Huevos de la c"
type textarea "x"
type input "Huevos de la ca"
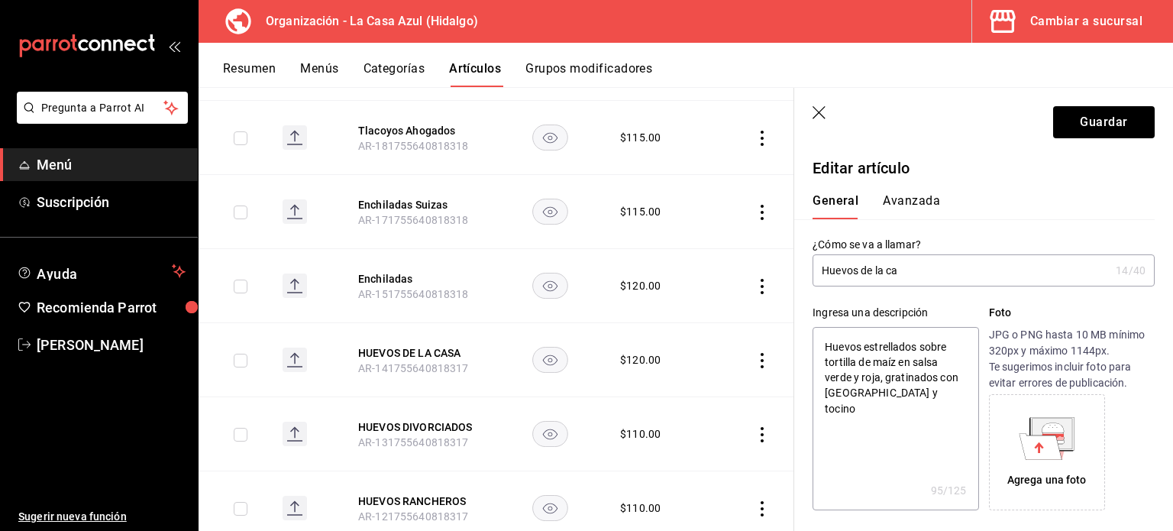
type textarea "x"
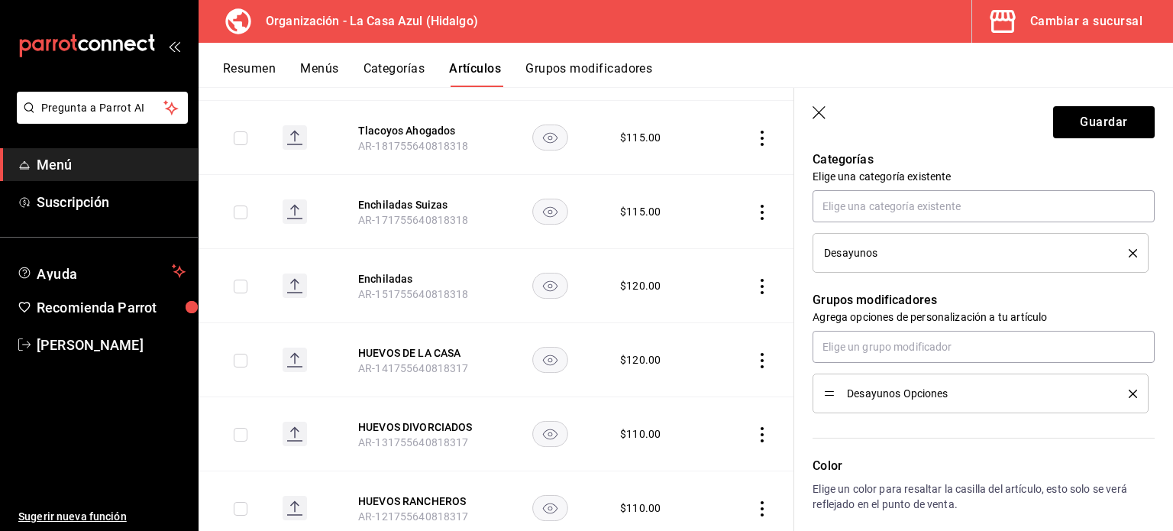
scroll to position [550, 0]
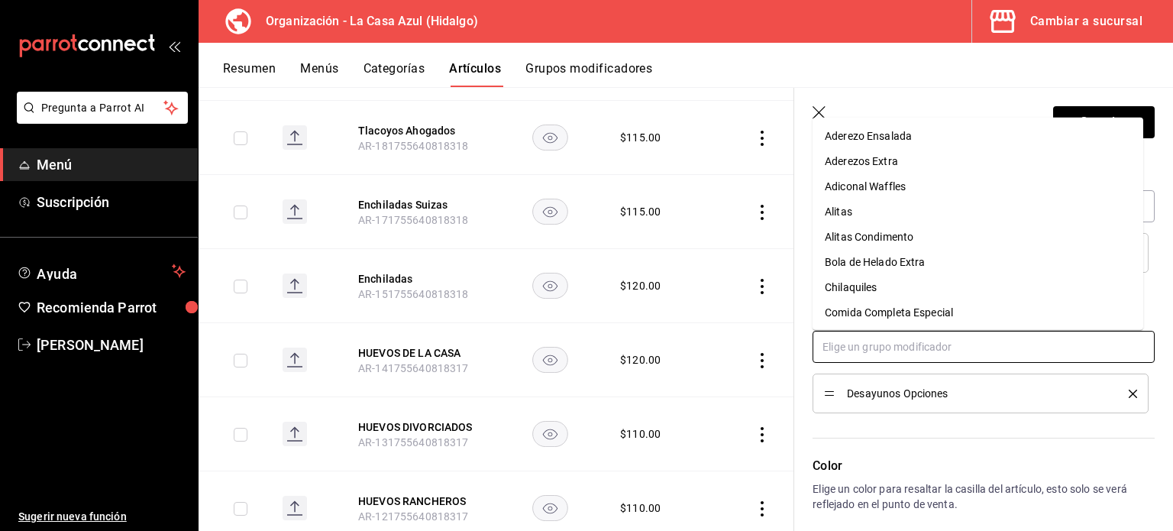
click at [848, 341] on input "text" at bounding box center [984, 347] width 342 height 32
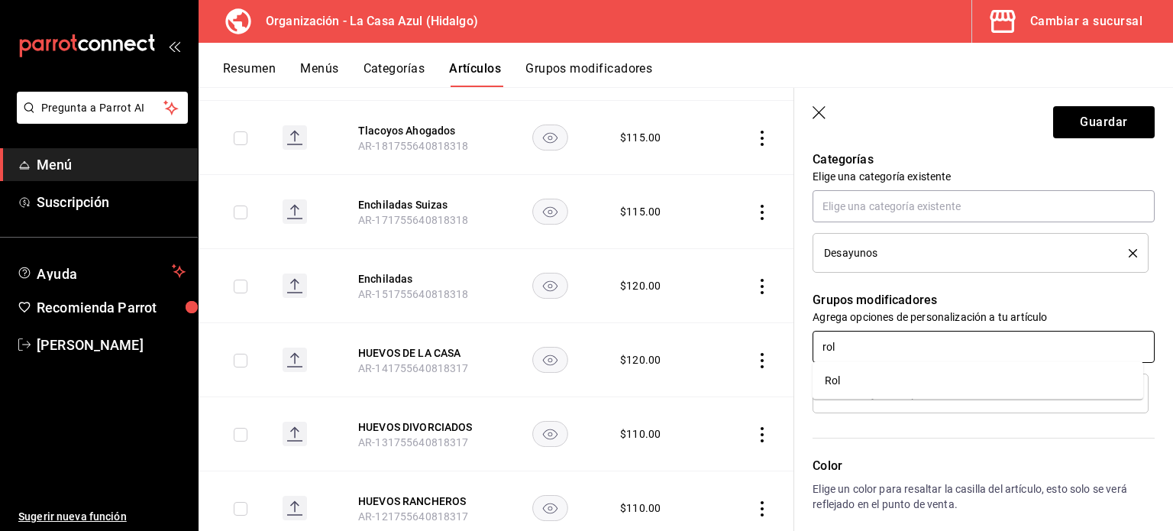
click at [833, 375] on div "Rol" at bounding box center [832, 381] width 15 height 16
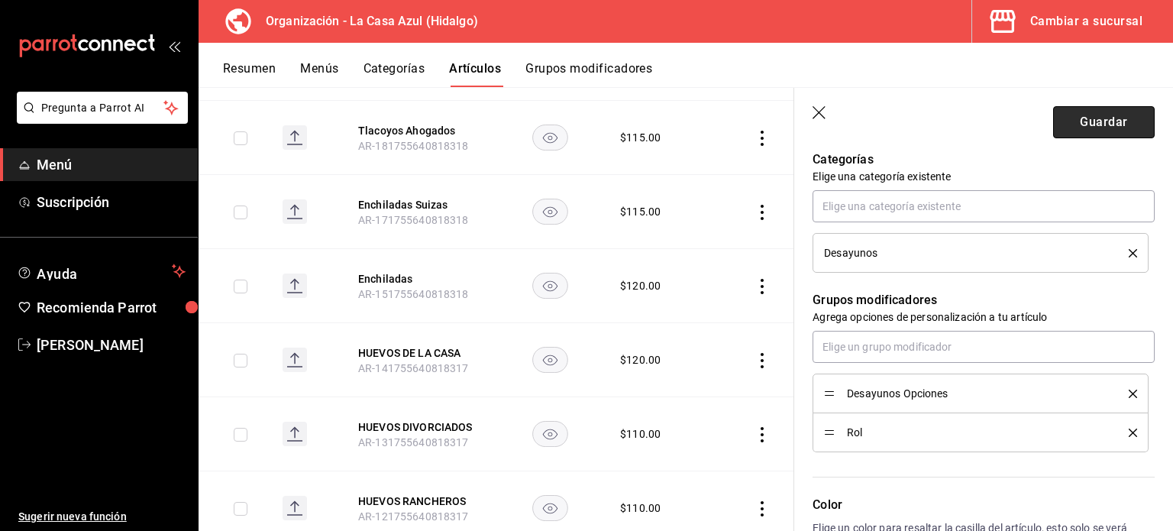
click at [1058, 128] on button "Guardar" at bounding box center [1104, 122] width 102 height 32
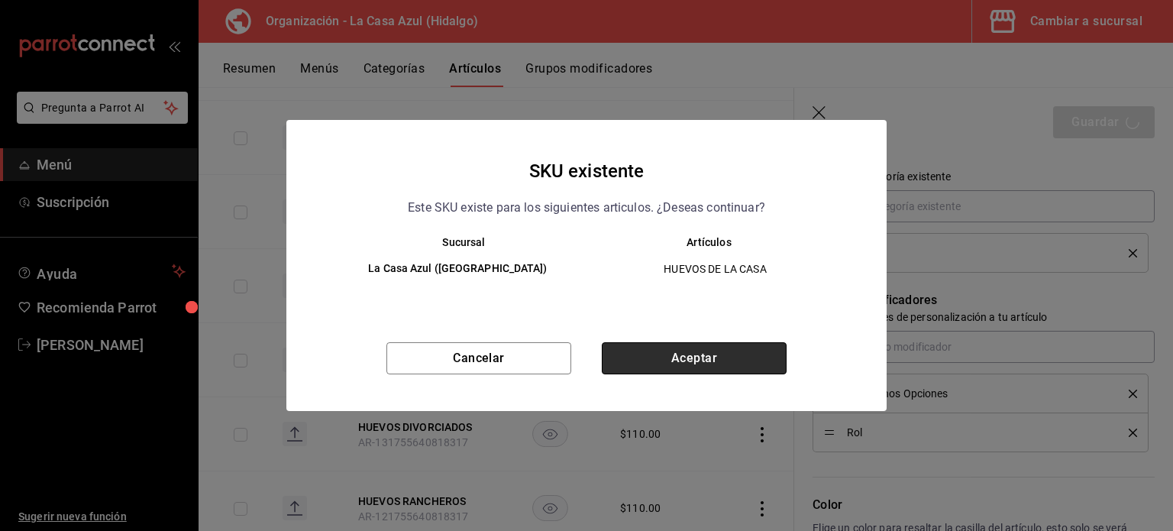
click at [729, 351] on button "Aceptar" at bounding box center [694, 358] width 185 height 32
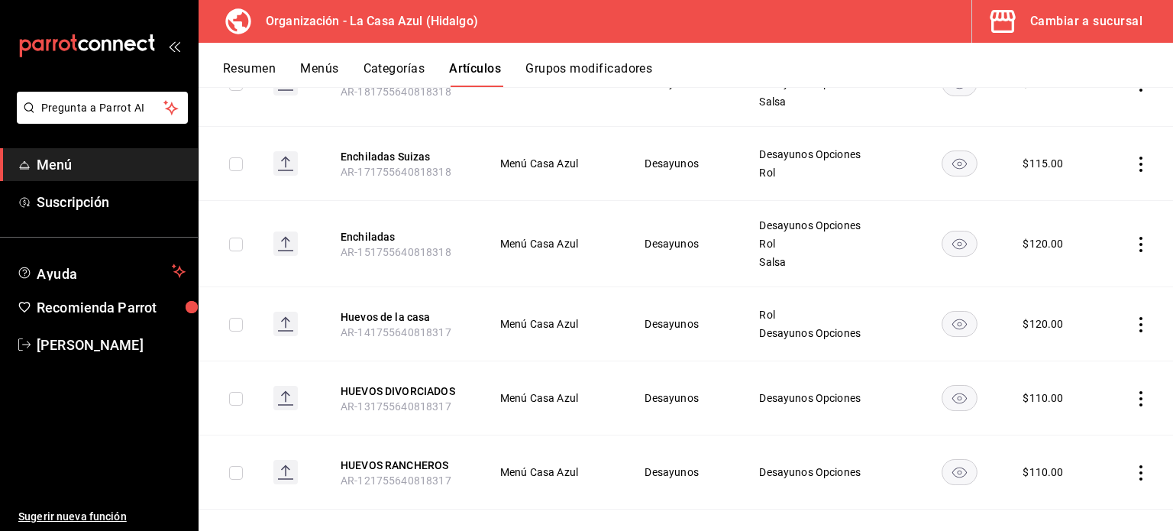
scroll to position [1061, 0]
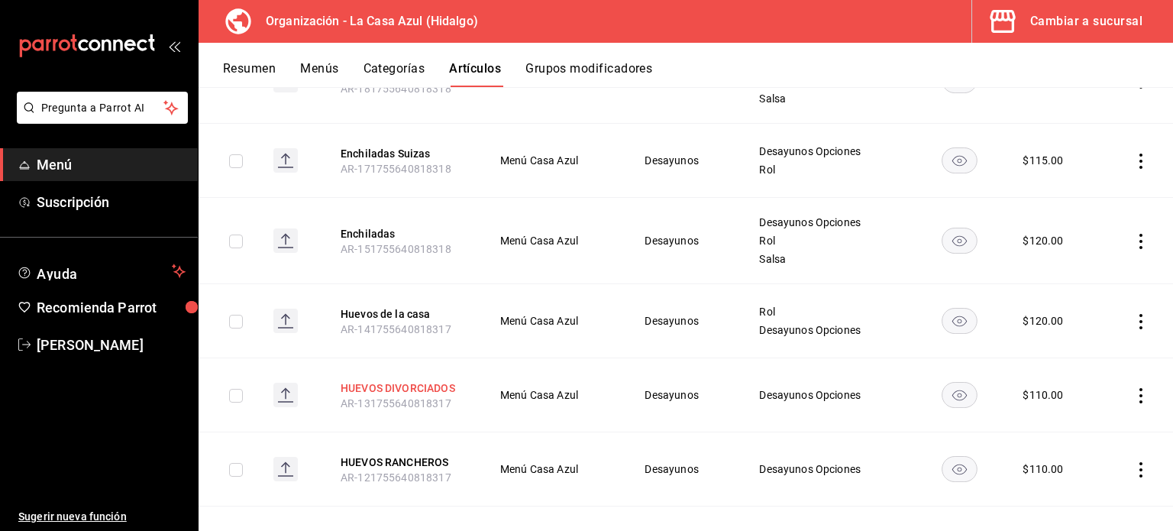
click at [432, 380] on button "HUEVOS DIVORCIADOS" at bounding box center [402, 387] width 122 height 15
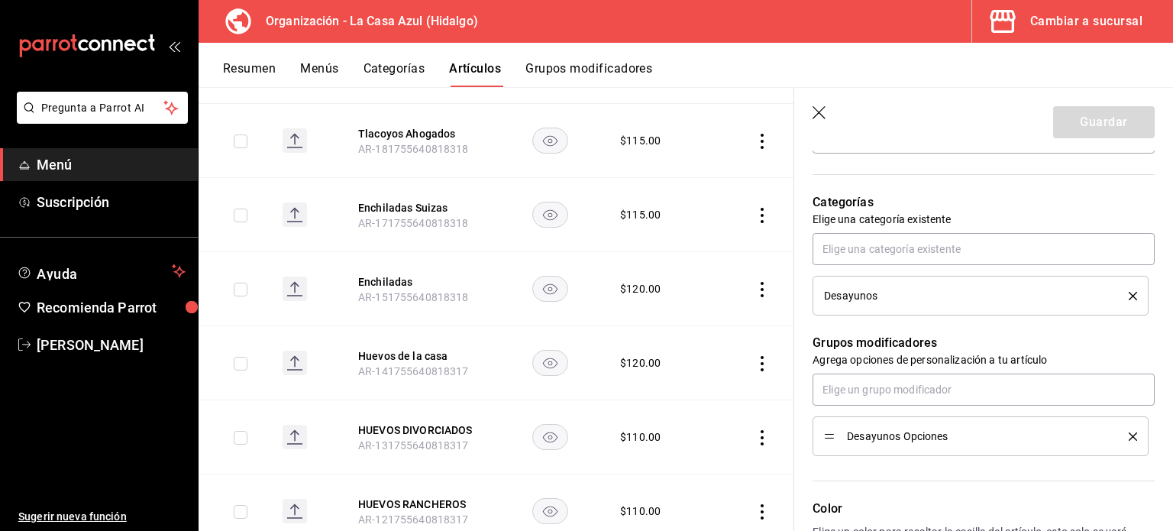
scroll to position [567, 0]
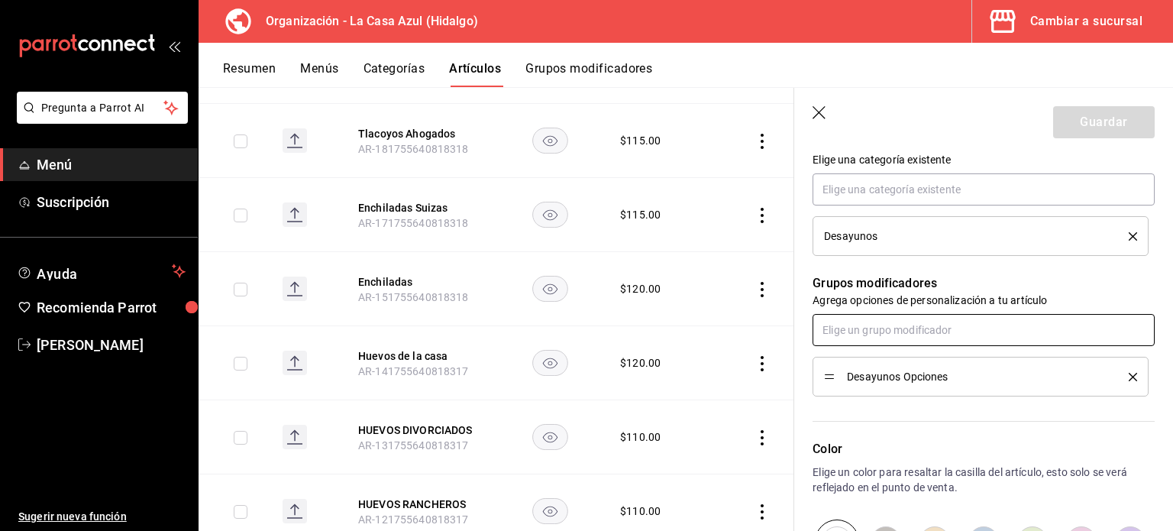
click at [1043, 332] on input "text" at bounding box center [984, 330] width 342 height 32
click at [972, 379] on ul "Rol" at bounding box center [978, 363] width 331 height 37
click at [968, 364] on li "Rol" at bounding box center [978, 363] width 331 height 25
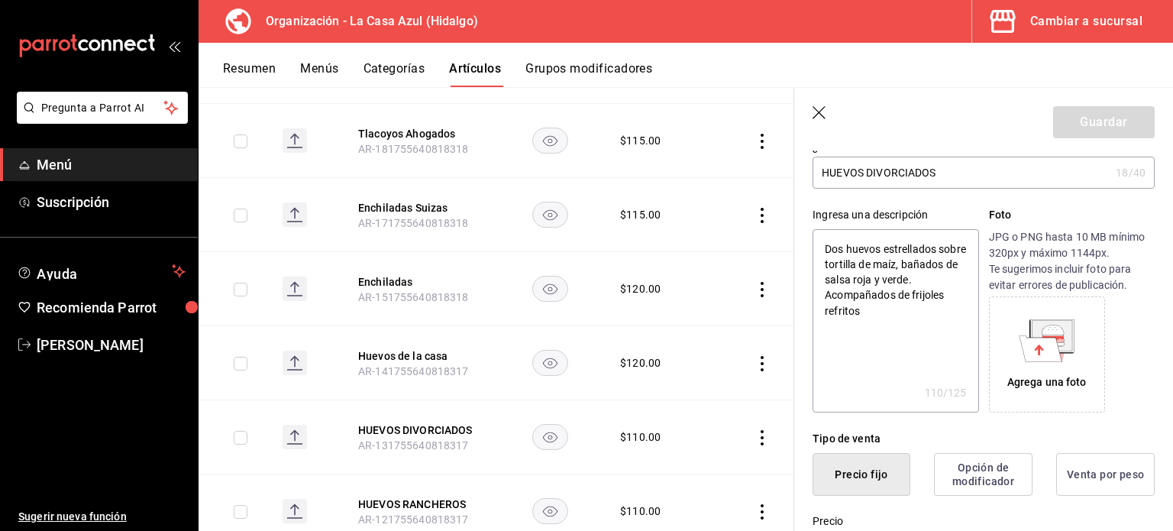
scroll to position [0, 0]
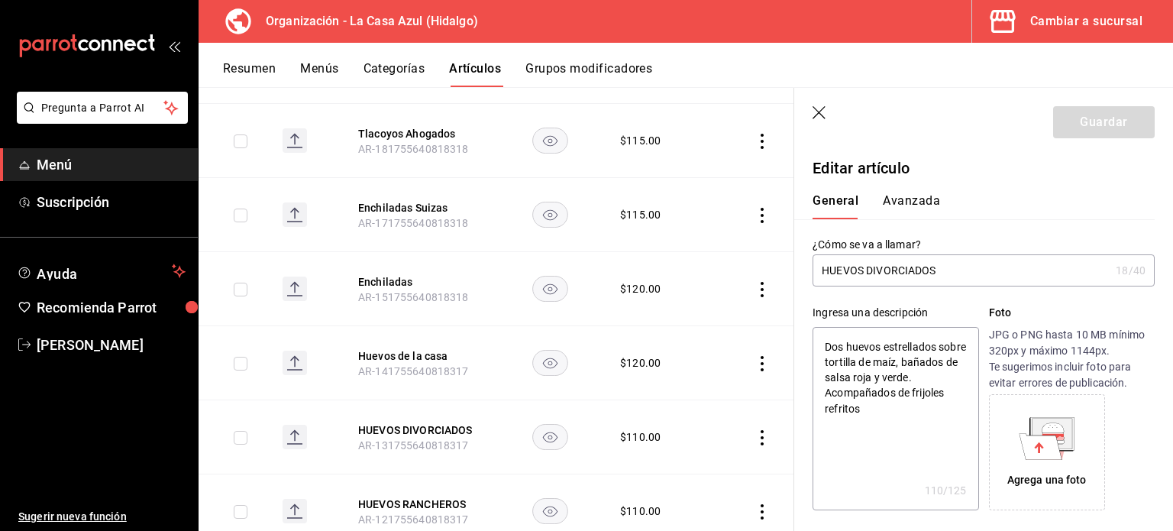
click at [952, 270] on input "HUEVOS DIVORCIADOS" at bounding box center [961, 270] width 297 height 31
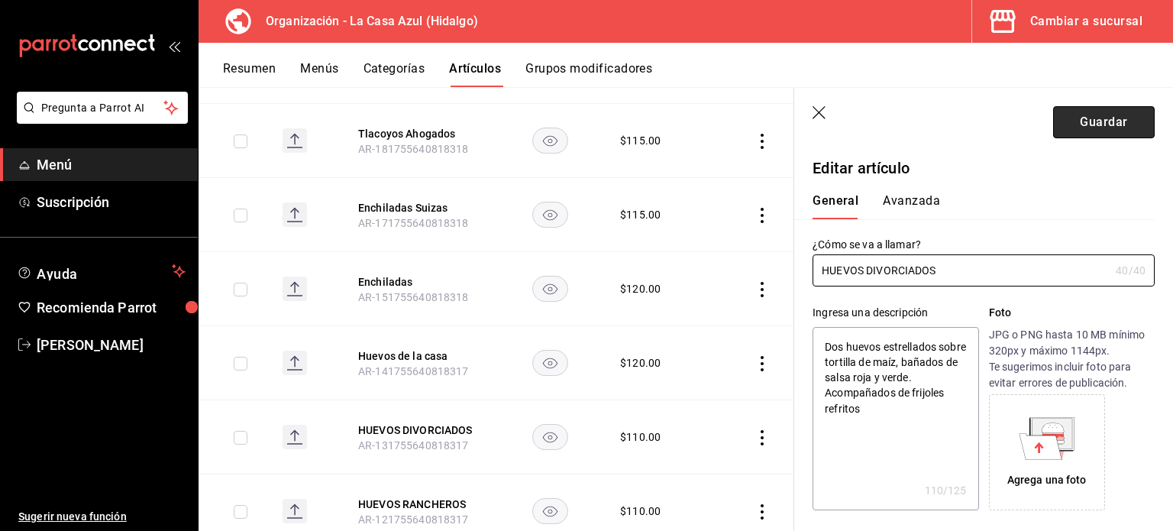
click at [1084, 121] on button "Guardar" at bounding box center [1104, 122] width 102 height 32
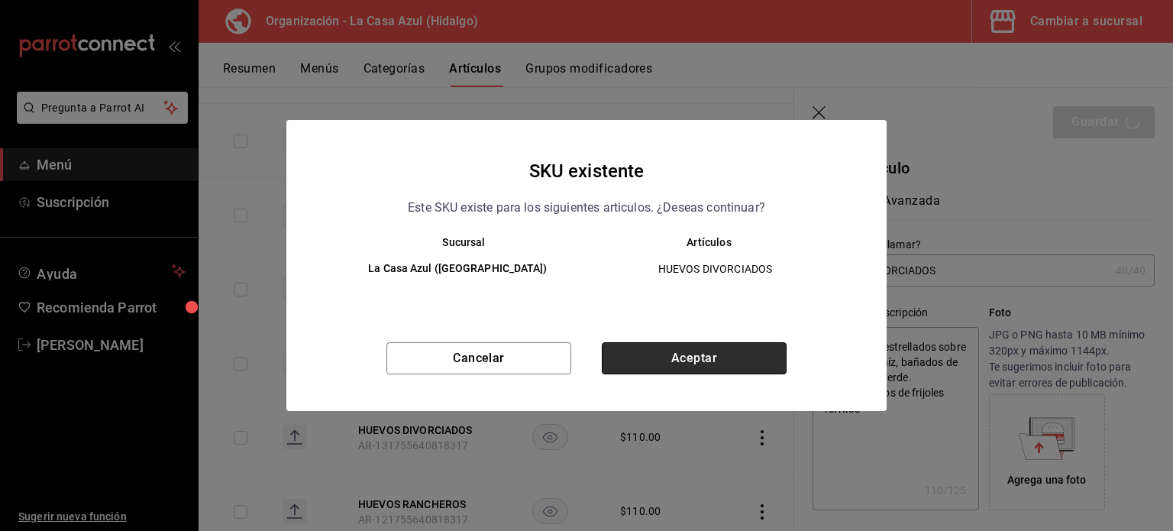
click at [760, 361] on button "Aceptar" at bounding box center [694, 358] width 185 height 32
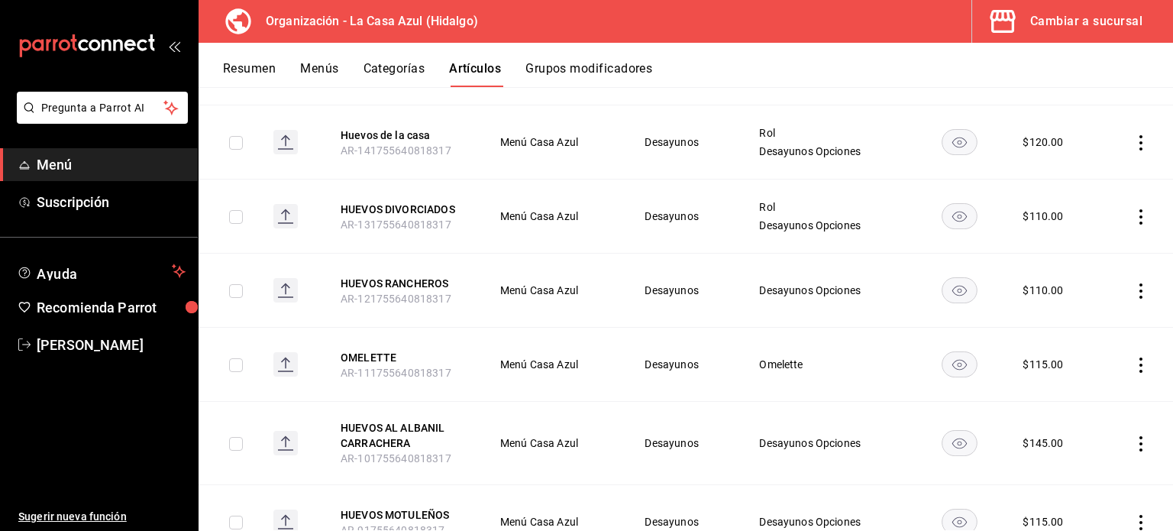
scroll to position [1253, 0]
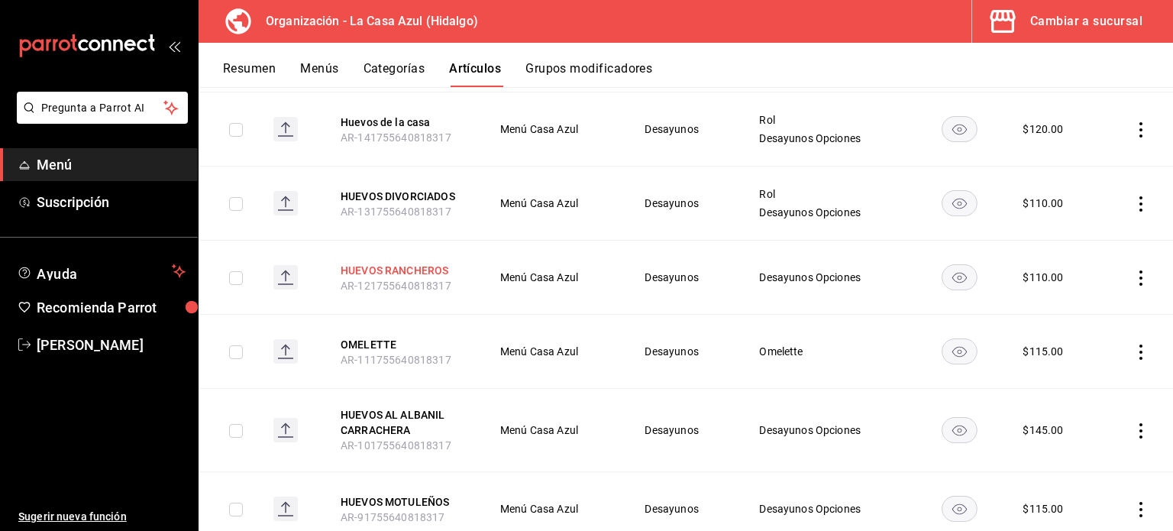
click at [363, 263] on button "HUEVOS RANCHEROS" at bounding box center [402, 270] width 122 height 15
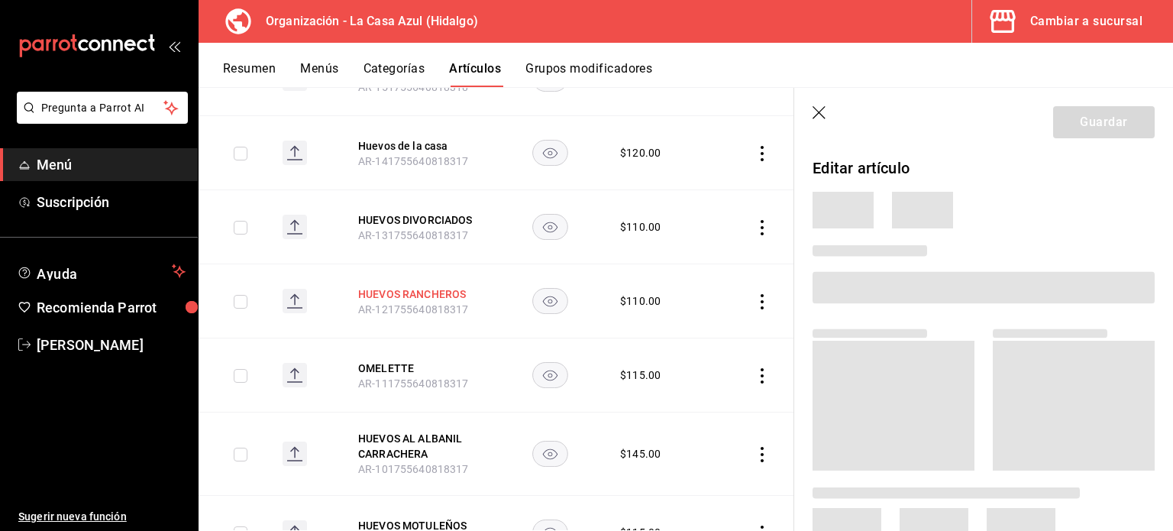
scroll to position [1210, 0]
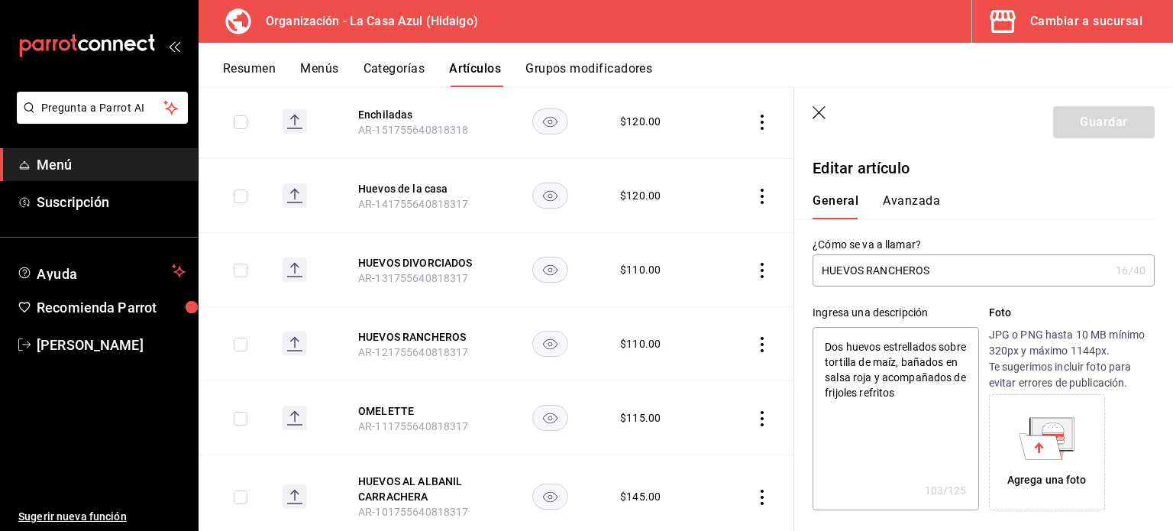
click at [931, 277] on input "HUEVOS RANCHEROS" at bounding box center [961, 270] width 297 height 31
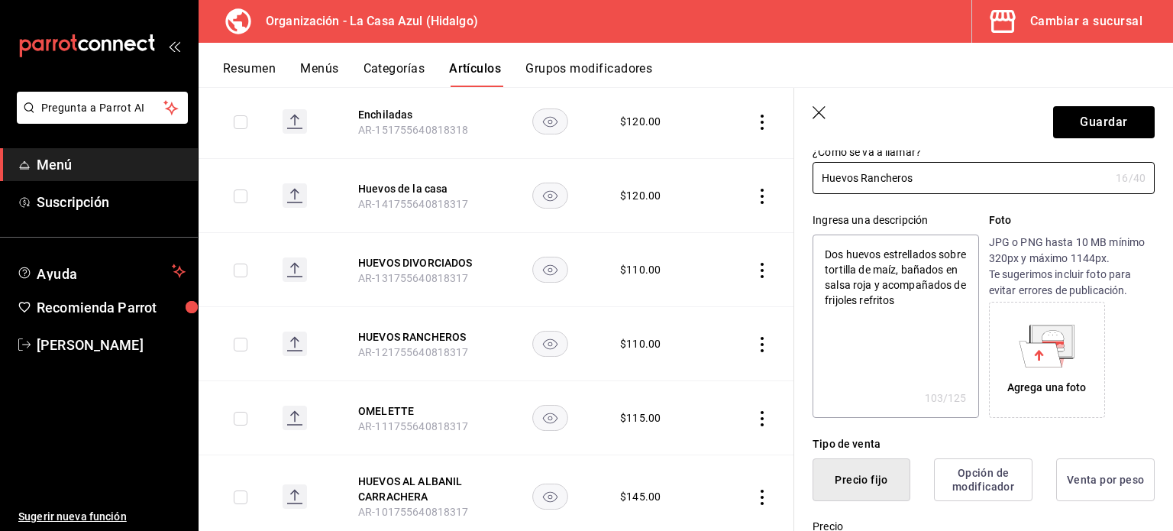
scroll to position [480, 0]
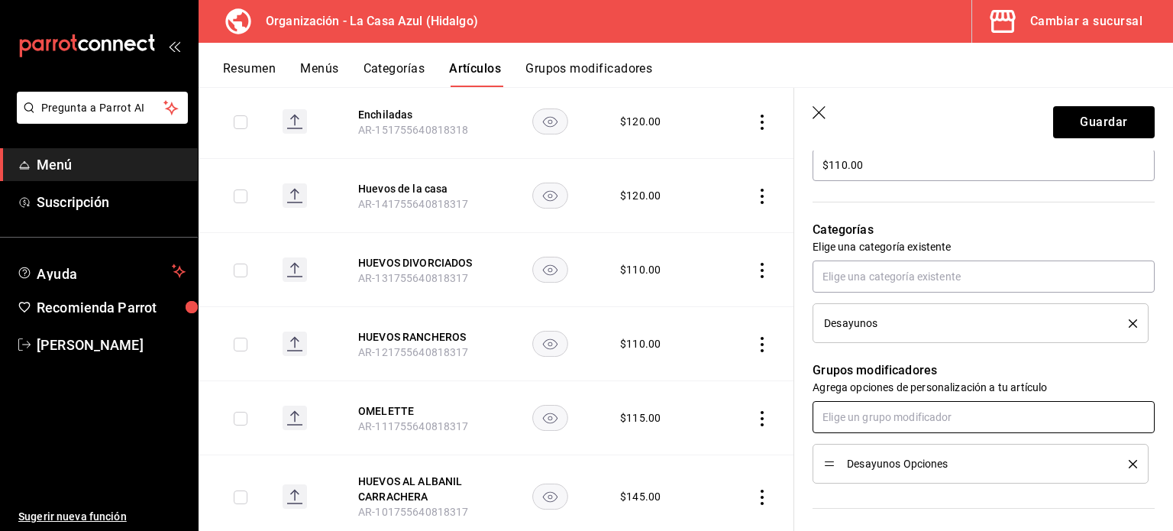
click at [871, 415] on input "text" at bounding box center [984, 417] width 342 height 32
click at [855, 451] on li "Rol" at bounding box center [978, 450] width 331 height 25
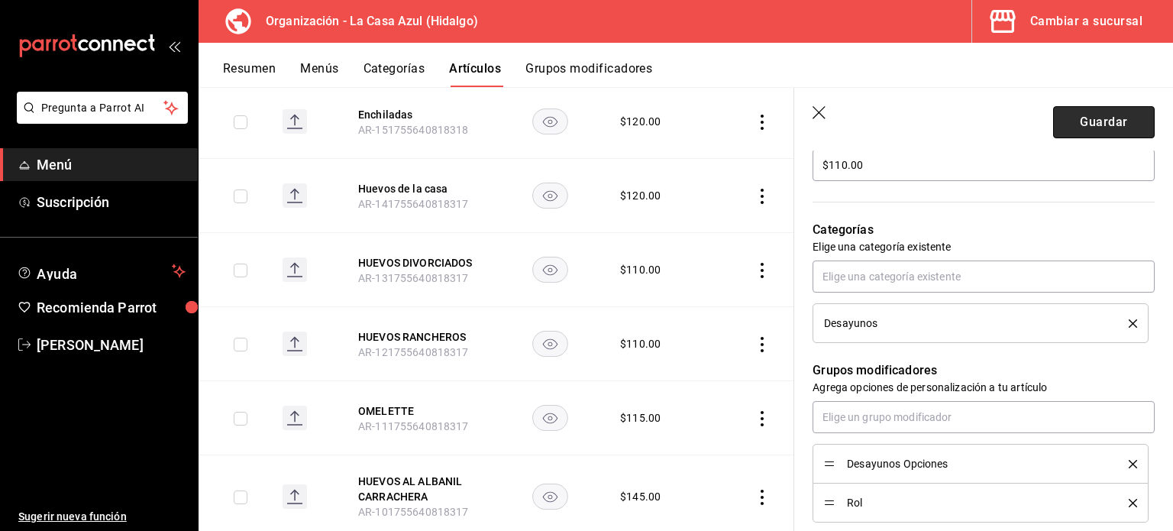
click at [1092, 131] on button "Guardar" at bounding box center [1104, 122] width 102 height 32
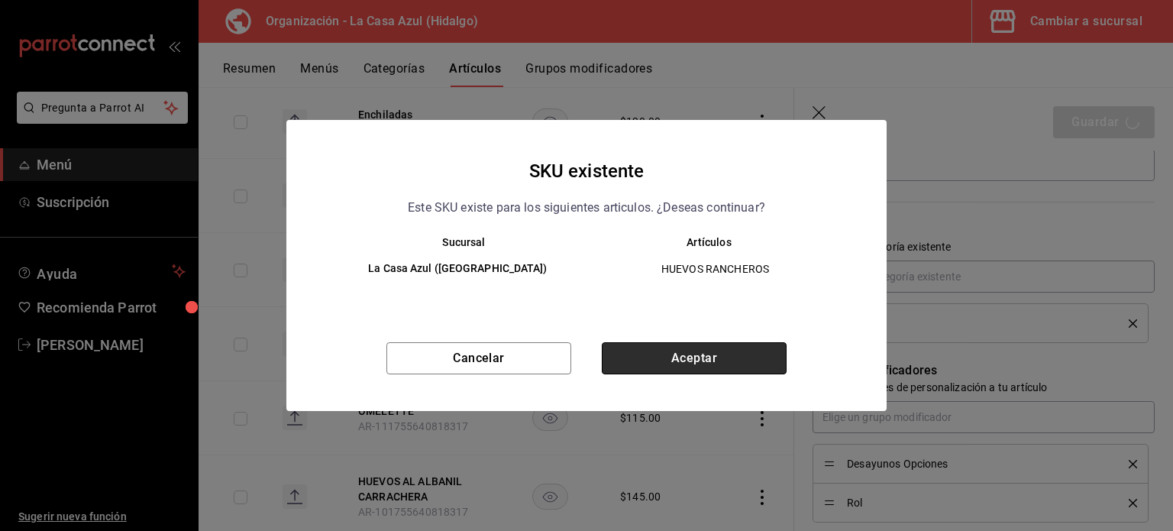
click at [644, 354] on button "Aceptar" at bounding box center [694, 358] width 185 height 32
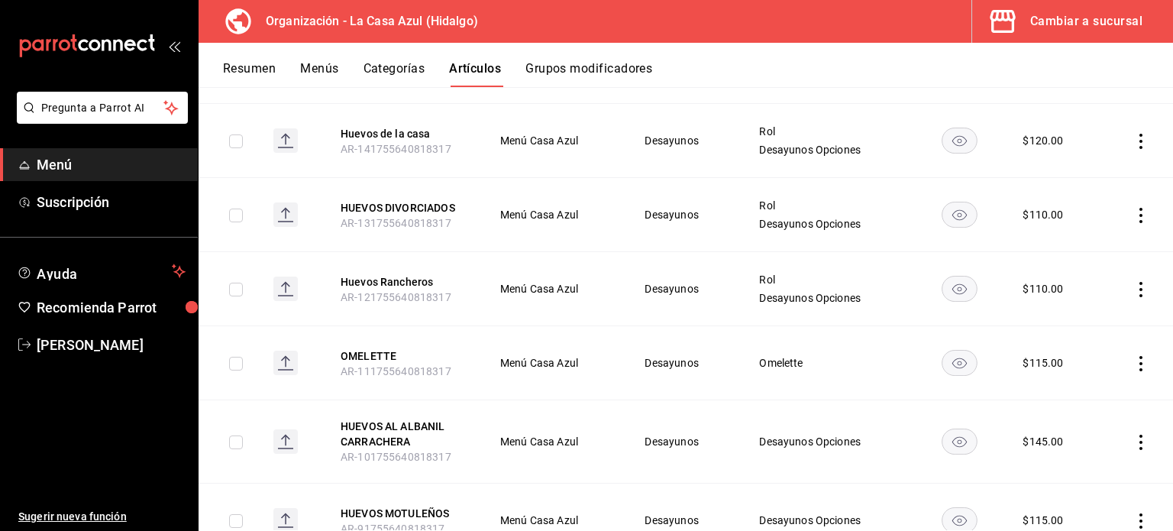
scroll to position [1245, 0]
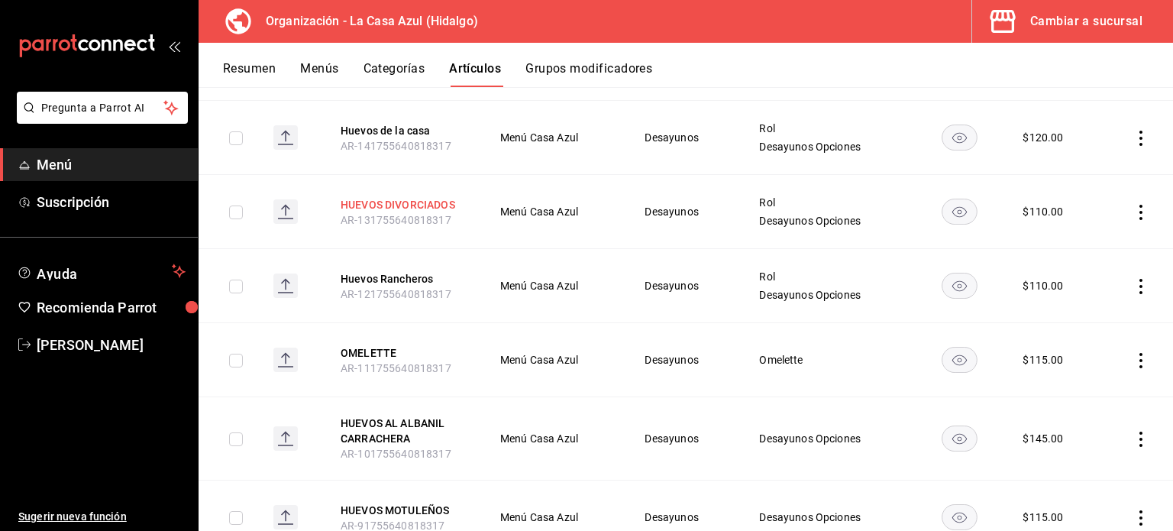
click at [409, 197] on button "HUEVOS DIVORCIADOS" at bounding box center [402, 204] width 122 height 15
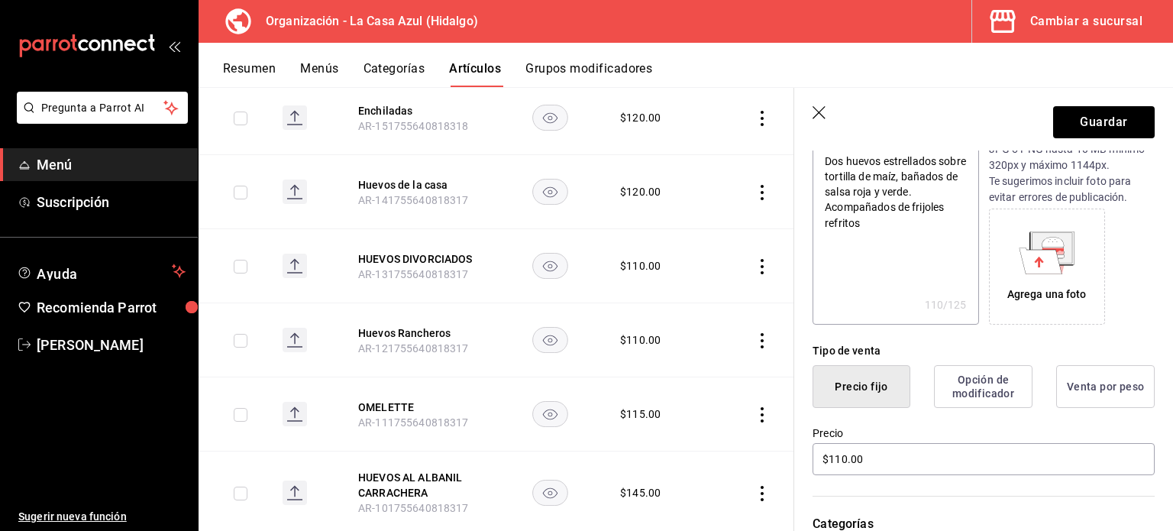
scroll to position [180, 0]
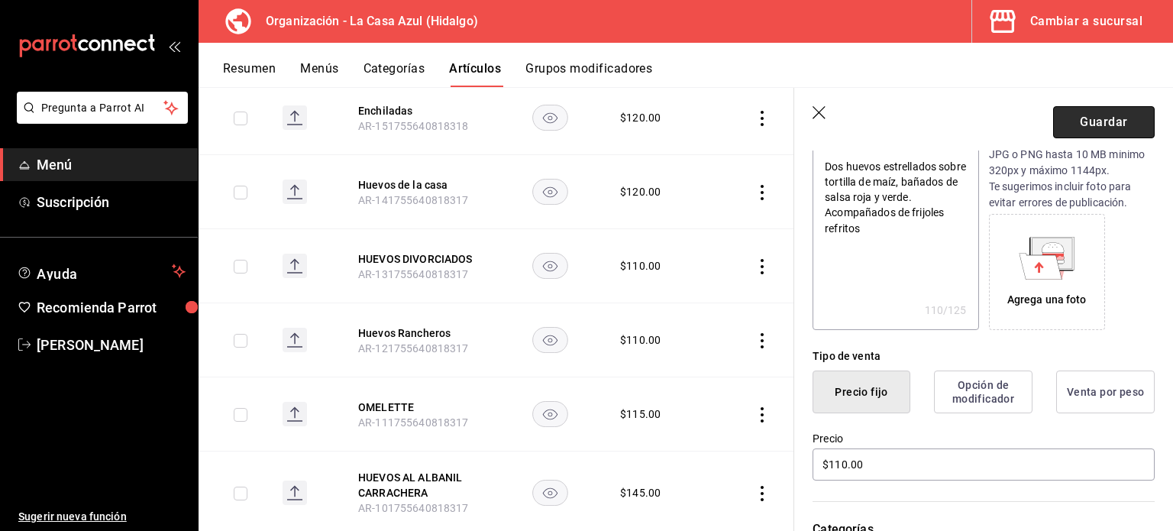
click at [1087, 128] on button "Guardar" at bounding box center [1104, 122] width 102 height 32
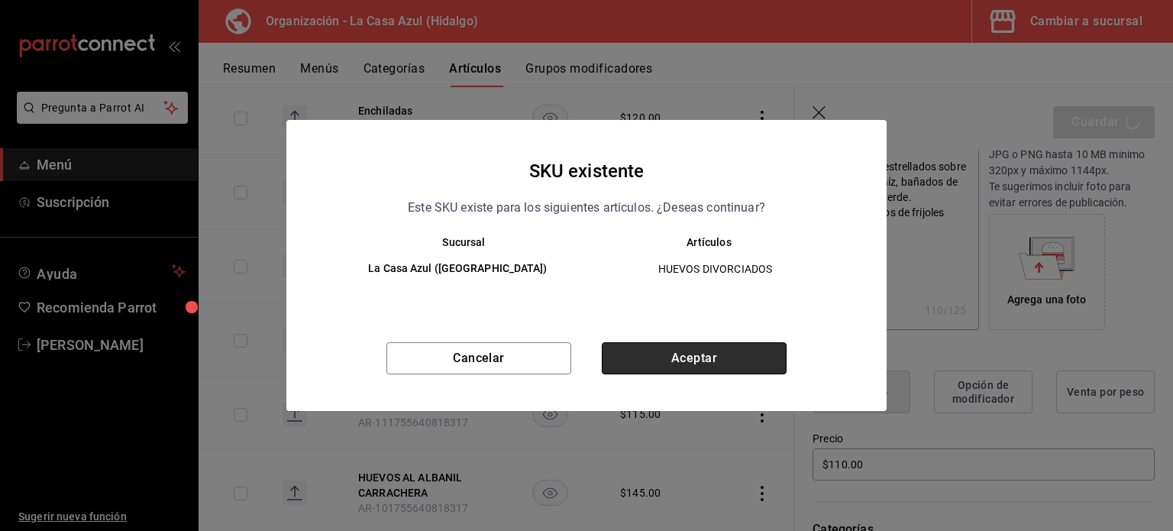
click at [680, 364] on button "Aceptar" at bounding box center [694, 358] width 185 height 32
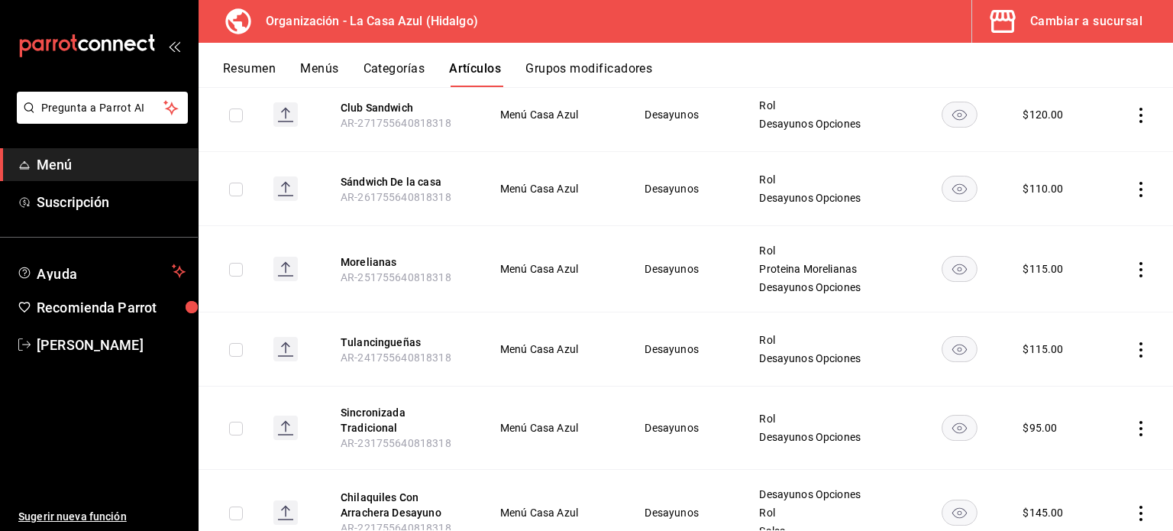
scroll to position [315, 0]
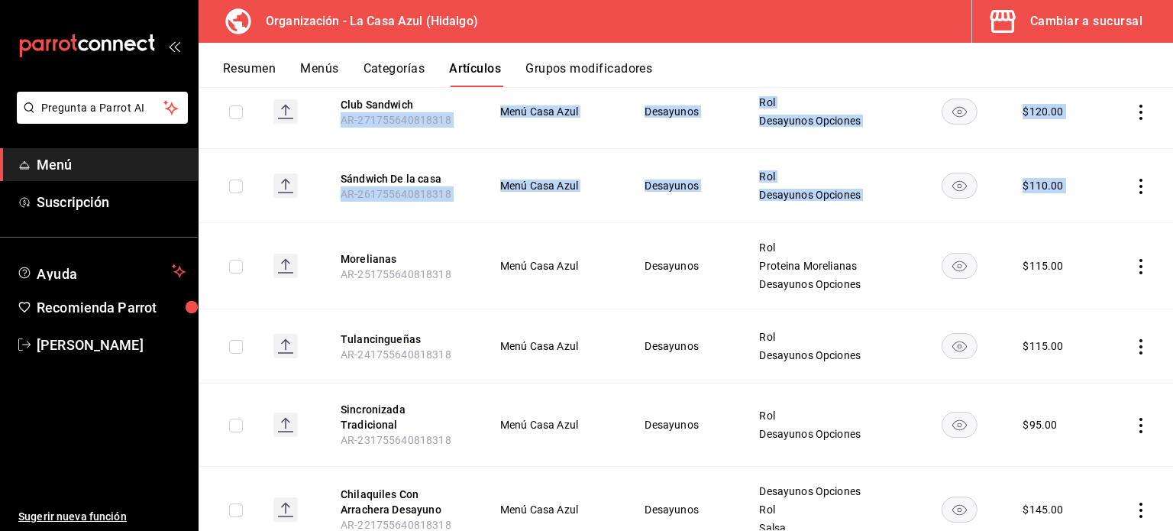
drag, startPoint x: 1158, startPoint y: 219, endPoint x: 1168, endPoint y: 253, distance: 35.0
click at [1168, 253] on div "Artículos organización Edita el precio e imagen de tus artículos. Asigna una ca…" at bounding box center [686, 308] width 974 height 443
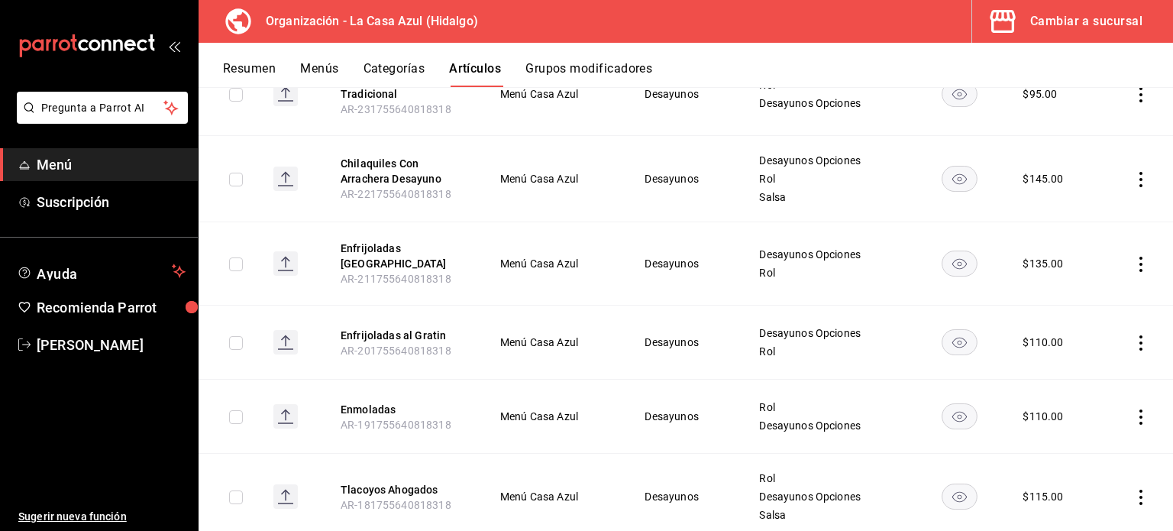
scroll to position [662, 0]
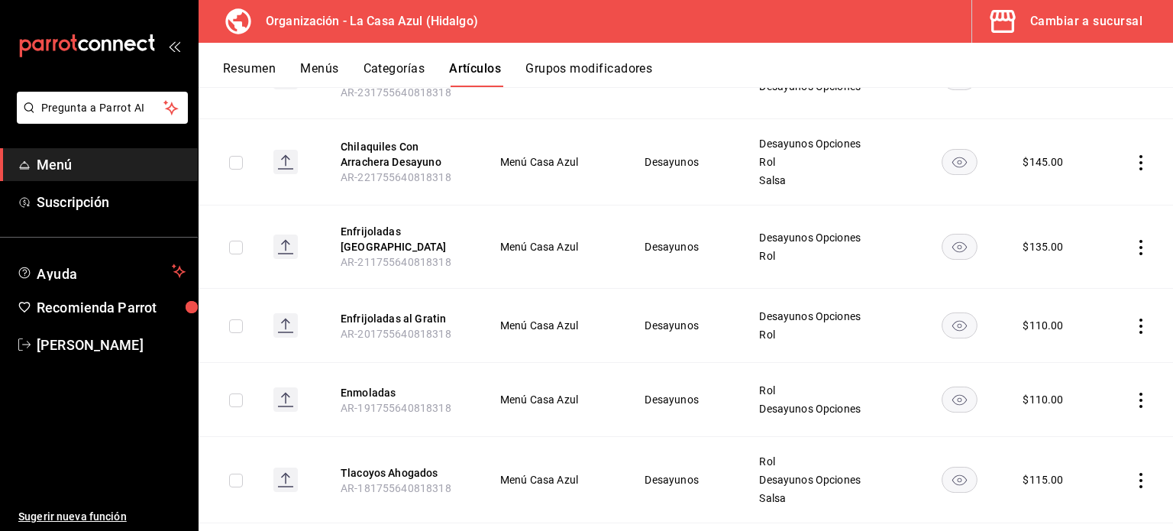
click at [790, 437] on td "Rol Desayunos Opciones Salsa" at bounding box center [827, 480] width 174 height 86
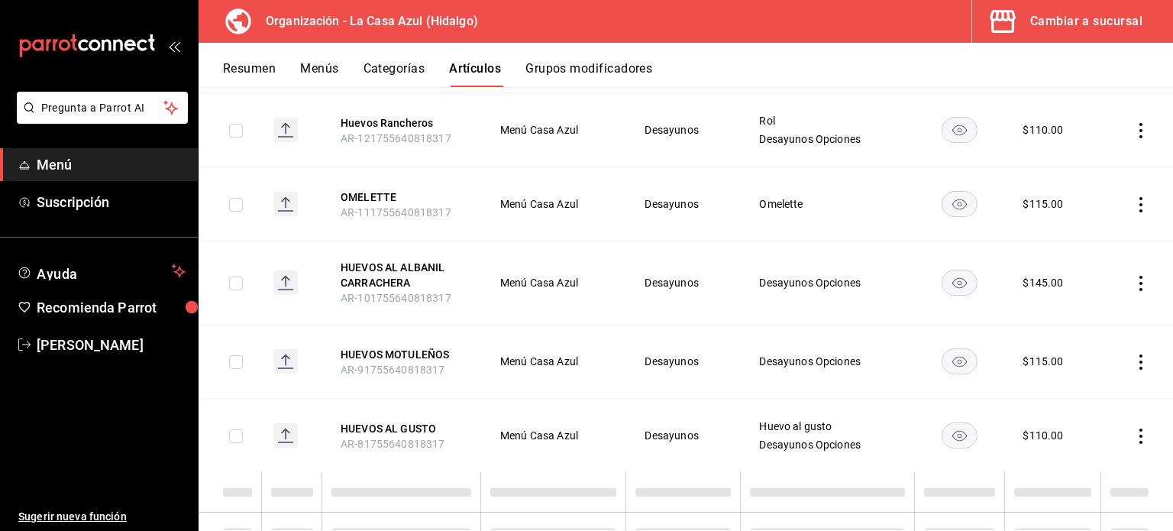
scroll to position [1404, 0]
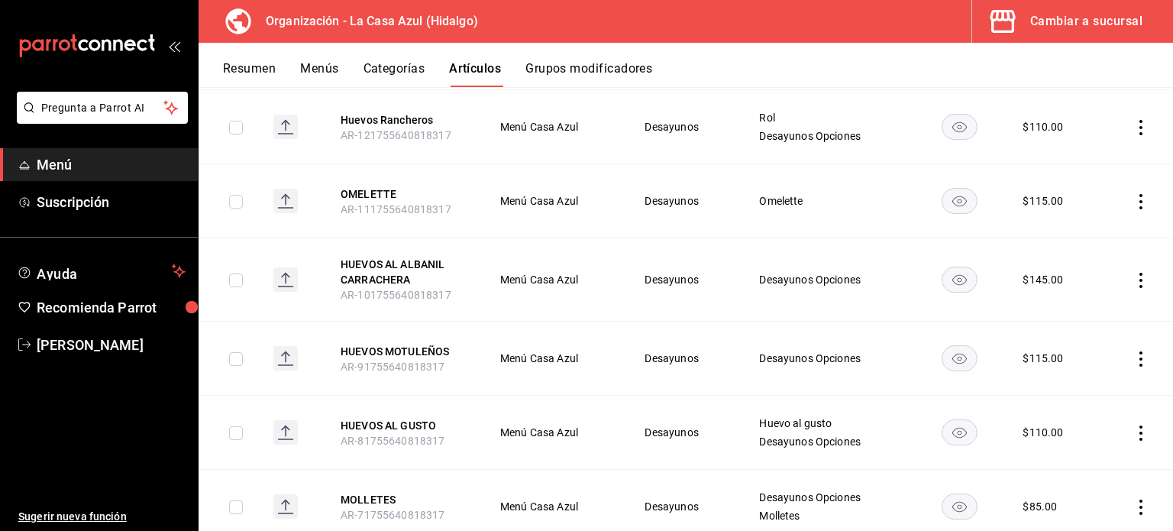
click at [348, 173] on th "OMELETTE AR-111755640818317" at bounding box center [401, 201] width 159 height 74
click at [351, 186] on button "OMELETTE" at bounding box center [402, 193] width 122 height 15
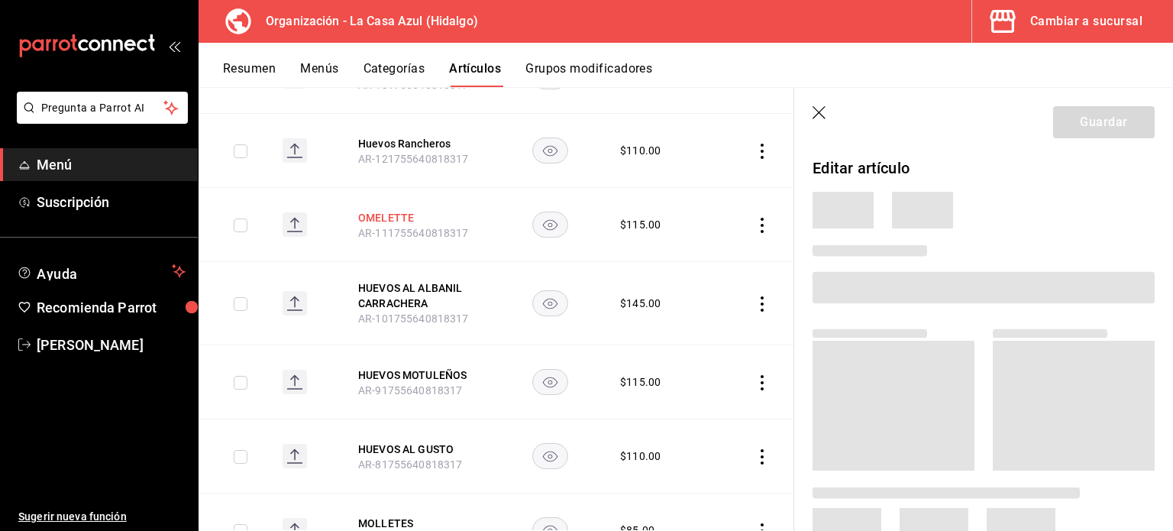
scroll to position [1361, 0]
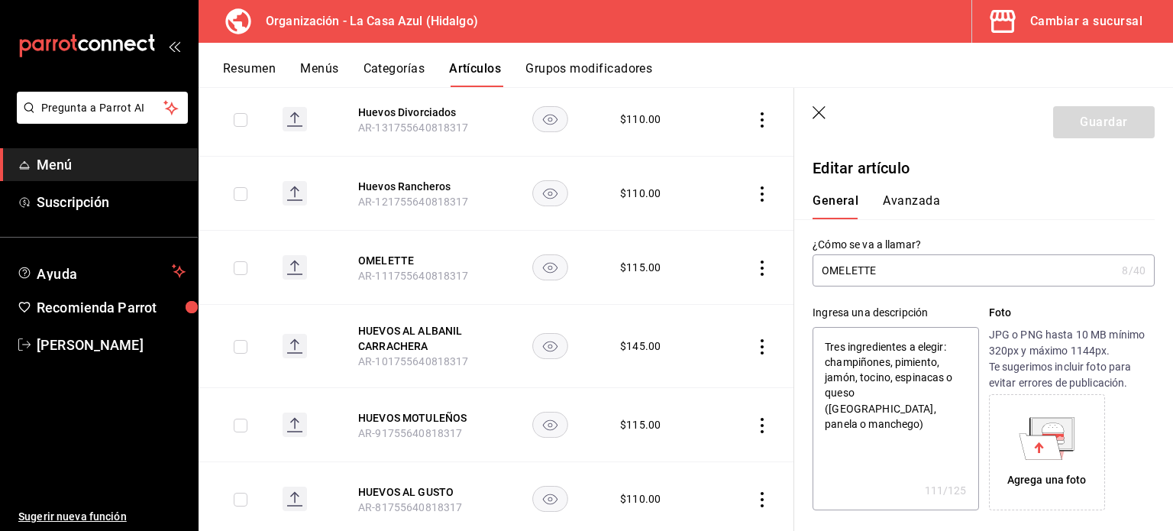
click at [926, 276] on input "OMELETTE" at bounding box center [964, 270] width 303 height 31
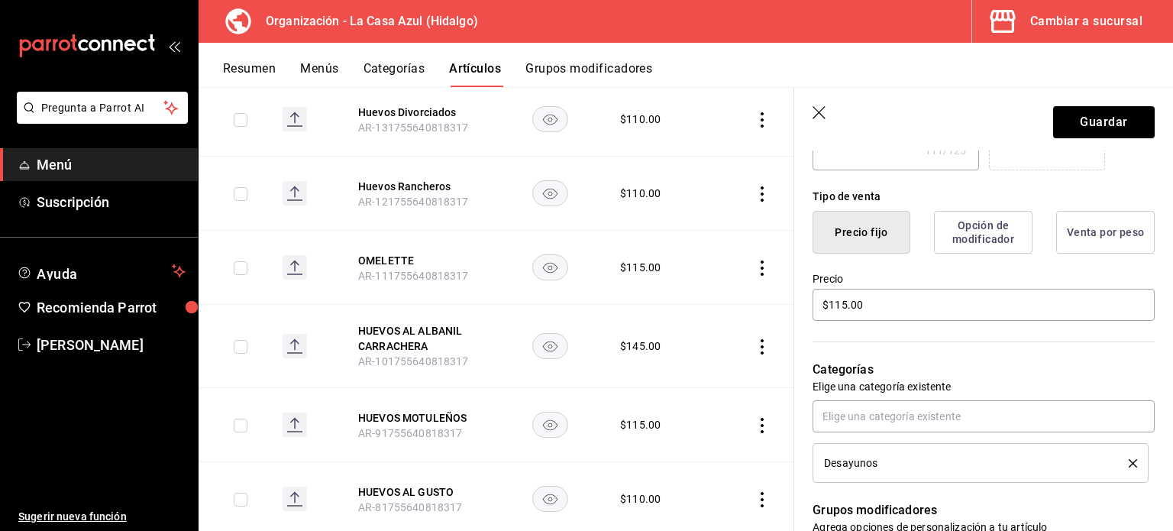
scroll to position [338, 0]
click at [886, 396] on div "Categorías Elige una categoría existente Desayunos" at bounding box center [974, 405] width 360 height 160
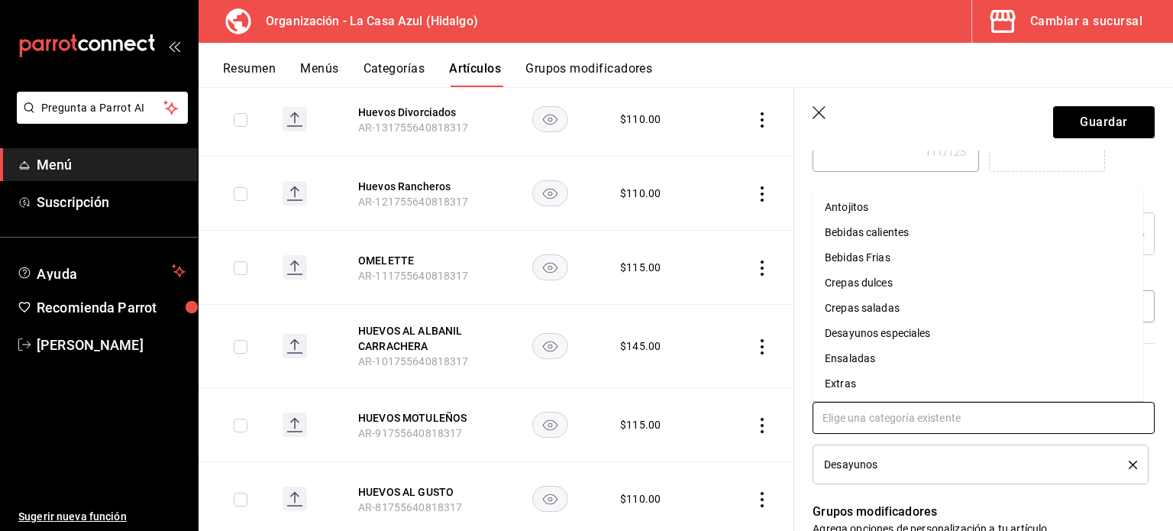
click at [869, 418] on input "text" at bounding box center [984, 418] width 342 height 32
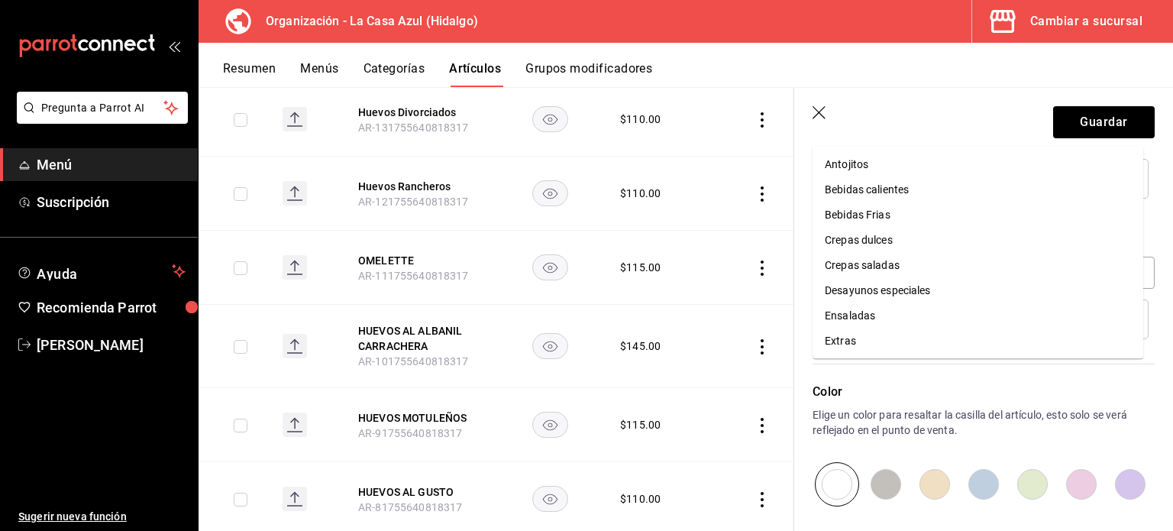
scroll to position [632, 0]
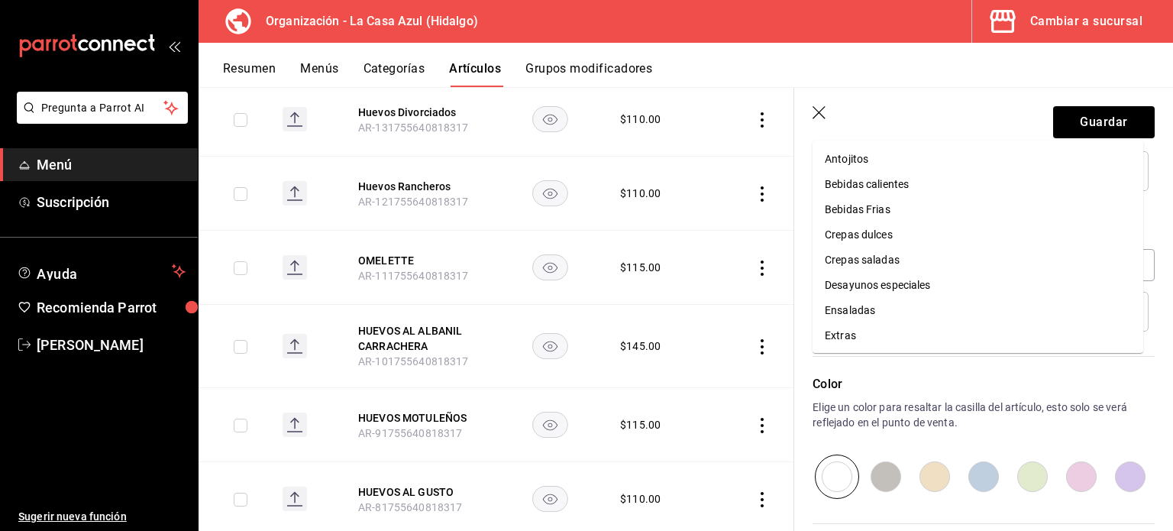
click at [1069, 344] on li "Extras" at bounding box center [978, 335] width 331 height 25
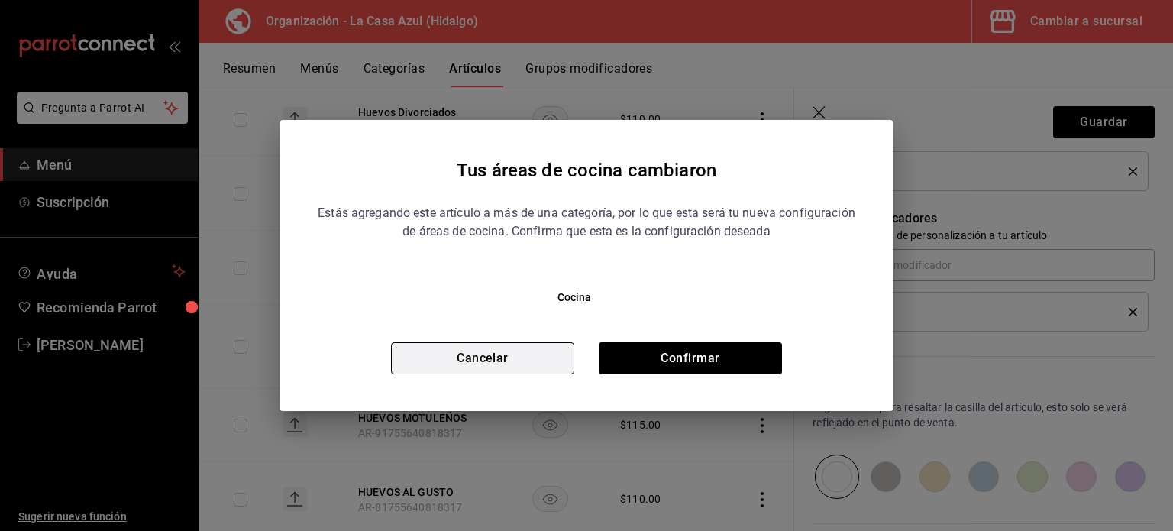
click at [553, 354] on button "Cancelar" at bounding box center [482, 358] width 183 height 32
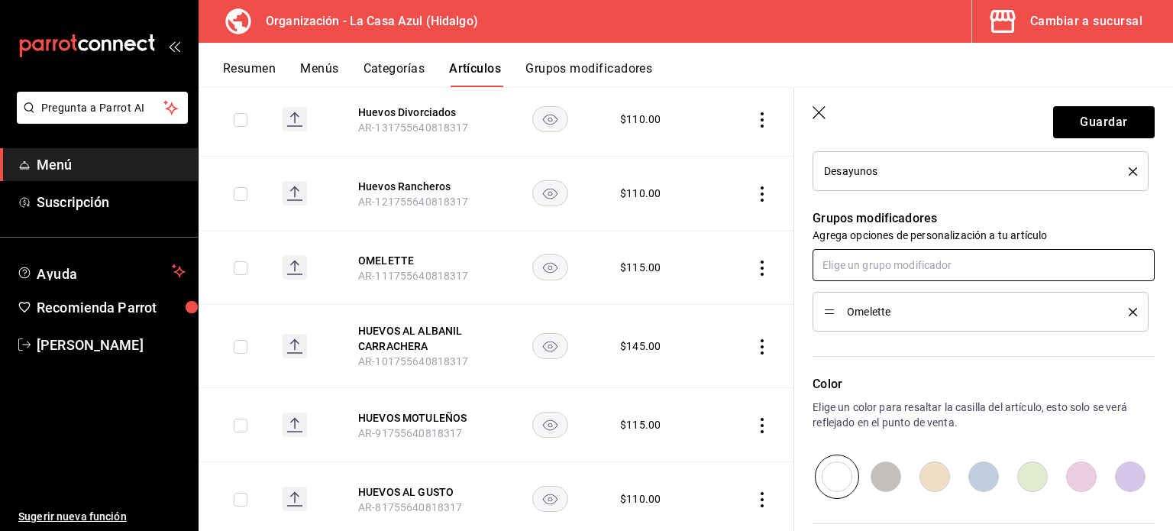
click at [831, 271] on input "text" at bounding box center [984, 265] width 342 height 32
click at [845, 312] on ul "Rol" at bounding box center [978, 298] width 331 height 37
click at [844, 303] on li "Rol" at bounding box center [978, 298] width 331 height 25
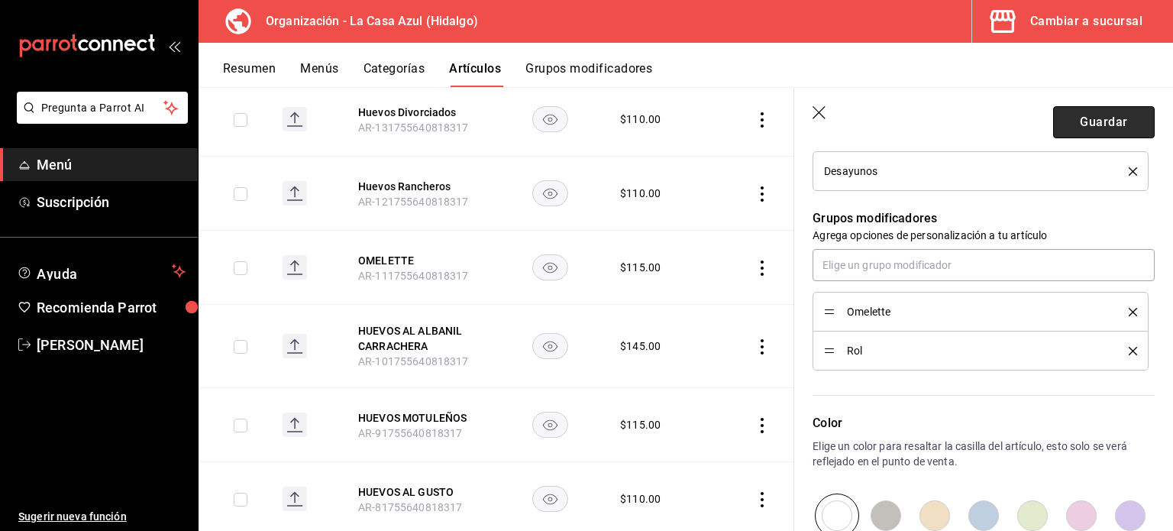
click at [1112, 122] on button "Guardar" at bounding box center [1104, 122] width 102 height 32
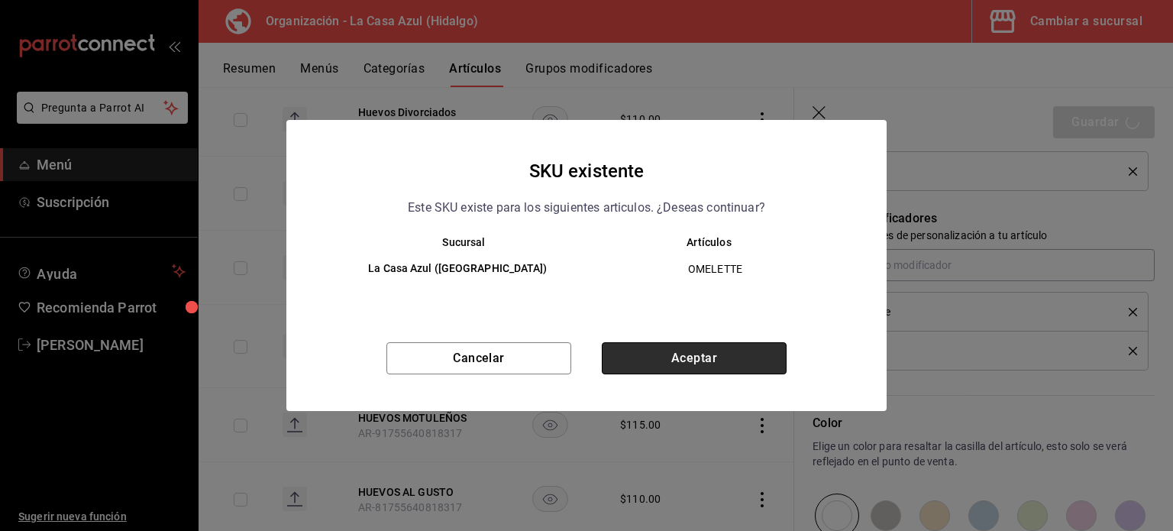
click at [727, 351] on button "Aceptar" at bounding box center [694, 358] width 185 height 32
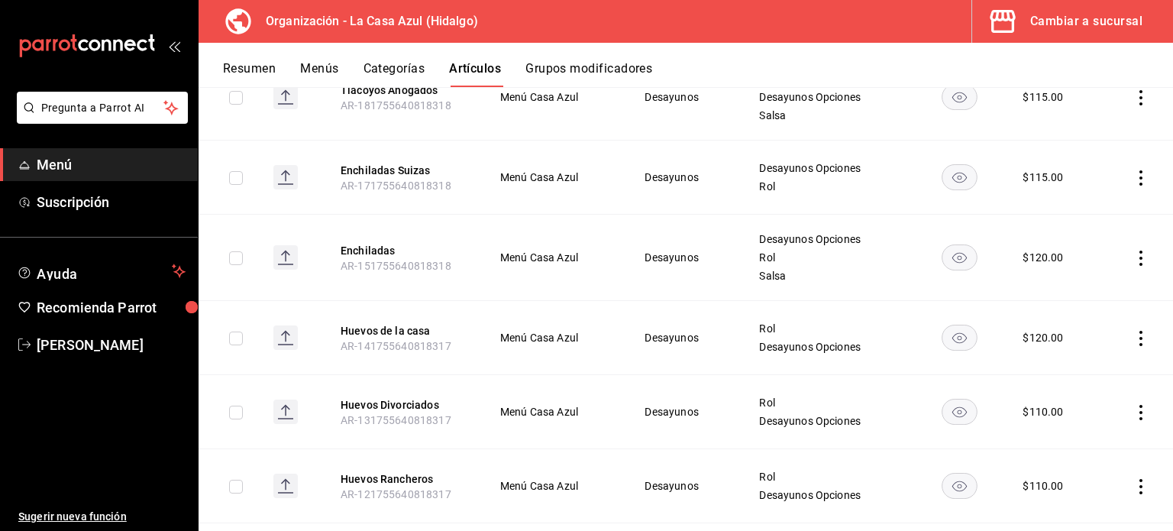
scroll to position [1145, 0]
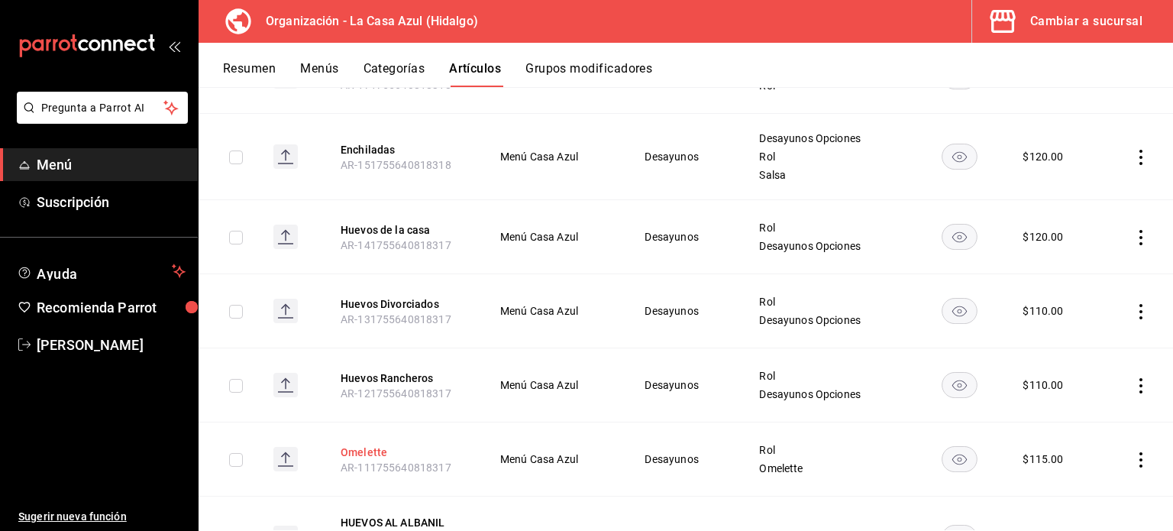
click at [376, 444] on button "Omelette" at bounding box center [402, 451] width 122 height 15
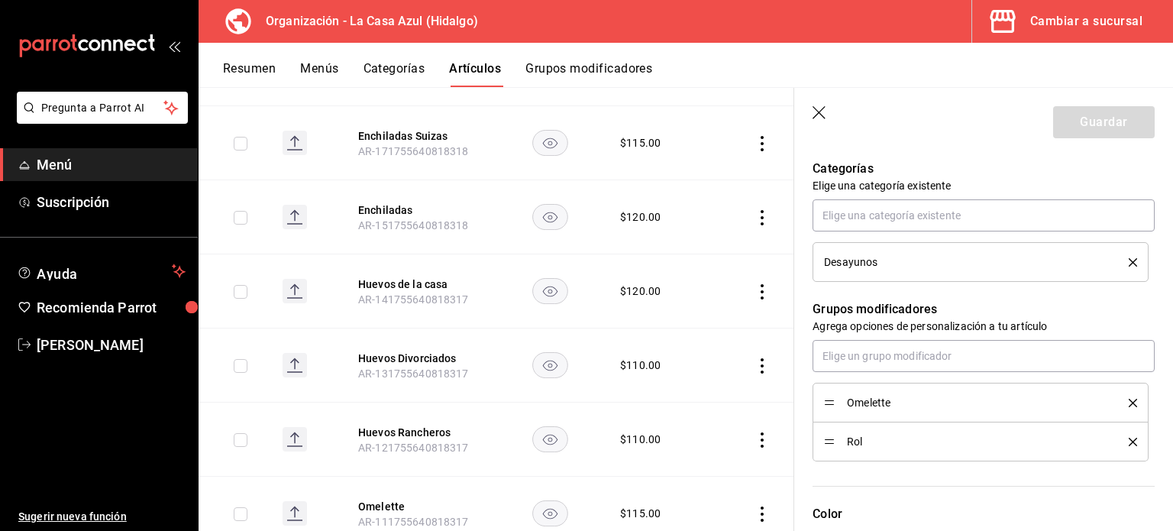
scroll to position [539, 0]
click at [1022, 360] on input "text" at bounding box center [984, 357] width 342 height 32
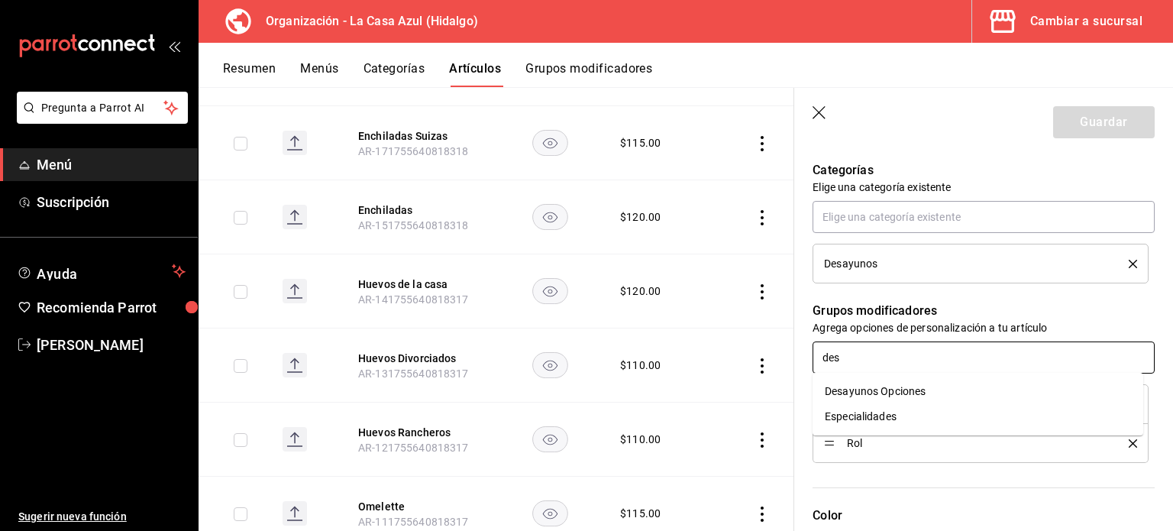
click at [968, 390] on li "Desayunos Opciones" at bounding box center [978, 391] width 331 height 25
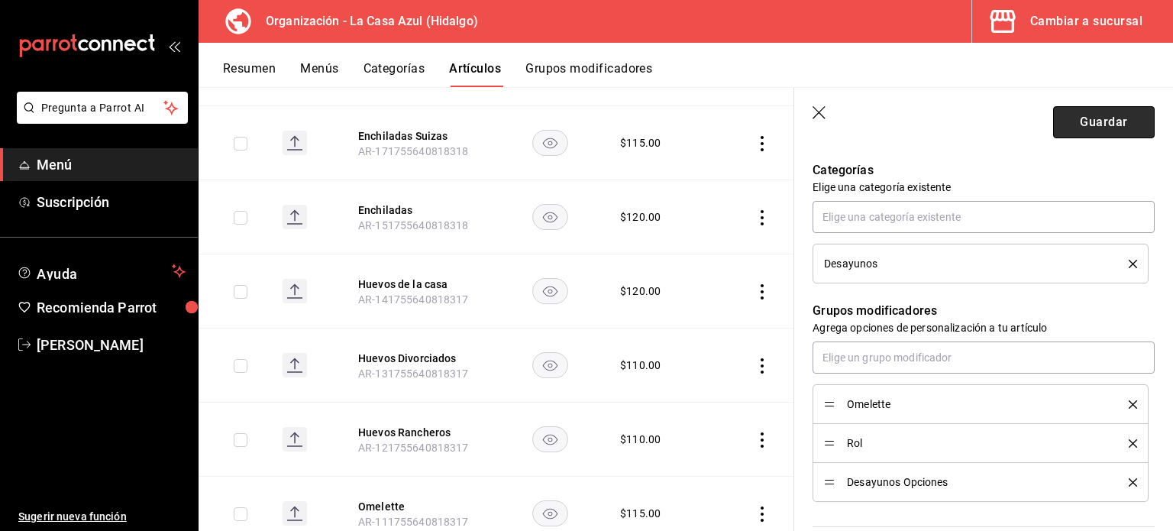
click at [1093, 132] on button "Guardar" at bounding box center [1104, 122] width 102 height 32
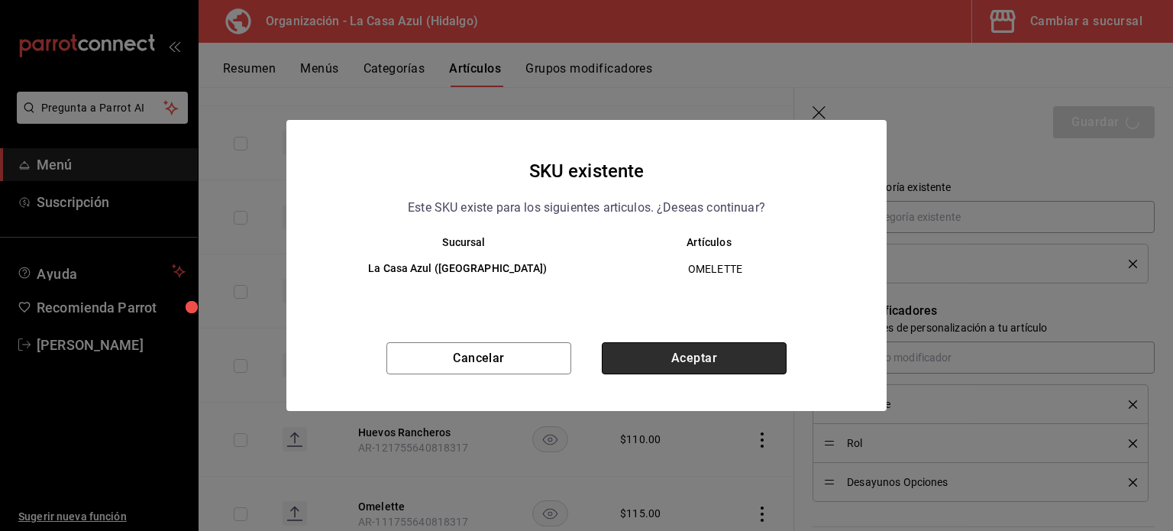
click at [702, 347] on button "Aceptar" at bounding box center [694, 358] width 185 height 32
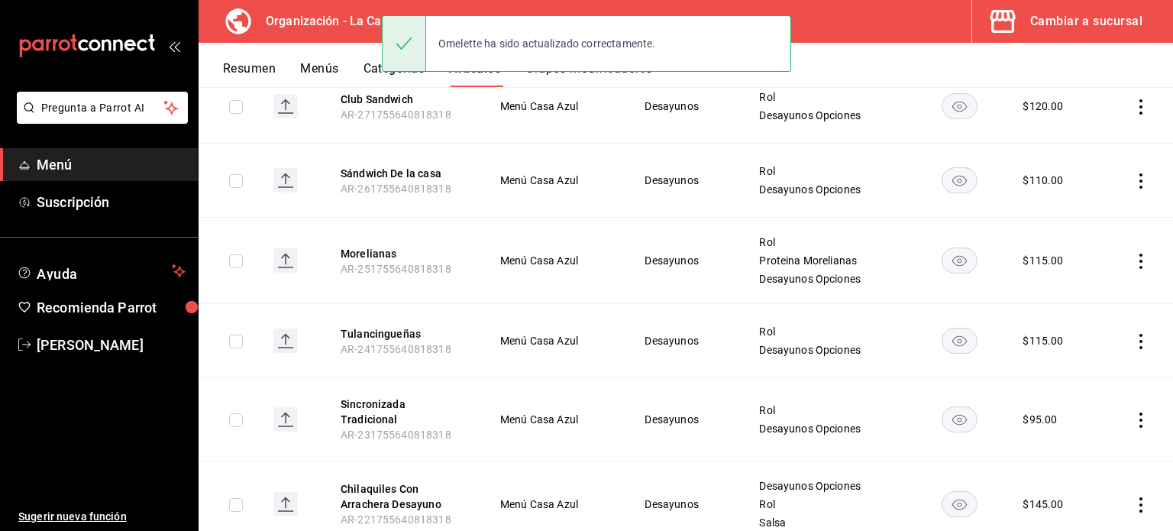
scroll to position [368, 0]
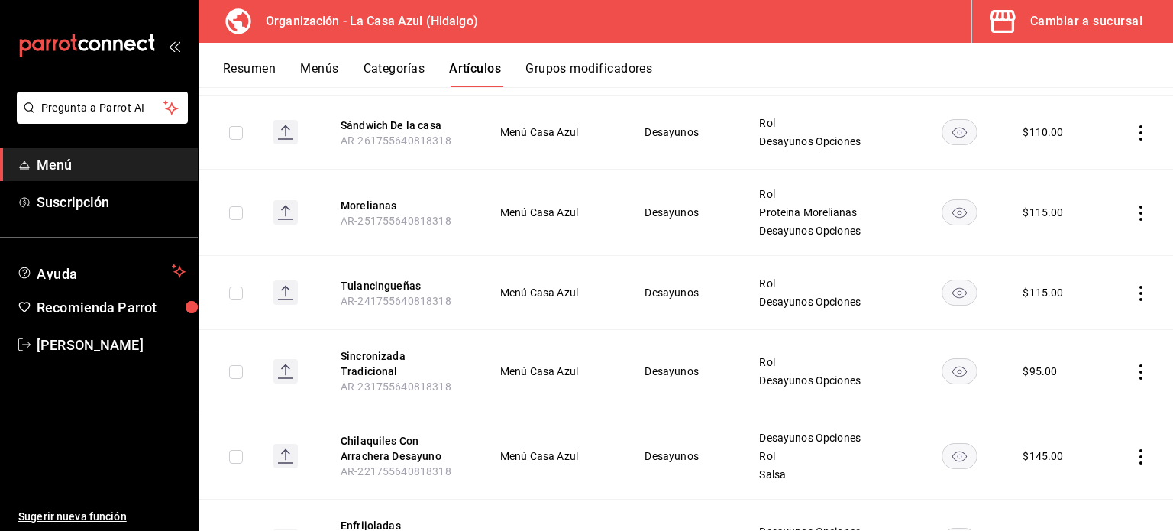
click at [387, 276] on th "Tulancingueñas AR-241755640818318" at bounding box center [401, 293] width 159 height 74
click at [380, 282] on button "Tulancingueñas" at bounding box center [402, 285] width 122 height 15
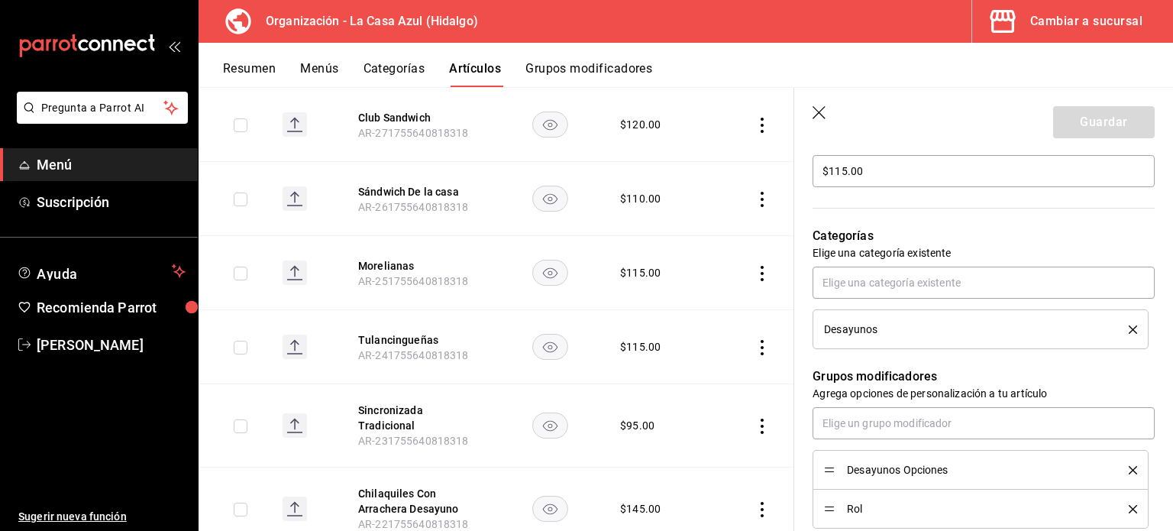
scroll to position [470, 0]
click at [877, 267] on div "Categorías Elige una categoría existente Desayunos" at bounding box center [974, 272] width 360 height 160
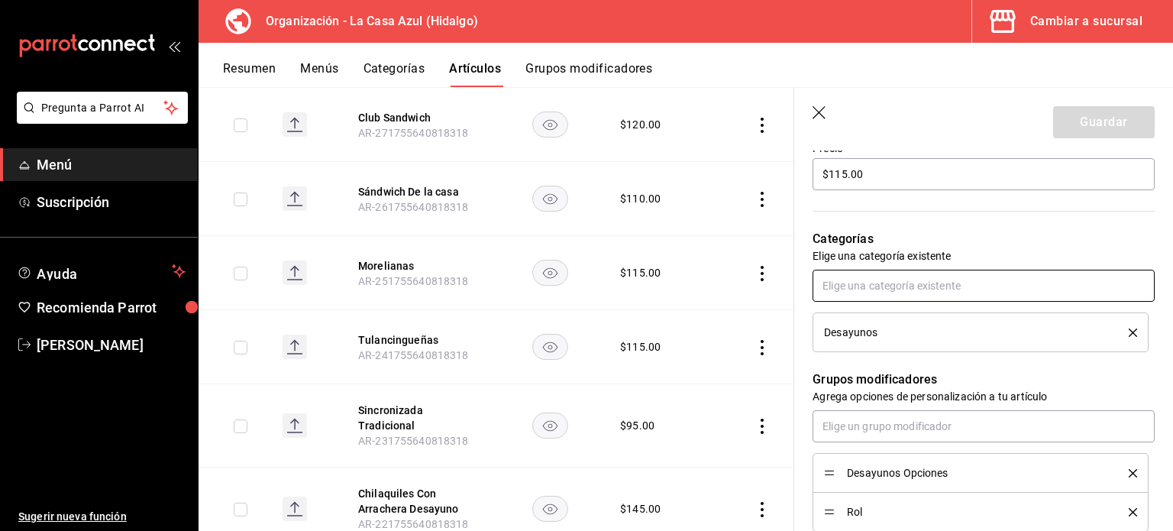
click at [864, 280] on input "text" at bounding box center [984, 286] width 342 height 32
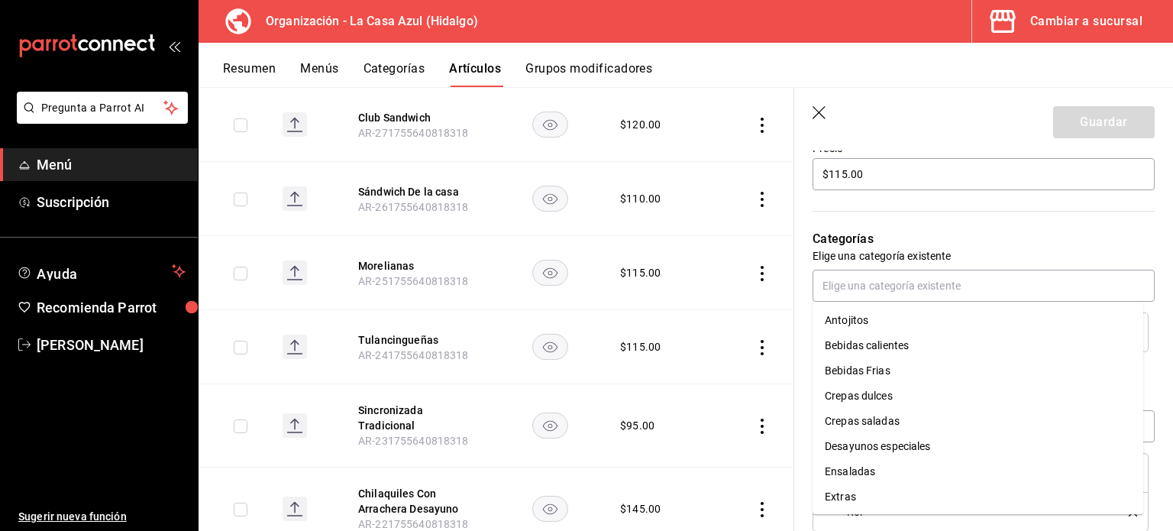
click at [880, 216] on div "Categorías Elige una categoría existente Desayunos" at bounding box center [974, 272] width 360 height 160
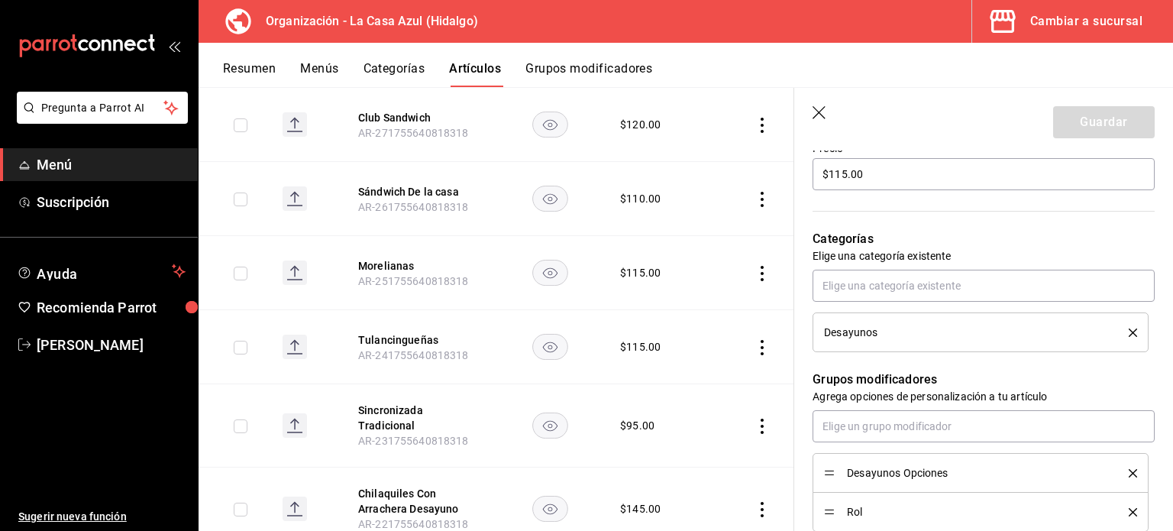
click at [818, 108] on icon "button" at bounding box center [820, 113] width 15 height 15
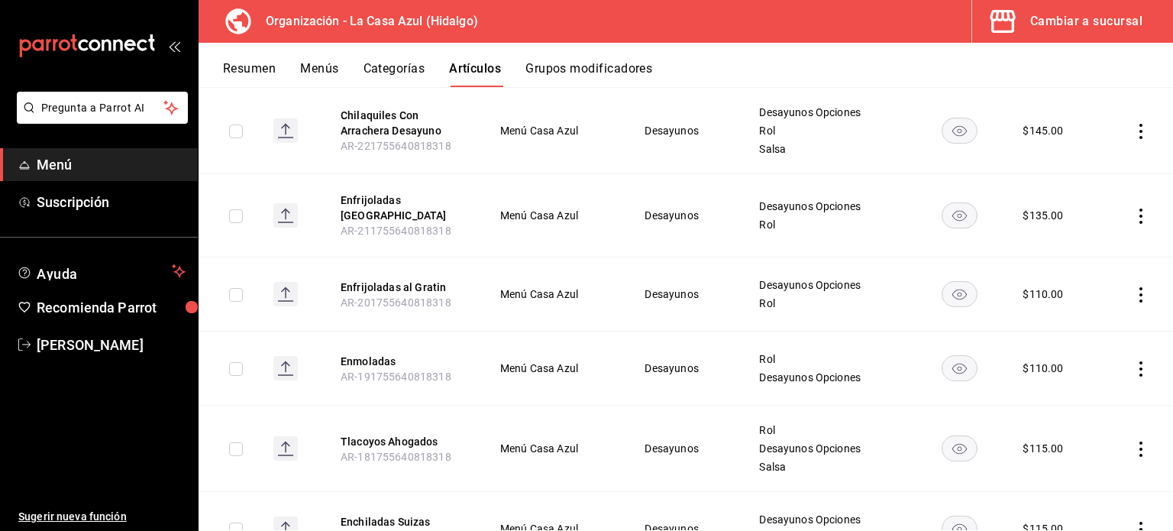
scroll to position [709, 0]
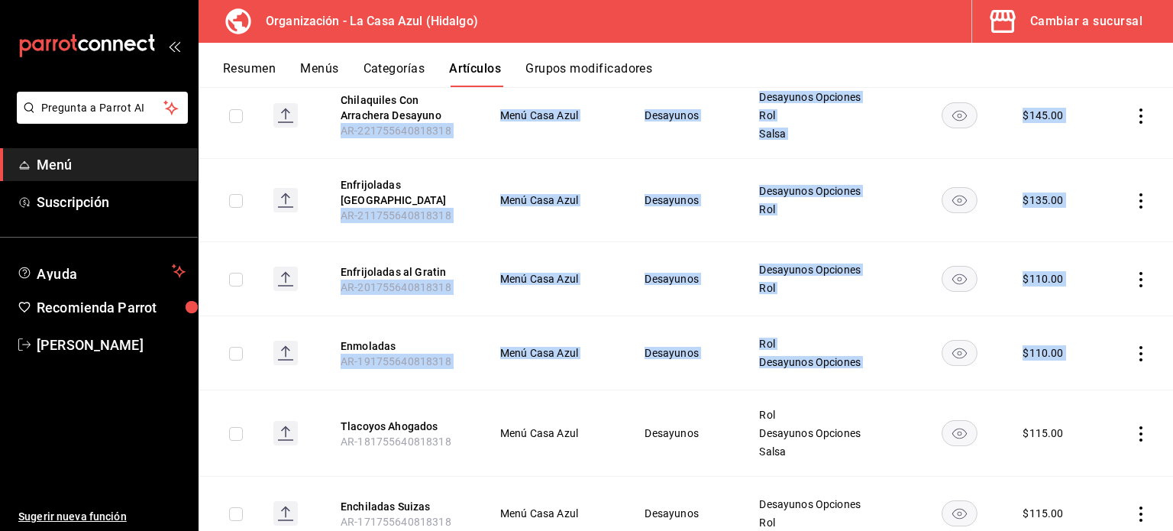
drag, startPoint x: 1172, startPoint y: 229, endPoint x: 1167, endPoint y: 346, distance: 117.0
click at [1167, 346] on div "Artículos organización Edita el precio e imagen de tus artículos. Asigna una ca…" at bounding box center [686, 308] width 974 height 443
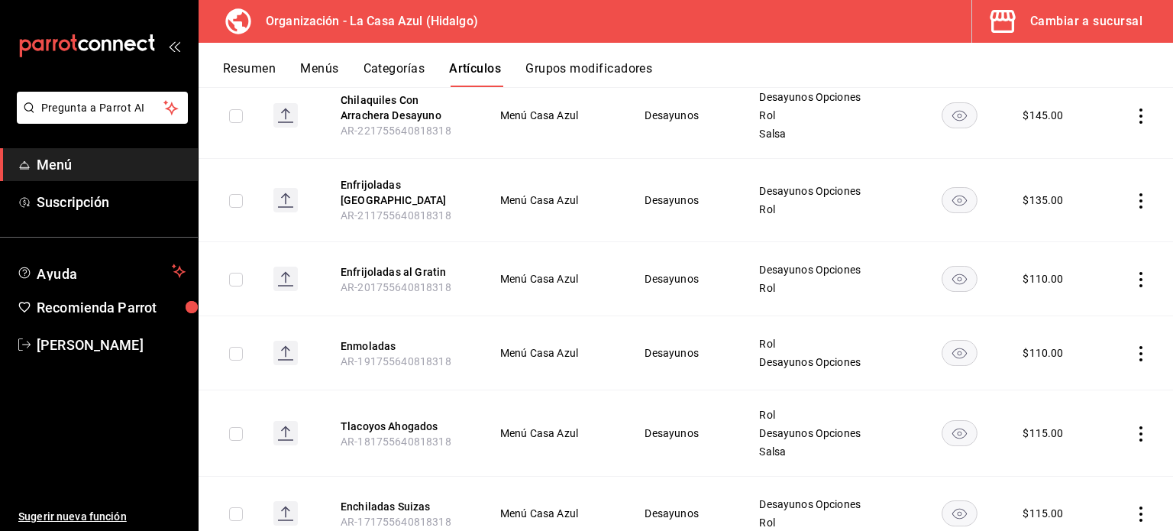
click at [1144, 316] on td at bounding box center [1136, 353] width 73 height 74
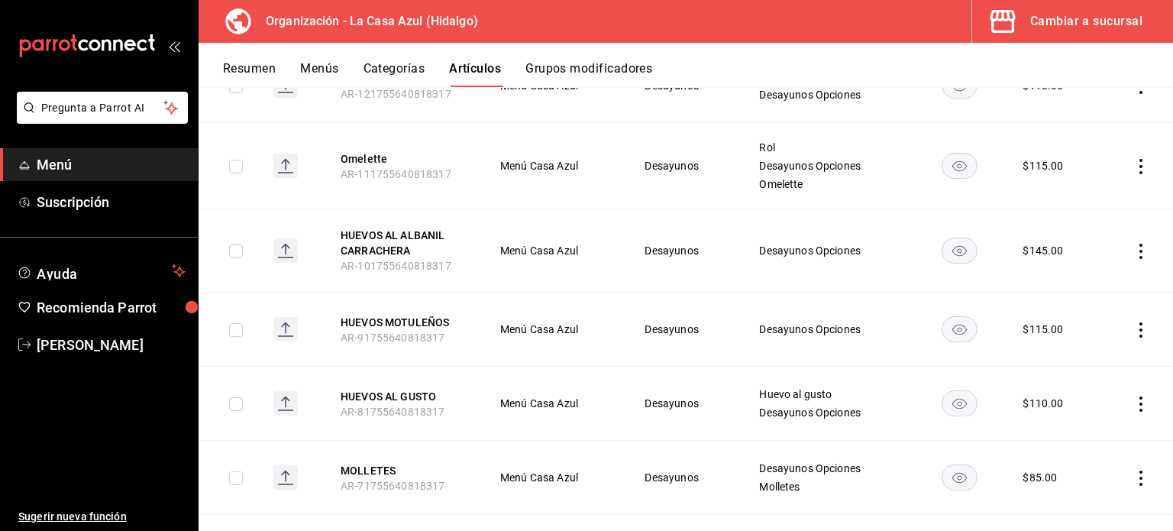
scroll to position [1459, 0]
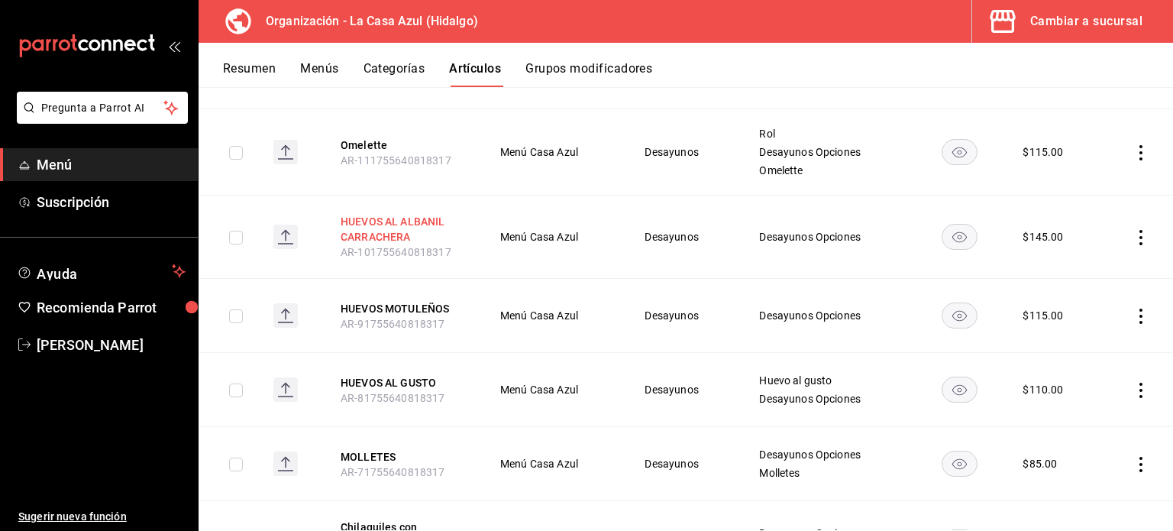
click at [376, 214] on button "HUEVOS AL ALBANIL CARRACHERA" at bounding box center [402, 229] width 122 height 31
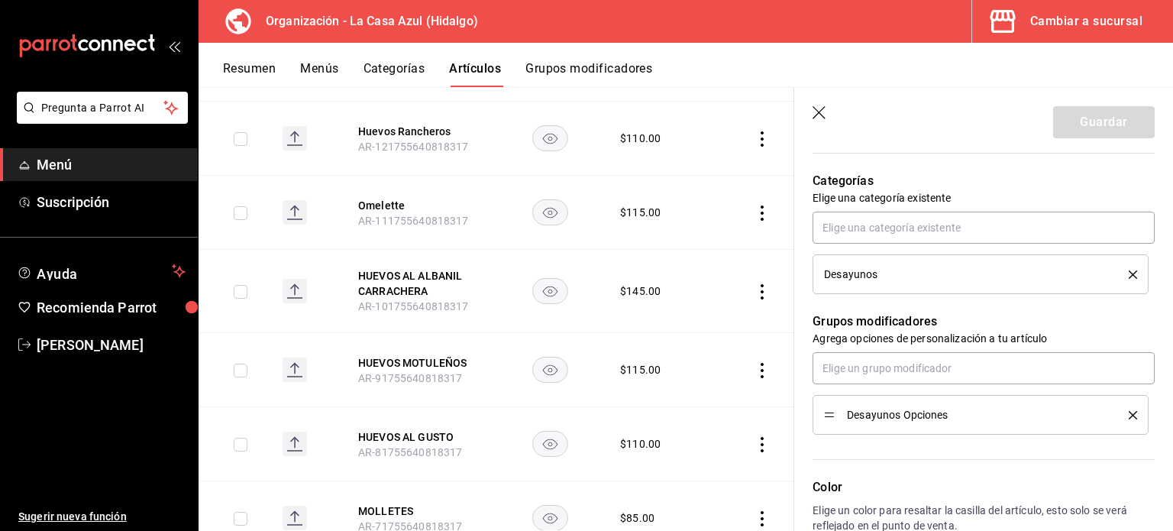
scroll to position [531, 0]
click at [956, 364] on input "text" at bounding box center [984, 366] width 342 height 32
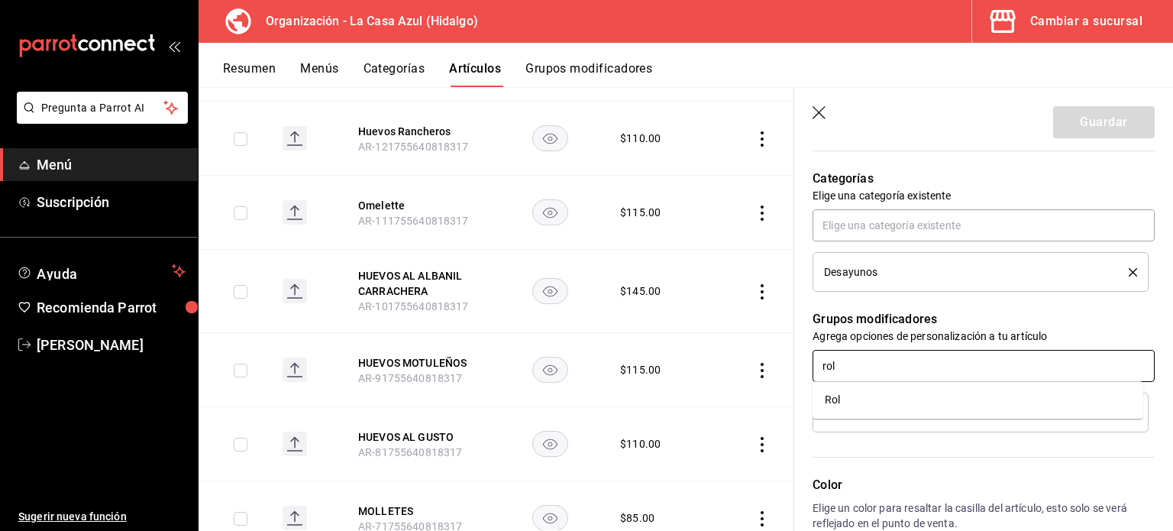
click at [899, 403] on li "Rol" at bounding box center [978, 399] width 331 height 25
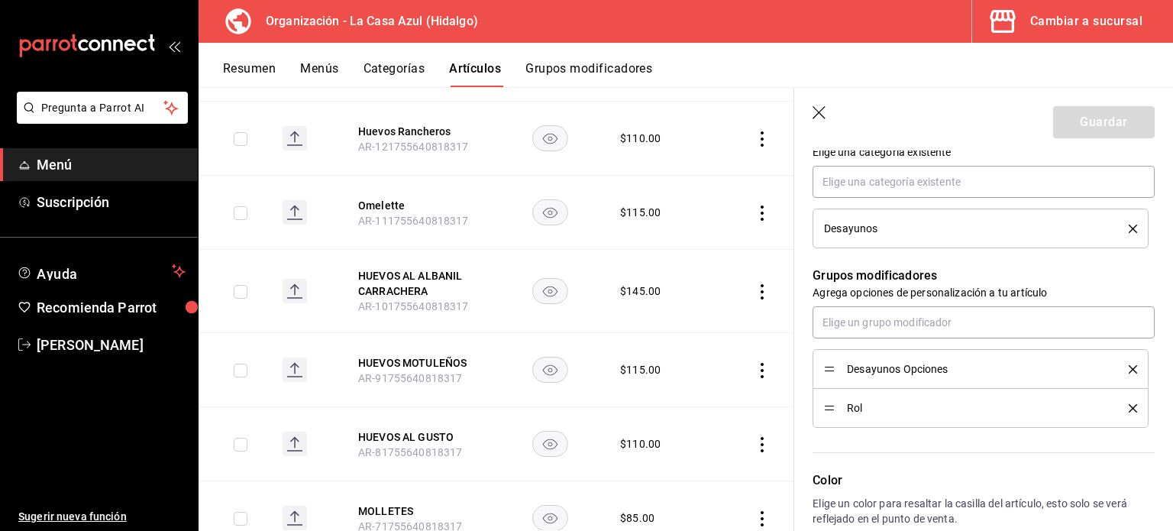
click at [1159, 322] on div "Editar artículo General Avanzada ¿Cómo se va a llamar? HUEVOS AL ALBANIL CARRAC…" at bounding box center [983, 181] width 379 height 1210
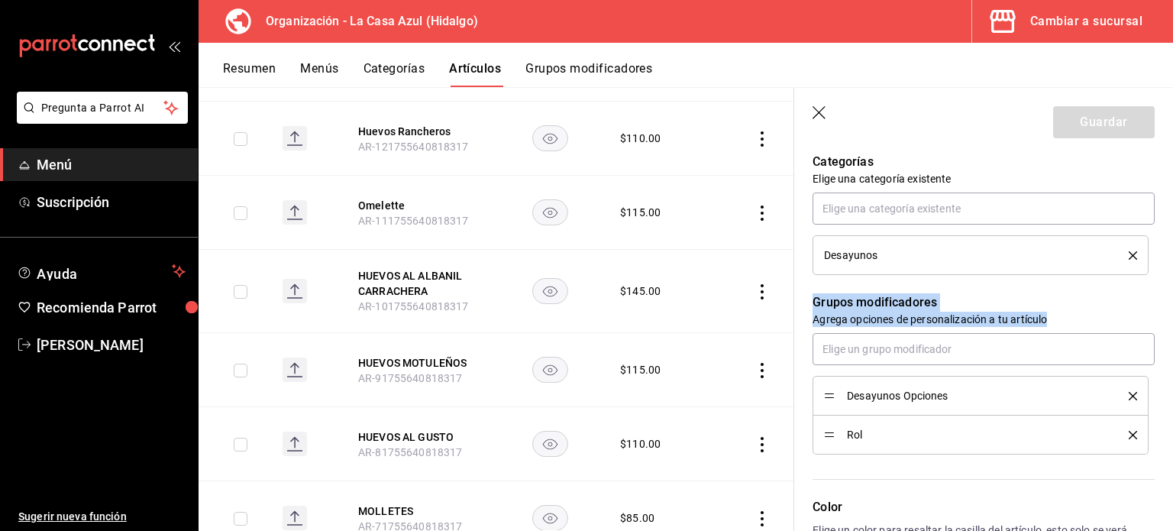
drag, startPoint x: 1159, startPoint y: 322, endPoint x: 1152, endPoint y: 265, distance: 57.0
click at [1152, 265] on div "Editar artículo General Avanzada ¿Cómo se va a llamar? HUEVOS AL ALBANIL CARRAC…" at bounding box center [983, 208] width 379 height 1210
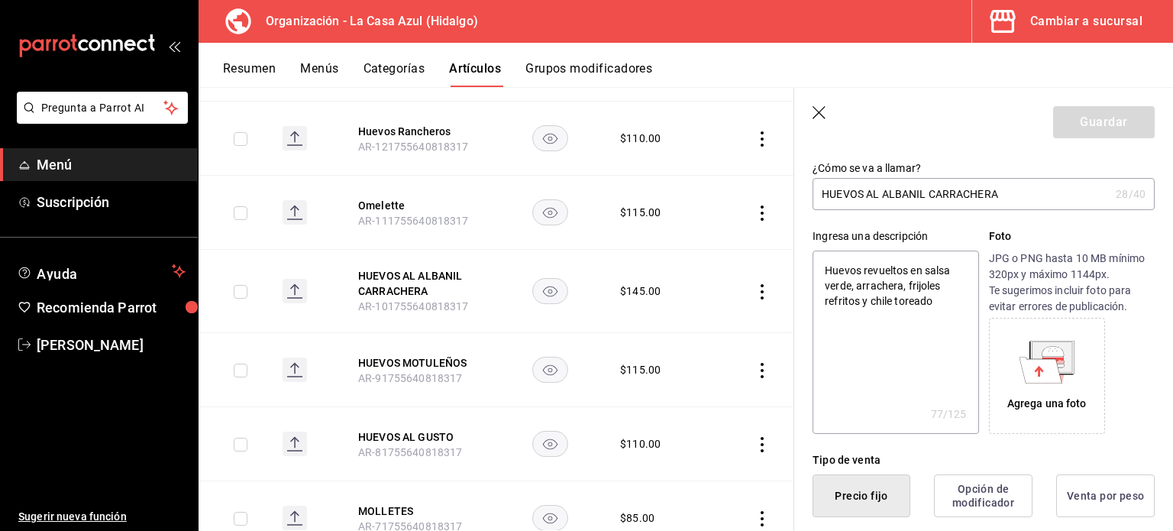
scroll to position [58, 0]
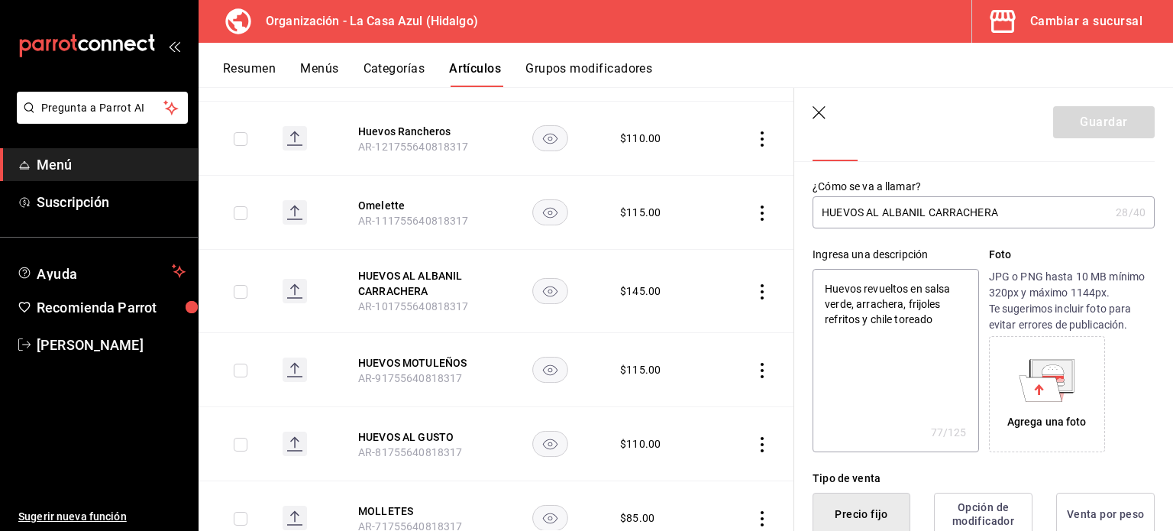
click at [1023, 214] on input "HUEVOS AL ALBANIL CARRACHERA" at bounding box center [961, 212] width 297 height 31
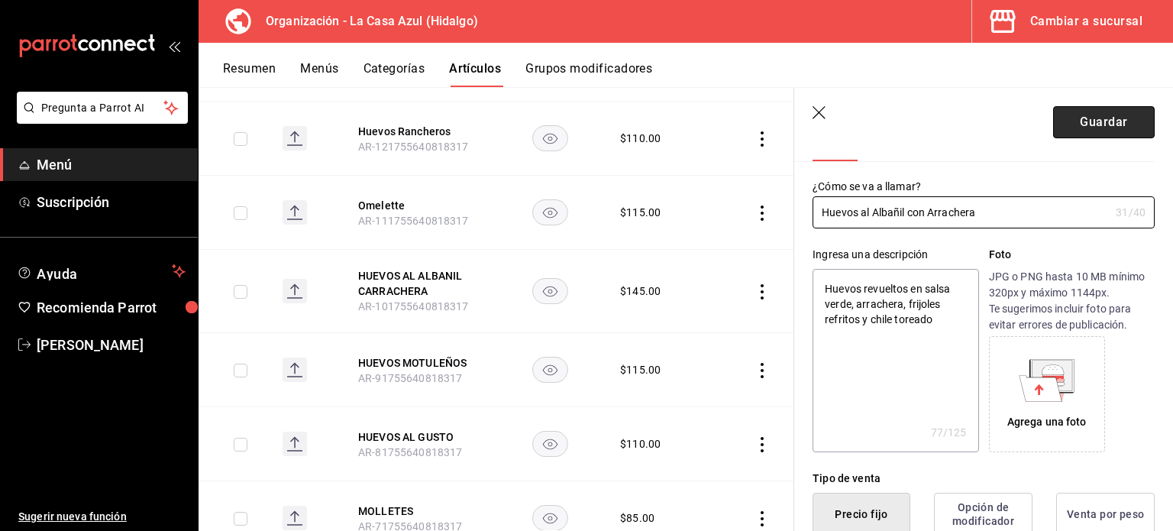
click at [1085, 131] on button "Guardar" at bounding box center [1104, 122] width 102 height 32
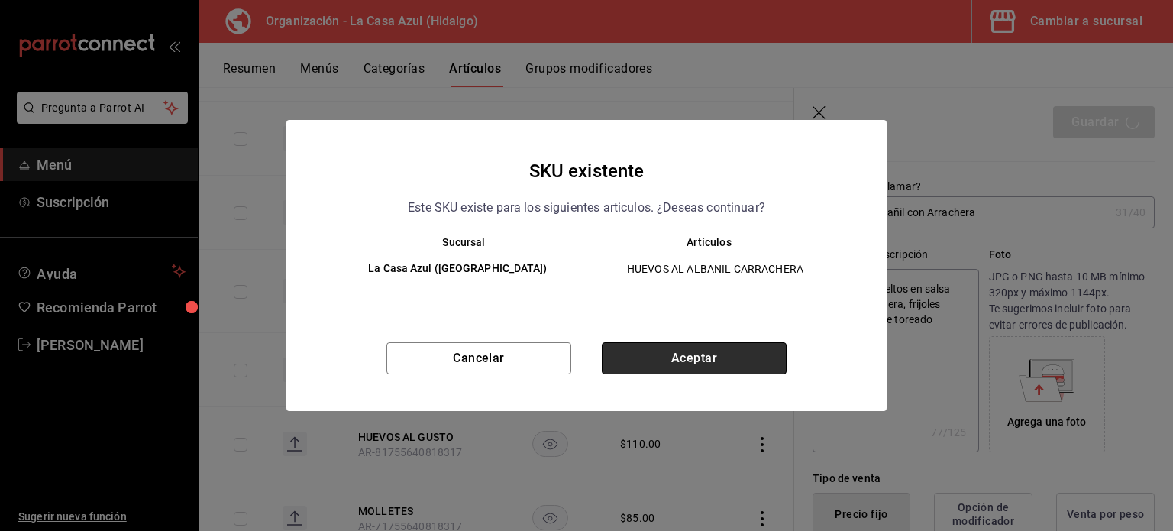
click at [733, 346] on button "Aceptar" at bounding box center [694, 358] width 185 height 32
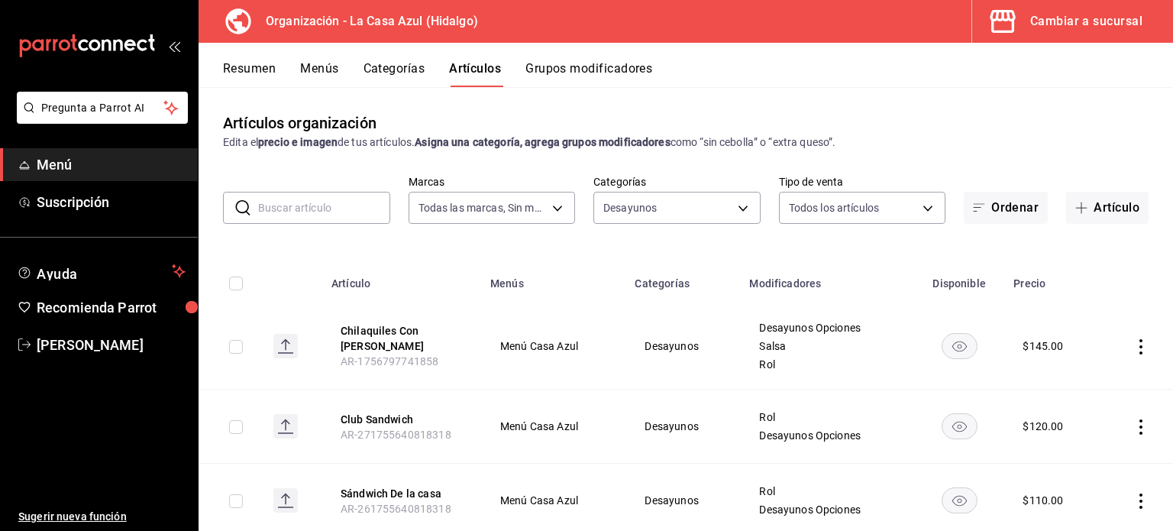
click at [1158, 134] on div "Artículos organización Edita el precio e imagen de tus artículos. Asigna una ca…" at bounding box center [686, 130] width 974 height 39
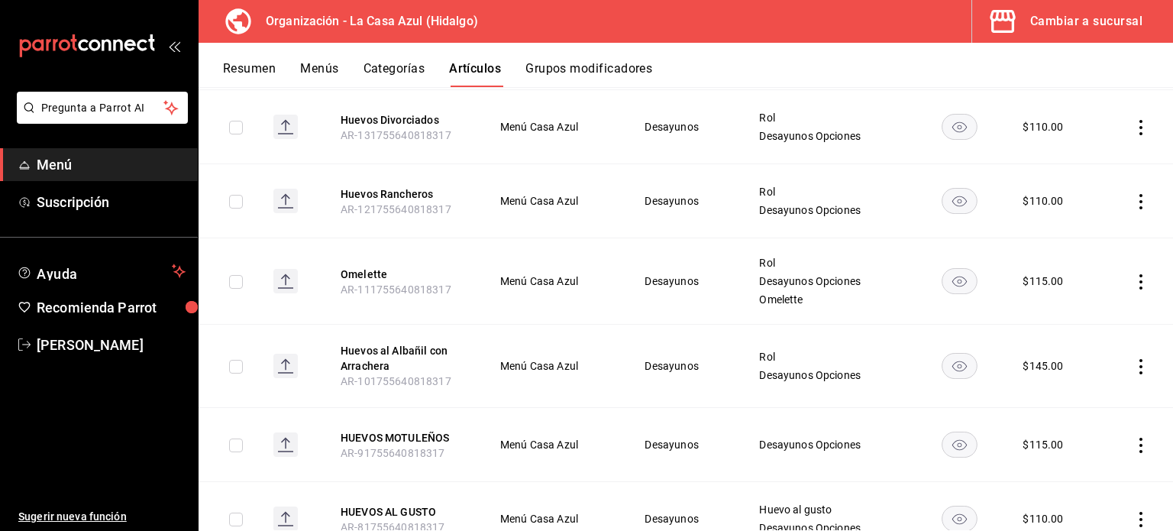
scroll to position [1343, 0]
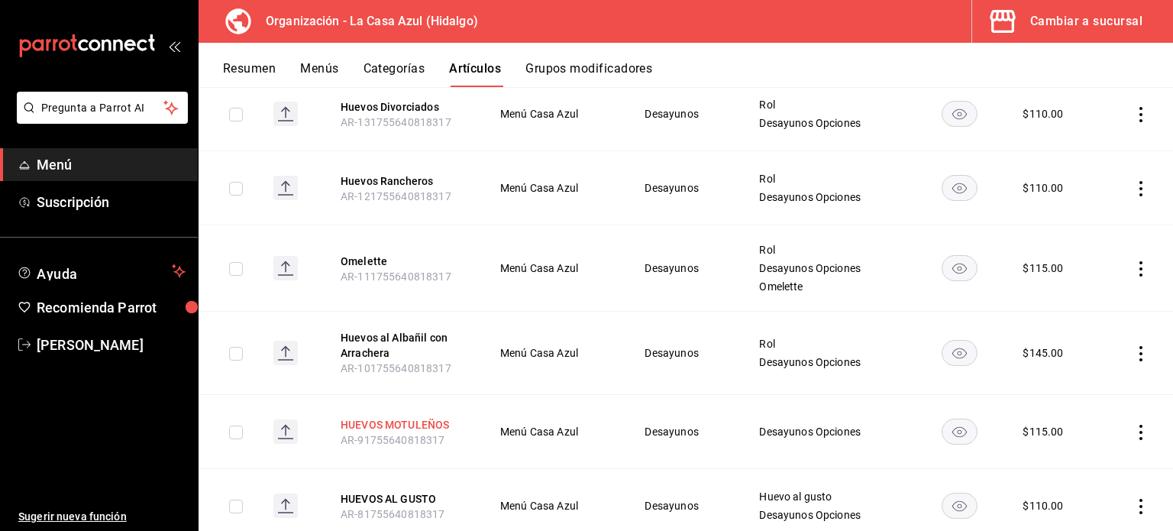
click at [388, 417] on button "HUEVOS MOTULEÑOS" at bounding box center [402, 424] width 122 height 15
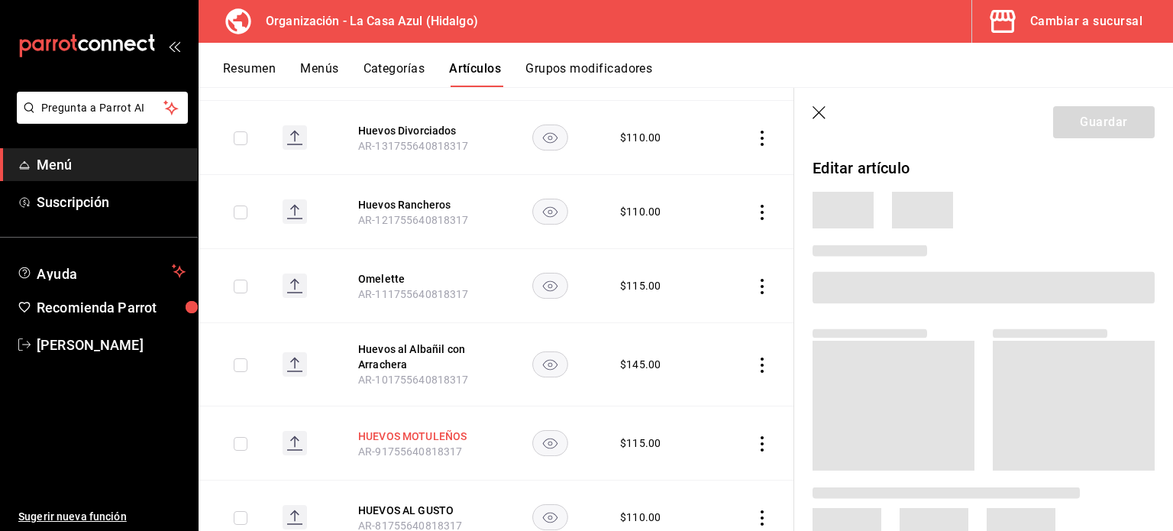
scroll to position [1300, 0]
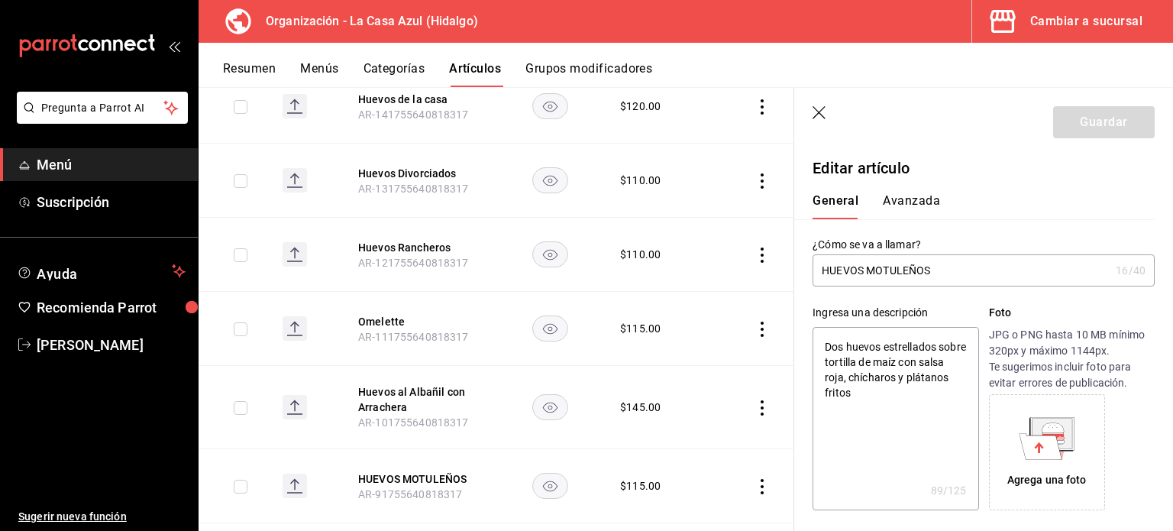
click at [944, 264] on input "HUEVOS MOTULEÑOS" at bounding box center [961, 270] width 297 height 31
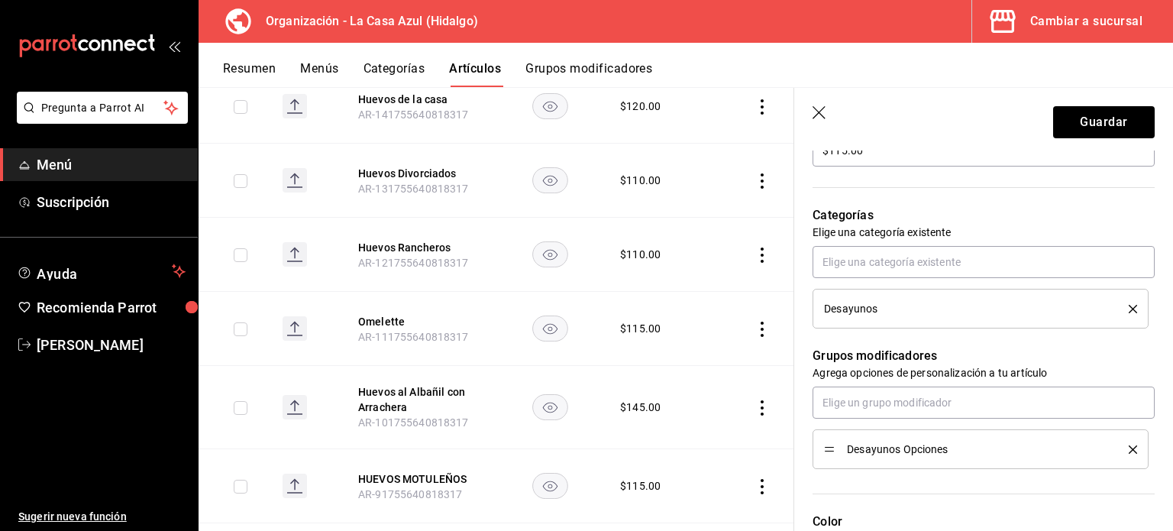
scroll to position [519, 0]
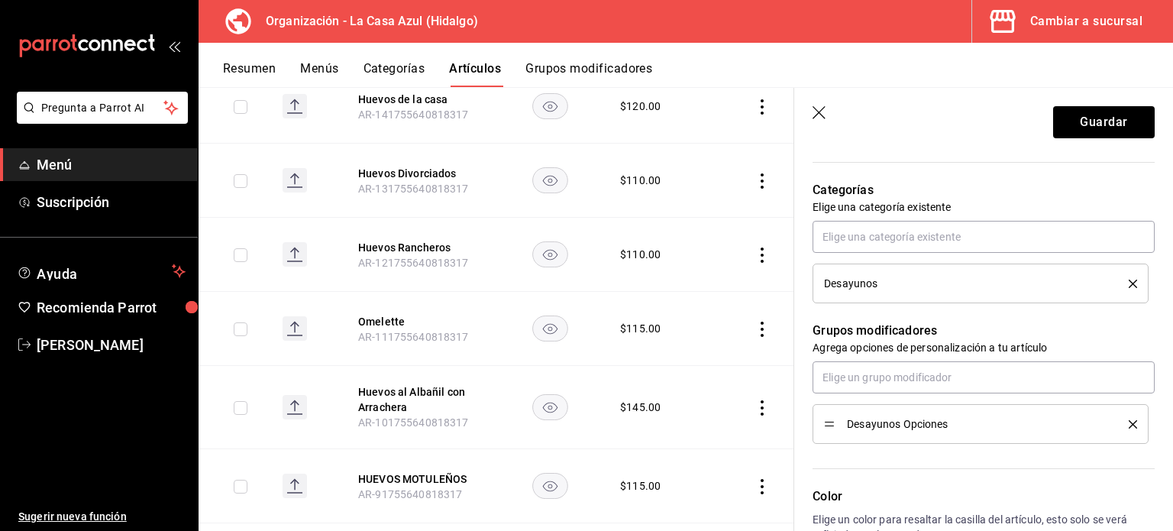
click at [913, 357] on div "Grupos modificadores Agrega opciones de personalización a tu artículo Desayunos…" at bounding box center [974, 373] width 360 height 141
click at [892, 375] on input "text" at bounding box center [984, 377] width 342 height 32
click at [852, 412] on li "Rol" at bounding box center [978, 411] width 331 height 25
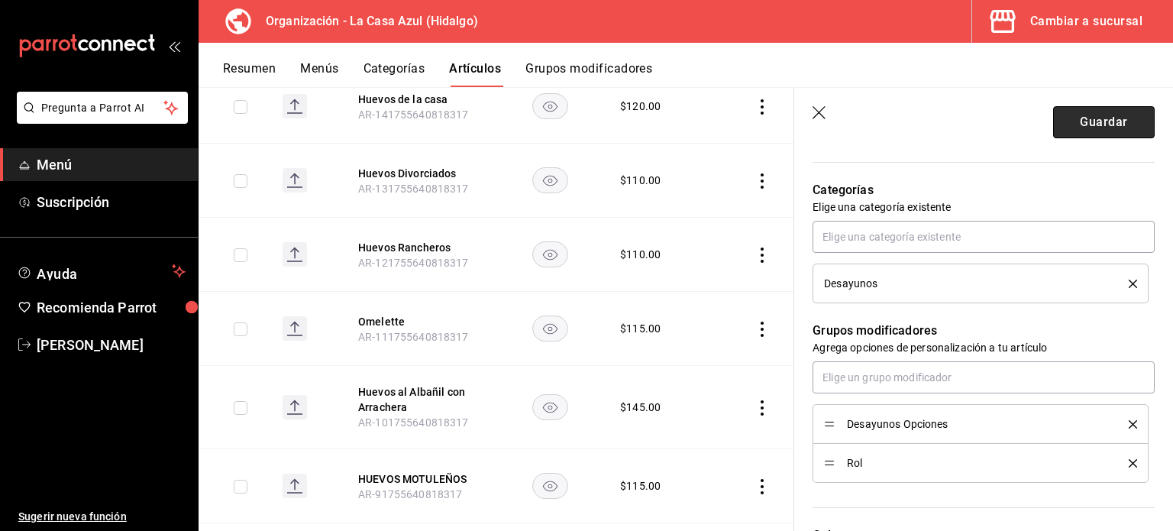
click at [1071, 121] on button "Guardar" at bounding box center [1104, 122] width 102 height 32
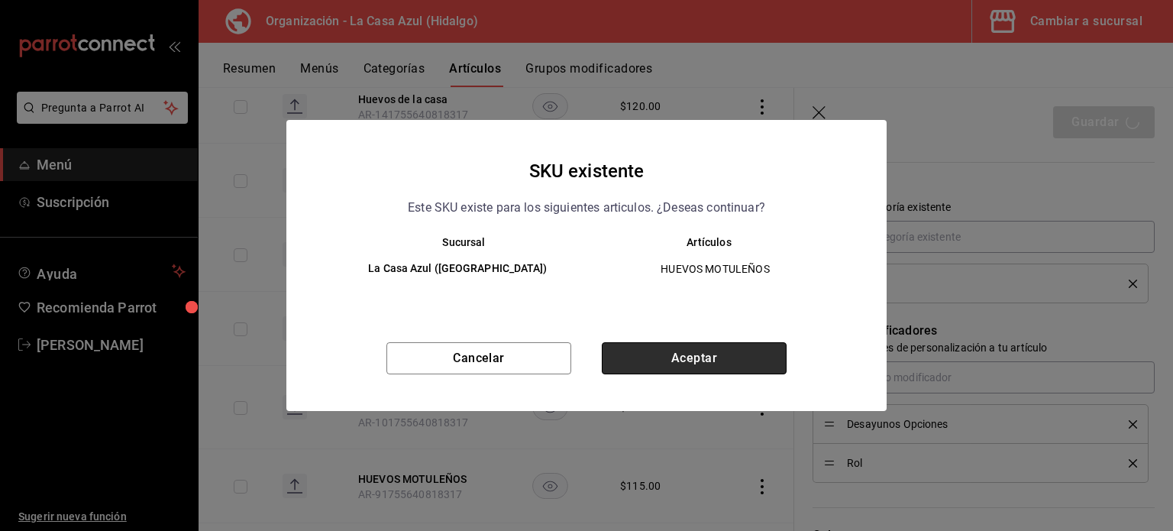
click at [746, 362] on button "Aceptar" at bounding box center [694, 358] width 185 height 32
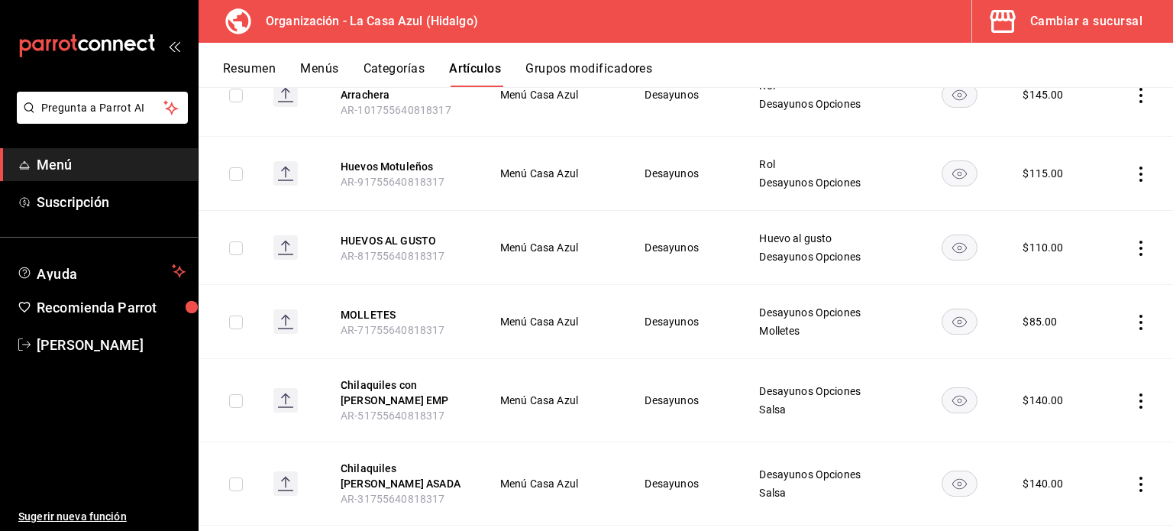
scroll to position [1604, 0]
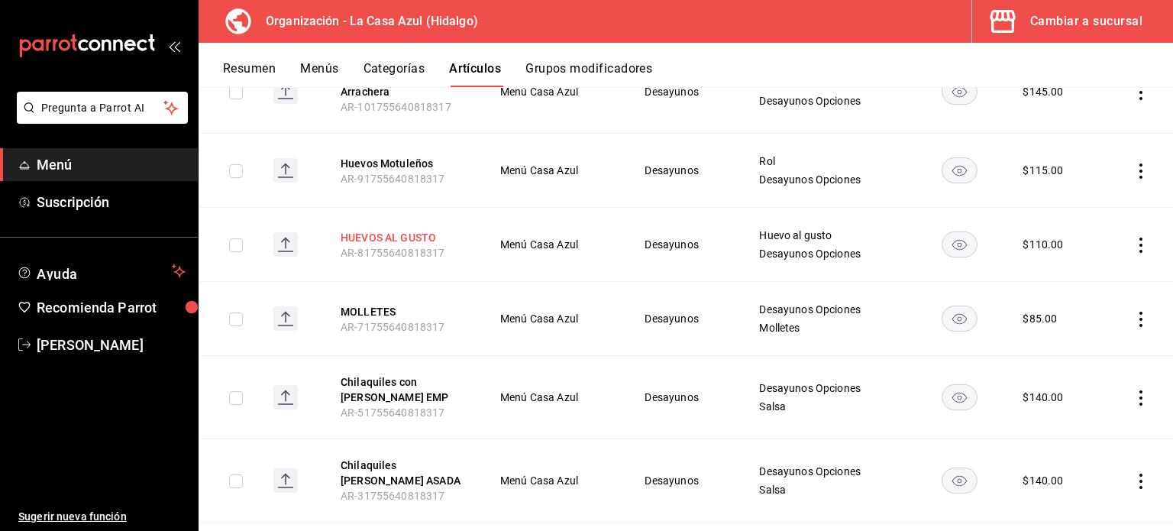
click at [382, 230] on button "HUEVOS AL GUSTO" at bounding box center [402, 237] width 122 height 15
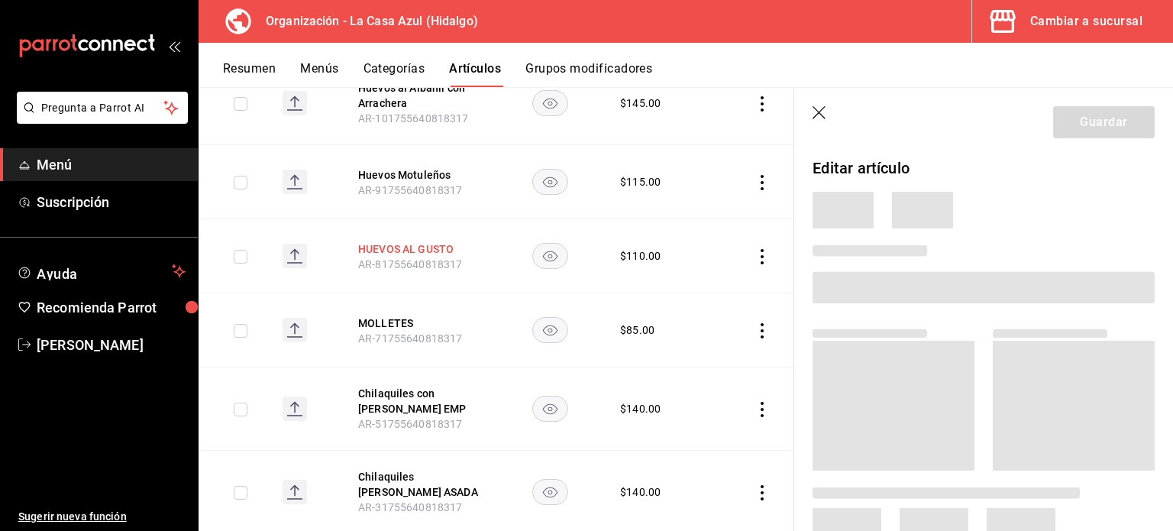
scroll to position [1549, 0]
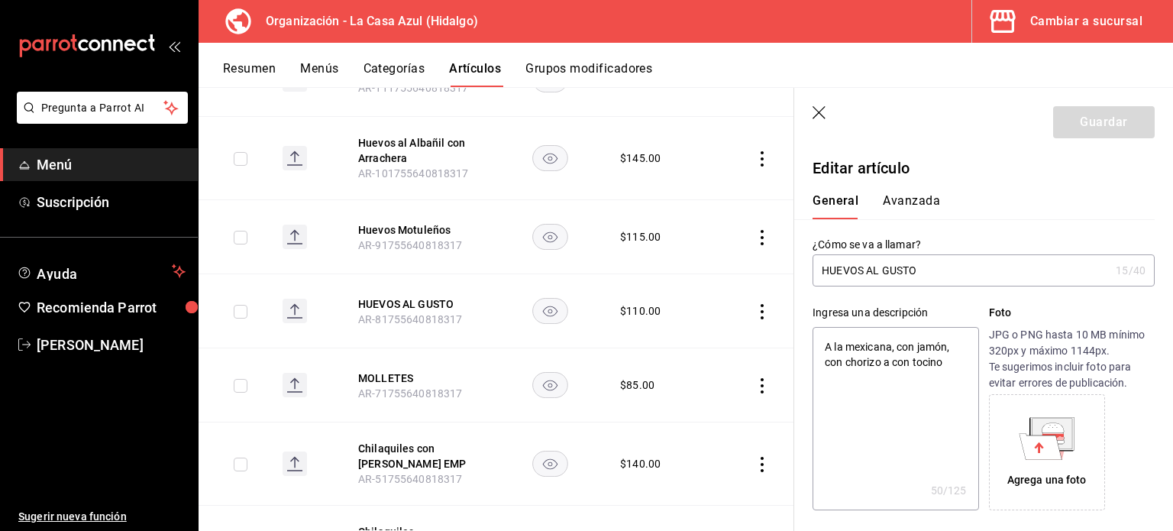
click at [931, 266] on input "HUEVOS AL GUSTO" at bounding box center [961, 270] width 297 height 31
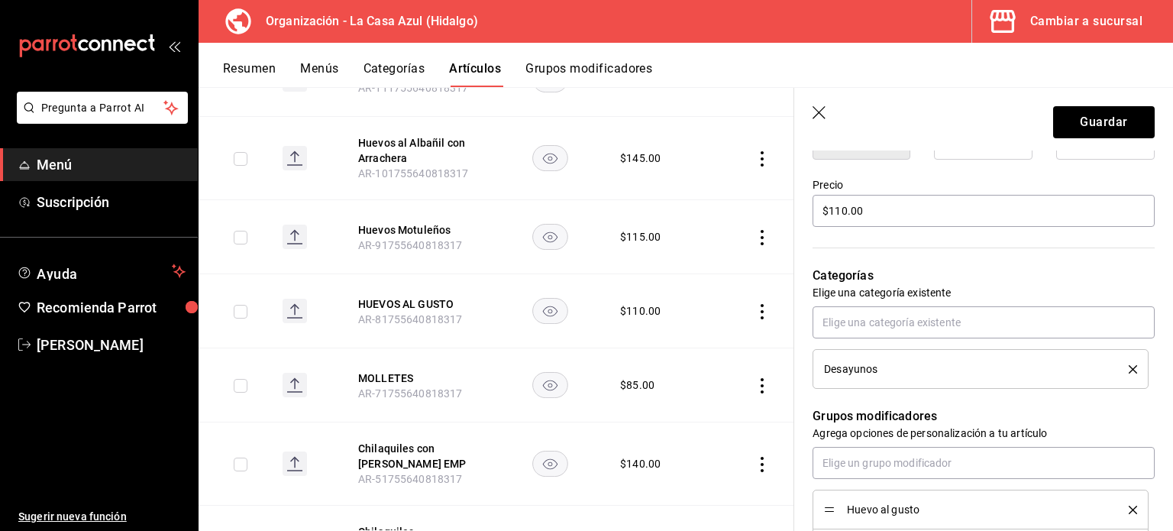
scroll to position [508, 0]
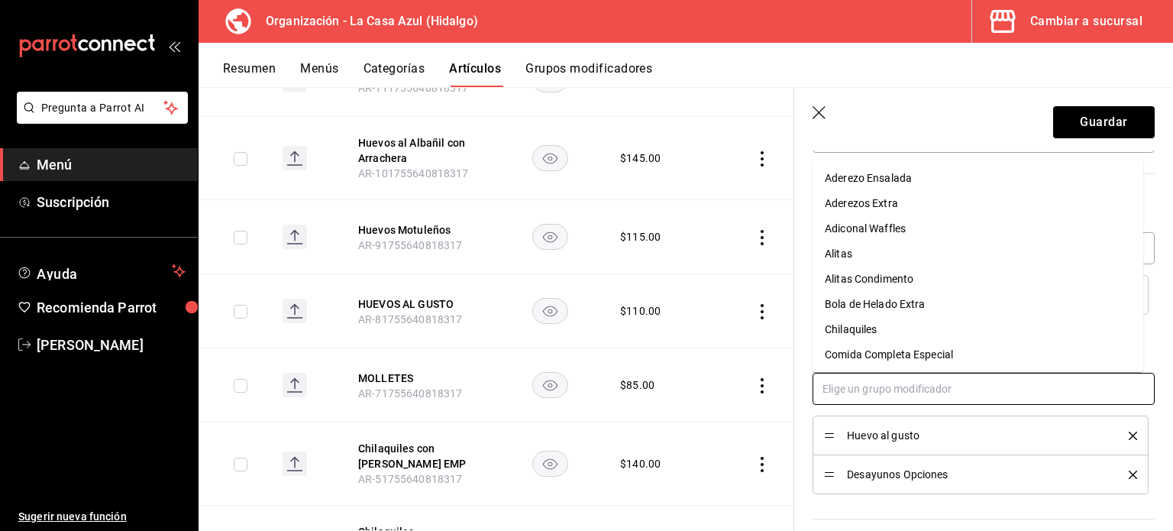
click at [877, 384] on input "text" at bounding box center [984, 389] width 342 height 32
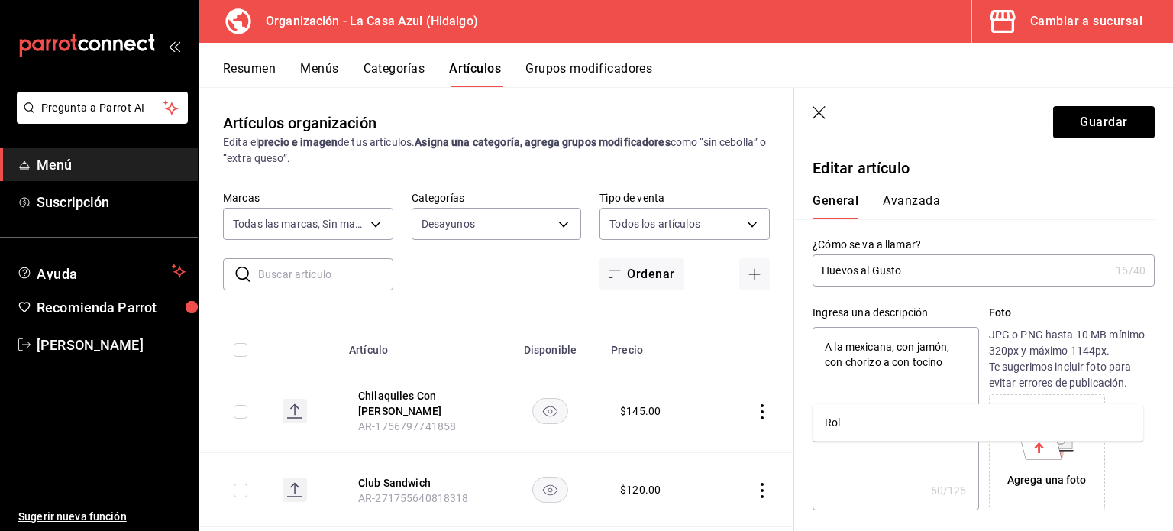
scroll to position [508, 0]
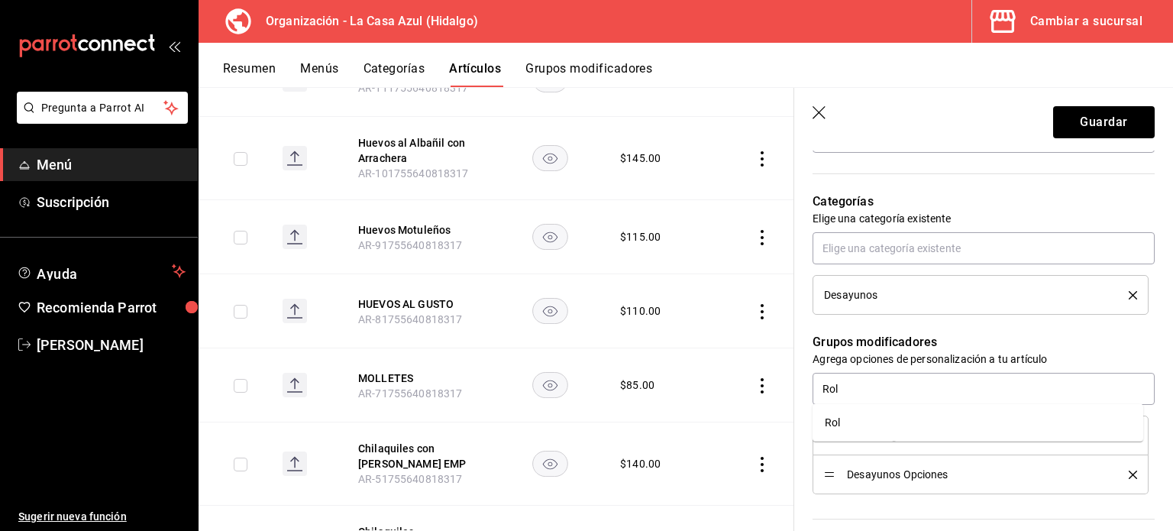
click at [869, 420] on li "Rol" at bounding box center [978, 422] width 331 height 25
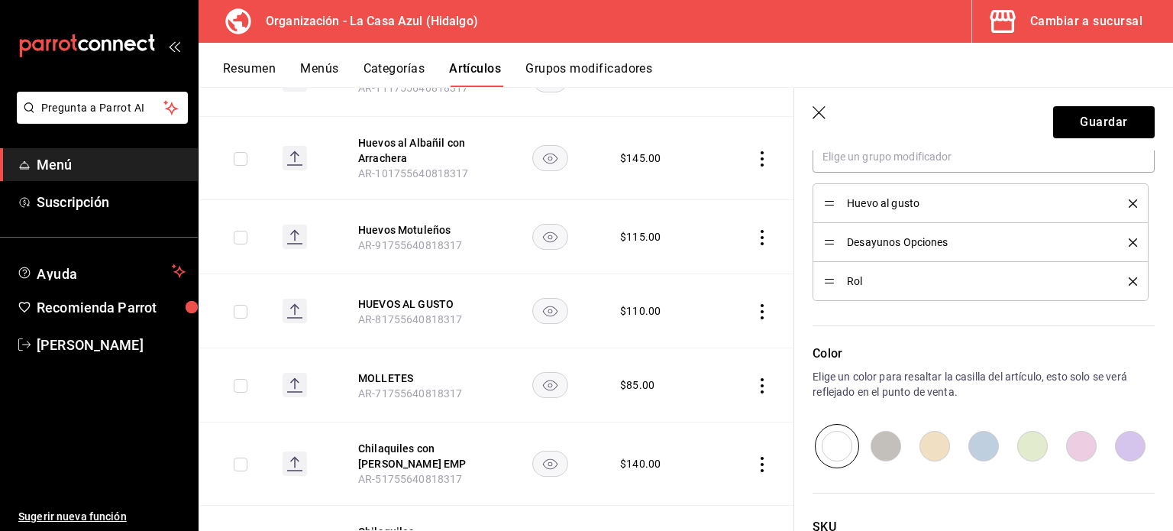
scroll to position [775, 0]
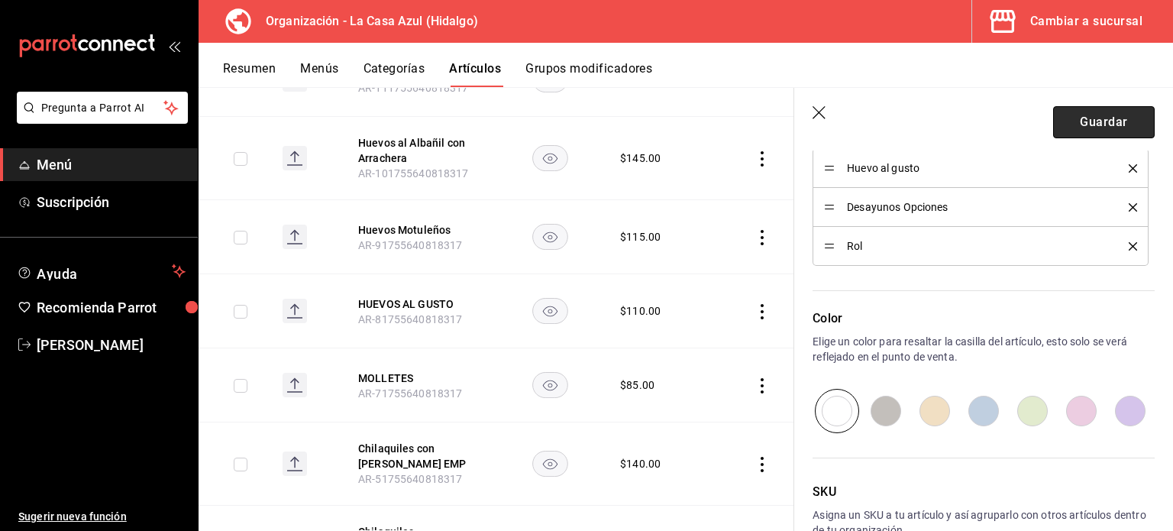
click at [1097, 131] on button "Guardar" at bounding box center [1104, 122] width 102 height 32
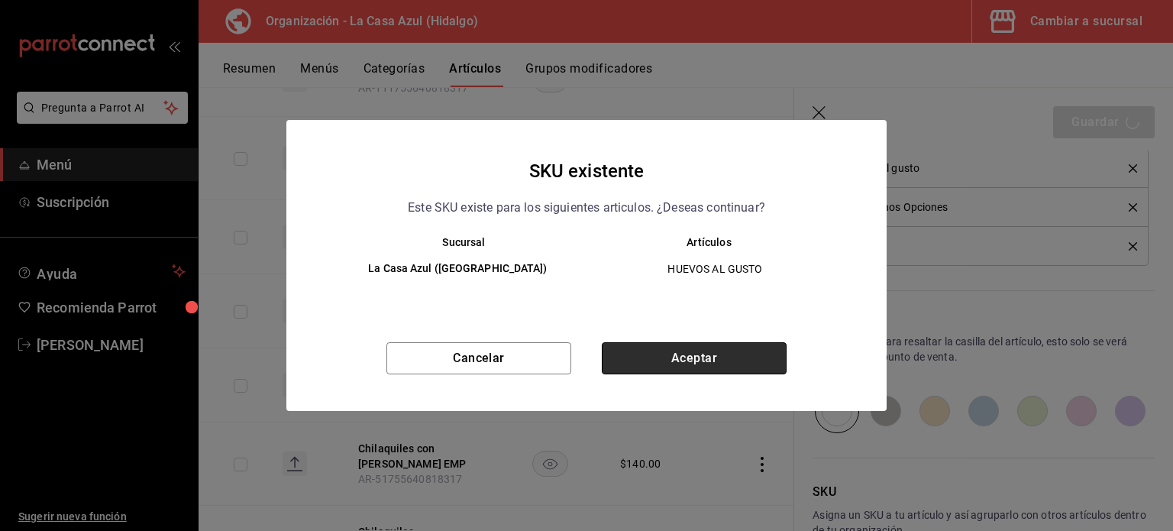
click at [736, 363] on button "Aceptar" at bounding box center [694, 358] width 185 height 32
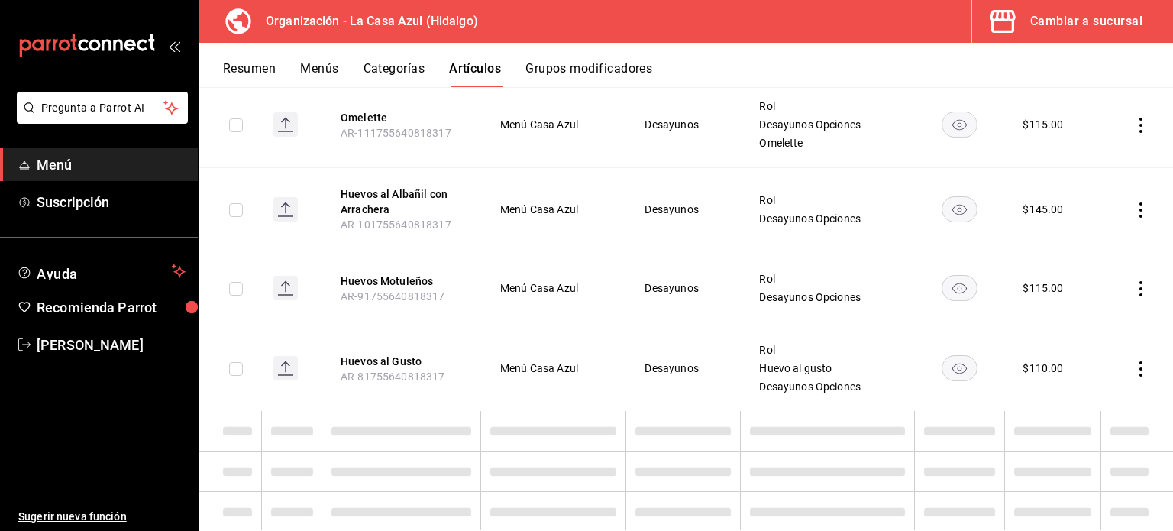
scroll to position [1512, 0]
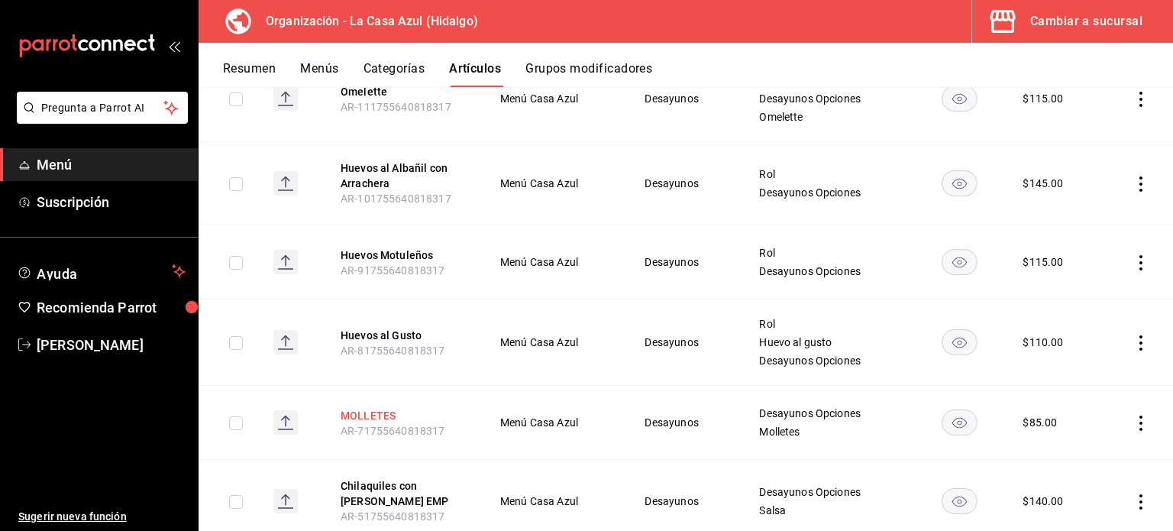
click at [366, 408] on button "MOLLETES" at bounding box center [402, 415] width 122 height 15
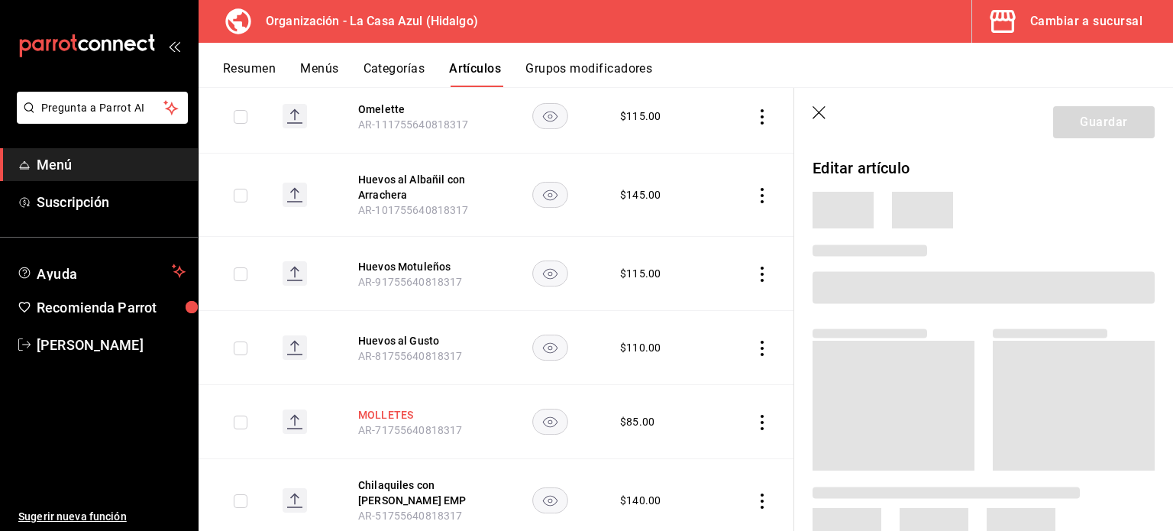
scroll to position [1463, 0]
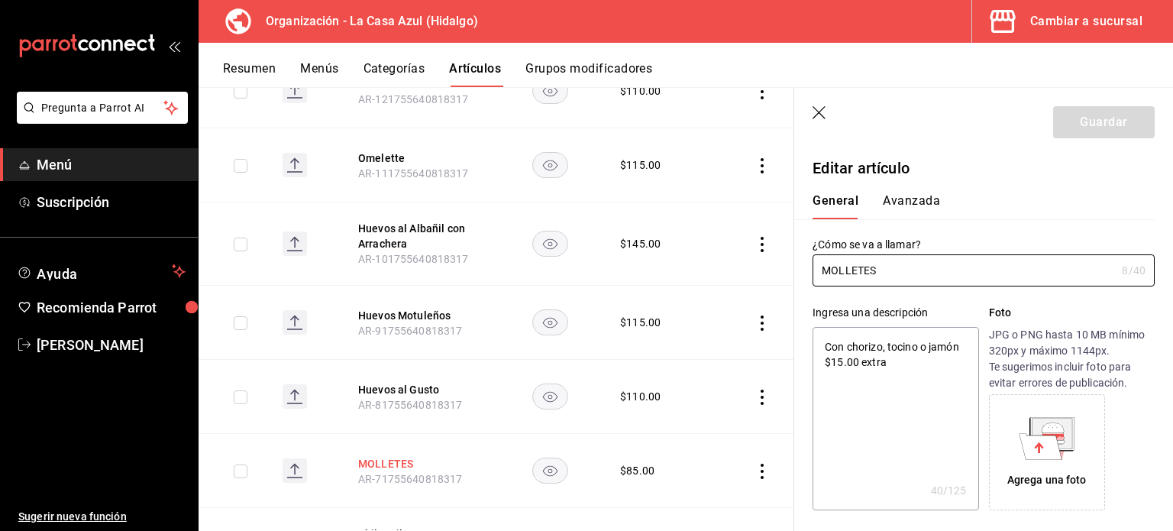
type textarea "x"
type input "$85.00"
click at [905, 268] on input "MOLLETES" at bounding box center [964, 270] width 303 height 31
type input "M"
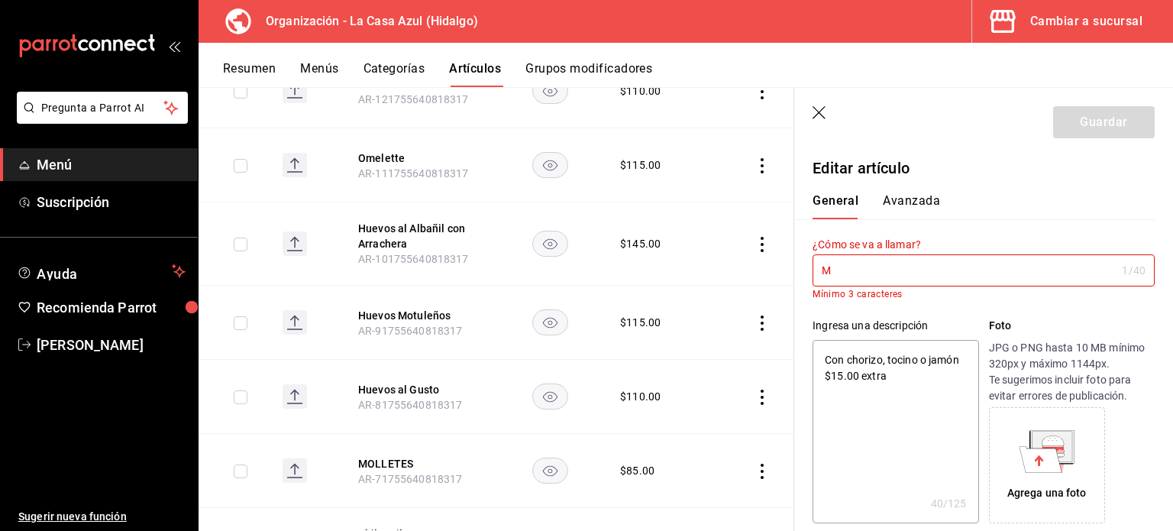
type textarea "x"
type input "Mo"
type textarea "x"
type input "Moll"
type textarea "x"
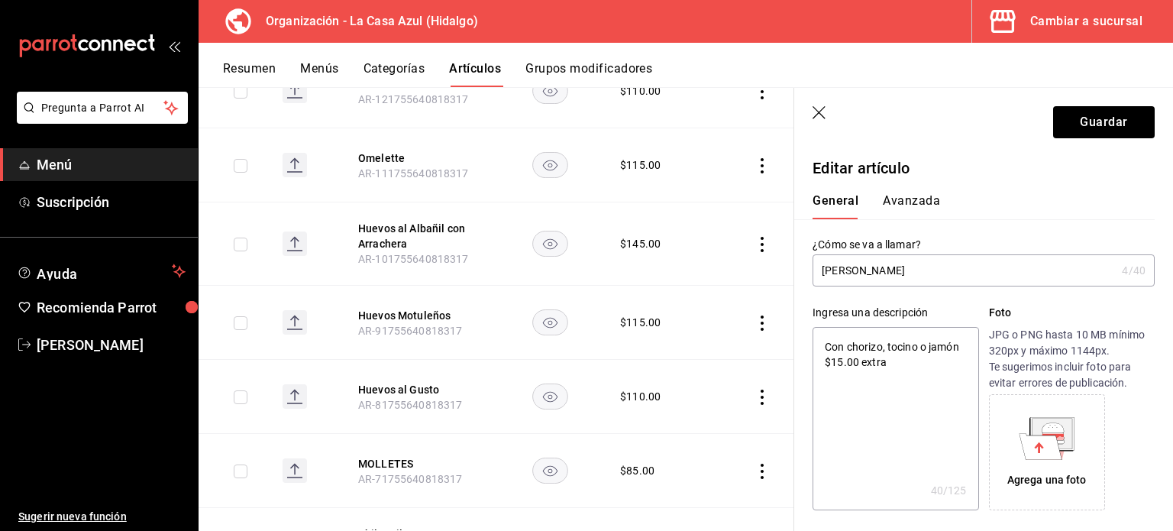
type input "Molle"
type textarea "x"
type input "Molletes"
type textarea "x"
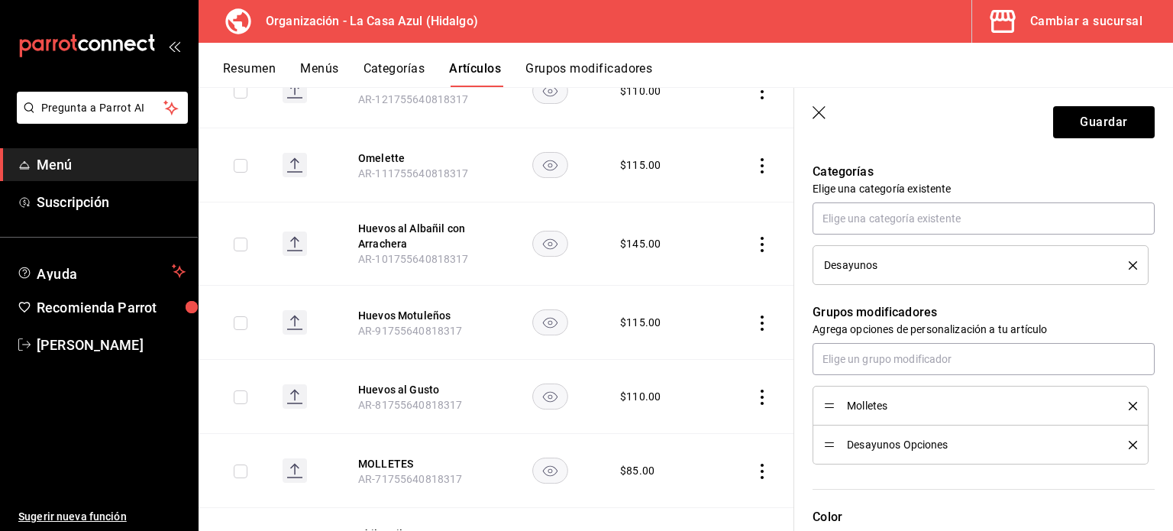
scroll to position [548, 0]
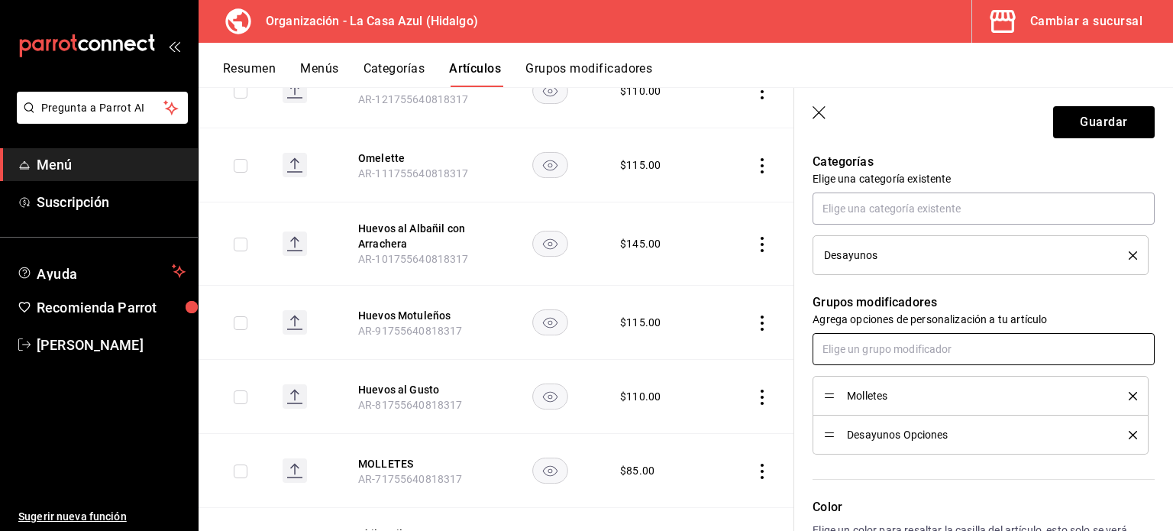
type input "Molletes"
click at [911, 347] on input "text" at bounding box center [984, 349] width 342 height 32
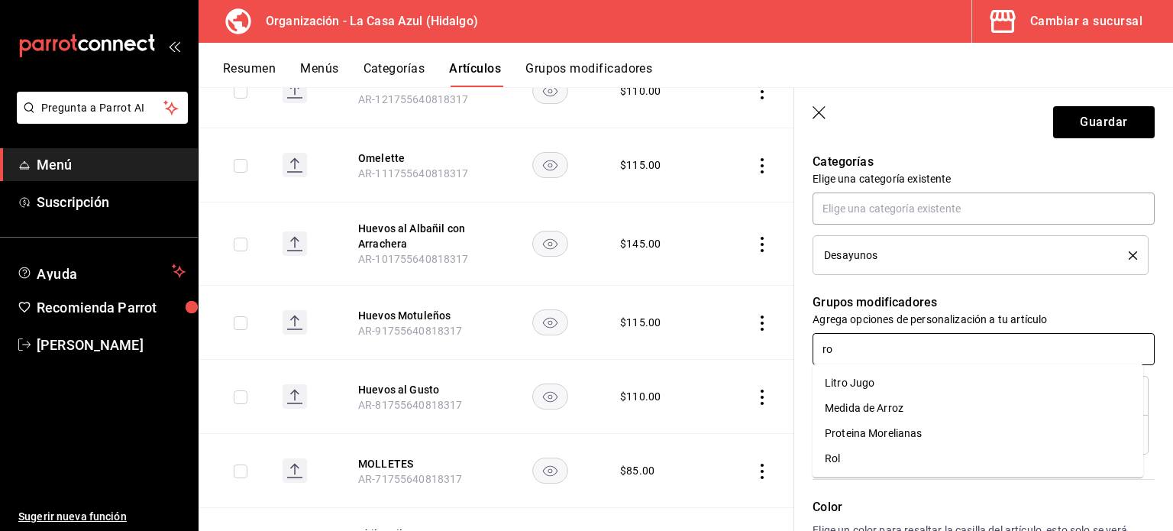
type input "rol"
click at [863, 379] on li "Rol" at bounding box center [978, 382] width 331 height 25
type textarea "x"
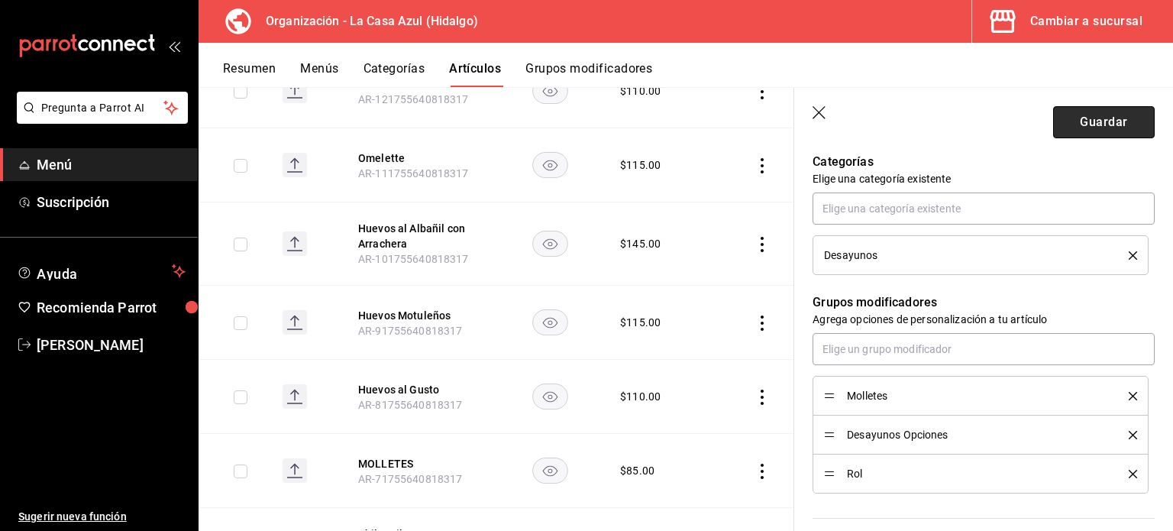
click at [1103, 120] on button "Guardar" at bounding box center [1104, 122] width 102 height 32
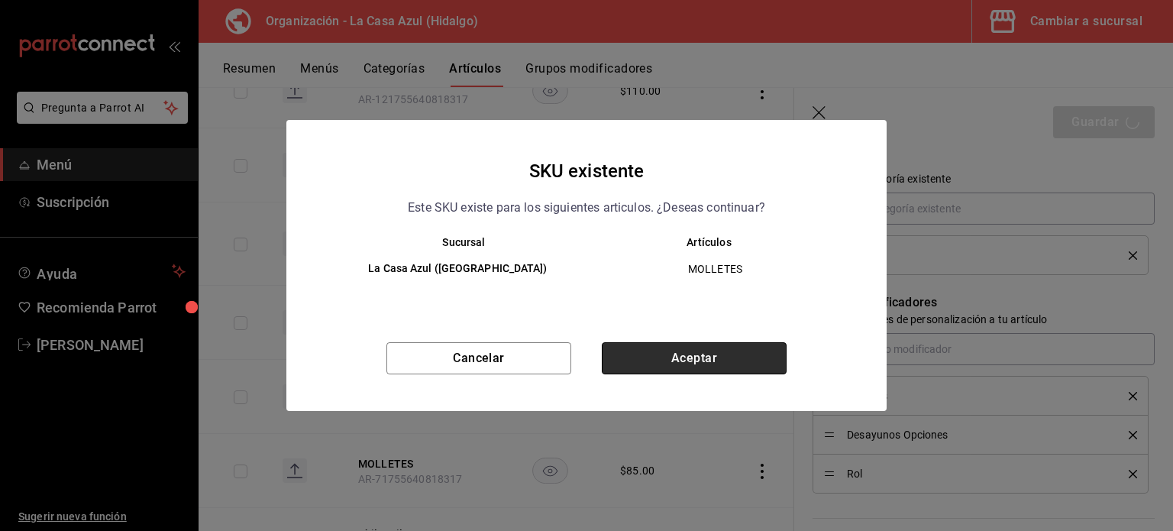
click at [650, 357] on button "Aceptar" at bounding box center [694, 358] width 185 height 32
type textarea "x"
type input "AR-1758227623361"
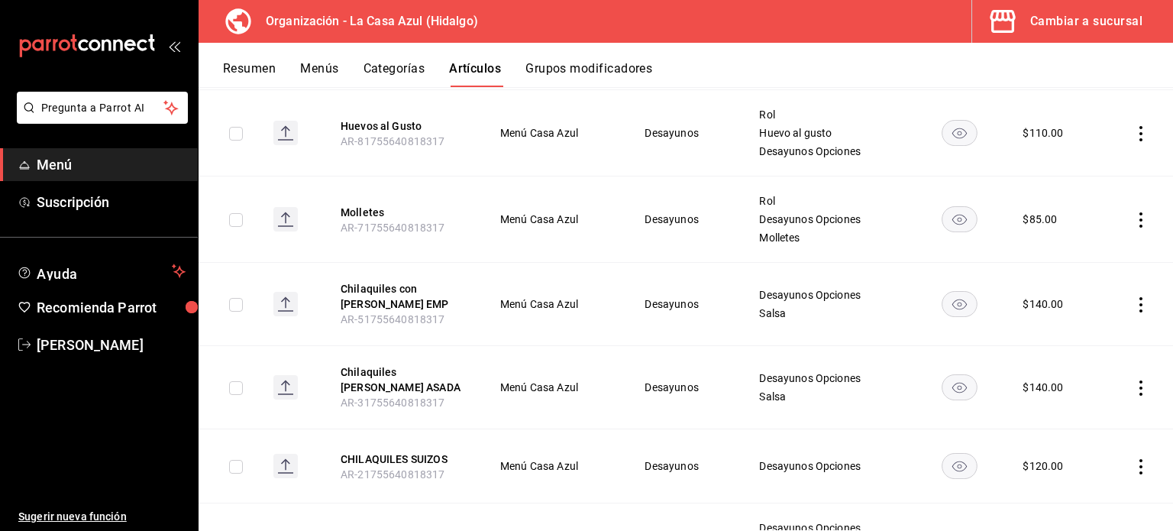
scroll to position [1727, 0]
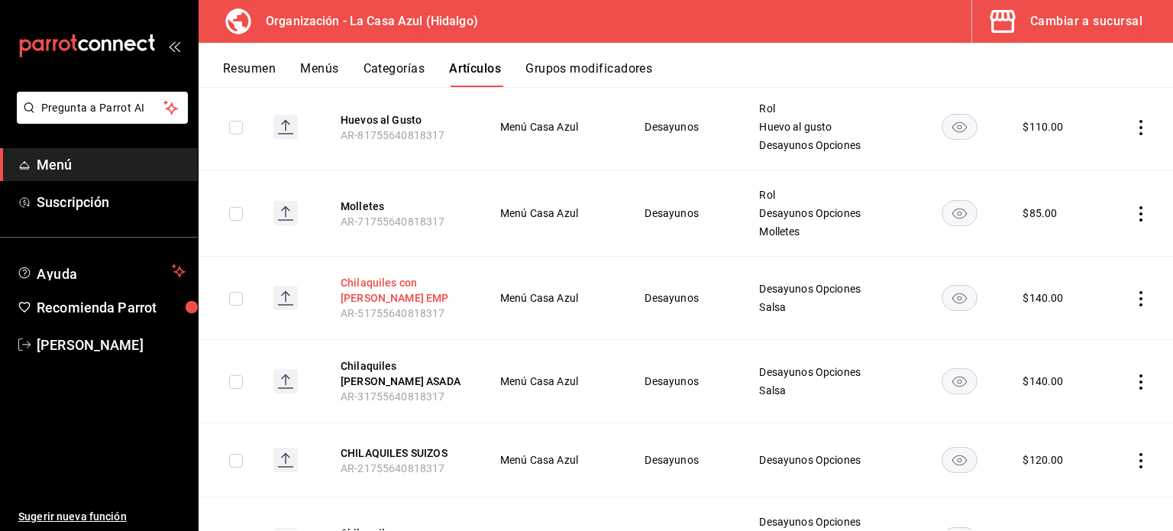
click at [412, 275] on button "Chilaquiles con [PERSON_NAME] EMP" at bounding box center [402, 290] width 122 height 31
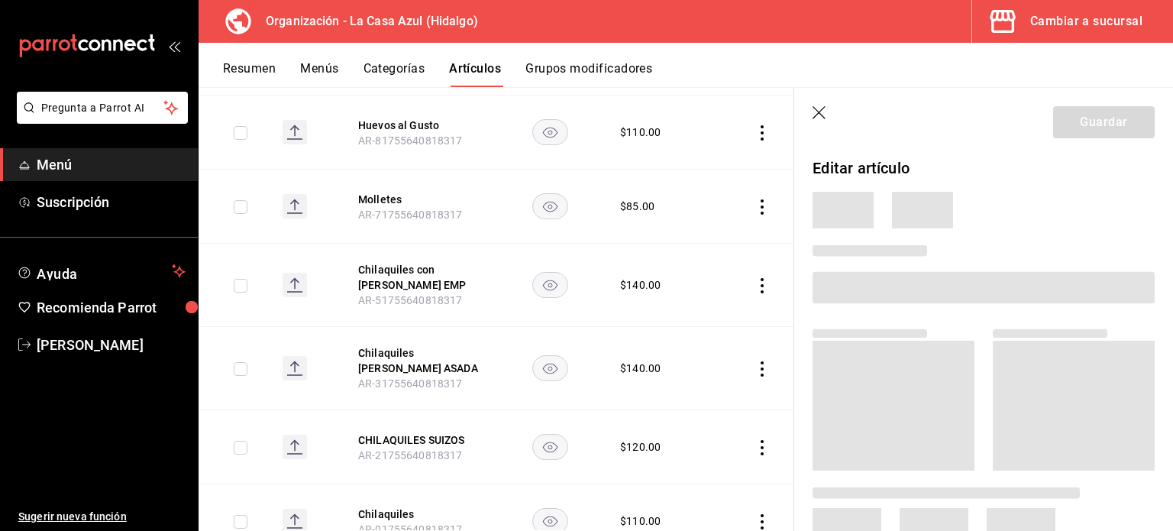
scroll to position [1666, 0]
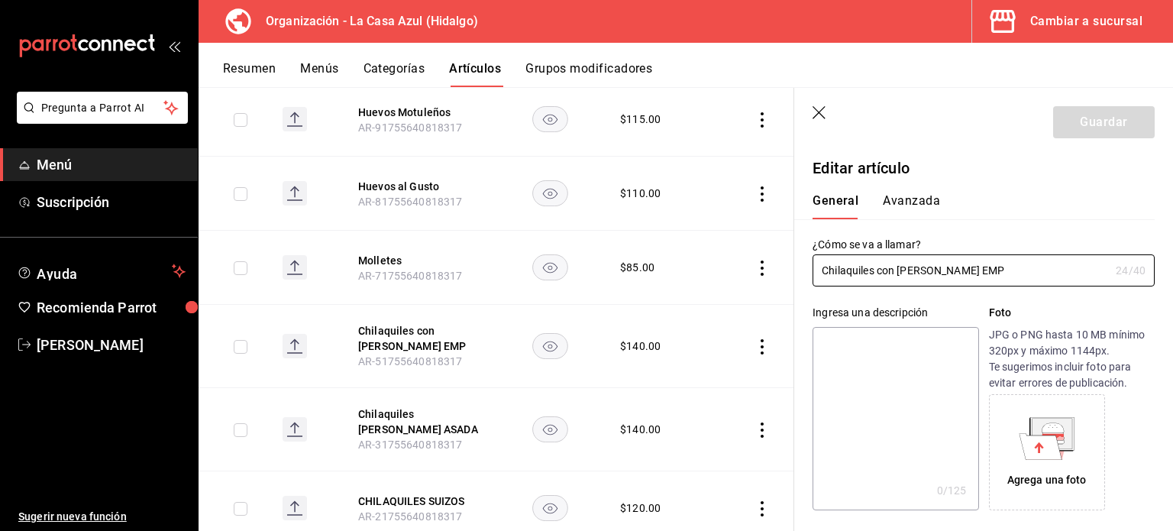
type input "$140.00"
click at [924, 269] on input "Chilaquiles con [PERSON_NAME] EMP" at bounding box center [961, 270] width 297 height 31
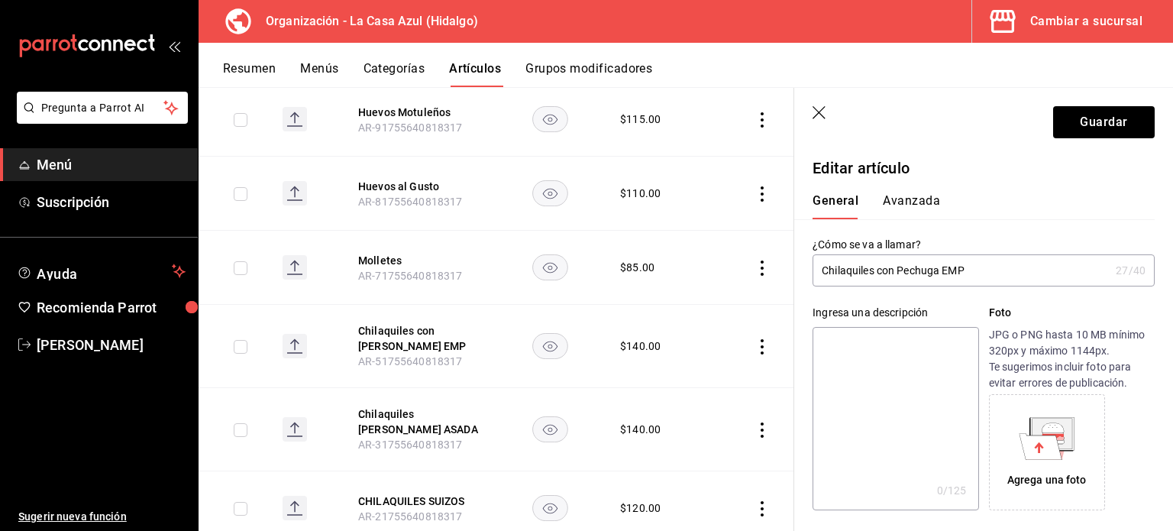
click at [956, 273] on input "Chilaquiles con Pechuga EMP" at bounding box center [961, 270] width 297 height 31
click at [969, 276] on input "Chilaquiles con Pechuga EMP" at bounding box center [961, 270] width 297 height 31
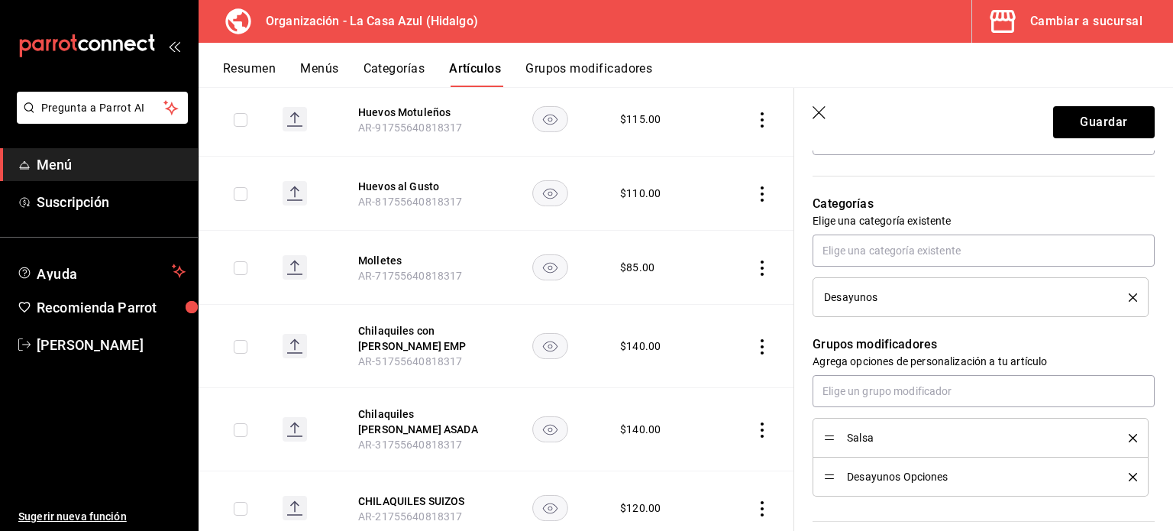
scroll to position [534, 0]
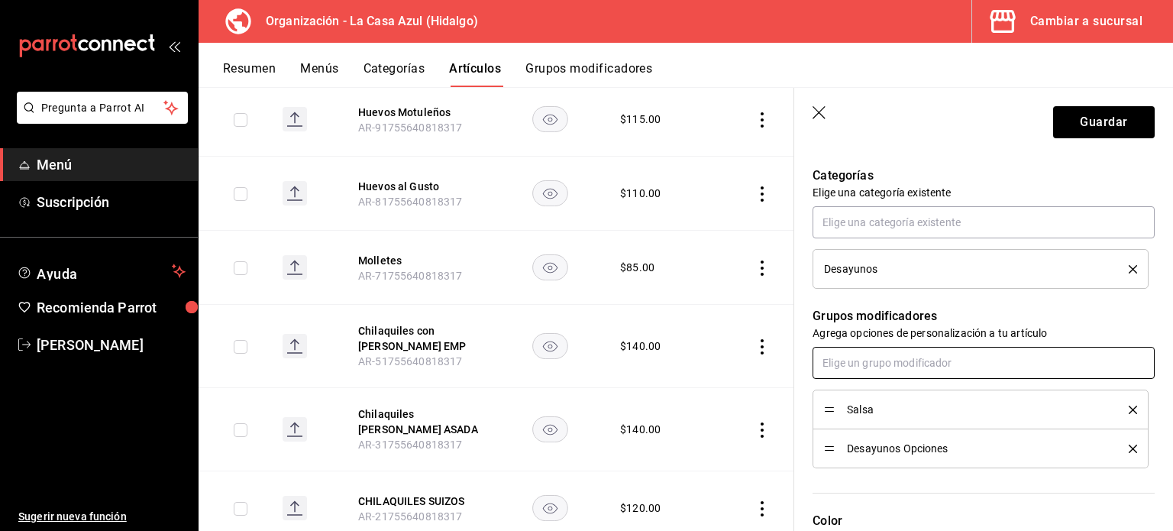
type input "Chilaquiles con Pechuga Empanizada"
click at [916, 366] on input "text" at bounding box center [984, 363] width 342 height 32
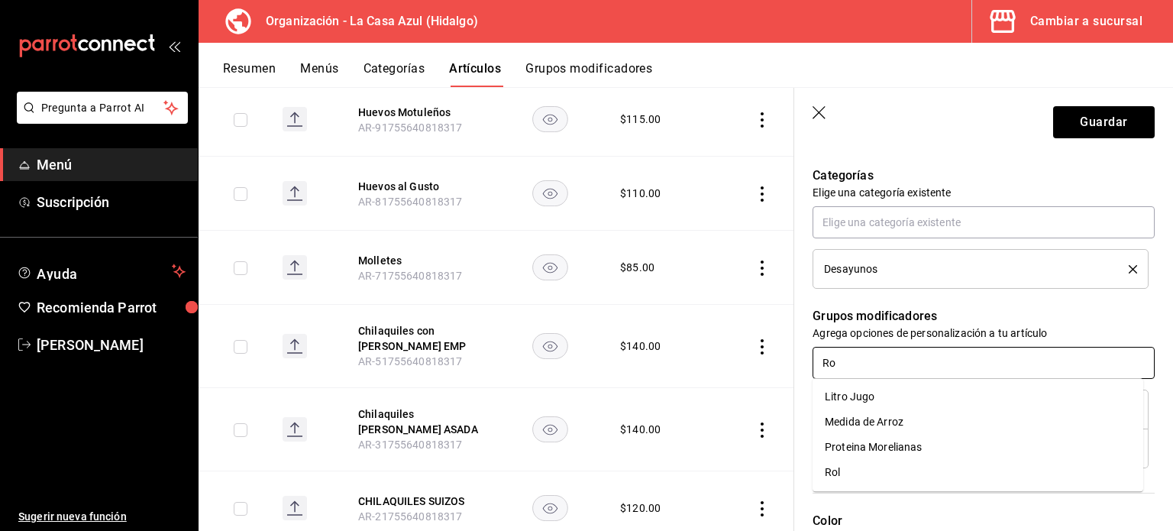
type input "Rol"
click at [844, 396] on li "Rol" at bounding box center [978, 396] width 331 height 25
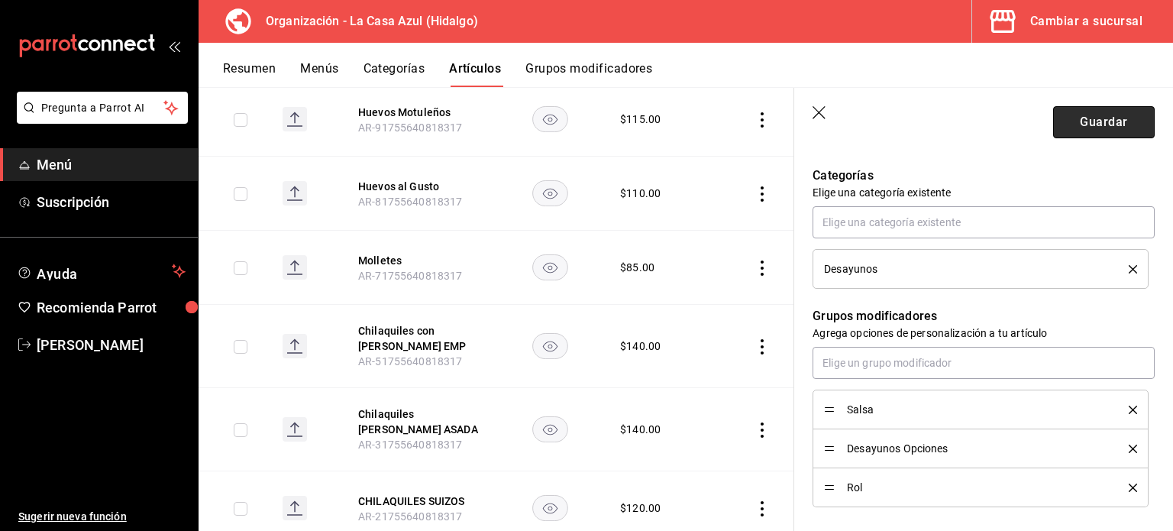
click at [1081, 125] on button "Guardar" at bounding box center [1104, 122] width 102 height 32
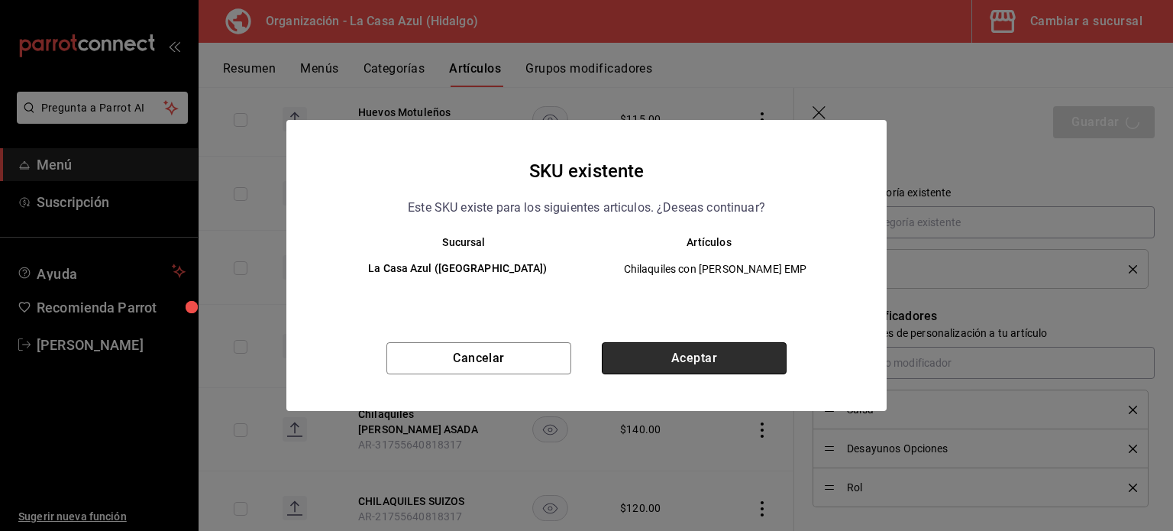
click at [681, 360] on button "Aceptar" at bounding box center [694, 358] width 185 height 32
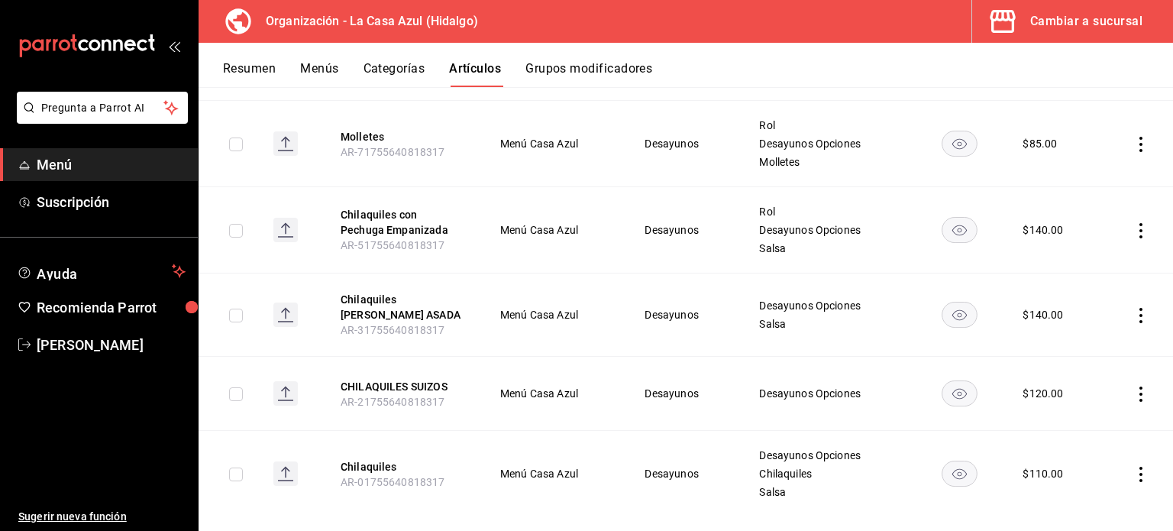
scroll to position [1806, 0]
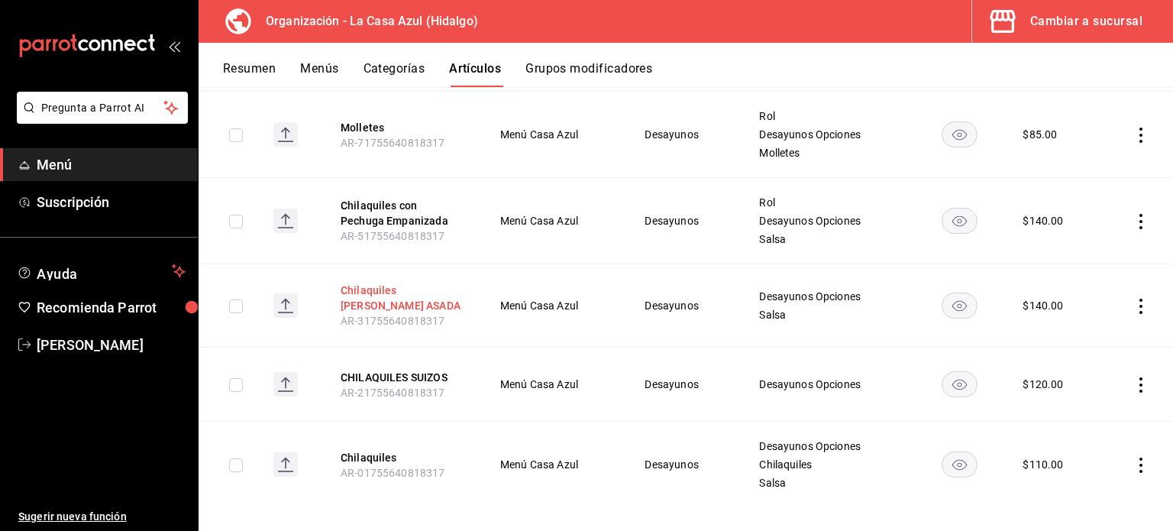
click at [364, 283] on button "Chilaquiles [PERSON_NAME] ASADA" at bounding box center [402, 298] width 122 height 31
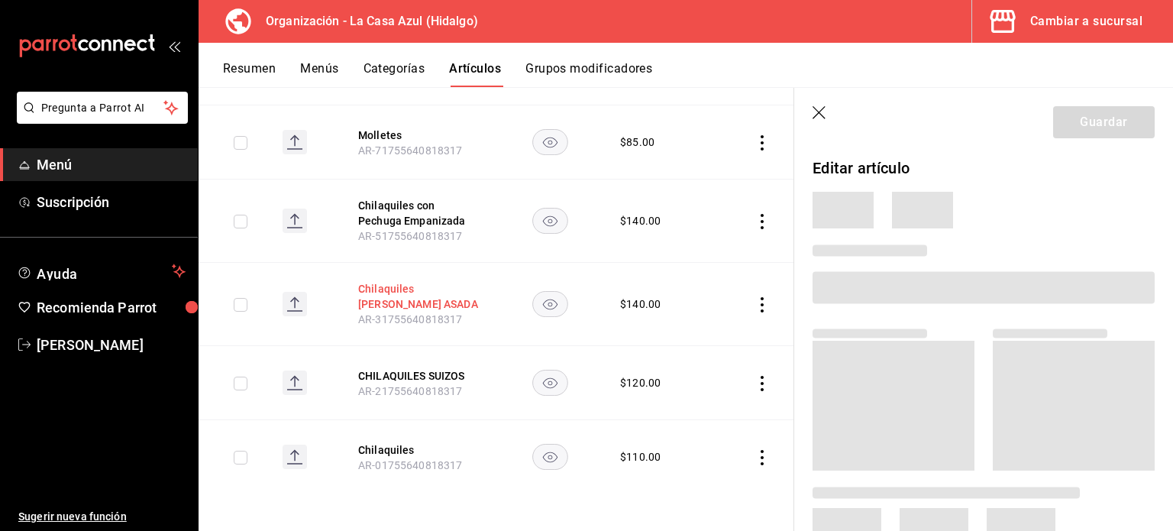
scroll to position [1712, 0]
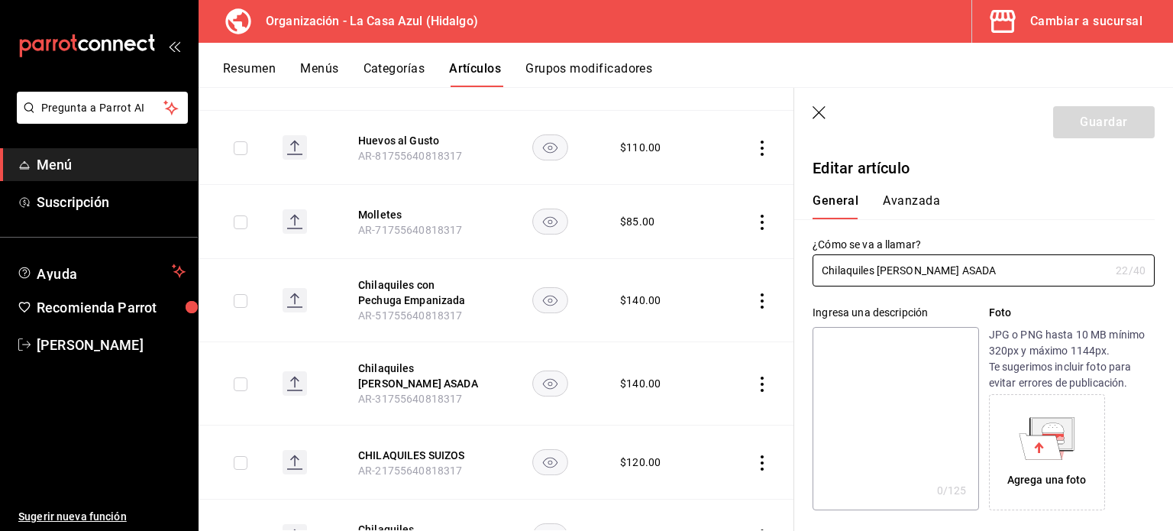
type input "$140.00"
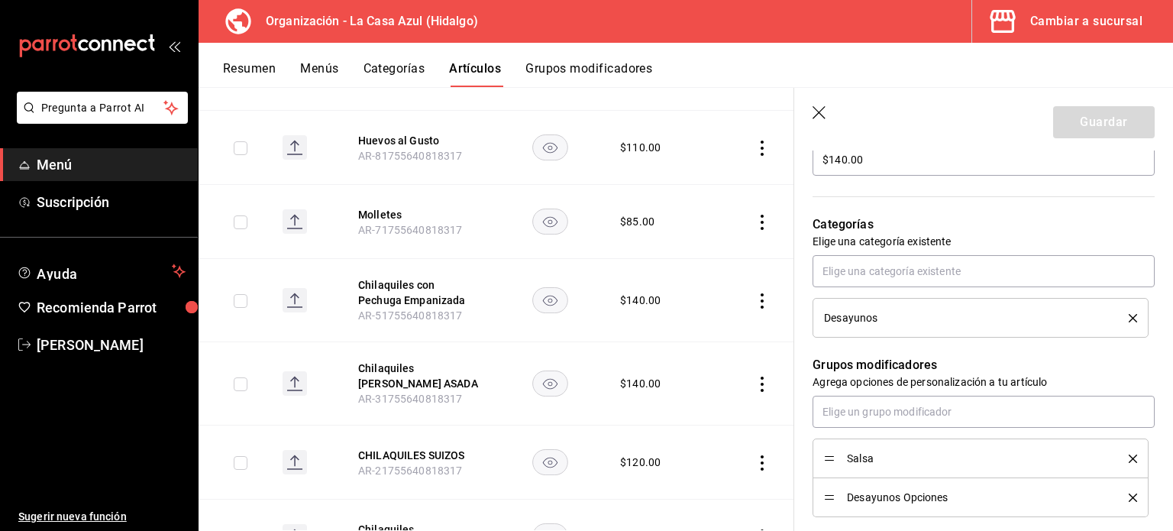
scroll to position [490, 0]
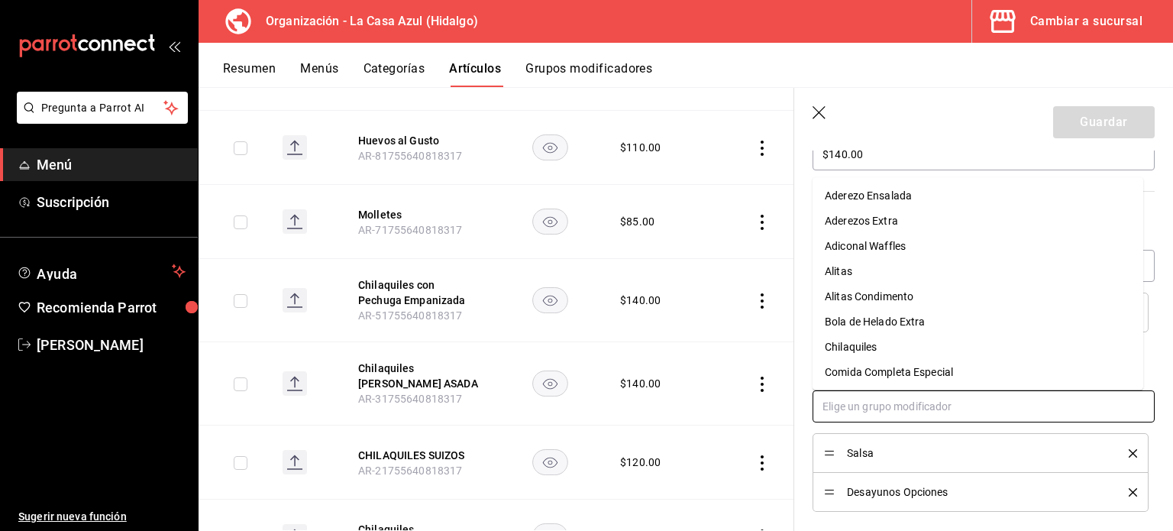
click at [962, 415] on input "text" at bounding box center [984, 406] width 342 height 32
type input "Rol"
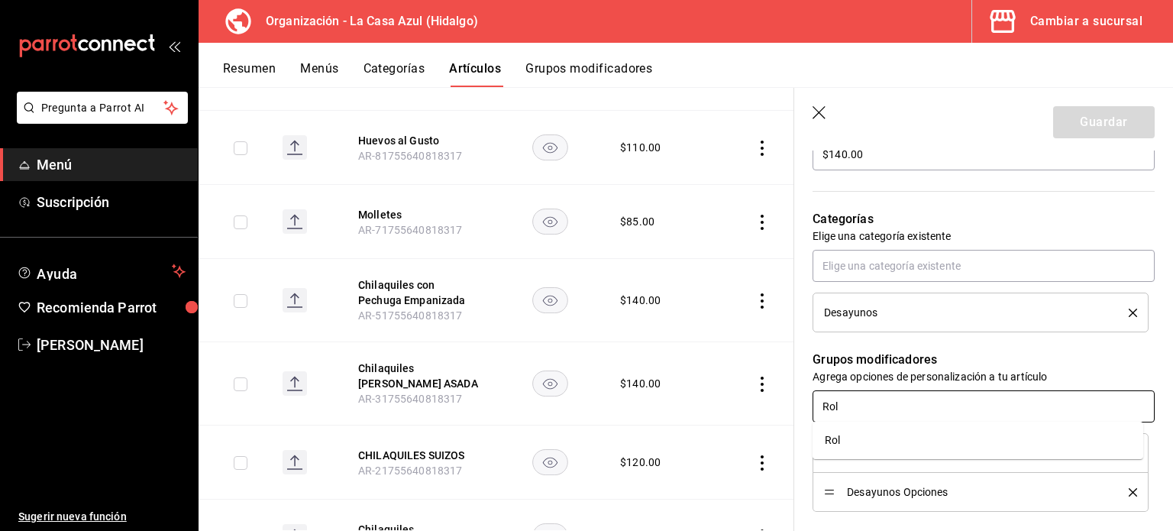
click at [855, 448] on li "Rol" at bounding box center [978, 440] width 331 height 25
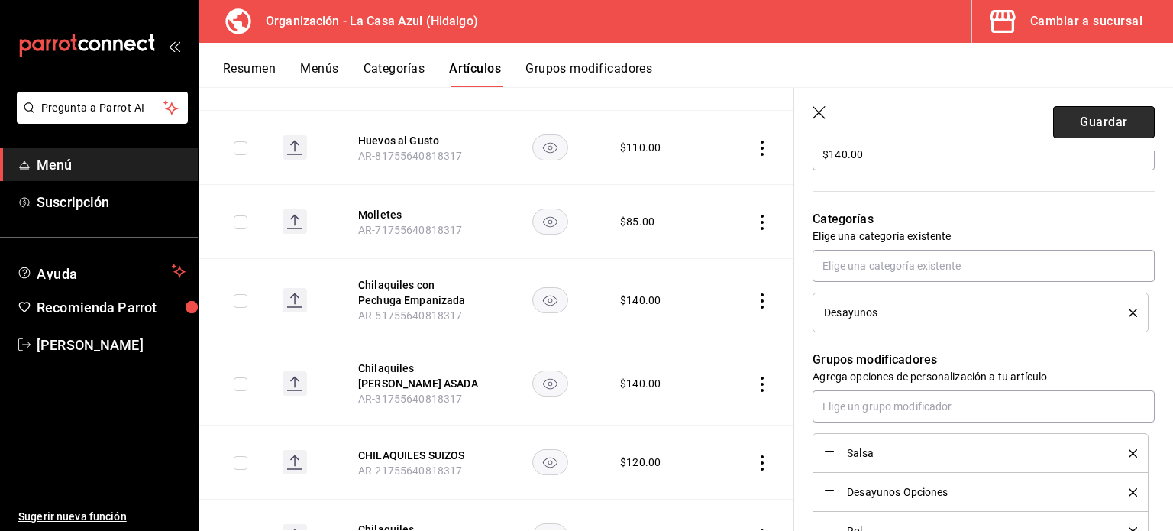
click at [1075, 121] on button "Guardar" at bounding box center [1104, 122] width 102 height 32
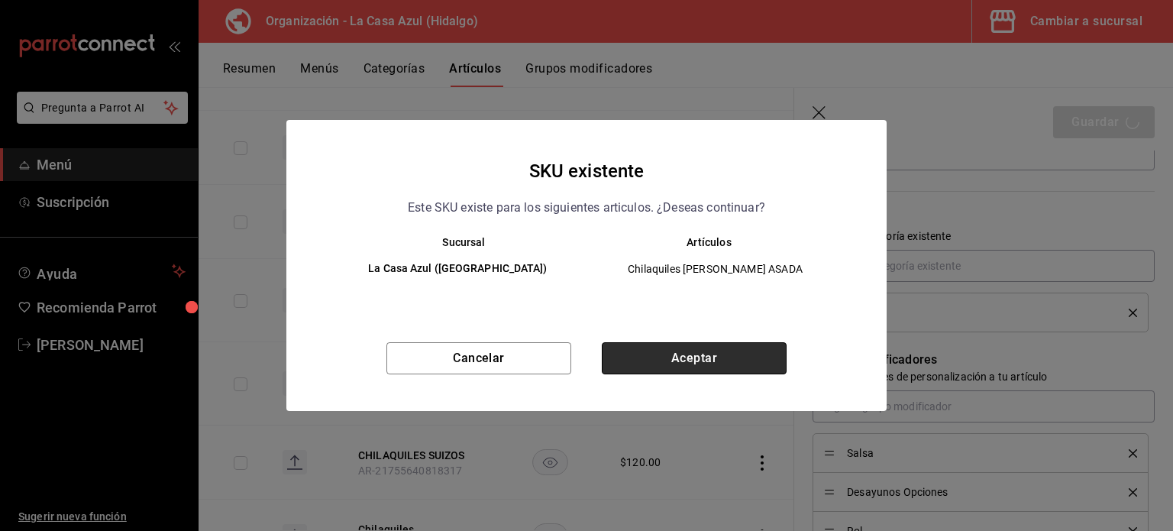
click at [692, 366] on button "Aceptar" at bounding box center [694, 358] width 185 height 32
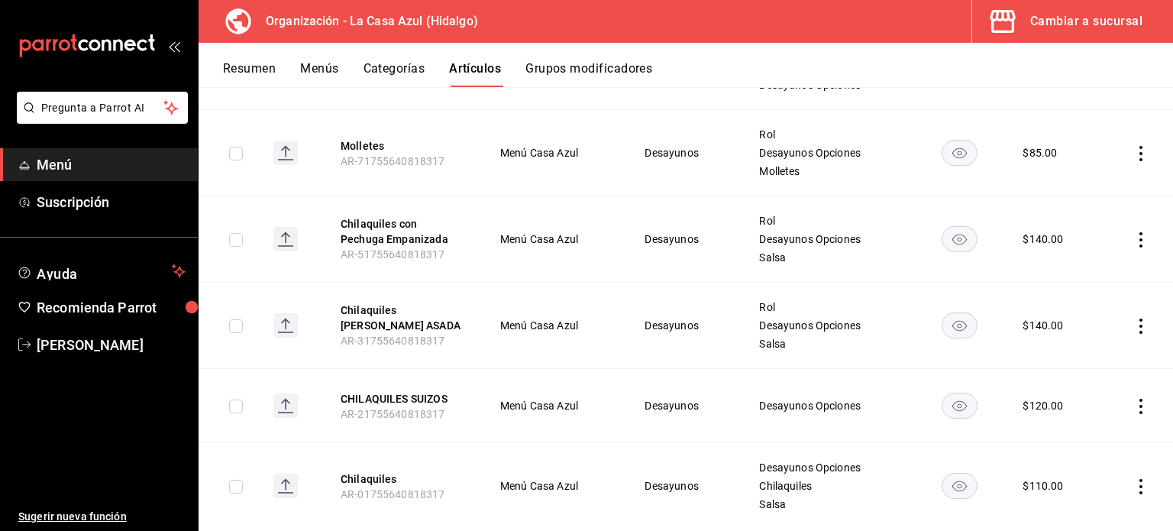
scroll to position [1809, 0]
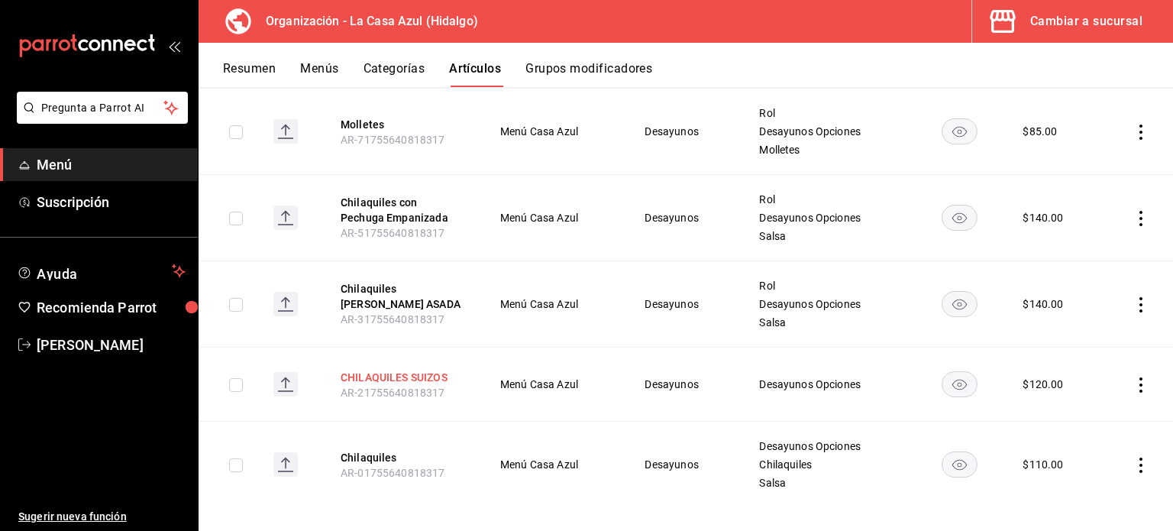
click at [418, 370] on button "CHILAQUILES SUIZOS" at bounding box center [402, 377] width 122 height 15
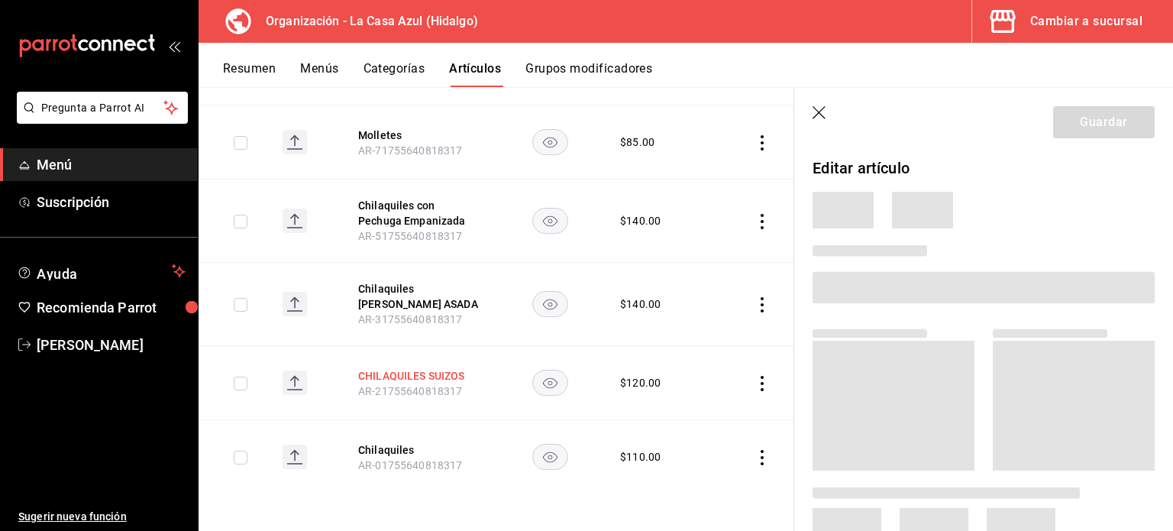
scroll to position [1712, 0]
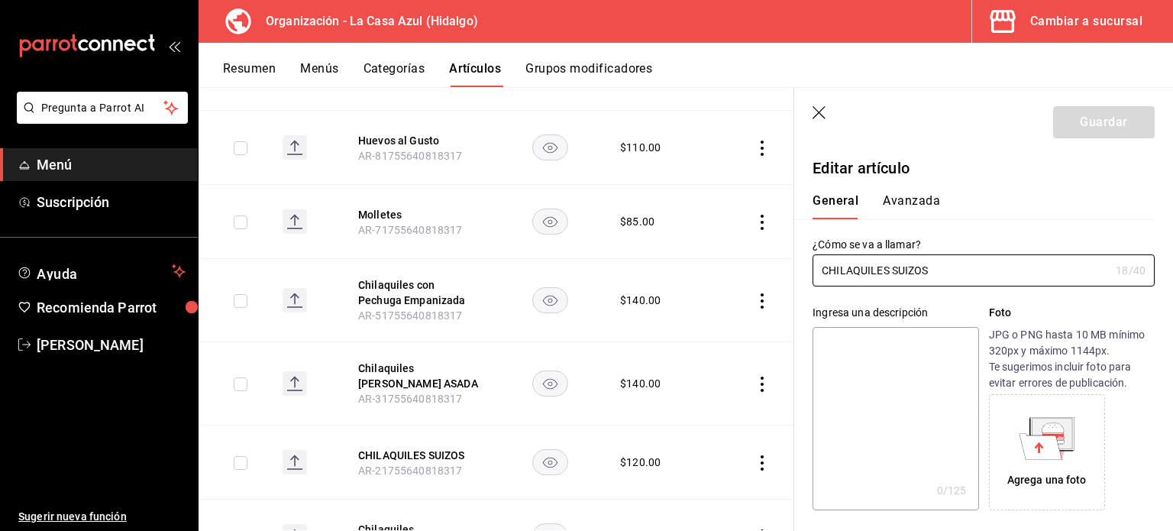
type input "$120.00"
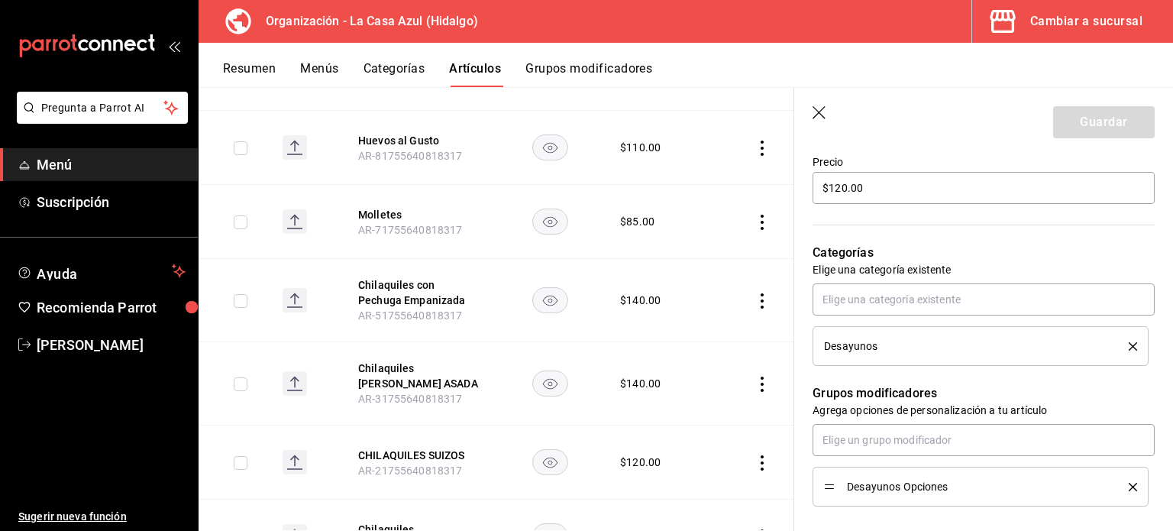
scroll to position [641, 0]
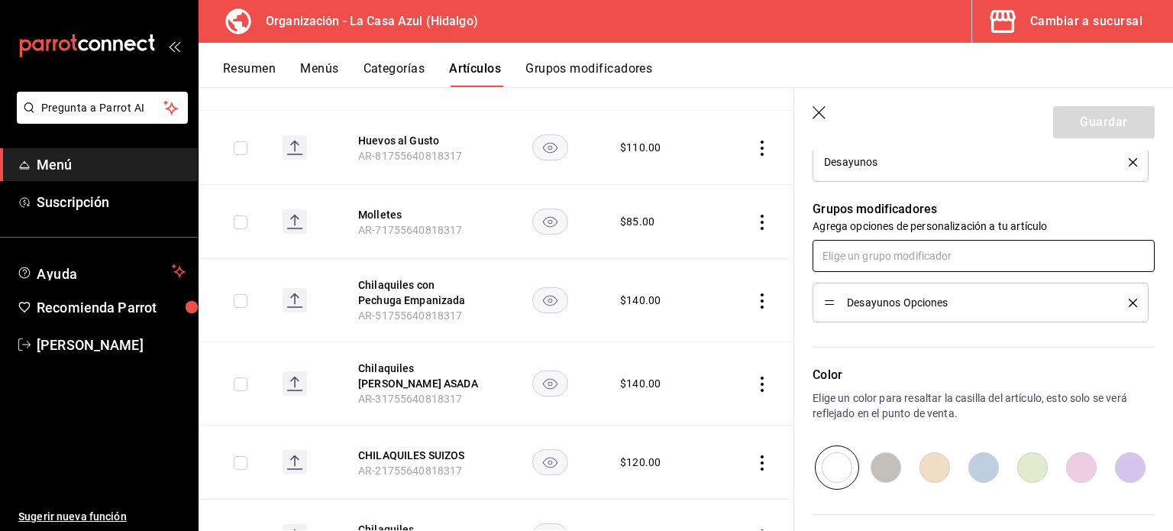
click at [946, 266] on input "text" at bounding box center [984, 256] width 342 height 32
type input "rol"
click at [868, 283] on li "Rol" at bounding box center [978, 289] width 331 height 25
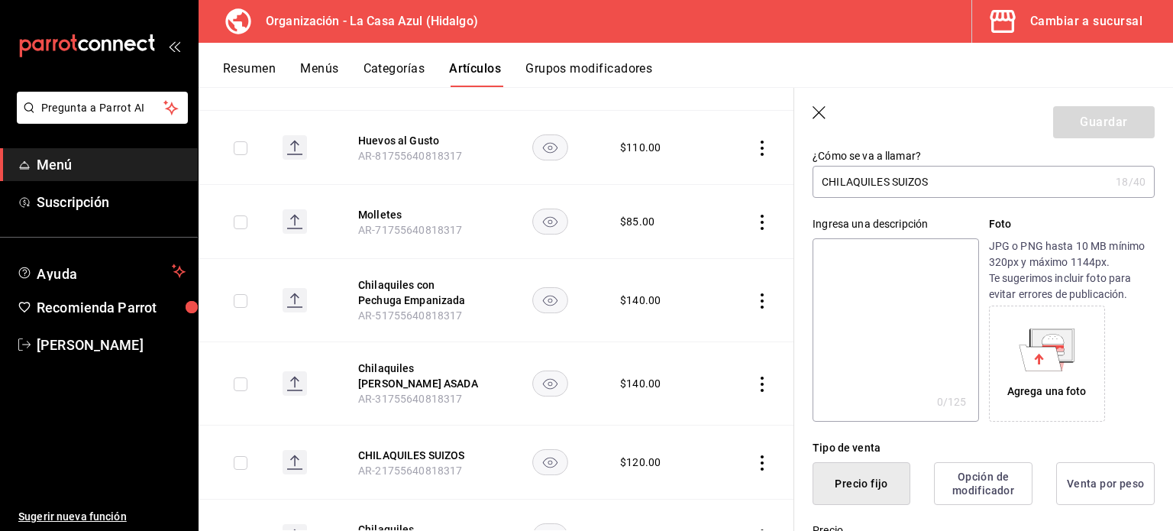
scroll to position [0, 0]
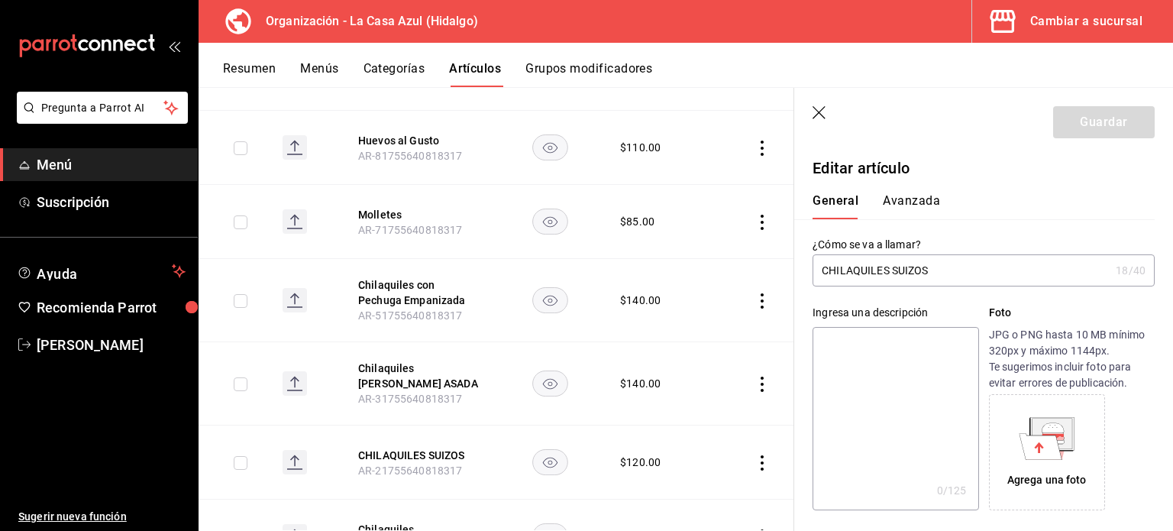
click at [945, 267] on input "CHILAQUILES SUIZOS" at bounding box center [961, 270] width 297 height 31
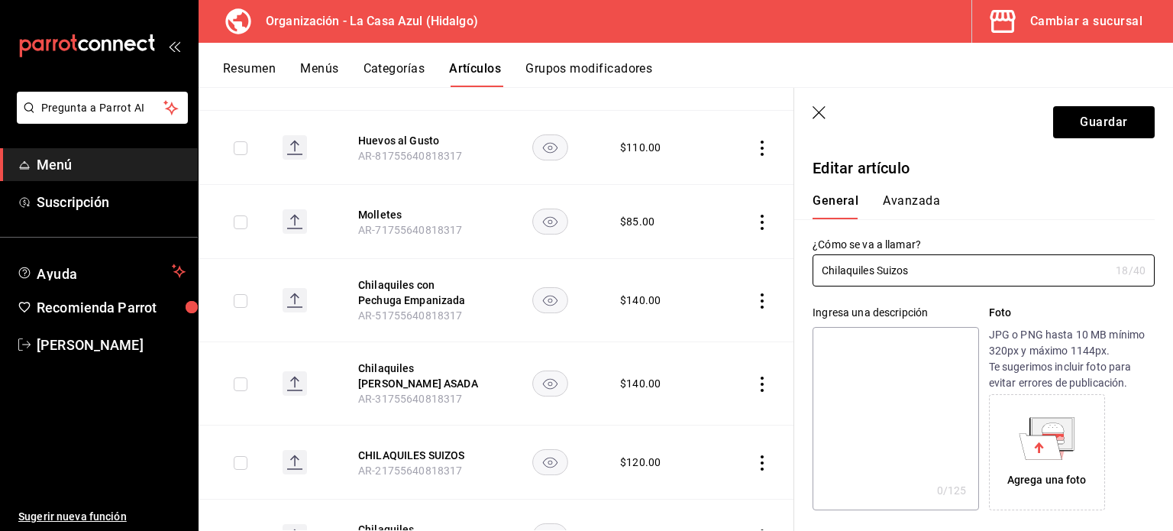
type input "Chilaquiles Suizos"
click at [1103, 139] on header "Guardar" at bounding box center [983, 119] width 379 height 63
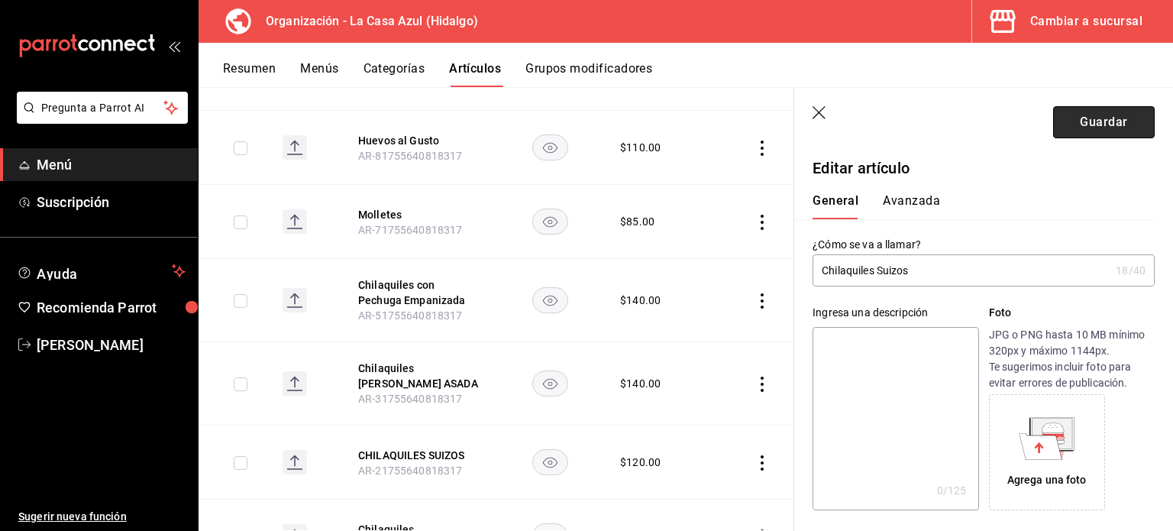
click at [1103, 127] on button "Guardar" at bounding box center [1104, 122] width 102 height 32
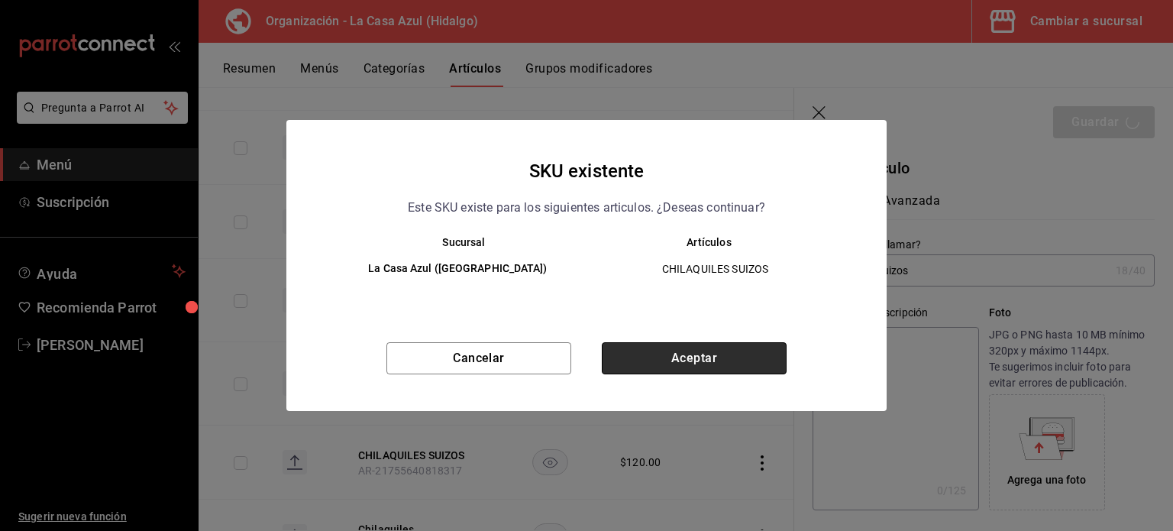
click at [720, 351] on button "Aceptar" at bounding box center [694, 358] width 185 height 32
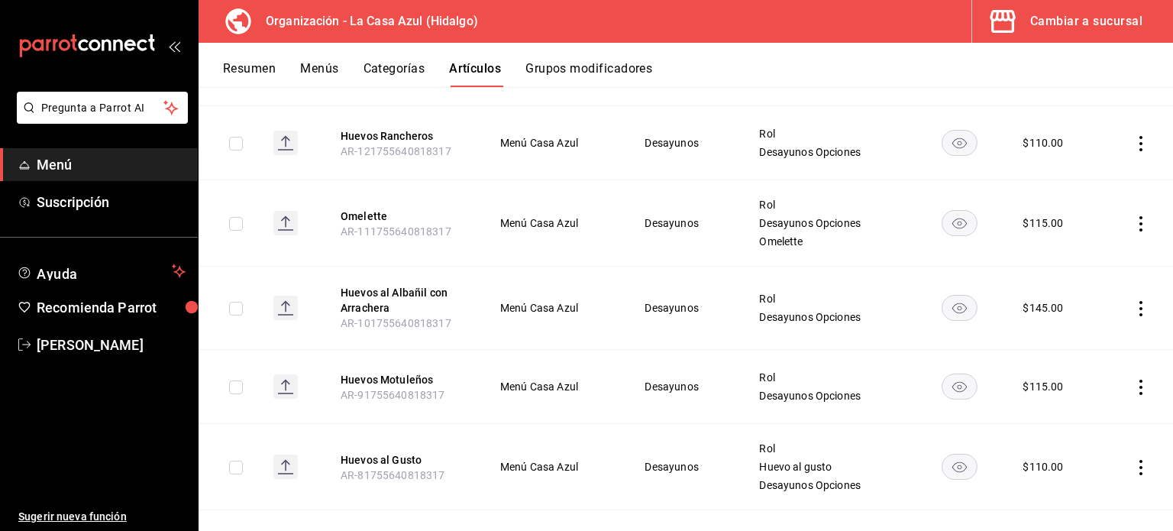
scroll to position [1809, 0]
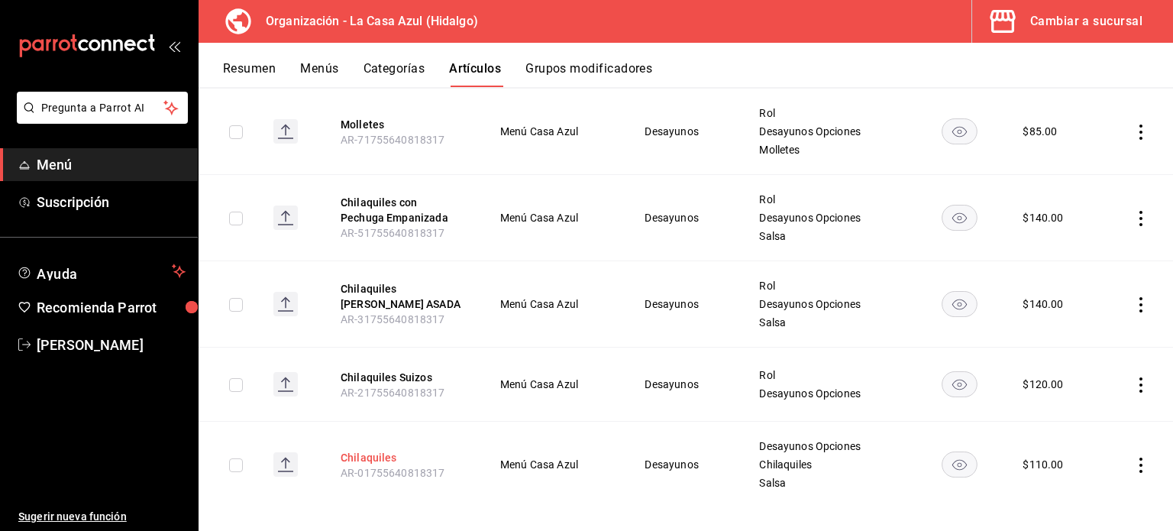
click at [372, 450] on button "Chilaquiles" at bounding box center [402, 457] width 122 height 15
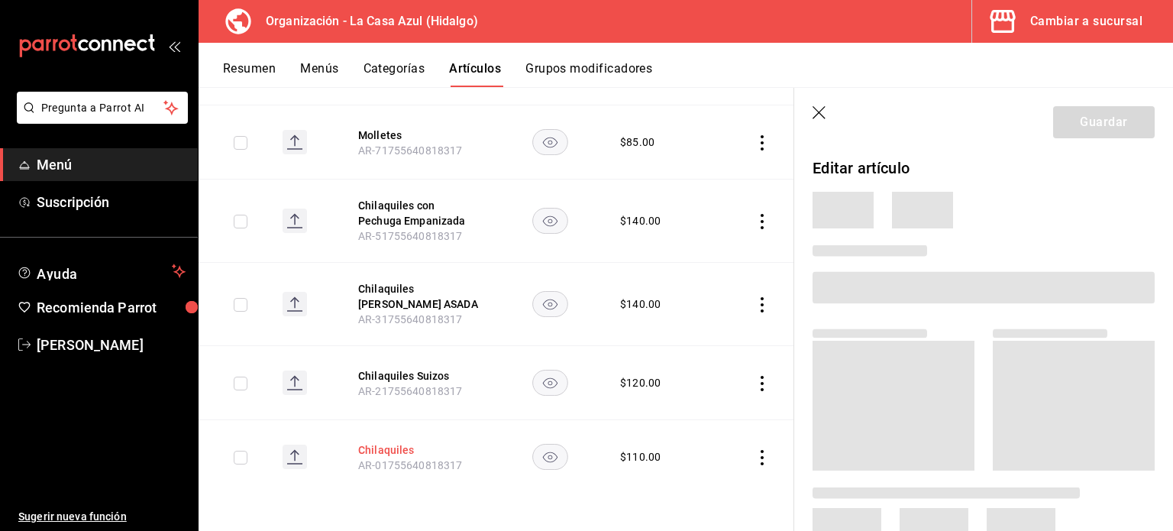
scroll to position [1712, 0]
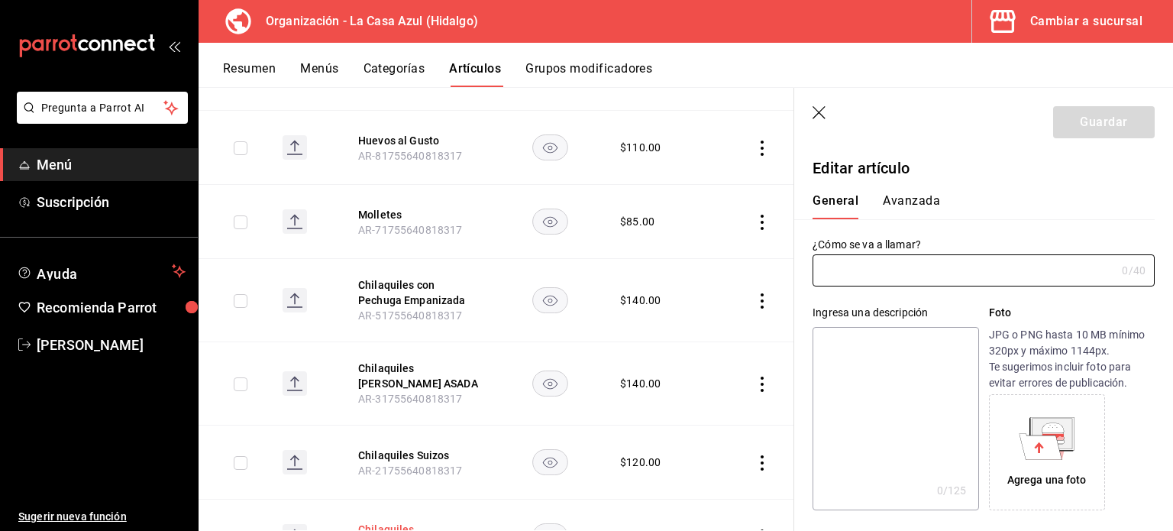
type input "Chilaquiles"
type textarea "Con pollo deshebrado, huevo estrellad, huevo revuelto o huevo duro)"
type textarea "x"
type input "AR-01755640818317"
type textarea "x"
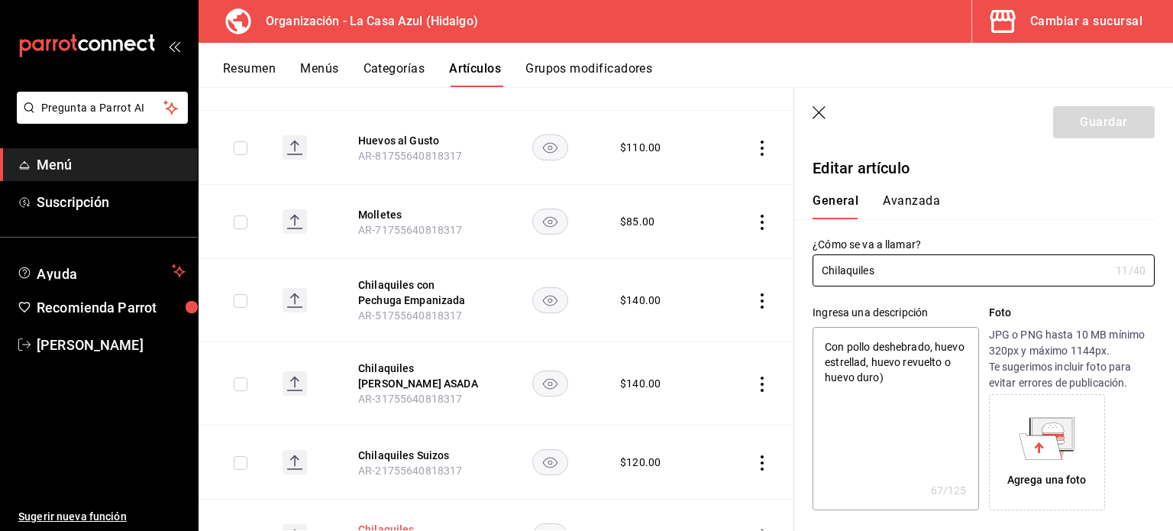
type input "$110.00"
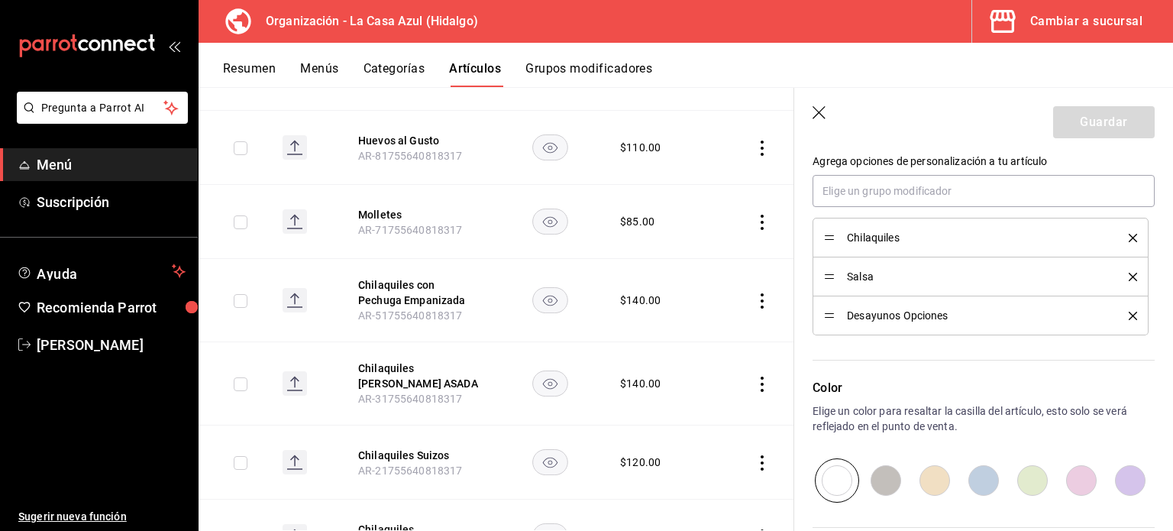
scroll to position [708, 0]
click at [965, 189] on input "text" at bounding box center [984, 189] width 342 height 32
click at [811, 433] on div "Color Elige un color para resaltar la casilla del artículo, esto solo se verá r…" at bounding box center [974, 416] width 360 height 167
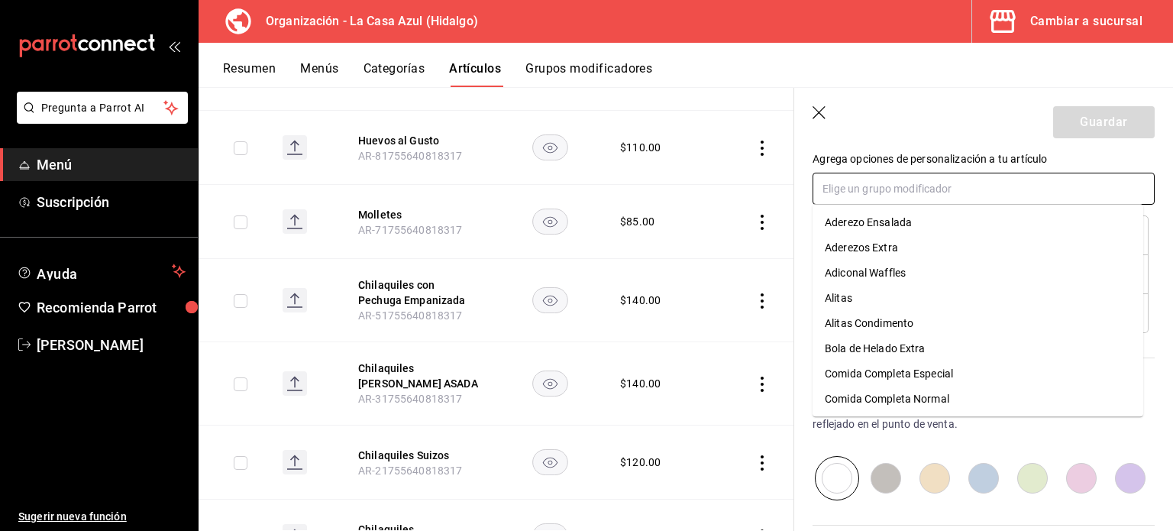
click at [878, 191] on input "text" at bounding box center [984, 189] width 342 height 32
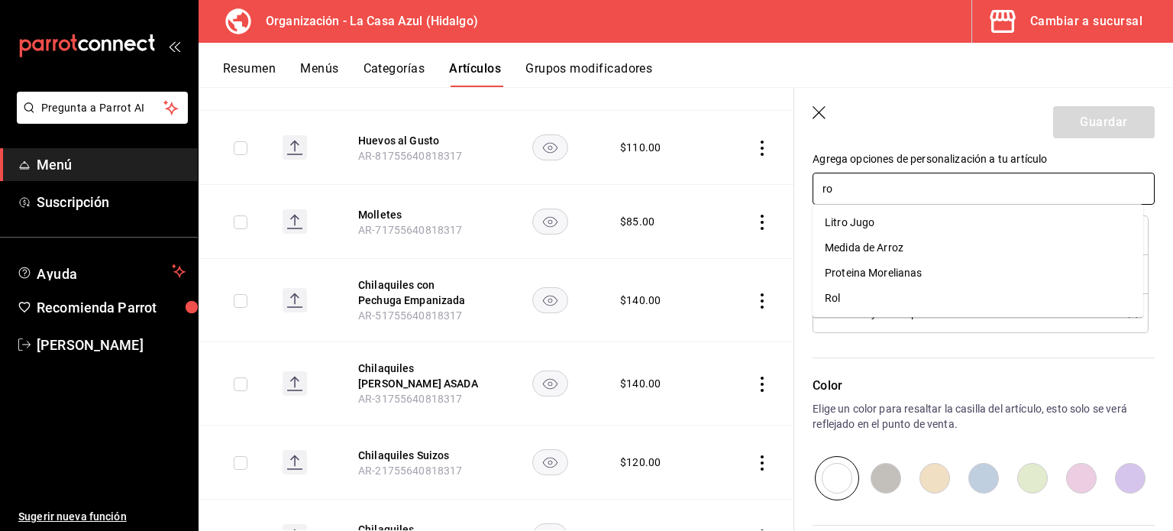
type input "rol"
click at [867, 213] on li "Rol" at bounding box center [978, 222] width 331 height 25
type textarea "x"
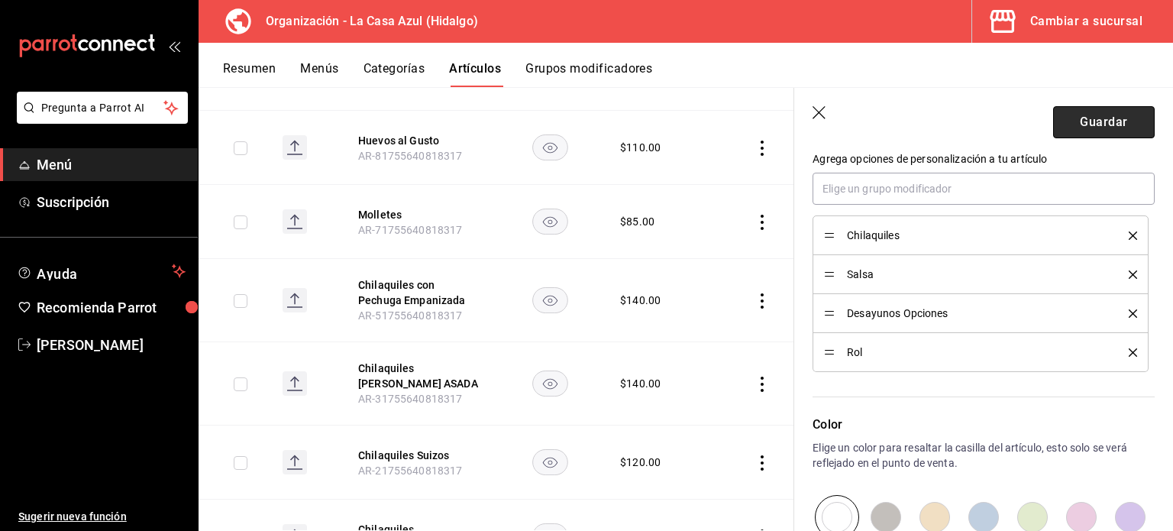
click at [1113, 121] on button "Guardar" at bounding box center [1104, 122] width 102 height 32
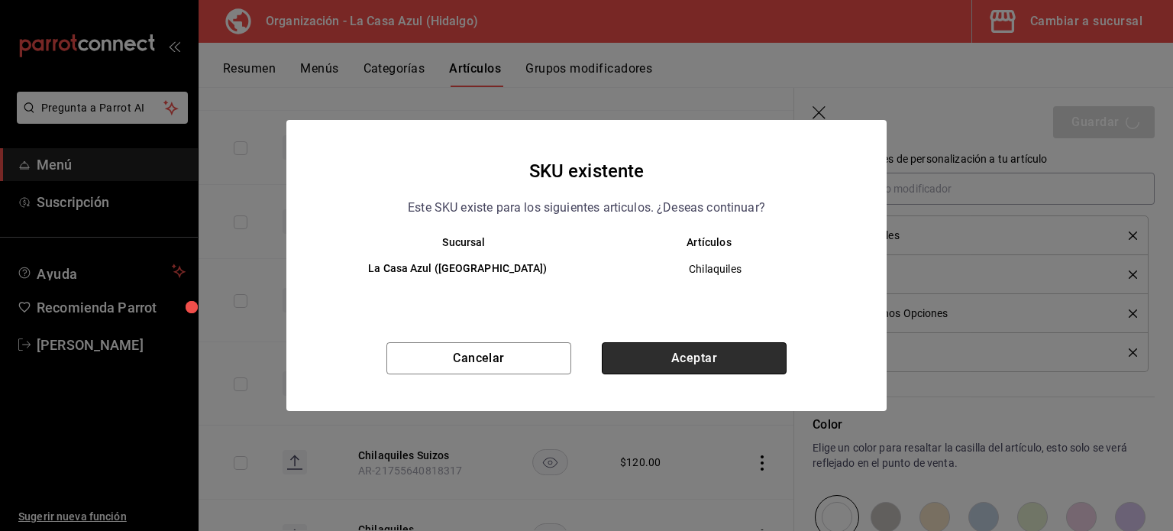
click at [690, 372] on button "Aceptar" at bounding box center [694, 358] width 185 height 32
type textarea "x"
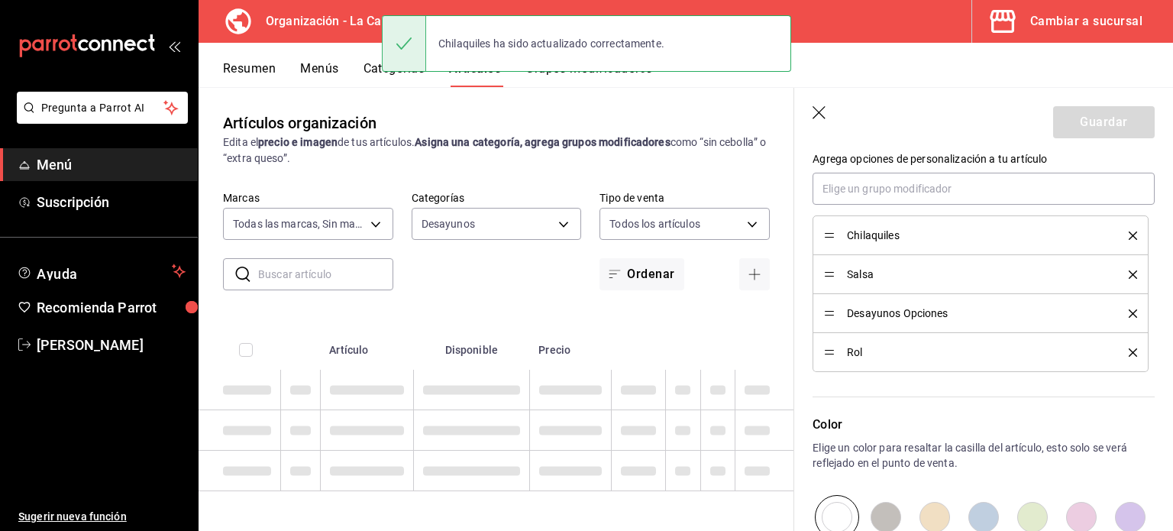
type textarea "x"
type input "AR-1758227938151"
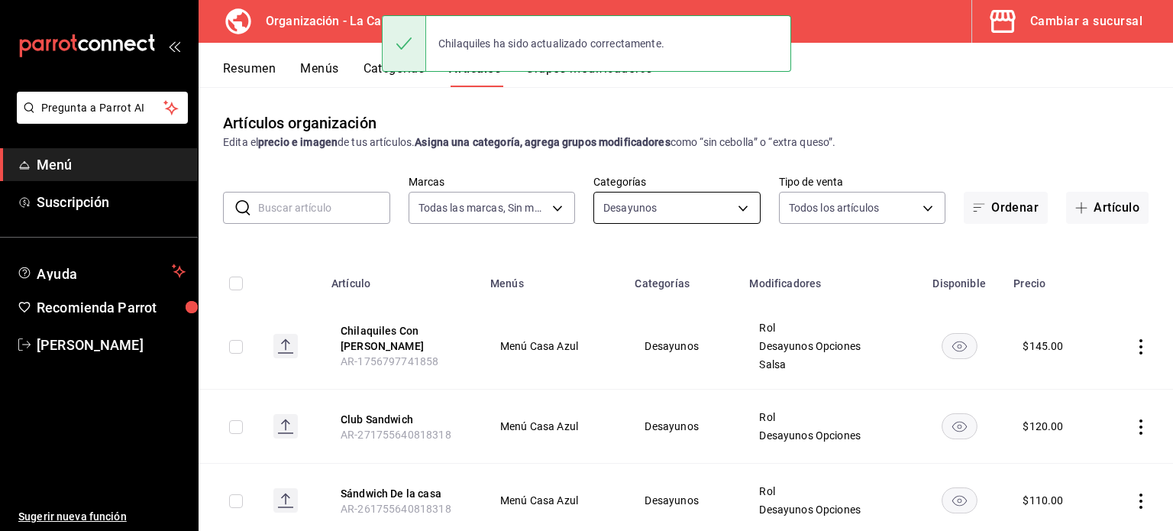
click at [653, 215] on body "Pregunta a Parrot AI Menú Suscripción Ayuda Recomienda Parrot Berenice Bustos S…" at bounding box center [586, 265] width 1173 height 531
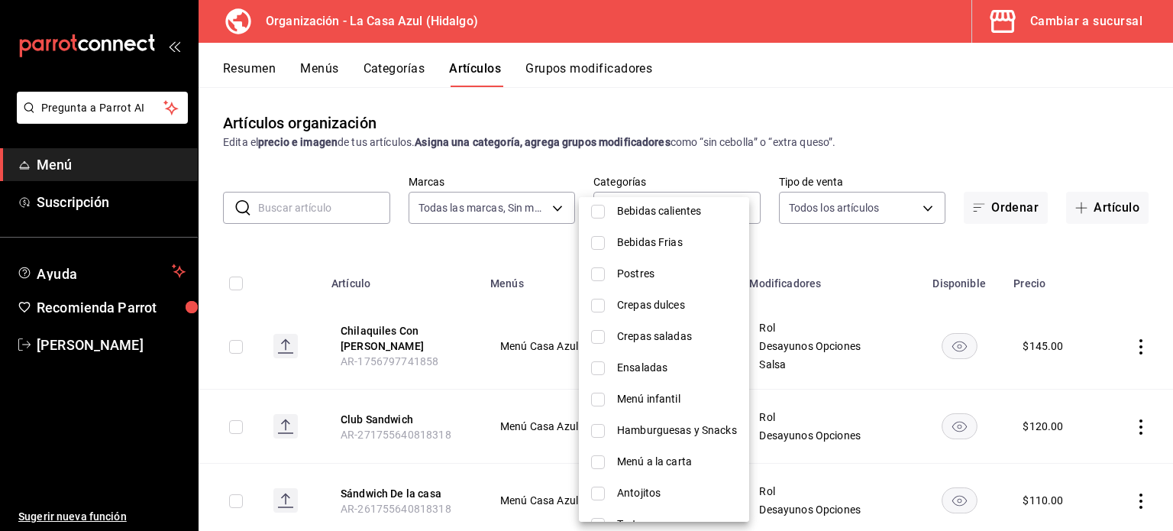
scroll to position [295, 0]
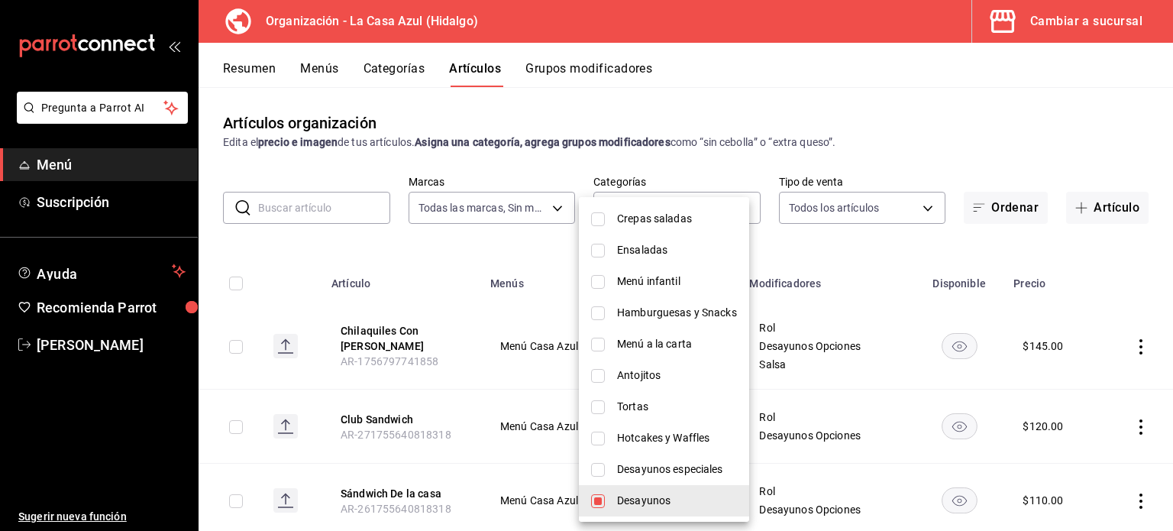
click at [614, 500] on li "Desayunos" at bounding box center [664, 500] width 170 height 31
checkbox input "false"
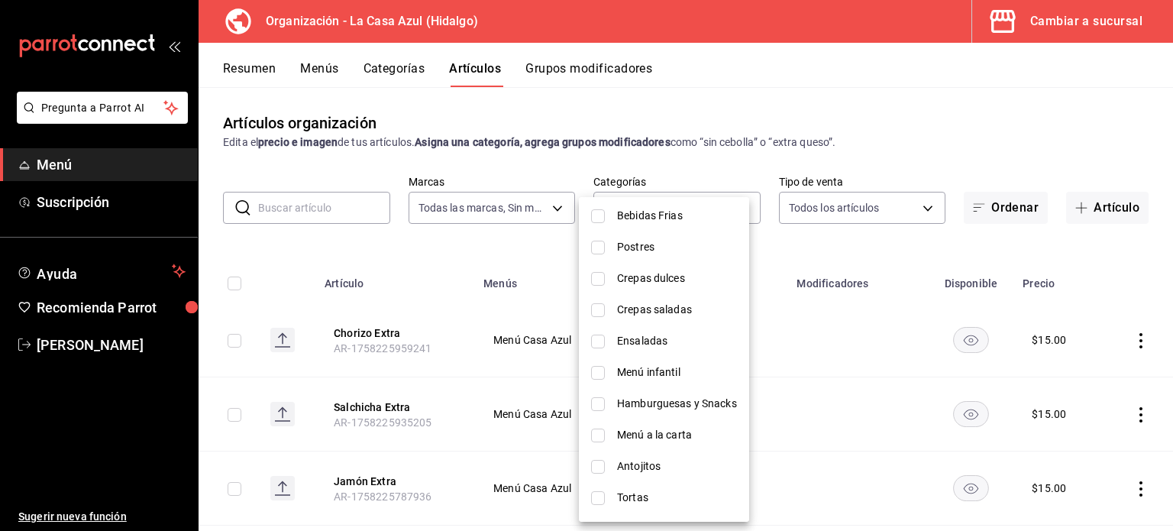
scroll to position [207, 0]
click at [701, 422] on li "Menú a la carta" at bounding box center [664, 431] width 170 height 31
type input "0d857ebe-88d4-47f5-83be-6929a152c845"
checkbox input "true"
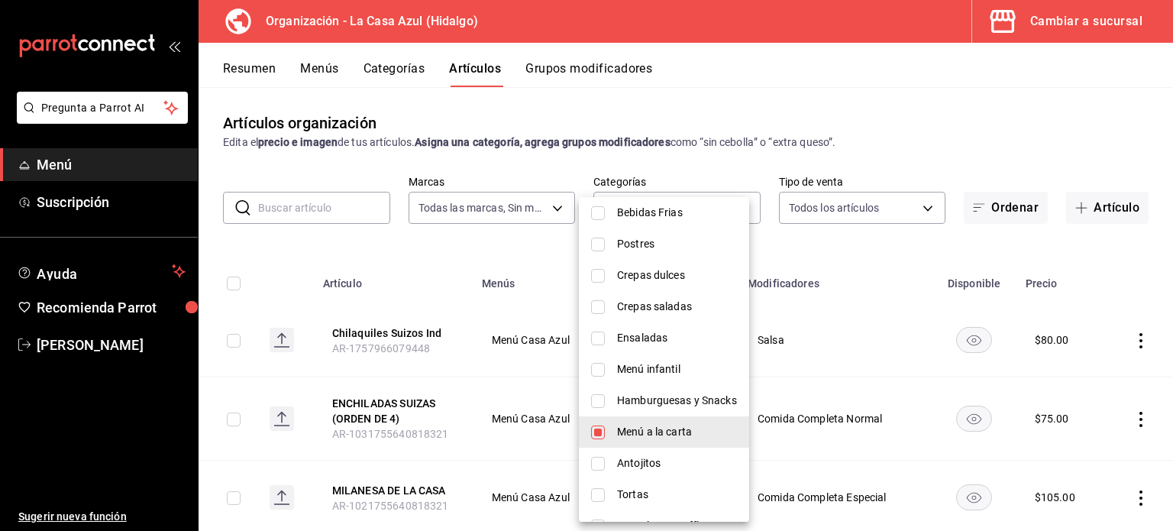
click at [550, 375] on div at bounding box center [586, 265] width 1173 height 531
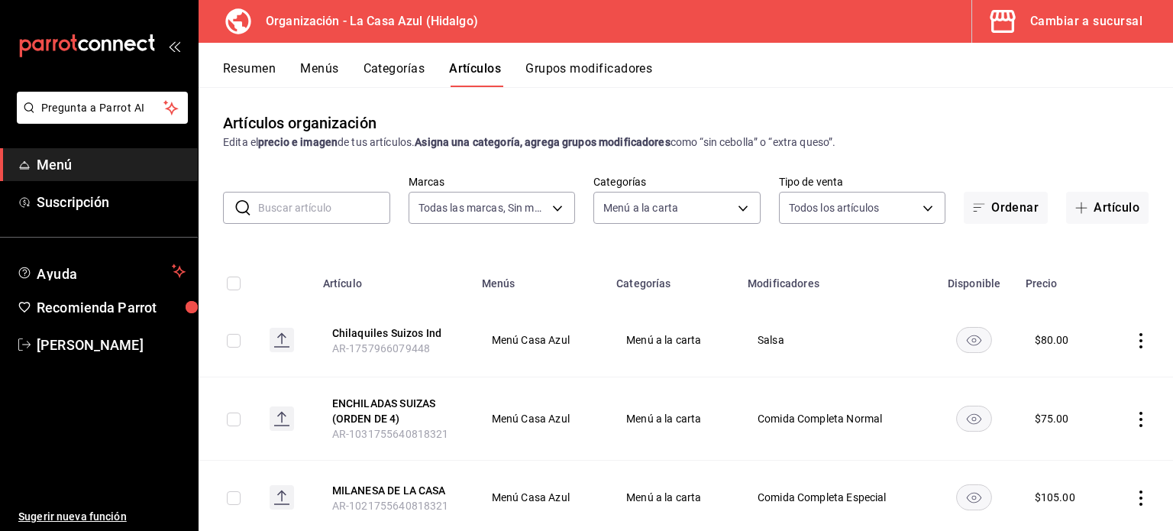
click at [712, 190] on div "Menú a la carta 0d857ebe-88d4-47f5-83be-6929a152c845" at bounding box center [676, 205] width 167 height 38
click at [700, 211] on body "Pregunta a Parrot AI Menú Suscripción Ayuda Recomienda Parrot Berenice Bustos S…" at bounding box center [586, 265] width 1173 height 531
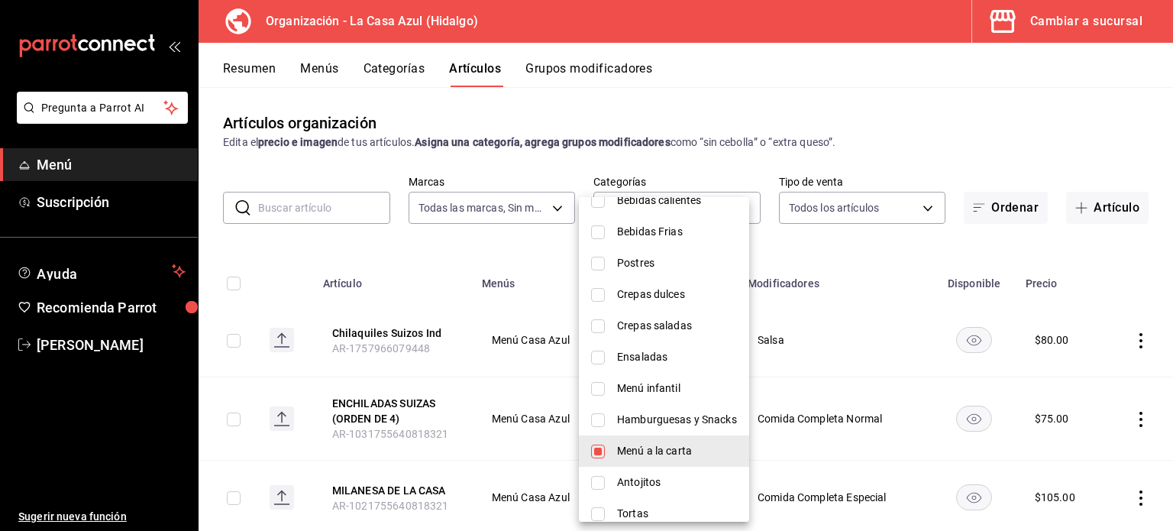
scroll to position [295, 0]
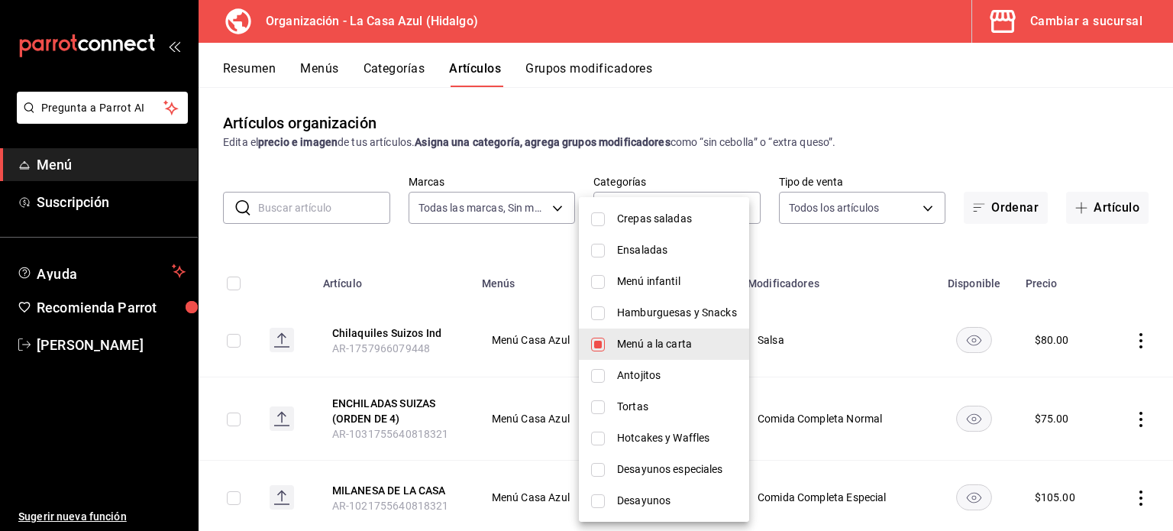
click at [605, 341] on li "Menú a la carta" at bounding box center [664, 343] width 170 height 31
checkbox input "false"
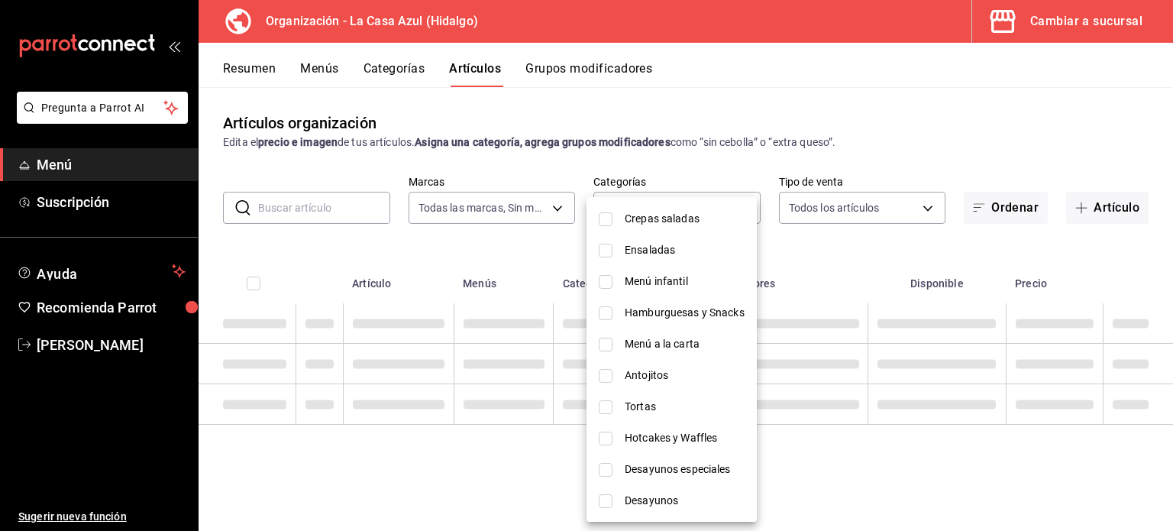
click at [633, 467] on span "Desayunos especiales" at bounding box center [685, 469] width 120 height 16
type input "dda17030-31be-4c00-b49b-dea28970cd45"
checkbox input "true"
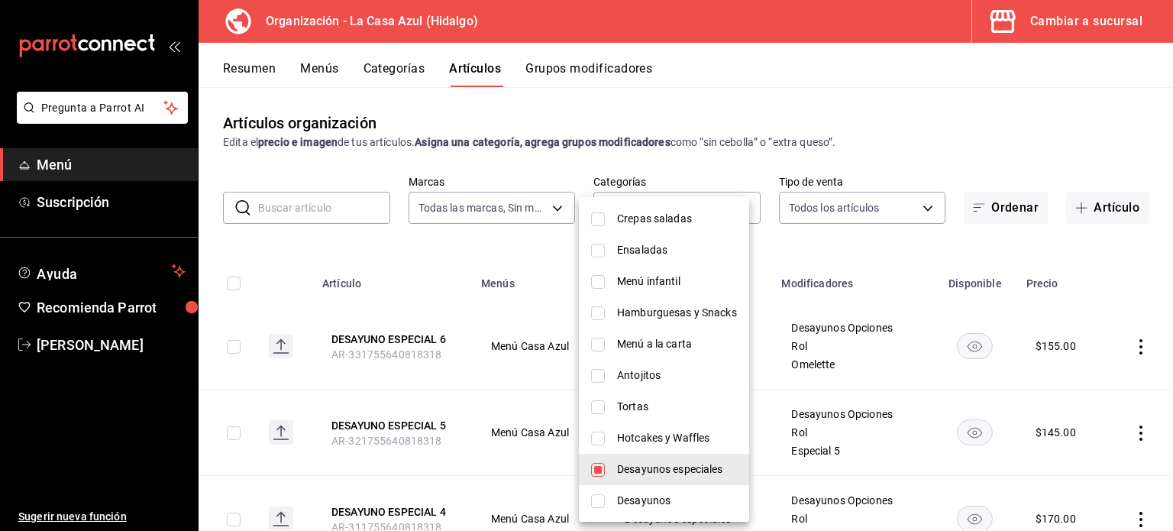
click at [459, 320] on div at bounding box center [586, 265] width 1173 height 531
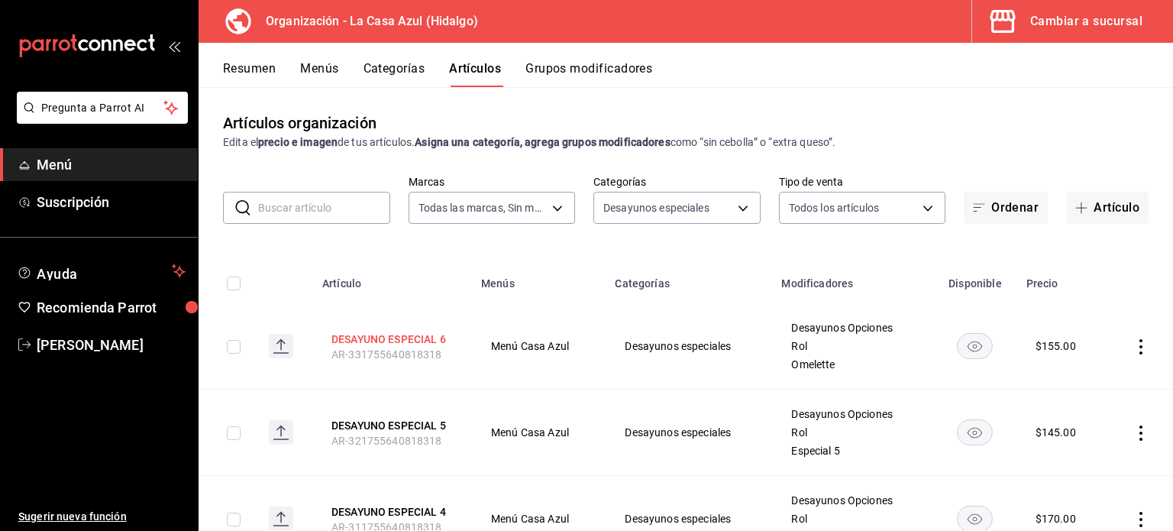
click at [409, 332] on button "DESAYUNO ESPECIAL 6" at bounding box center [392, 338] width 122 height 15
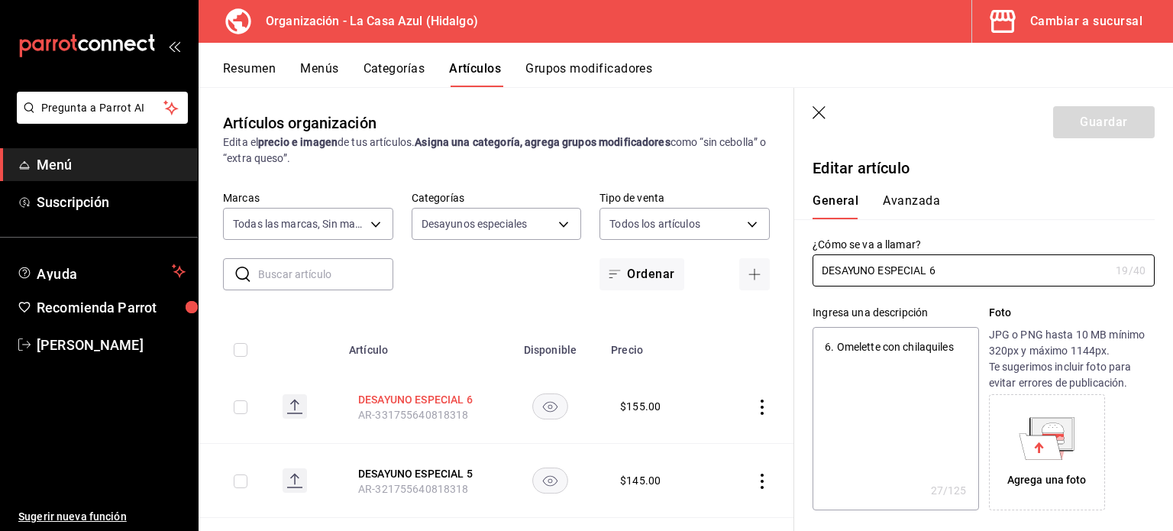
type textarea "x"
type input "$155.00"
click at [978, 273] on input "DESAYUNO ESPECIAL 6" at bounding box center [961, 270] width 297 height 31
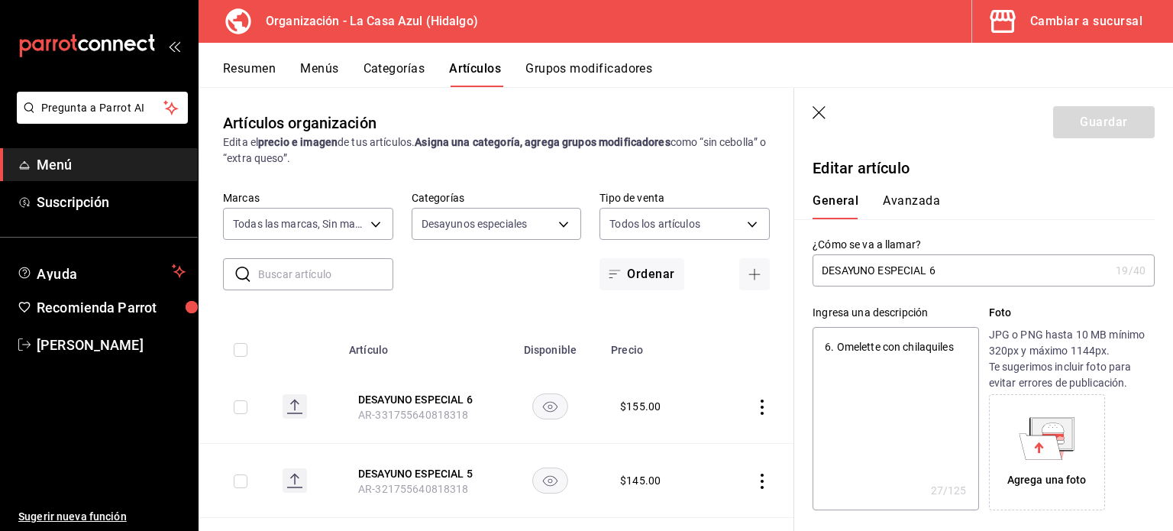
type input "D"
type textarea "x"
type input "Des"
type textarea "x"
type input "Desa"
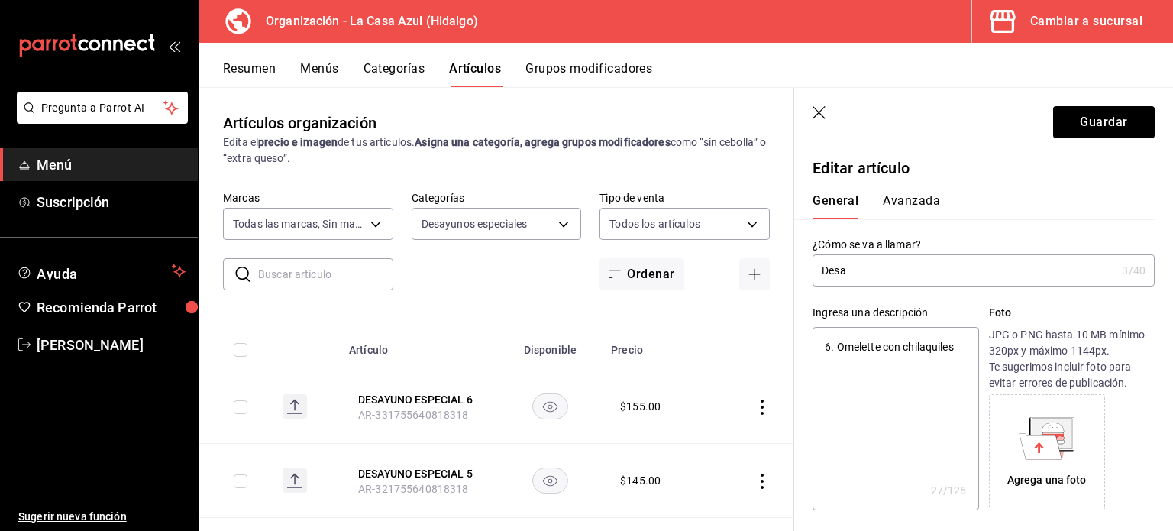
type textarea "x"
type input "Desay"
type textarea "x"
type input "Desayu"
type textarea "x"
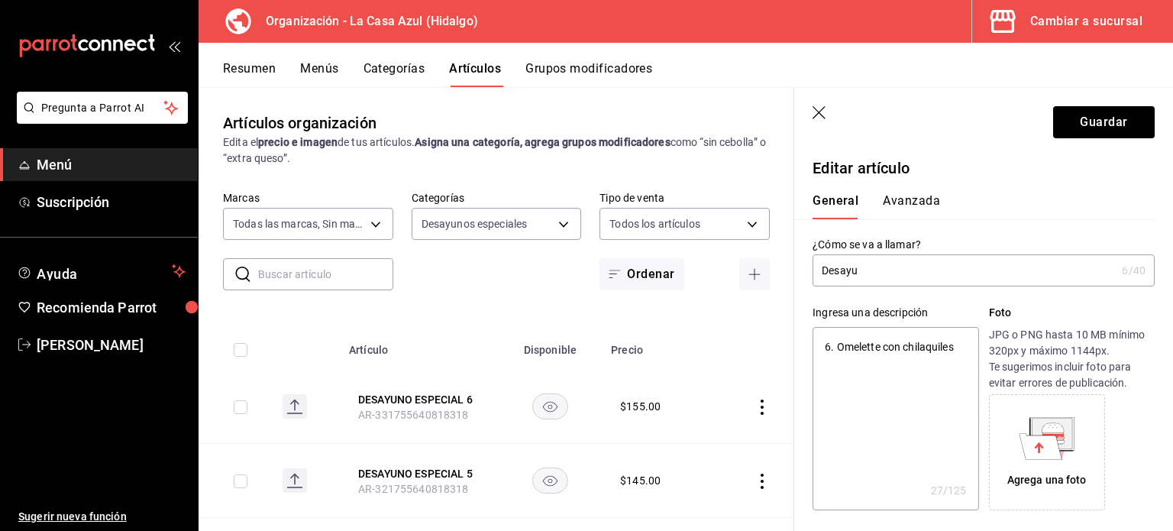
type input "Desayun"
type textarea "x"
type input "Desayuno"
type textarea "x"
type input "Desayuno"
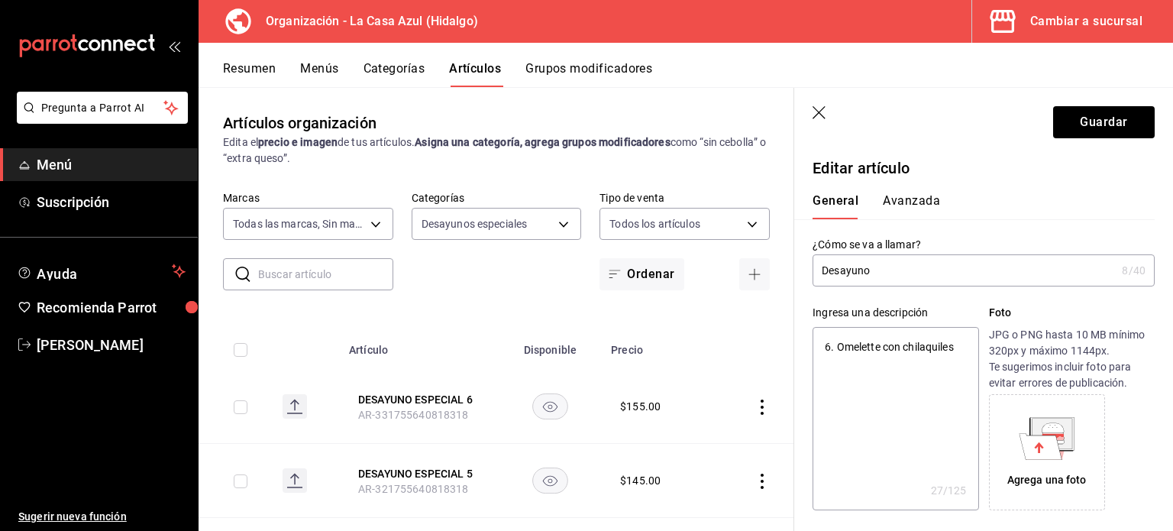
type textarea "x"
type input "Desayuno E"
type textarea "x"
type input "Desayuno Es"
type textarea "x"
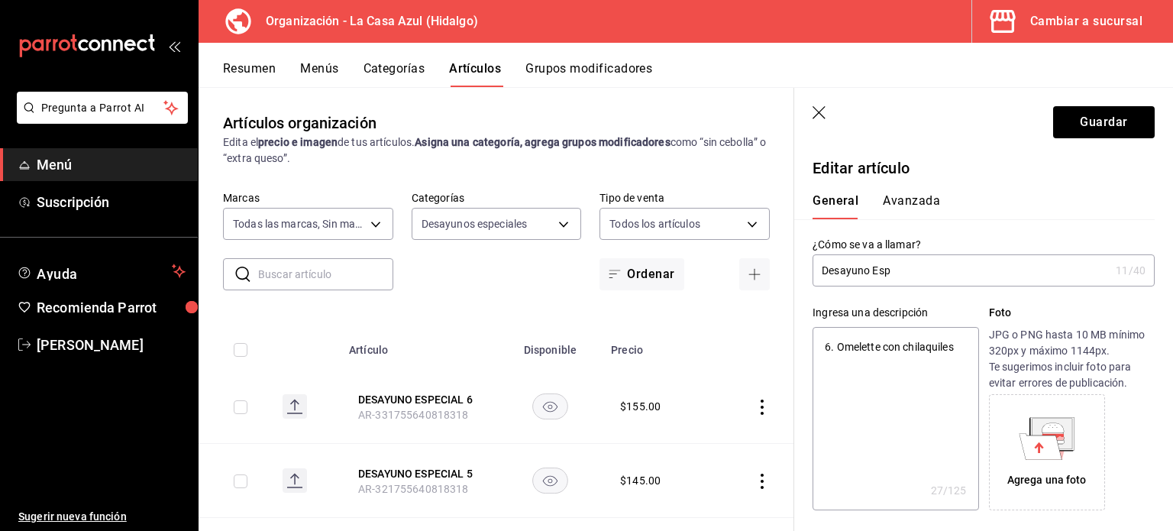
type input "Desayuno Espe"
type textarea "x"
type input "Desayuno Espec"
type textarea "x"
type input "Desayuno Especia"
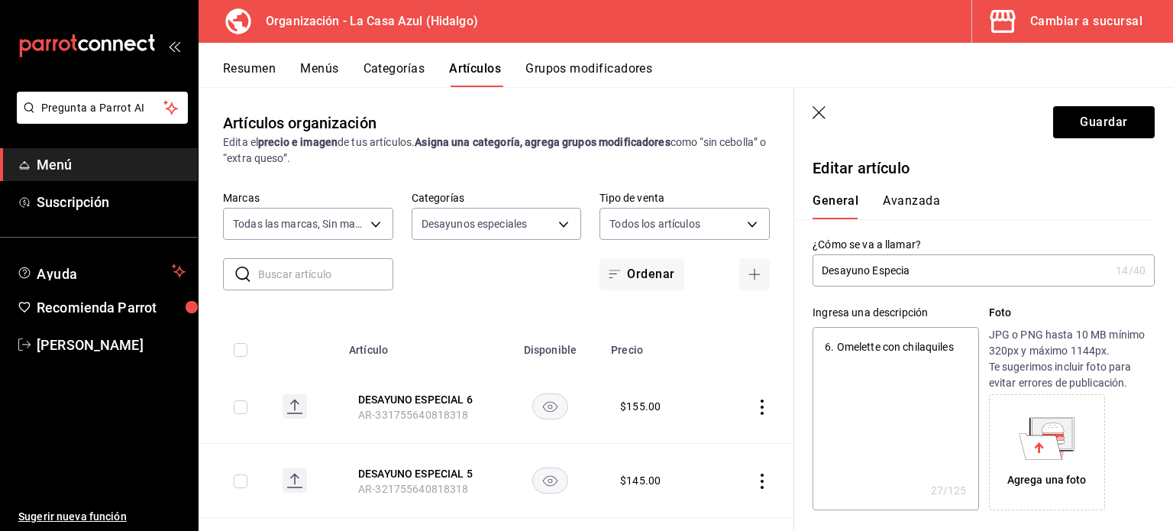
type textarea "x"
type input "Desayuno Especial"
type textarea "x"
type input "Desayuno Especial"
type textarea "x"
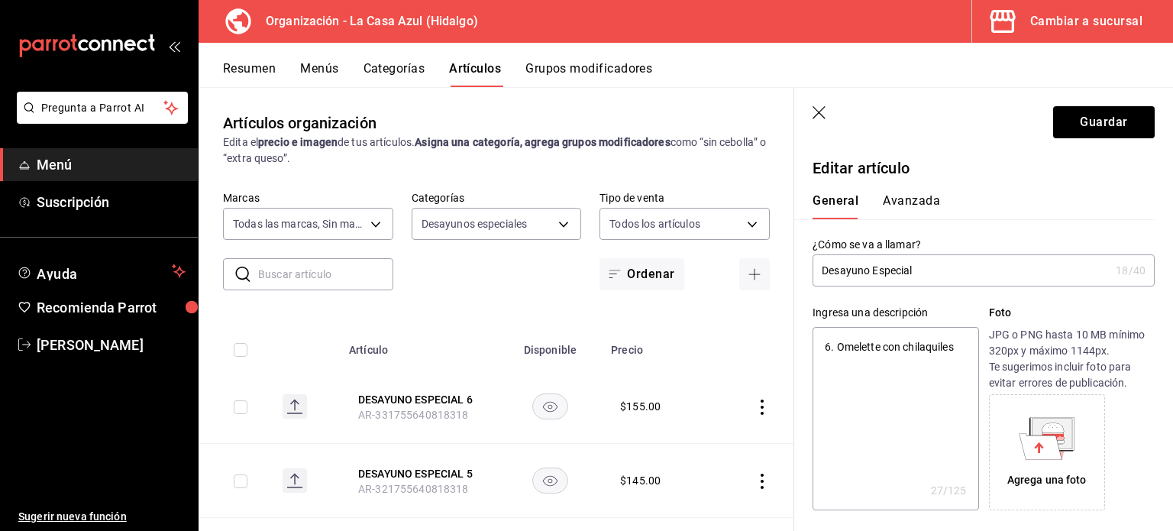
type input "Desayuno Especial 6"
type textarea "x"
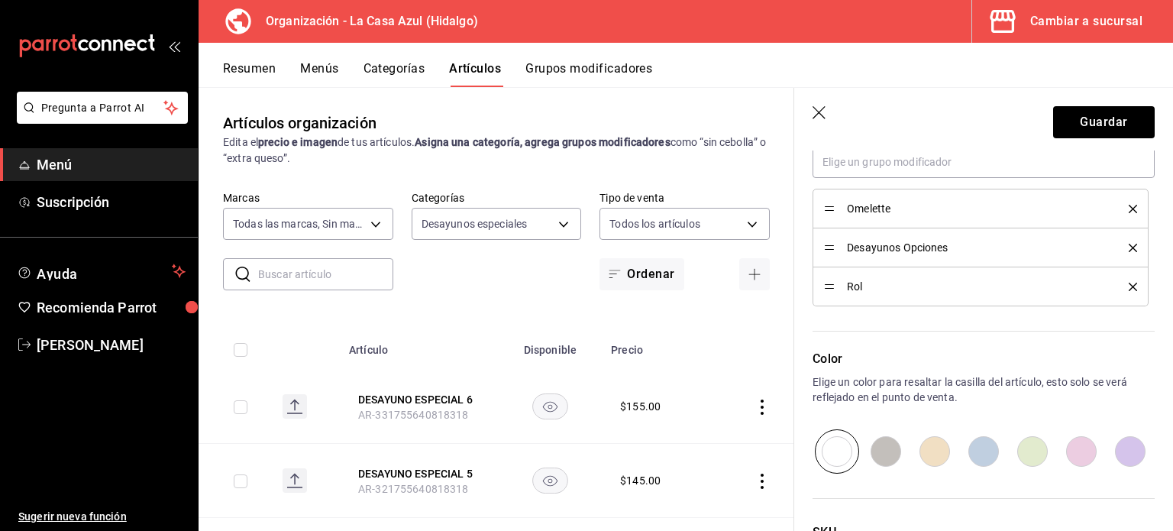
scroll to position [733, 0]
type input "Desayuno Especial 6"
click at [816, 118] on icon "button" at bounding box center [820, 113] width 15 height 15
type textarea "x"
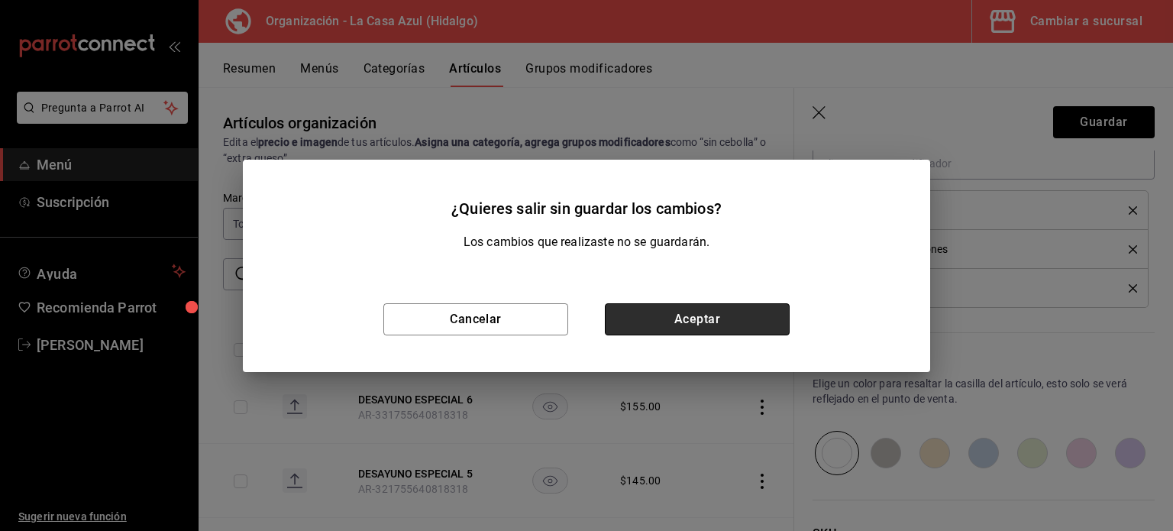
click at [701, 317] on button "Aceptar" at bounding box center [697, 319] width 185 height 32
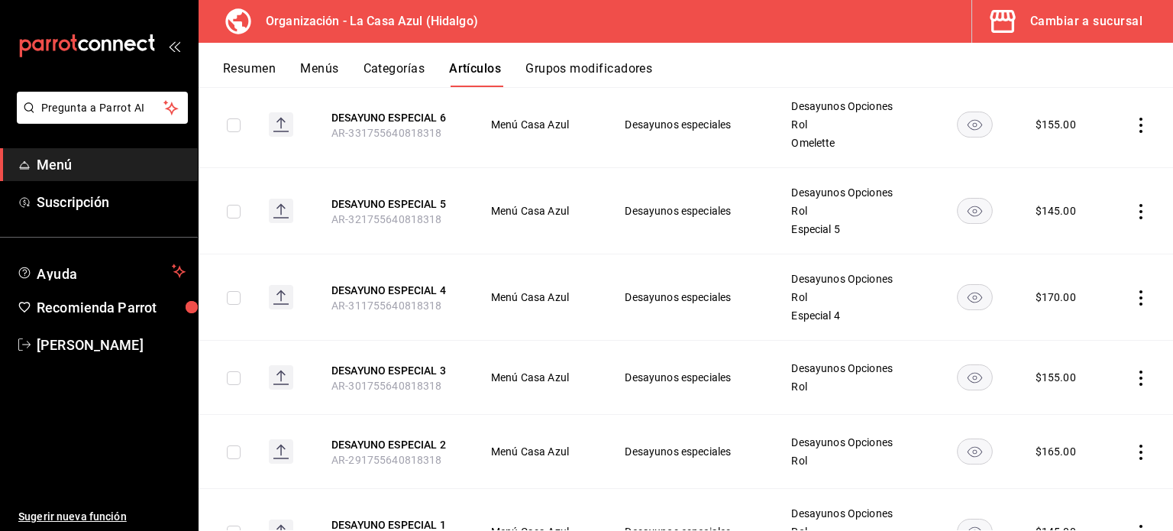
scroll to position [301, 0]
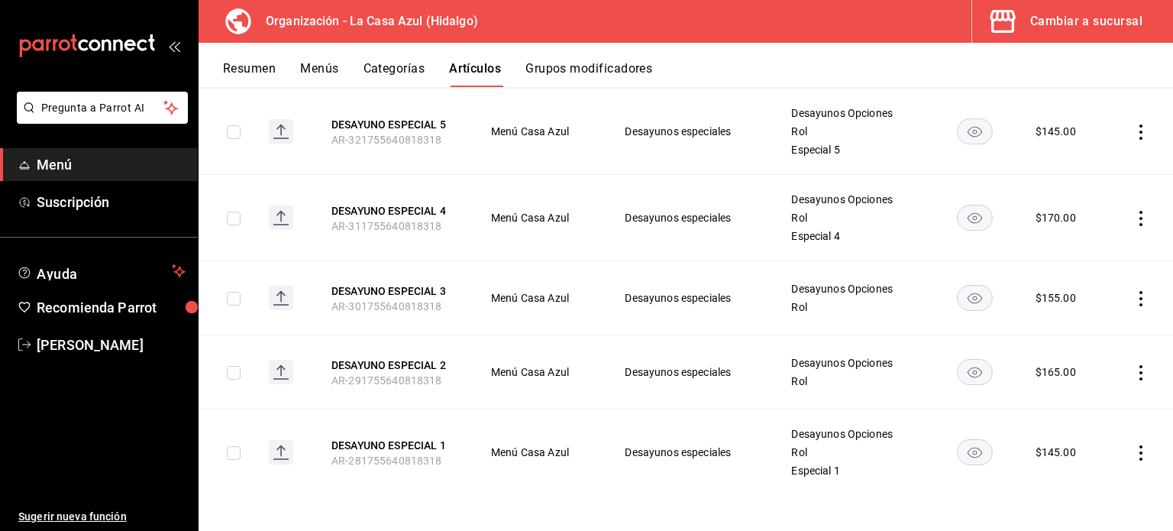
click at [313, 77] on button "Menús" at bounding box center [319, 74] width 38 height 26
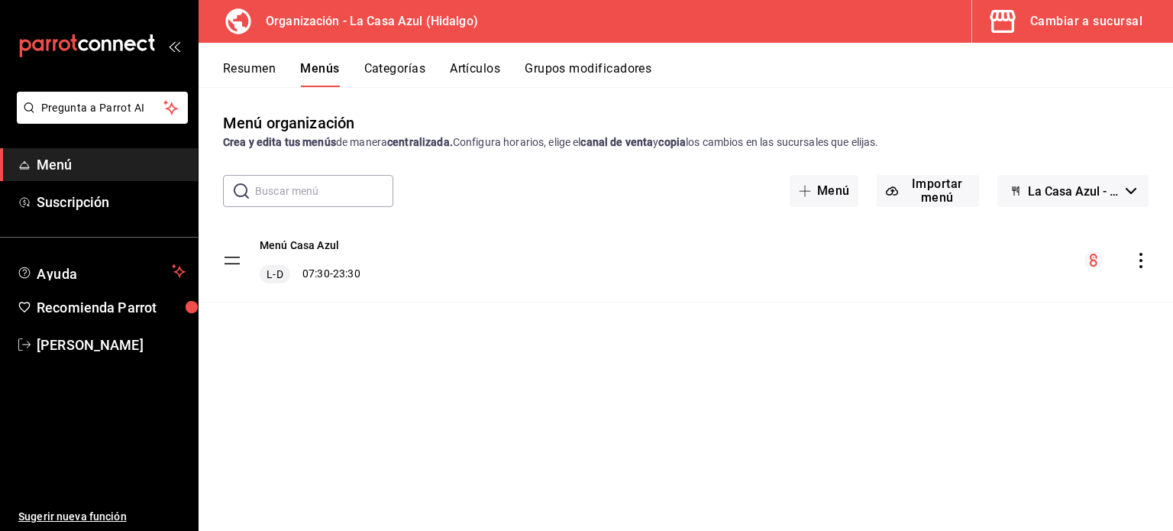
click at [1139, 258] on icon "actions" at bounding box center [1140, 260] width 15 height 15
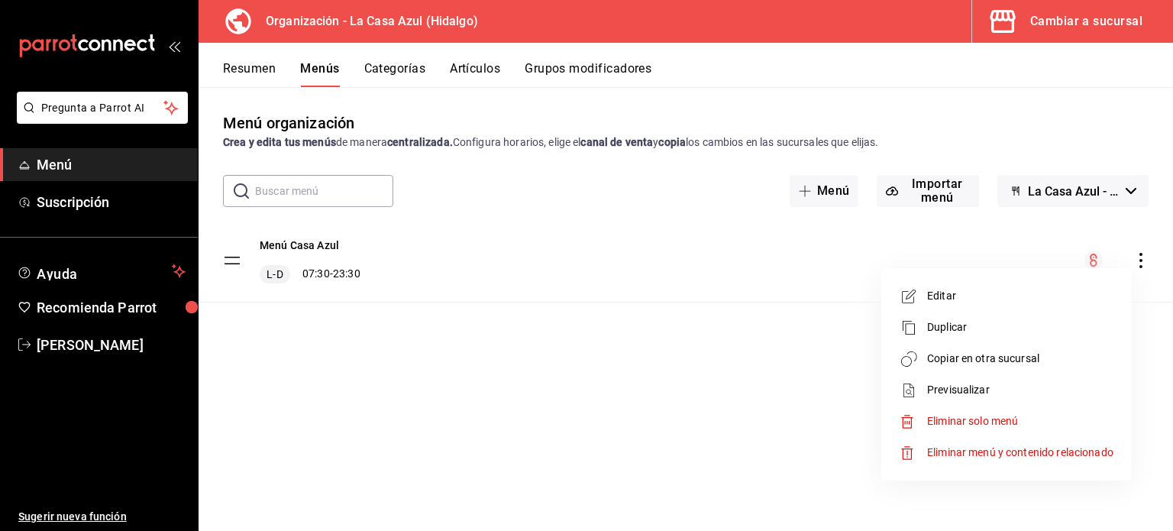
click at [1036, 363] on span "Copiar en otra sucursal" at bounding box center [1020, 359] width 186 height 16
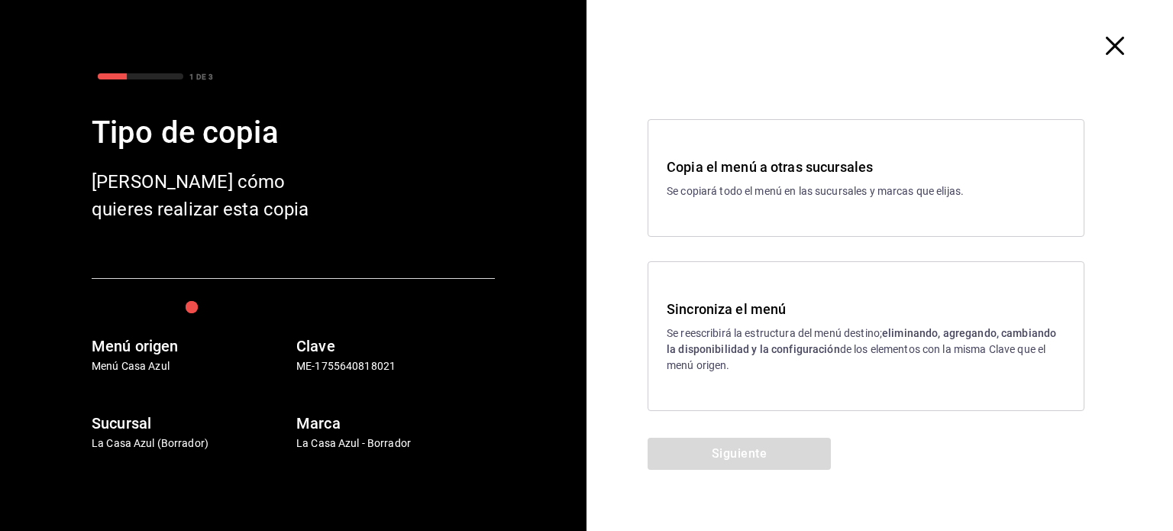
click at [684, 363] on p "Se reescribirá la estructura del menú destino; eliminando, agregando, cambiando…" at bounding box center [866, 349] width 399 height 48
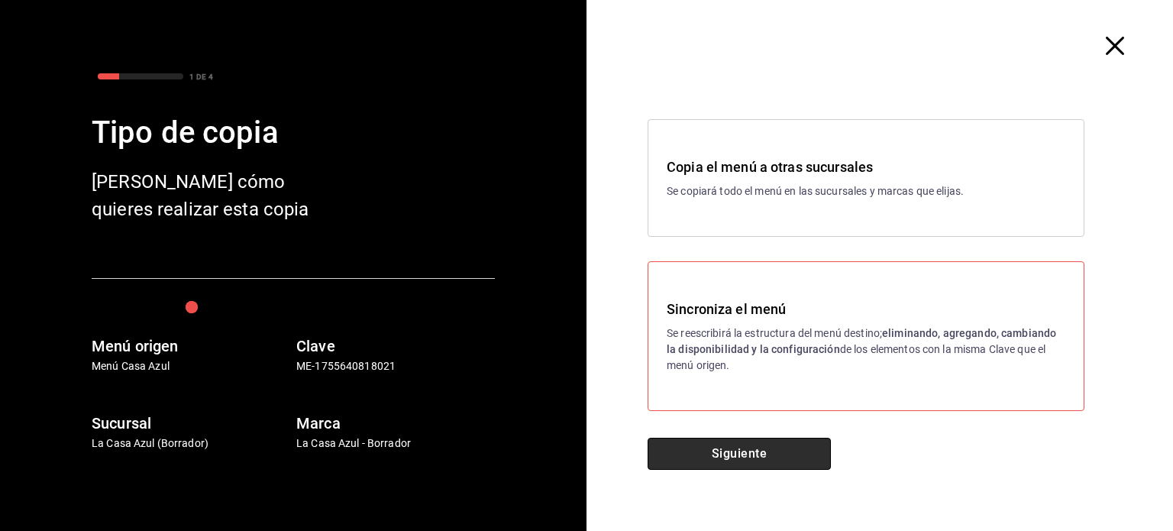
click at [681, 439] on button "Siguiente" at bounding box center [739, 454] width 183 height 32
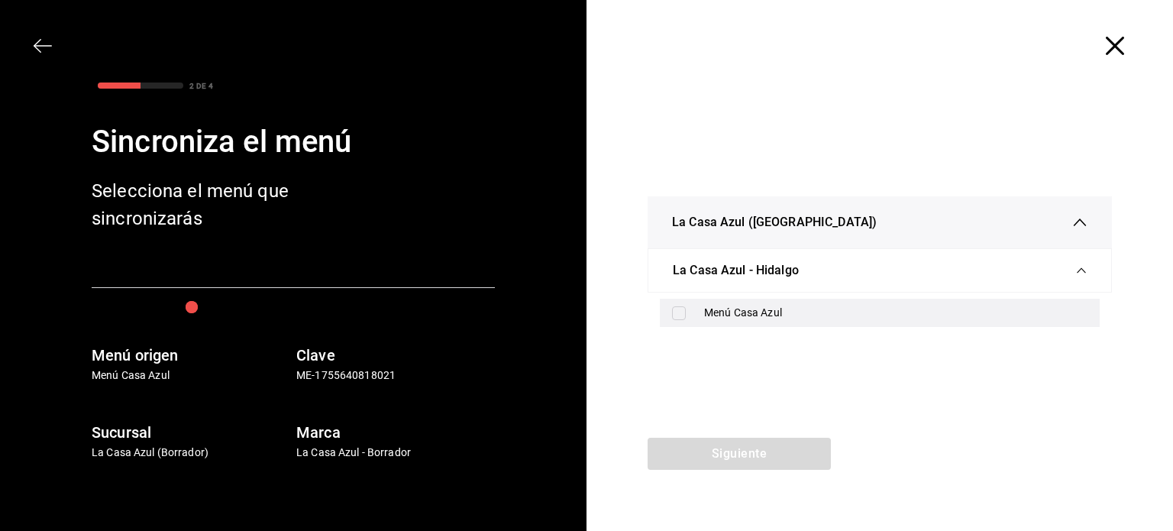
click at [697, 317] on div "Menú Casa Azul" at bounding box center [880, 313] width 440 height 28
checkbox input "true"
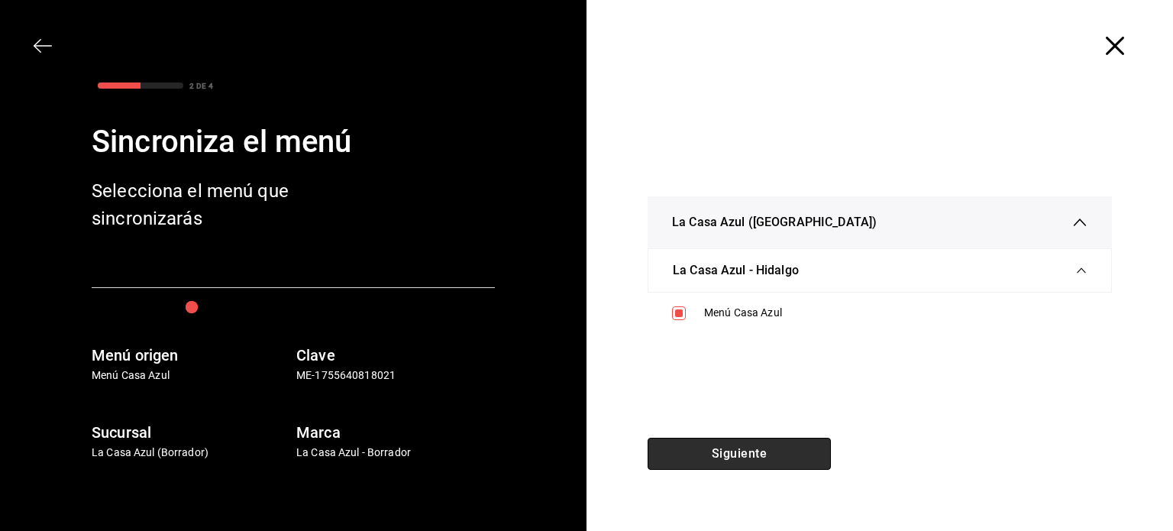
click at [709, 439] on button "Siguiente" at bounding box center [739, 454] width 183 height 32
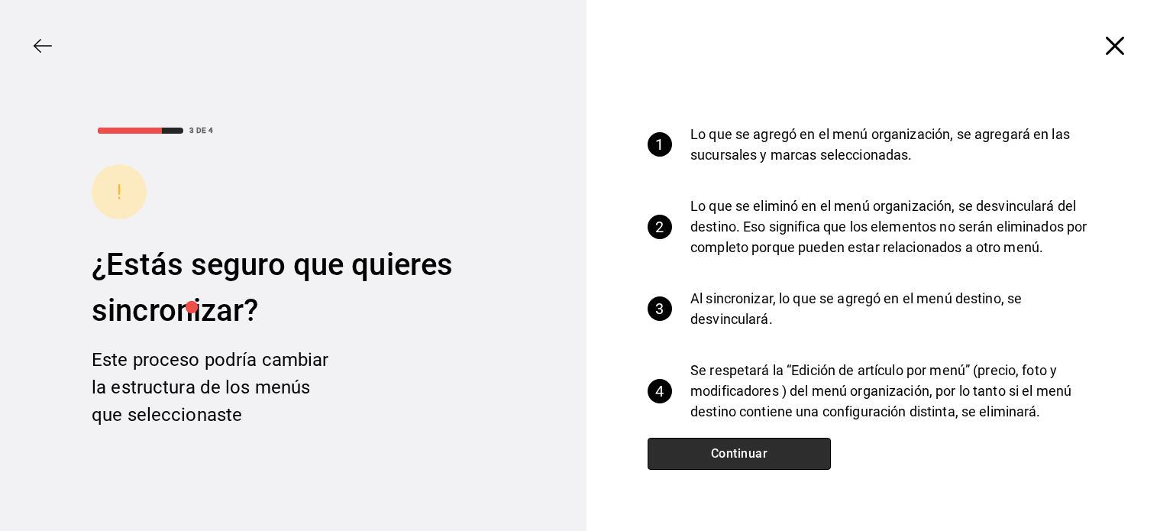
click at [700, 460] on button "Continuar" at bounding box center [739, 454] width 183 height 32
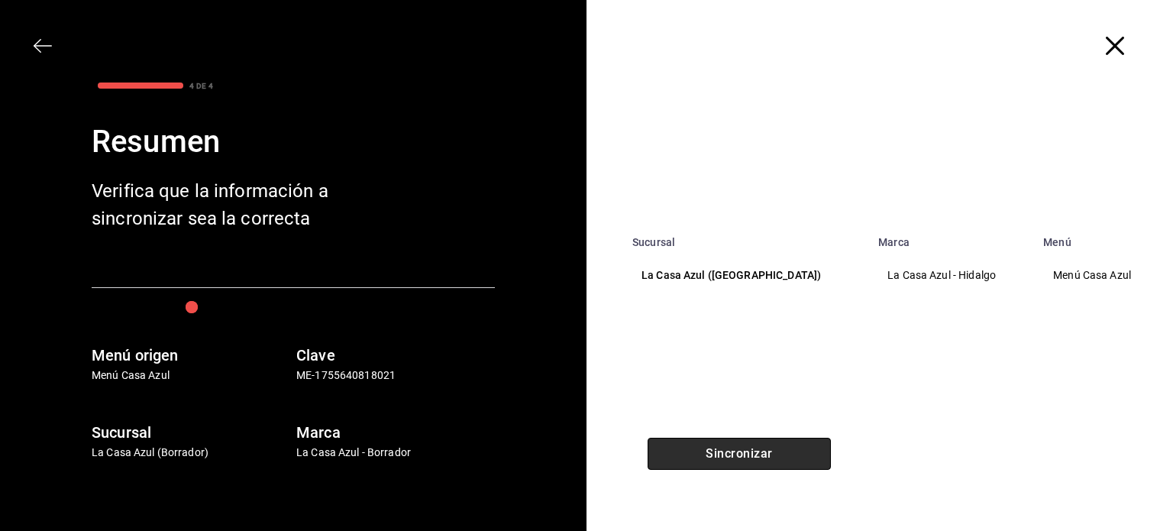
click at [700, 460] on button "Sincronizar" at bounding box center [739, 454] width 183 height 32
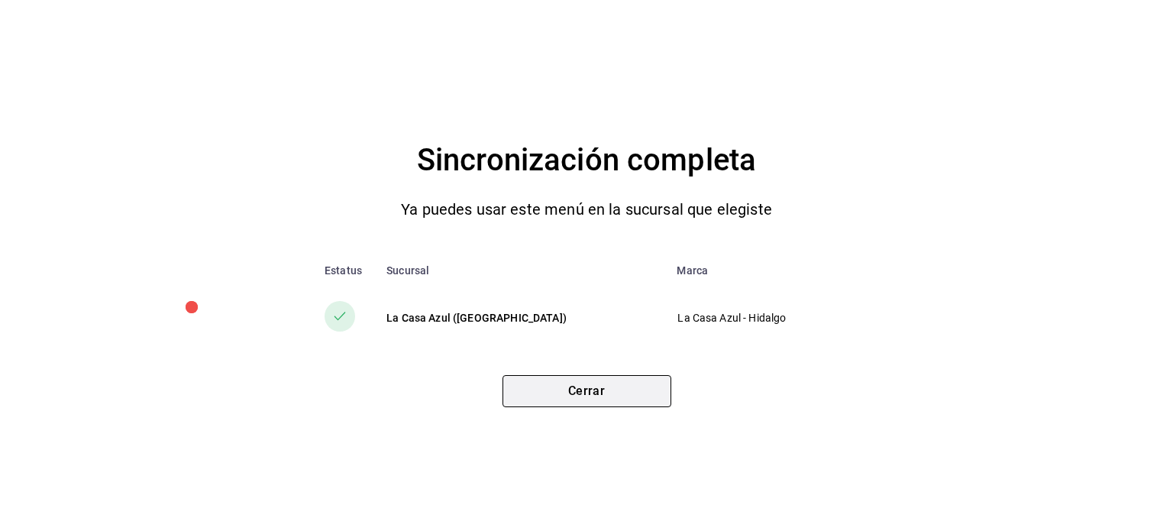
click at [593, 401] on button "Cerrar" at bounding box center [586, 391] width 169 height 32
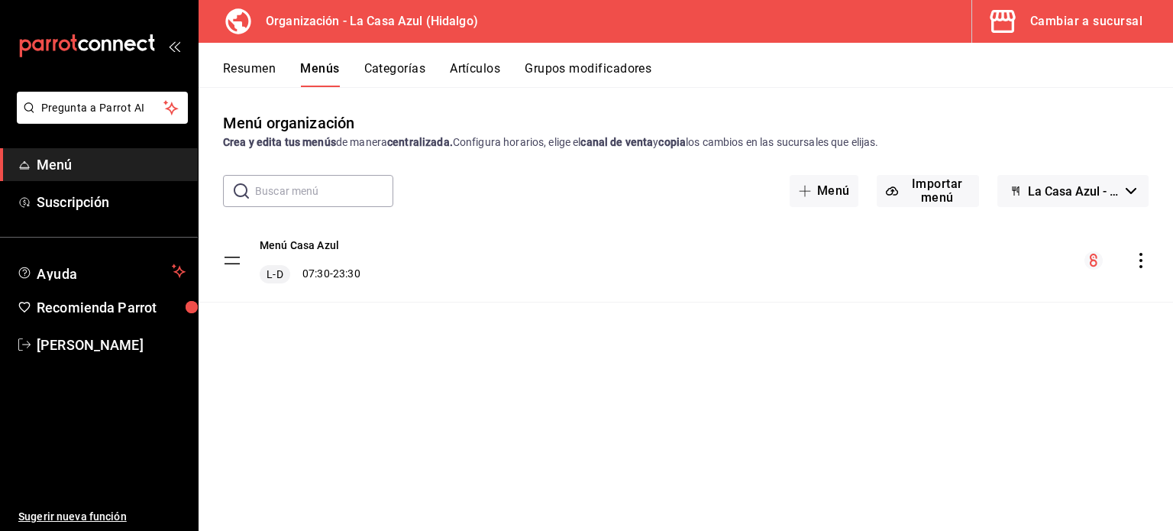
click at [900, 412] on div "Menú organización Crea y edita tus menús de manera centralizada. Configura hora…" at bounding box center [686, 320] width 974 height 418
click at [475, 66] on button "Artículos" at bounding box center [475, 74] width 50 height 26
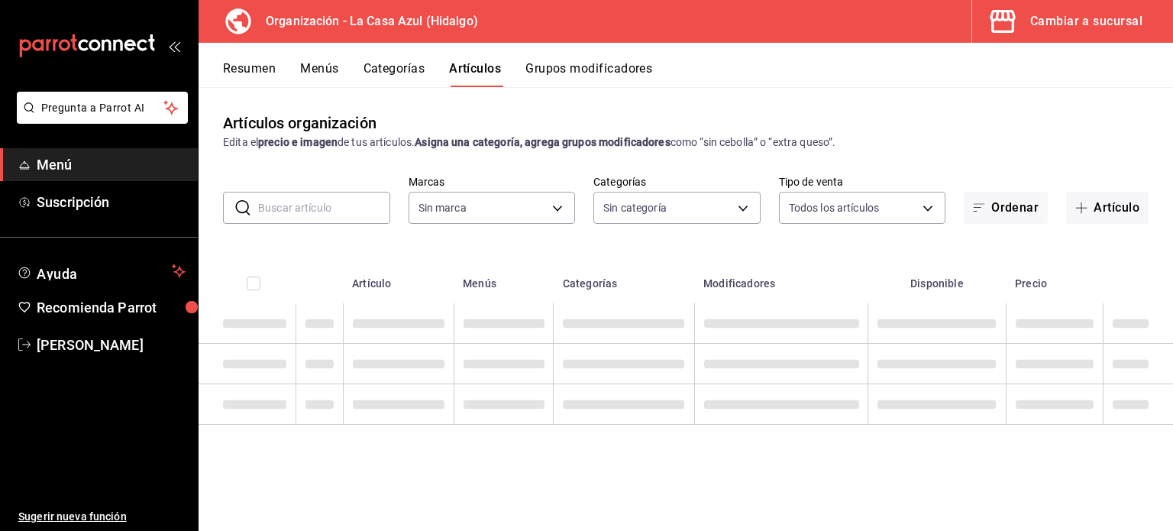
type input "dbb159b3-5420-434e-b45b-ebac01c6c2c8"
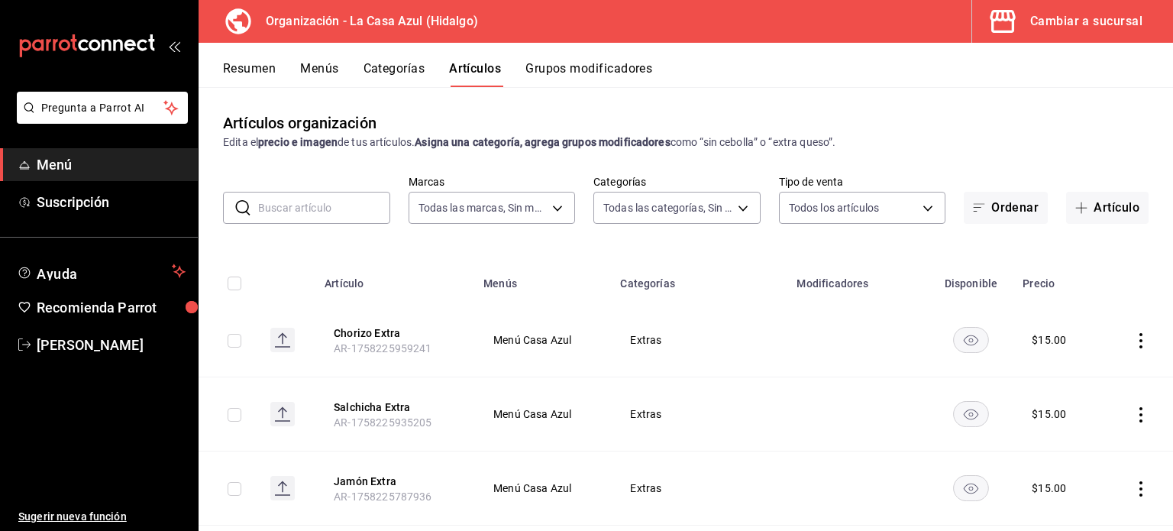
type input "7f4aaf7b-ed1f-49cc-aea9-6fde43ac0603,34dd65db-0f61-4d22-be42-a1374fd9a7b4,1b874…"
click at [1066, 205] on button "Artículo" at bounding box center [1107, 208] width 82 height 32
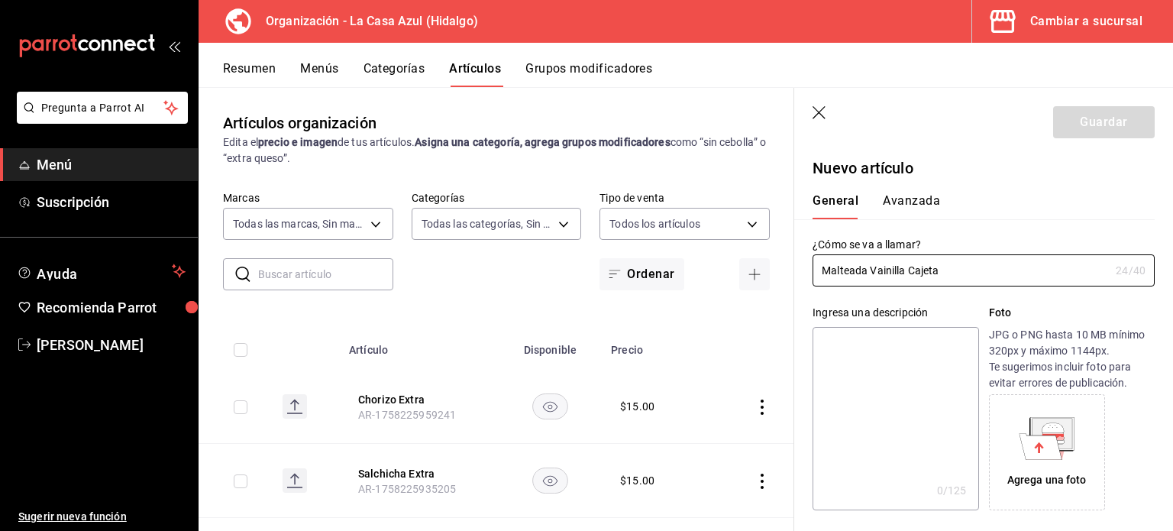
type input "Malteada Vainilla Cajeta"
click at [990, 247] on label "¿Cómo se va a llamar?" at bounding box center [984, 244] width 342 height 11
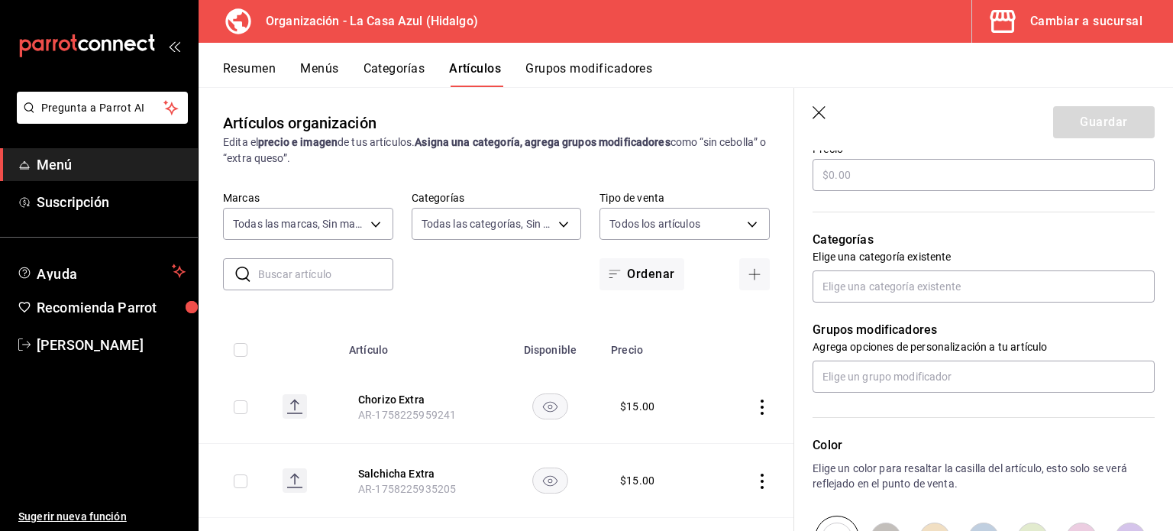
scroll to position [470, 0]
click at [825, 173] on input "text" at bounding box center [984, 175] width 342 height 32
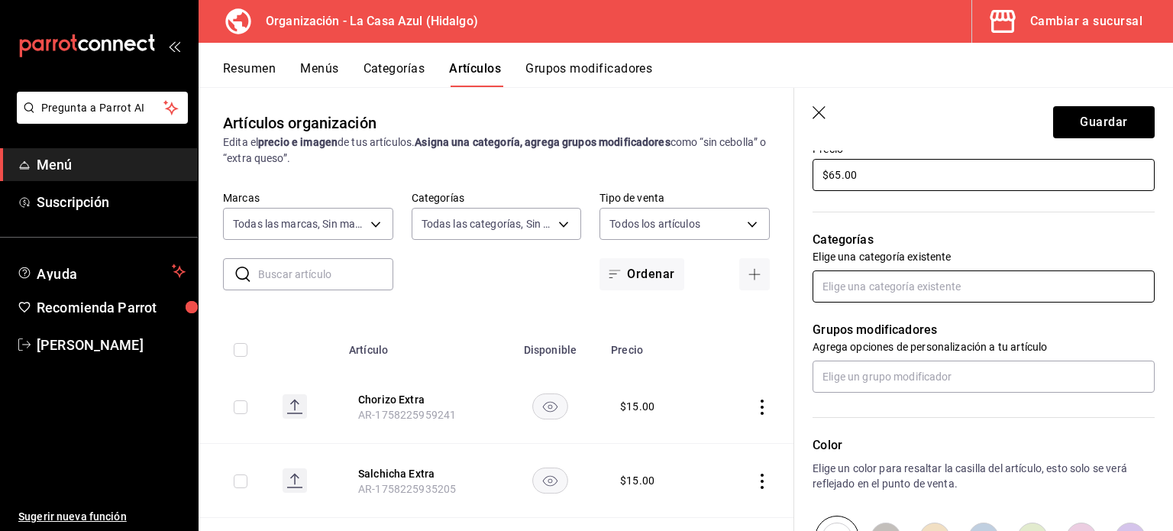
type input "$65.00"
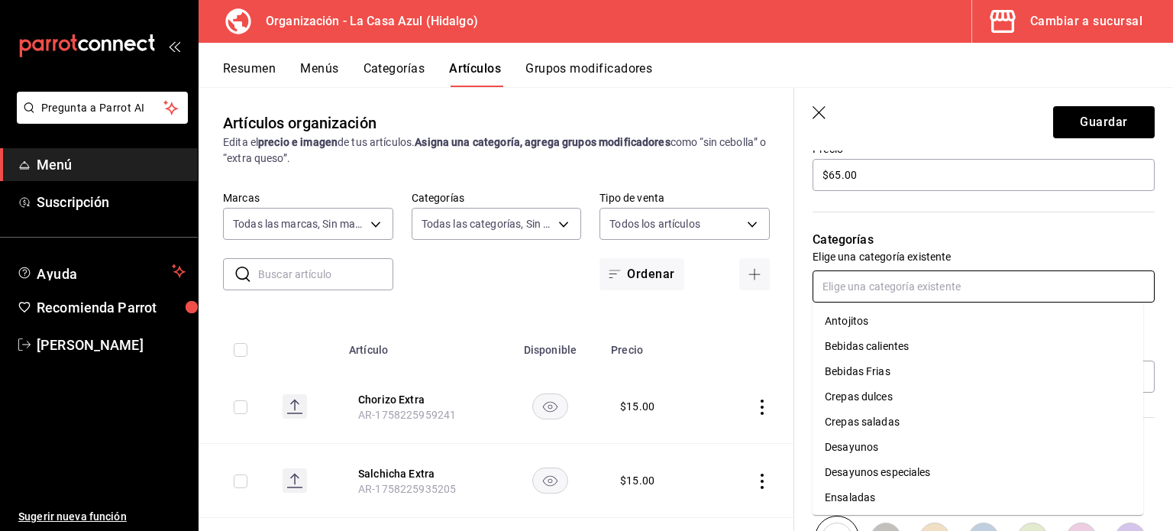
click at [848, 299] on input "text" at bounding box center [984, 286] width 342 height 32
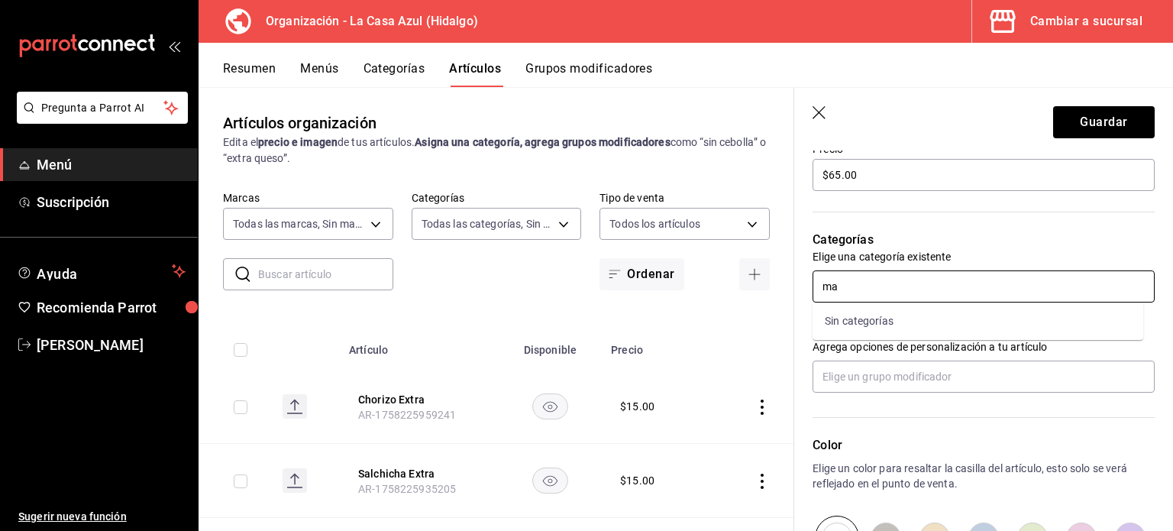
type input "m"
type input "be"
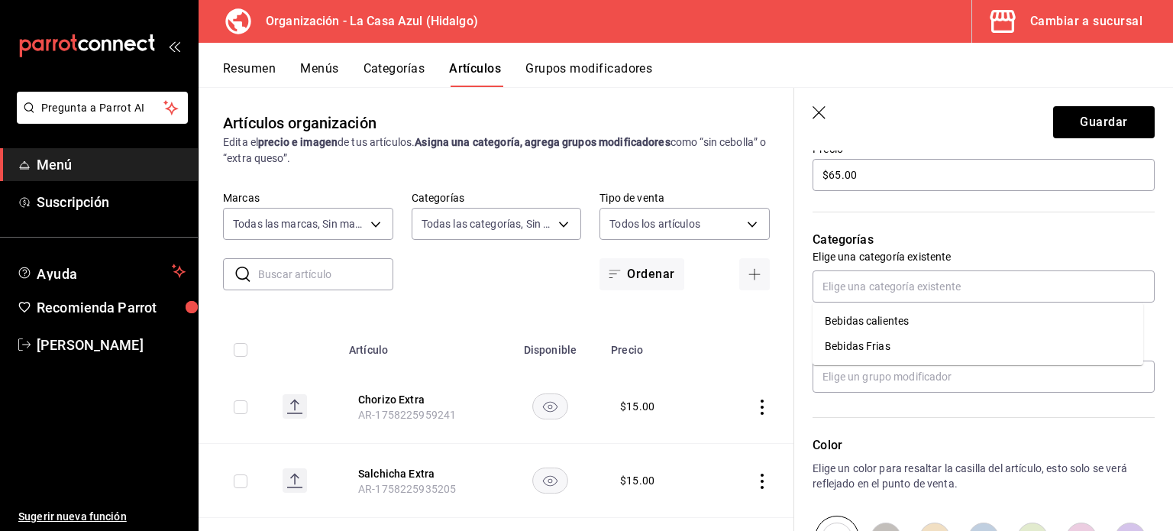
click at [822, 112] on icon "button" at bounding box center [820, 113] width 15 height 15
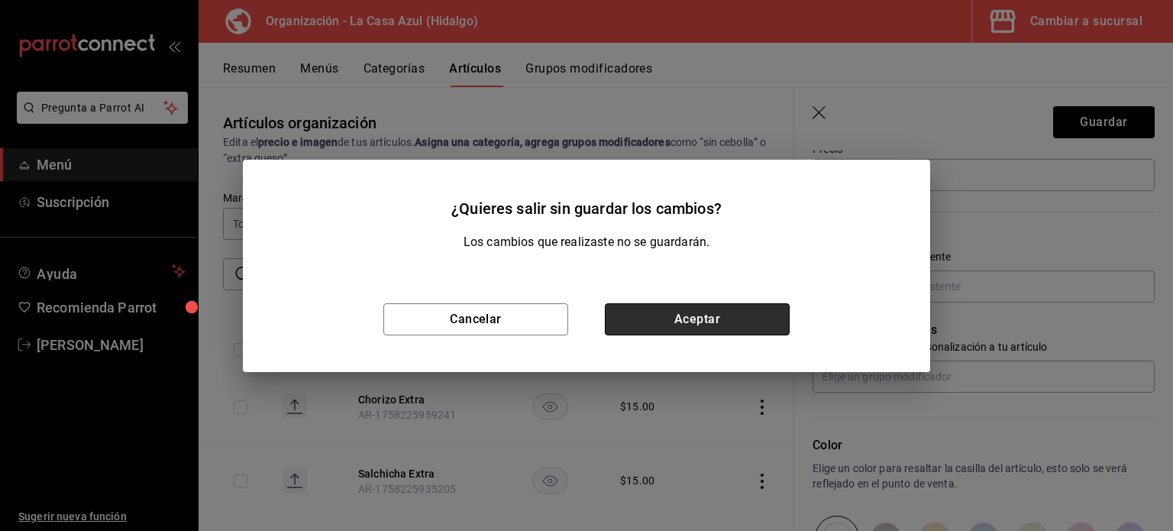
click at [677, 322] on button "Aceptar" at bounding box center [697, 319] width 185 height 32
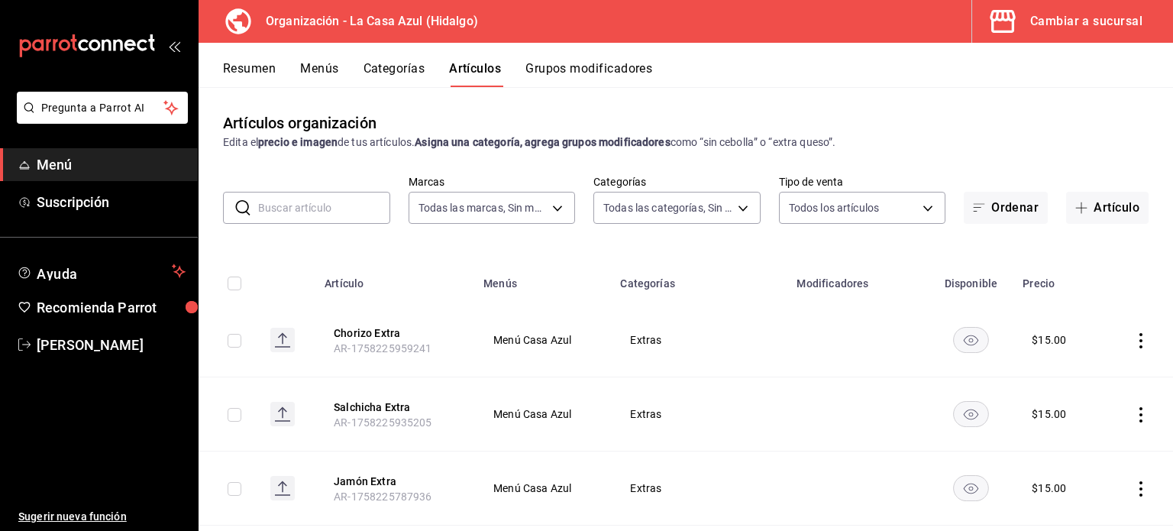
click at [593, 60] on div "Resumen Menús Categorías Artículos Grupos modificadores" at bounding box center [686, 65] width 974 height 44
click at [591, 63] on button "Grupos modificadores" at bounding box center [588, 74] width 127 height 26
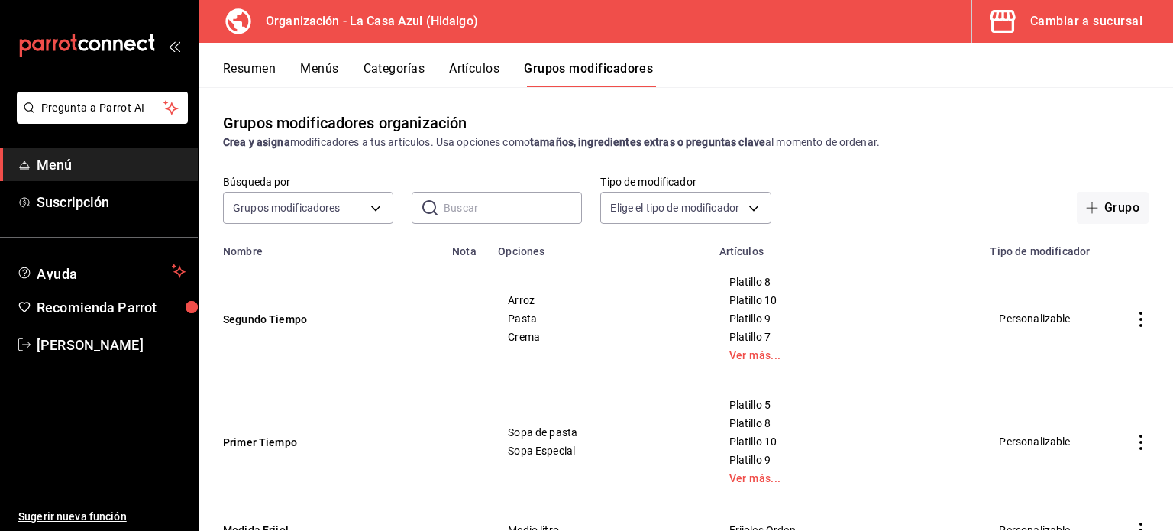
click at [480, 207] on input "text" at bounding box center [513, 207] width 138 height 31
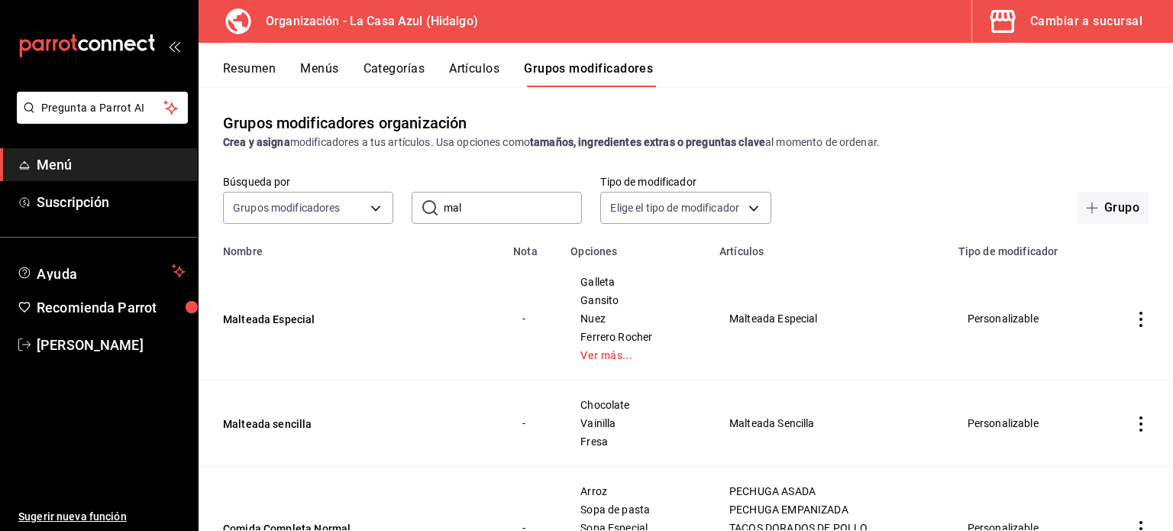
type input "maltea"
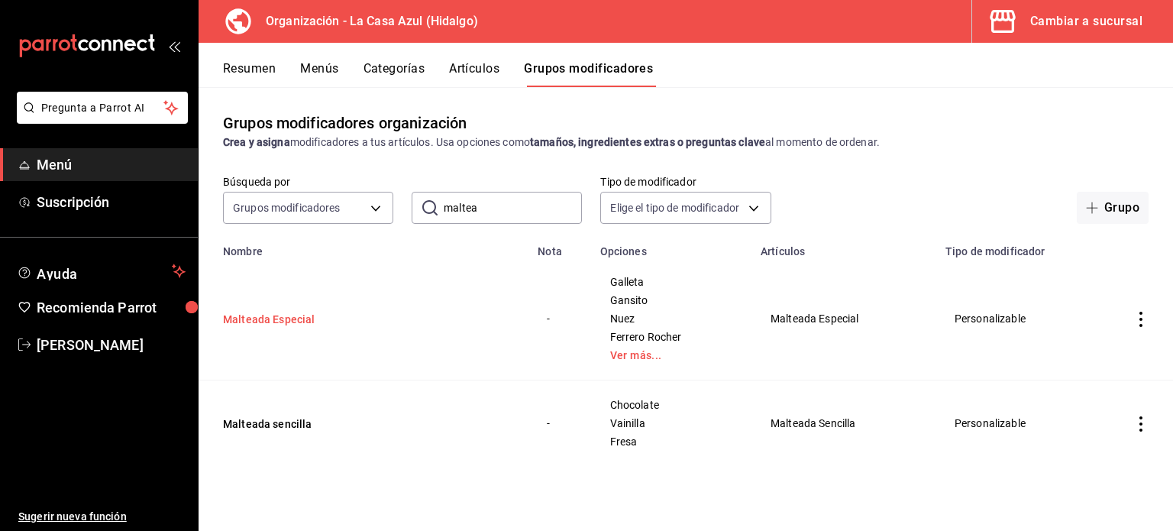
click at [259, 318] on button "Malteada Especial" at bounding box center [314, 319] width 183 height 15
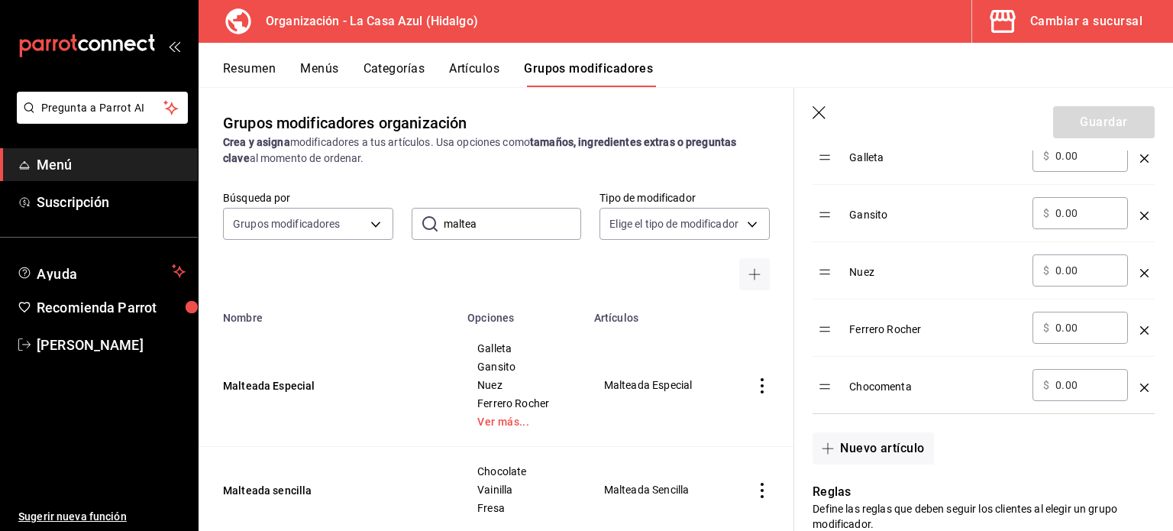
scroll to position [581, 0]
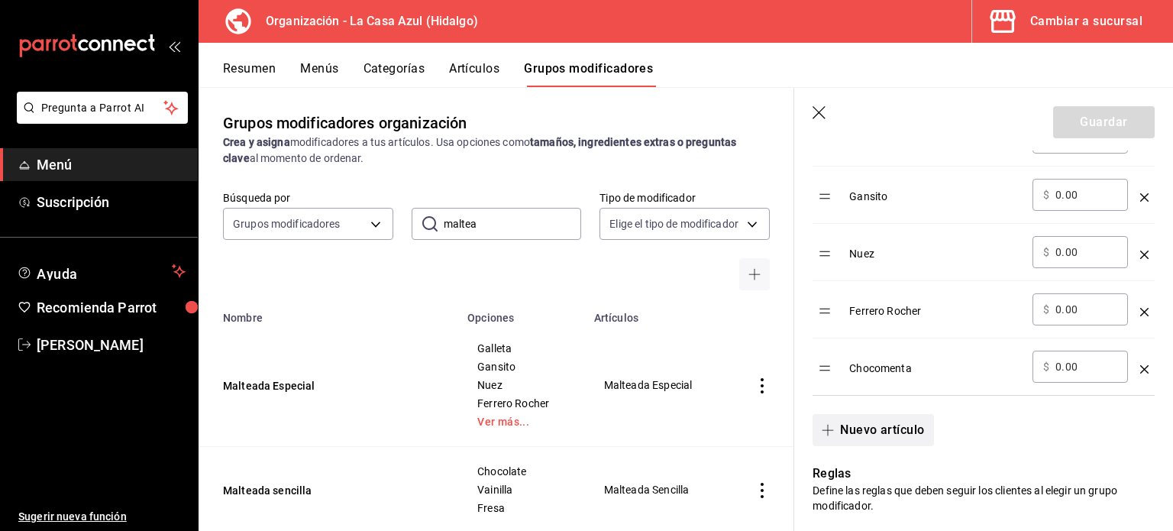
click at [843, 425] on button "Nuevo artículo" at bounding box center [873, 430] width 121 height 32
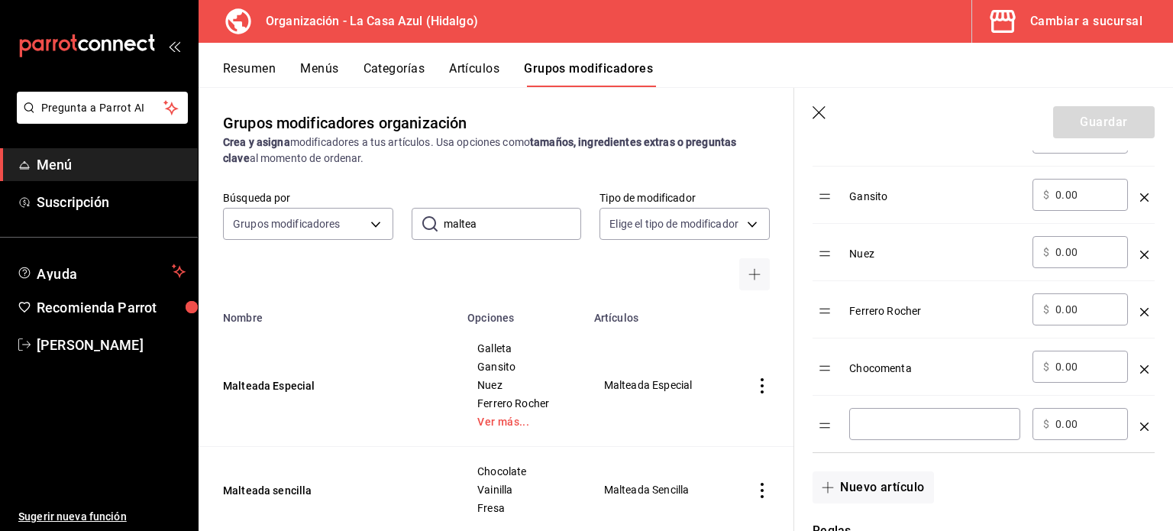
click at [855, 425] on div "​" at bounding box center [934, 424] width 171 height 32
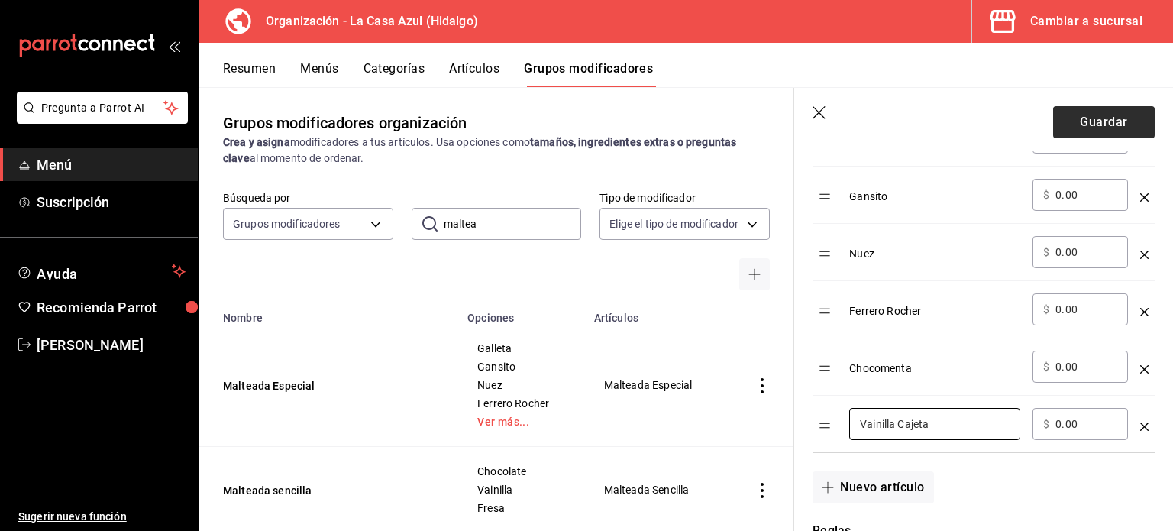
type input "Vainilla Cajeta"
click at [1106, 116] on button "Guardar" at bounding box center [1104, 122] width 102 height 32
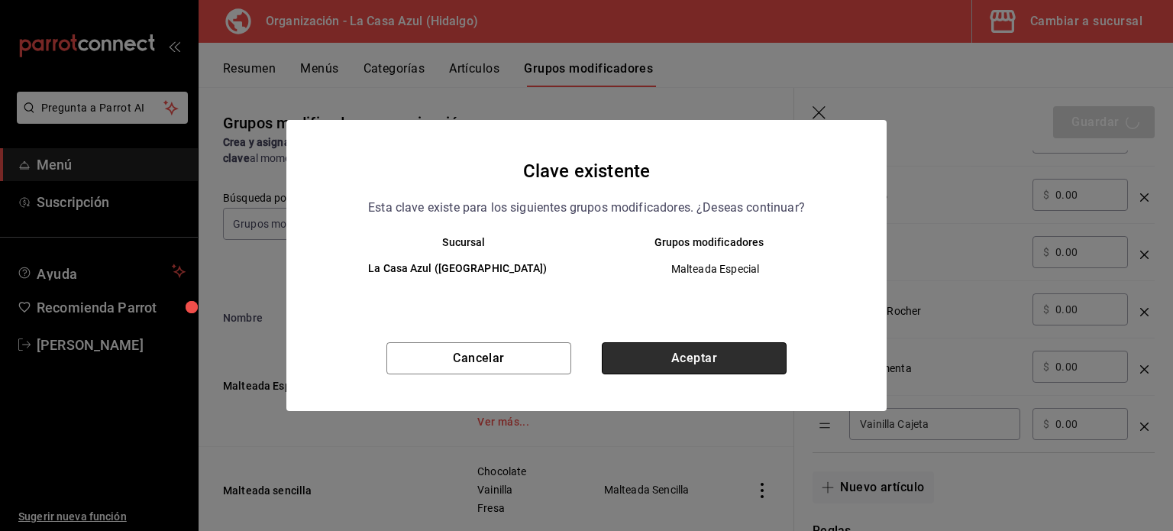
click at [728, 344] on button "Aceptar" at bounding box center [694, 358] width 185 height 32
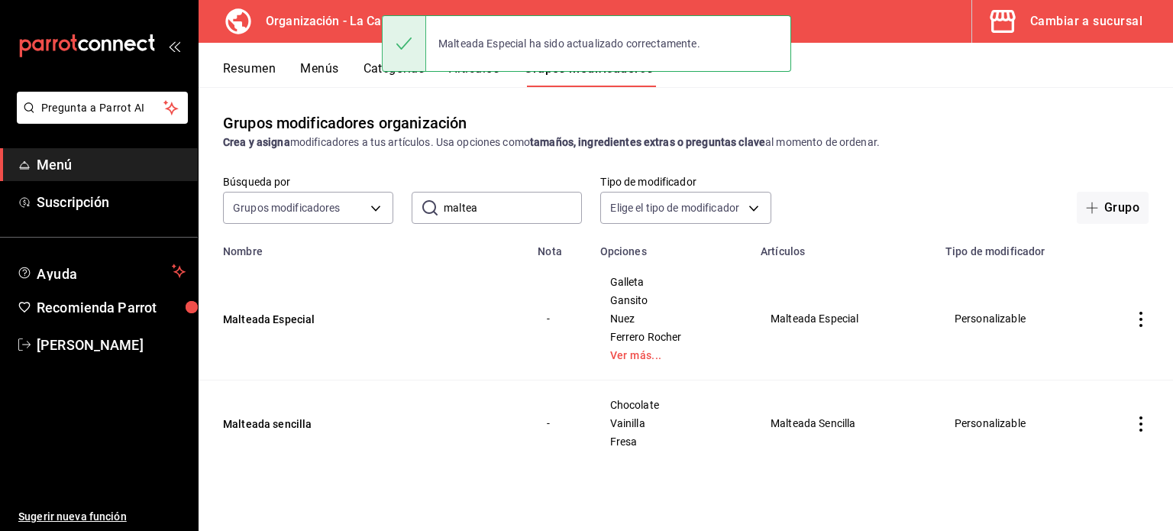
click at [514, 214] on input "maltea" at bounding box center [513, 207] width 138 height 31
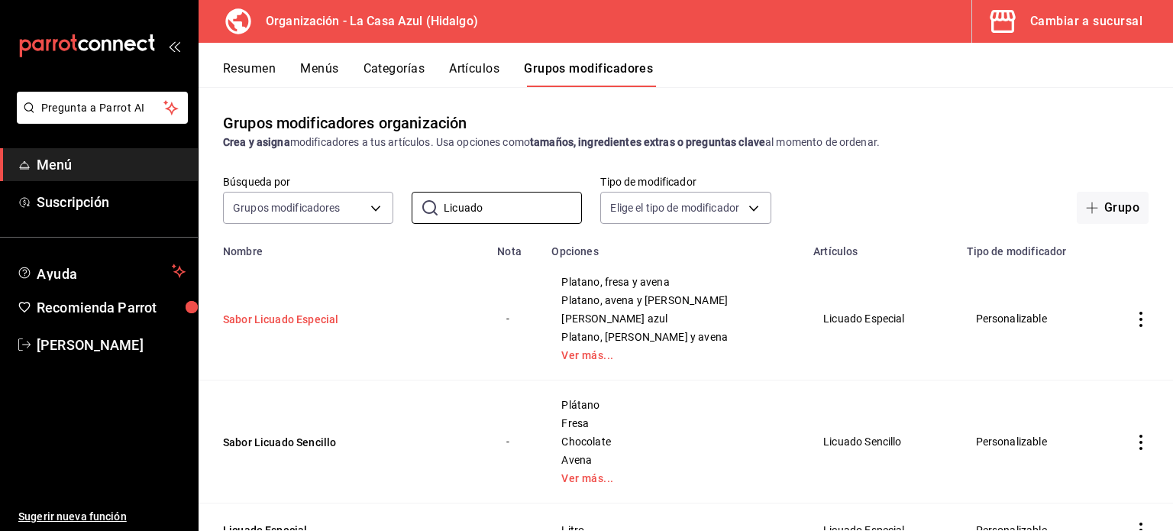
type input "Licuado"
click at [306, 316] on button "Sabor Licuado Especial" at bounding box center [314, 319] width 183 height 15
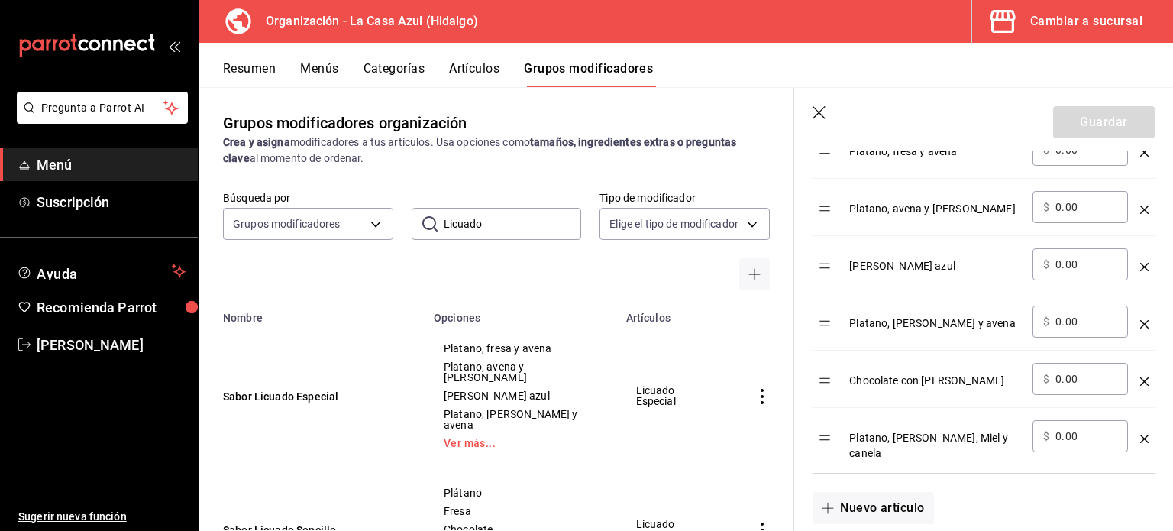
scroll to position [706, 0]
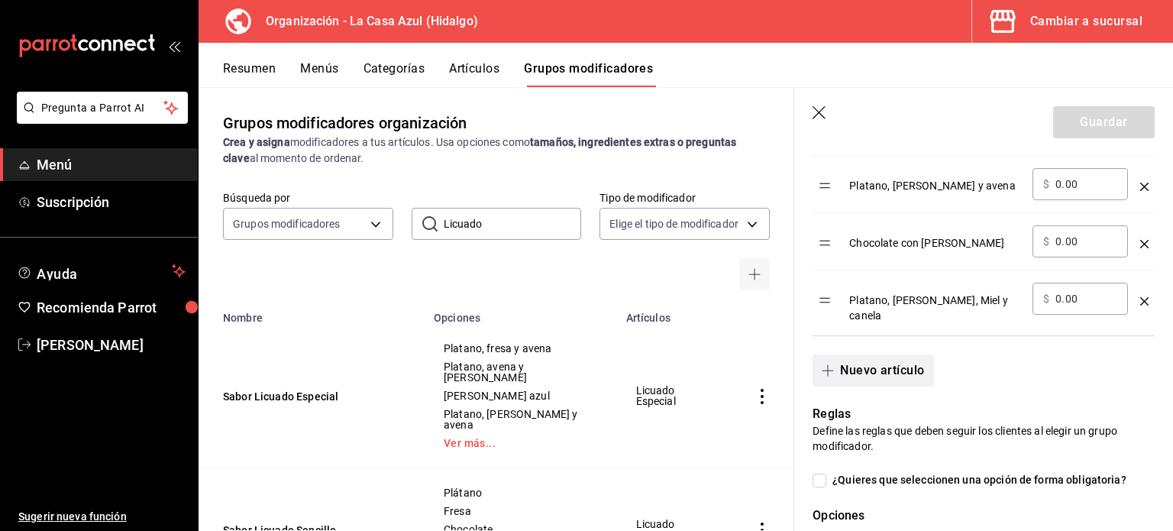
click at [913, 366] on button "Nuevo artículo" at bounding box center [873, 370] width 121 height 32
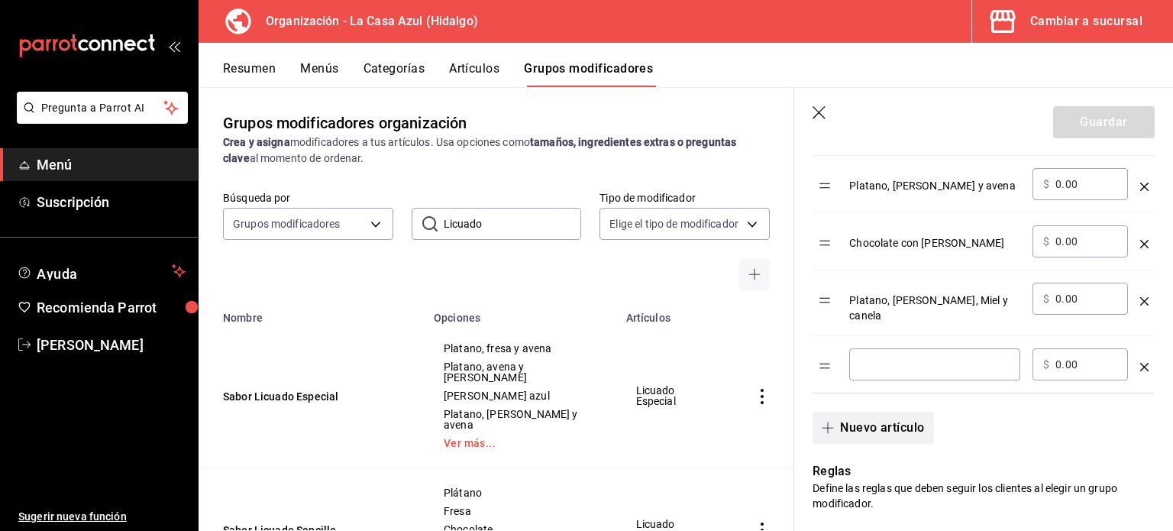
click at [913, 366] on div "​" at bounding box center [934, 364] width 171 height 32
type input "Nuez"
click at [1076, 119] on button "Guardar" at bounding box center [1104, 122] width 102 height 32
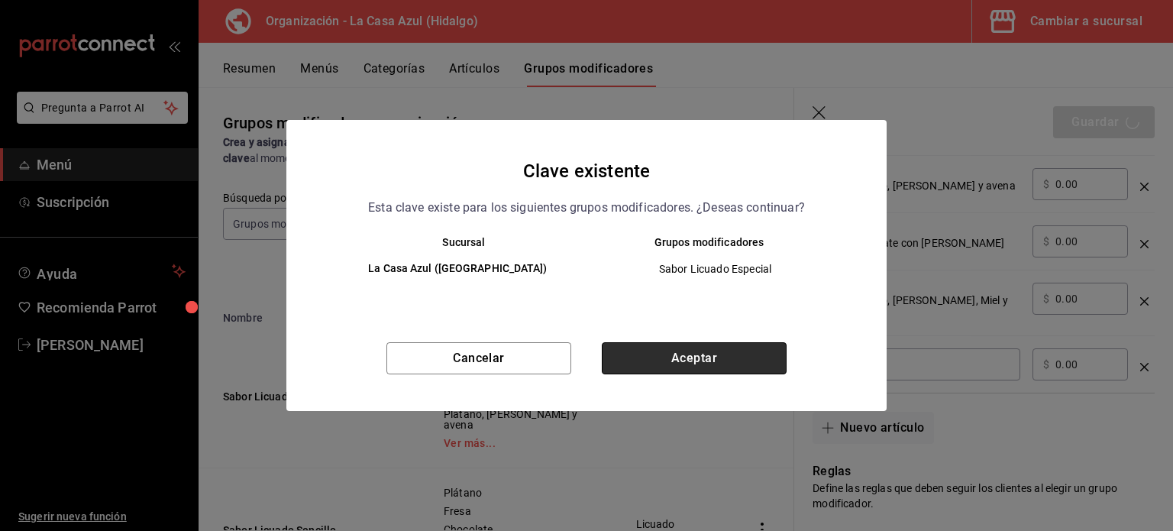
click at [704, 351] on button "Aceptar" at bounding box center [694, 358] width 185 height 32
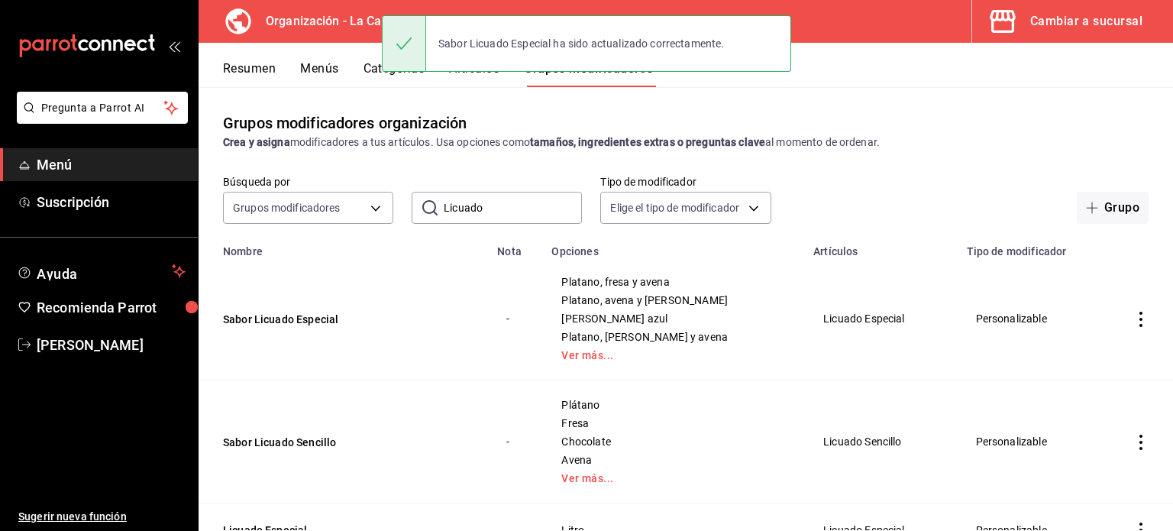
click at [328, 73] on button "Menús" at bounding box center [319, 74] width 38 height 26
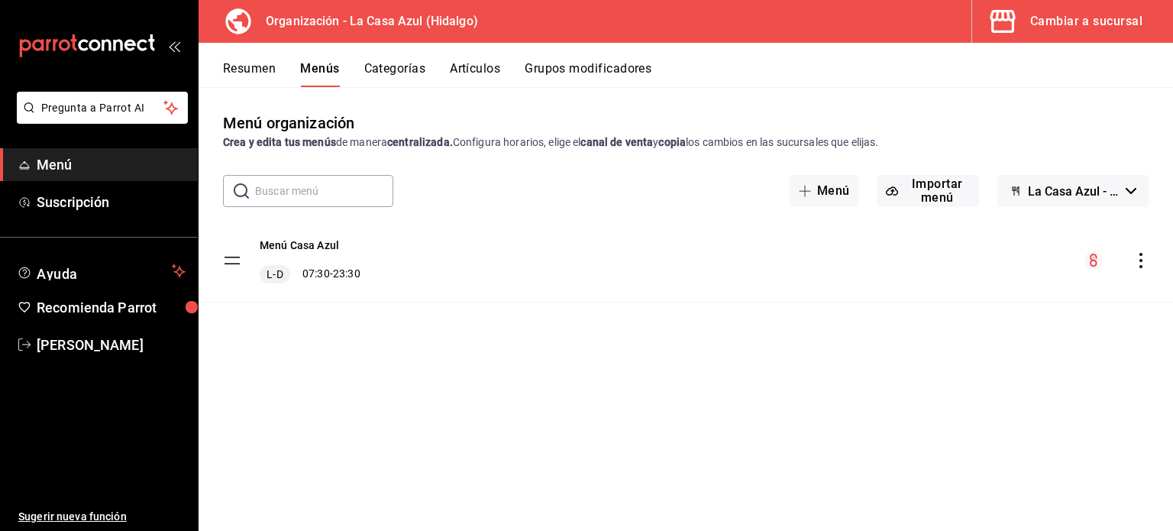
click at [1136, 257] on icon "actions" at bounding box center [1140, 260] width 15 height 15
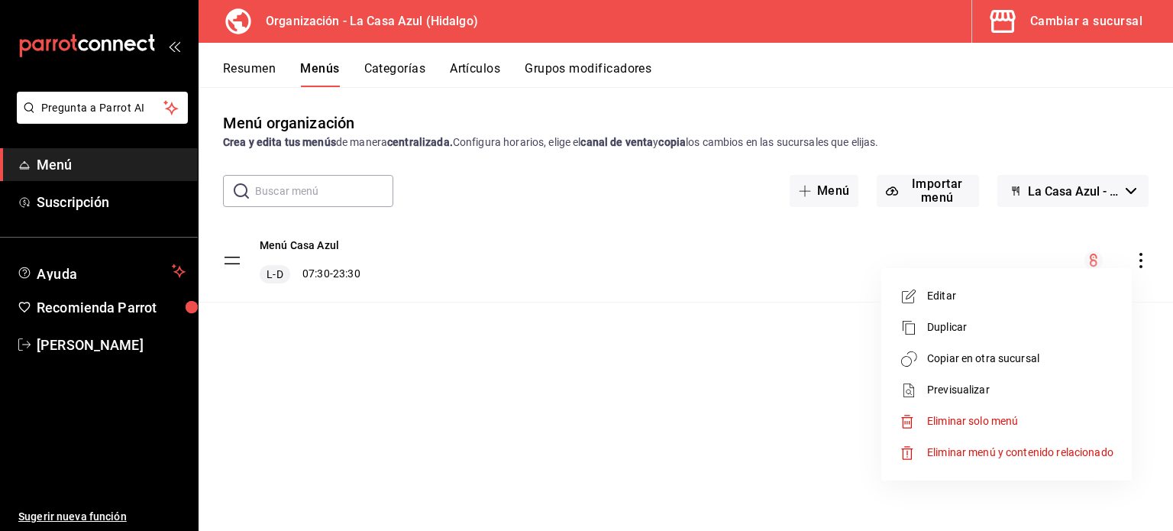
click at [1048, 356] on span "Copiar en otra sucursal" at bounding box center [1020, 359] width 186 height 16
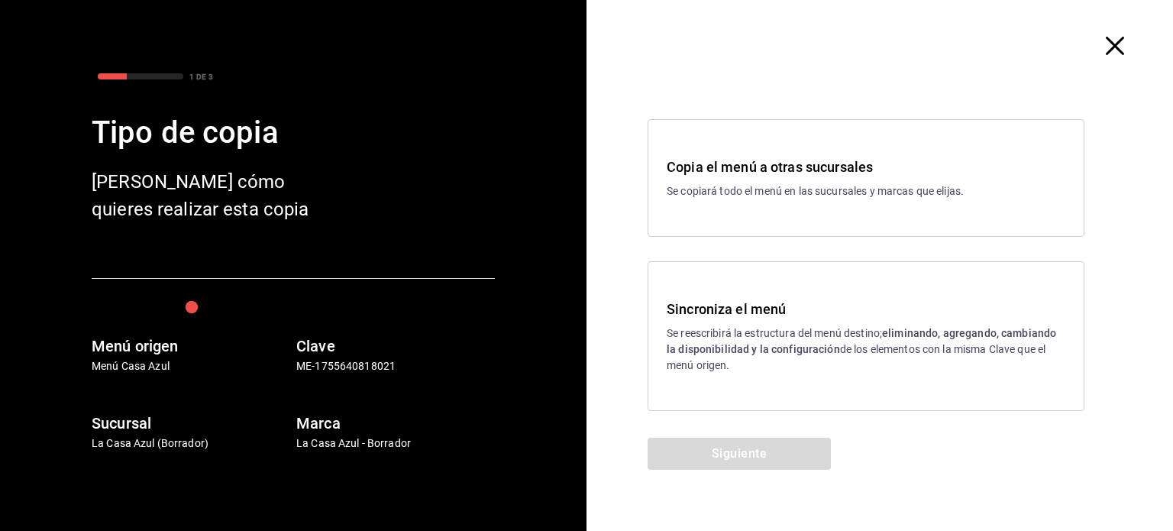
click at [742, 339] on p "Se reescribirá la estructura del menú destino; eliminando, agregando, cambiando…" at bounding box center [866, 349] width 399 height 48
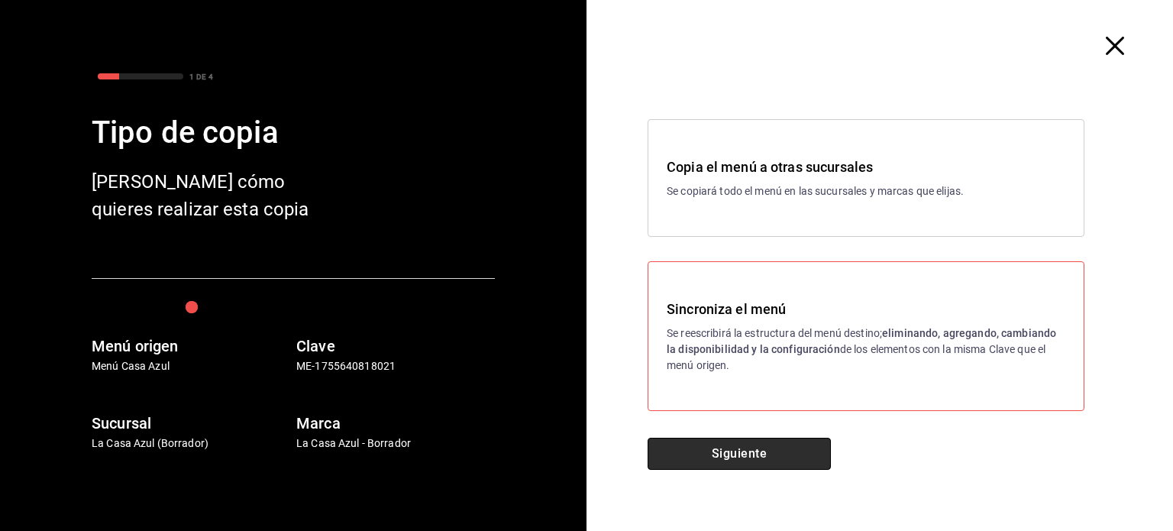
click at [712, 447] on button "Siguiente" at bounding box center [739, 454] width 183 height 32
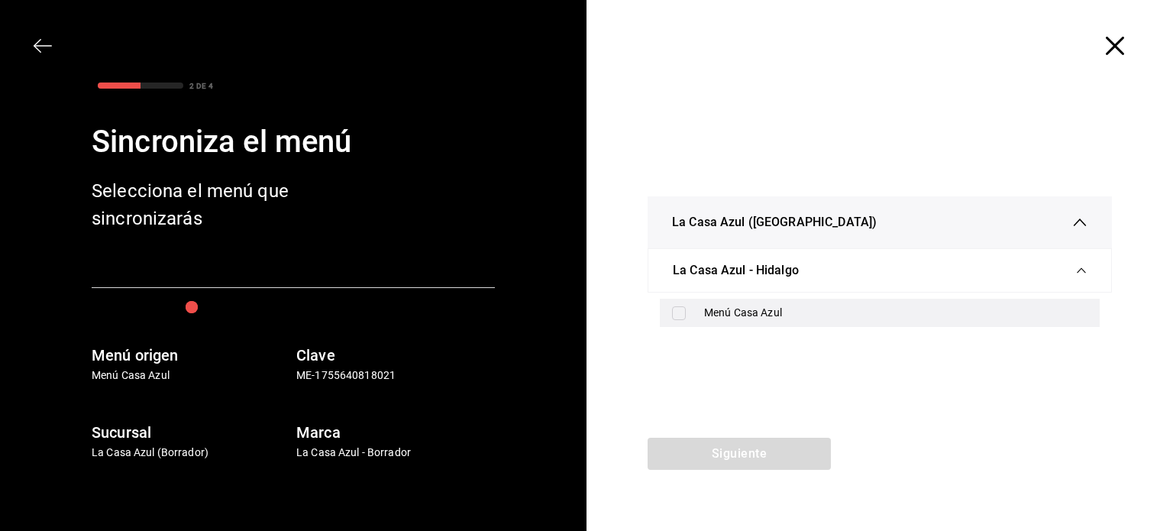
click at [682, 320] on div "Menú Casa Azul" at bounding box center [880, 313] width 440 height 28
checkbox input "true"
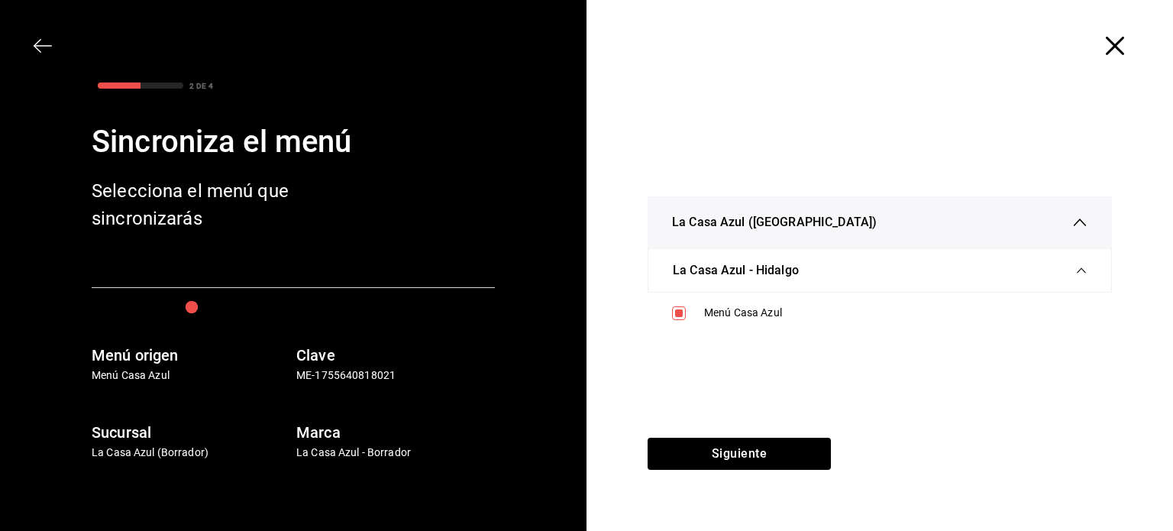
click at [706, 470] on div "Siguiente" at bounding box center [738, 484] width 305 height 93
click at [710, 444] on button "Siguiente" at bounding box center [739, 454] width 183 height 32
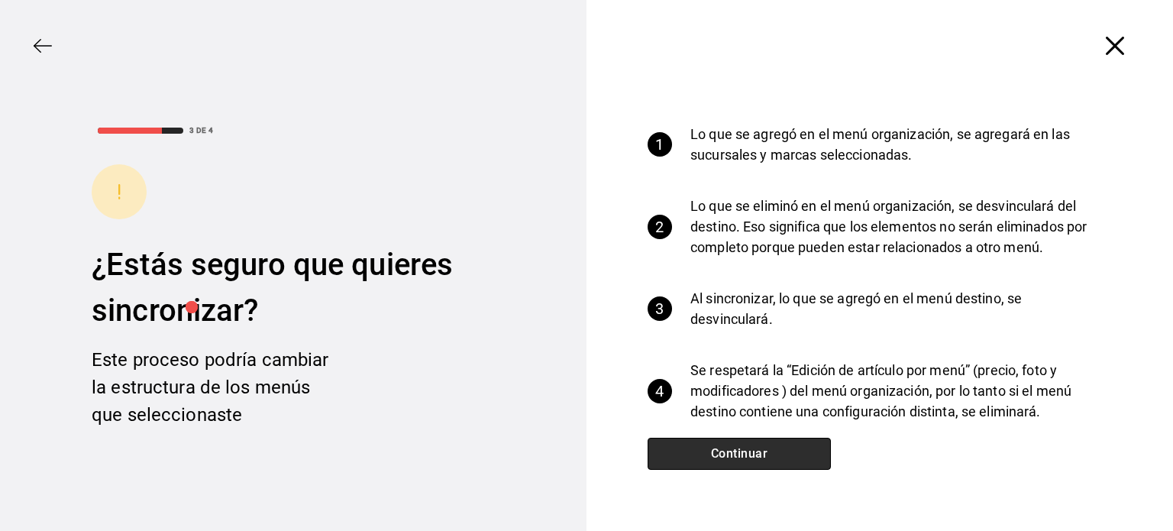
click at [710, 444] on button "Continuar" at bounding box center [739, 454] width 183 height 32
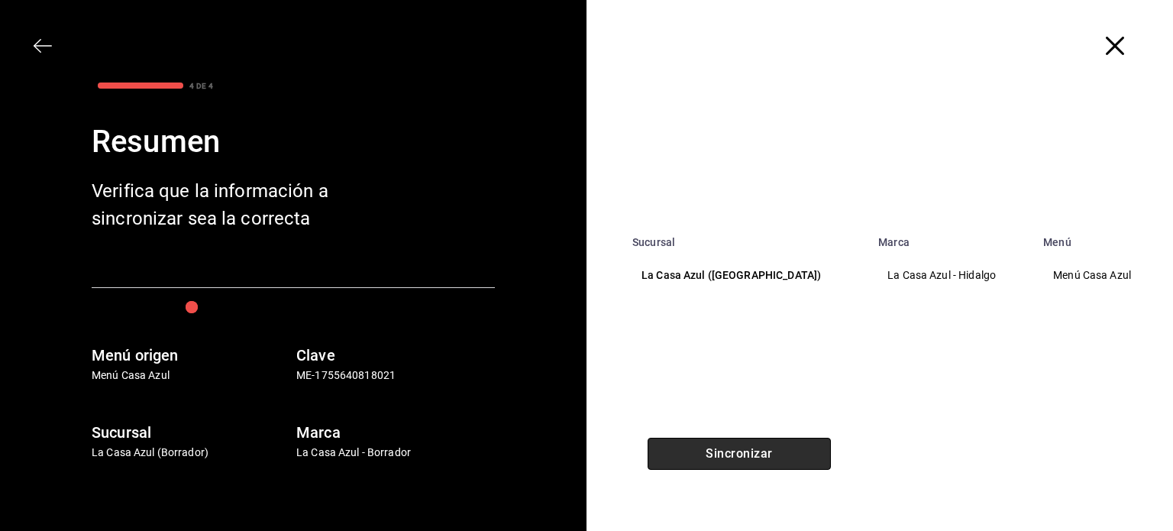
click at [710, 444] on button "Sincronizar" at bounding box center [739, 454] width 183 height 32
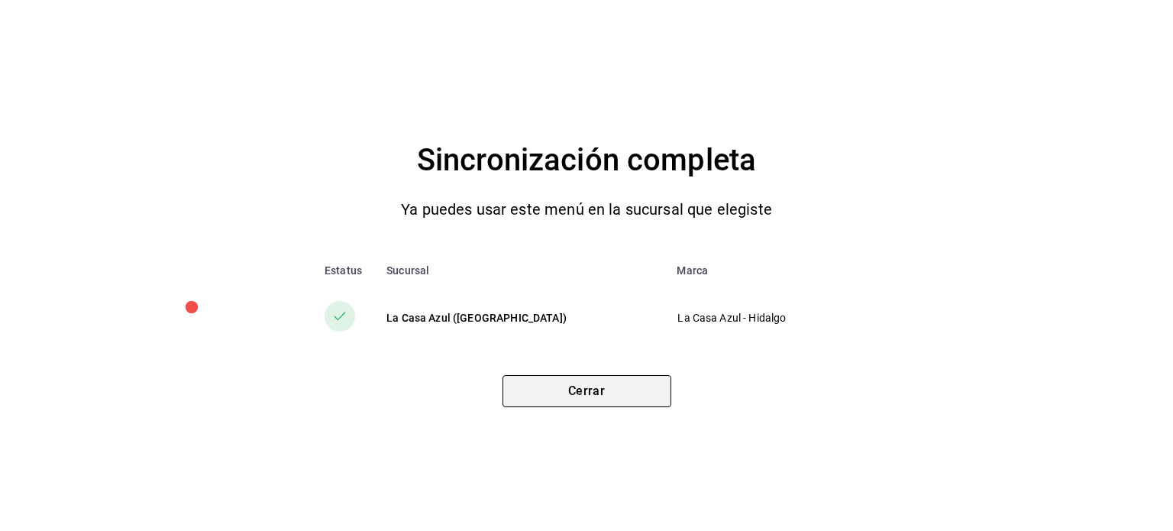
click at [631, 393] on button "Cerrar" at bounding box center [586, 391] width 169 height 32
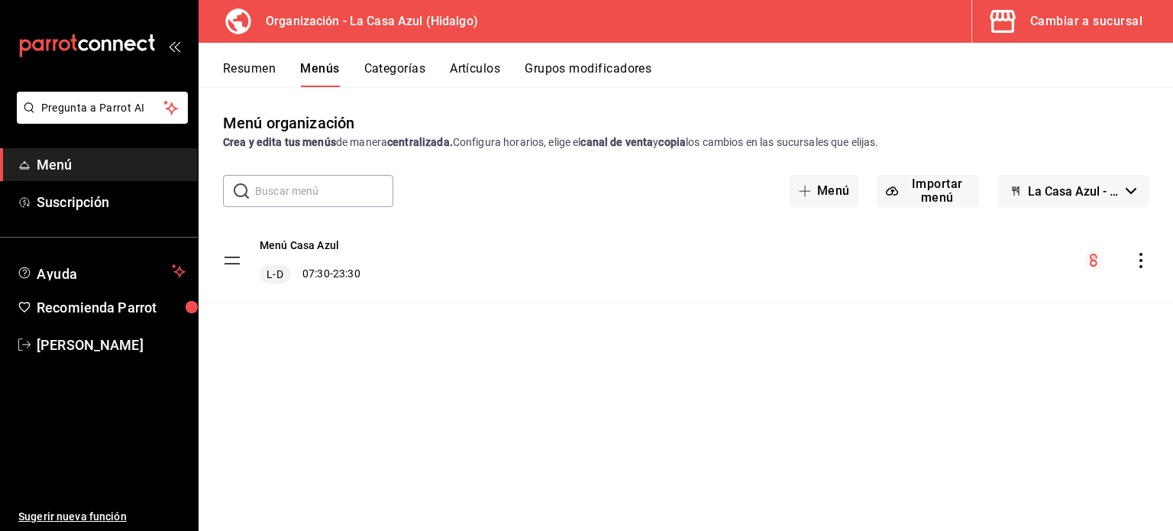
click at [1133, 253] on button "actions" at bounding box center [1140, 260] width 15 height 15
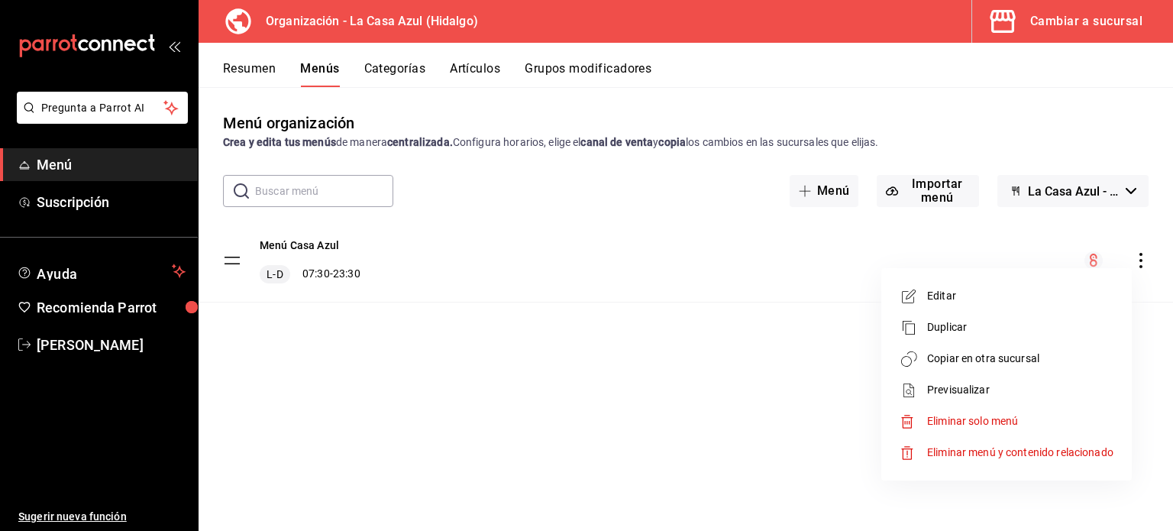
click at [921, 358] on div at bounding box center [913, 359] width 27 height 18
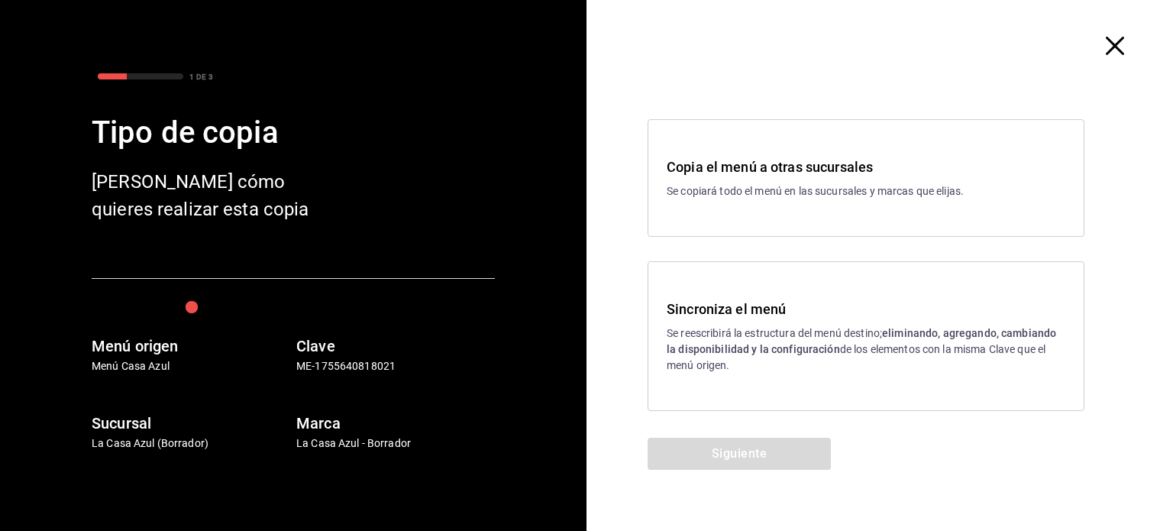
click at [899, 360] on p "Se reescribirá la estructura del menú destino; eliminando, agregando, cambiando…" at bounding box center [866, 349] width 399 height 48
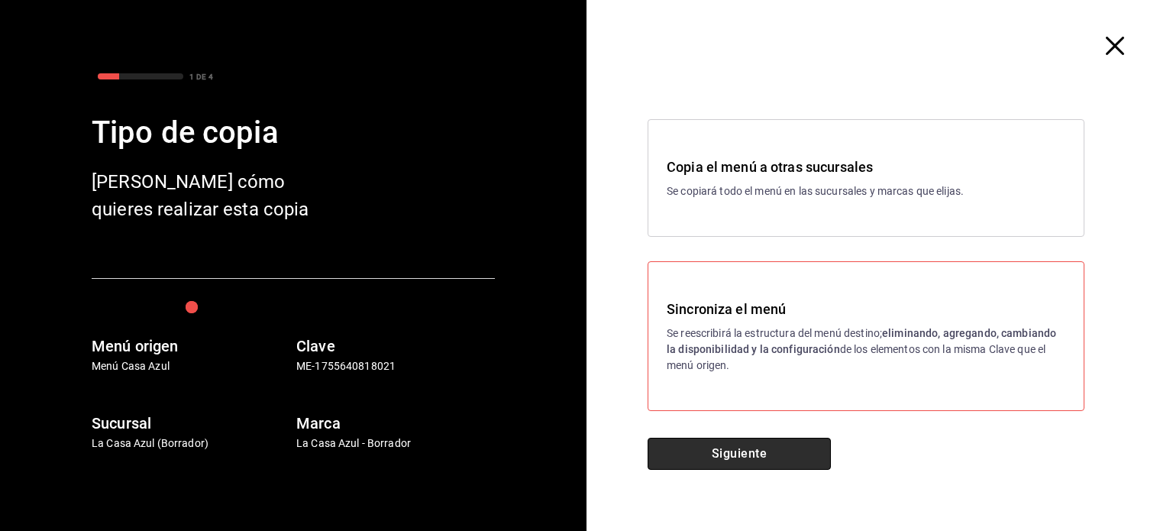
click at [727, 438] on button "Siguiente" at bounding box center [739, 454] width 183 height 32
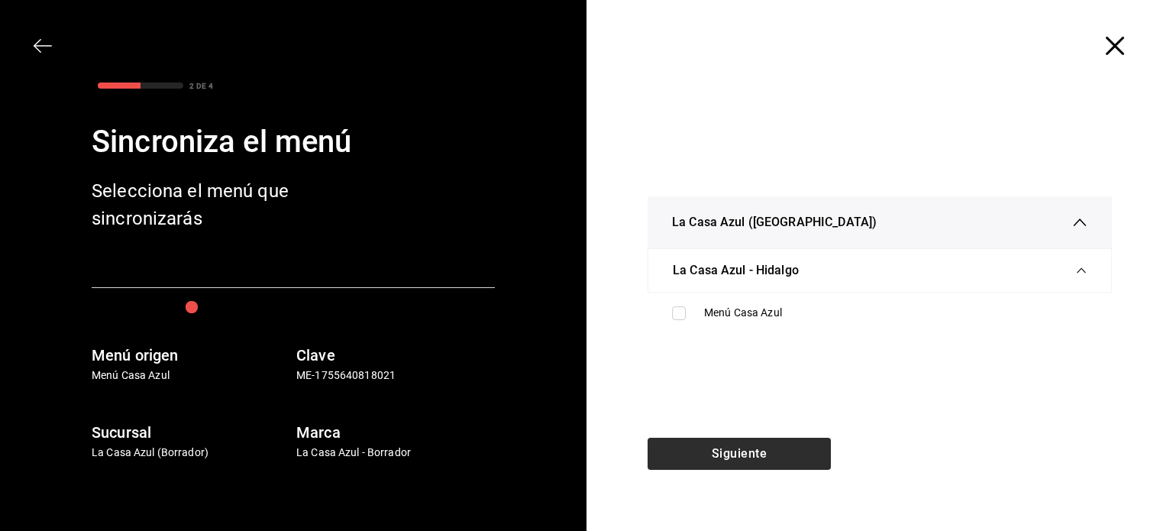
click at [727, 438] on div "Siguiente" at bounding box center [738, 484] width 305 height 93
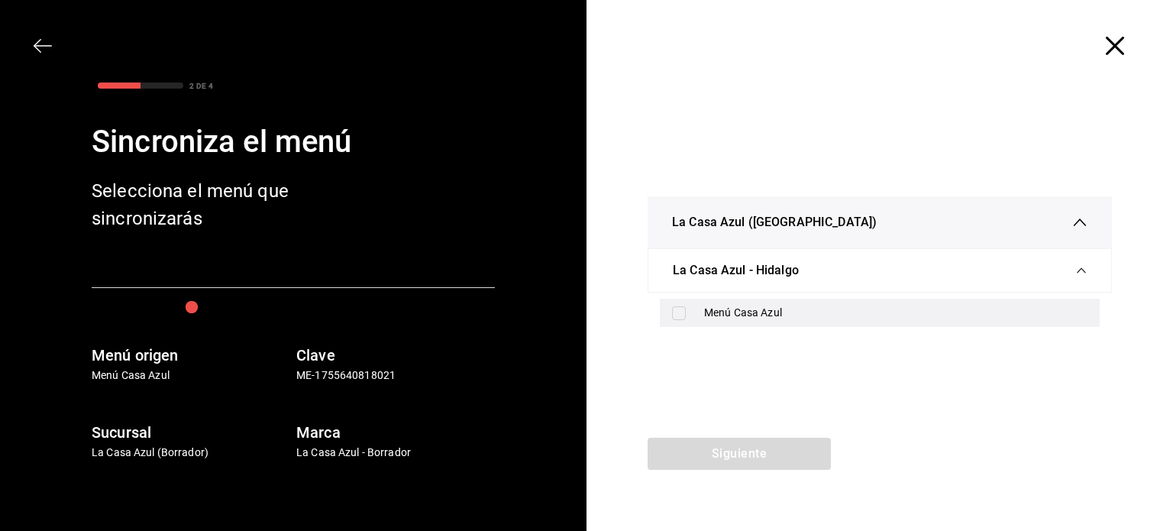
click at [719, 302] on div "Menú Casa Azul" at bounding box center [880, 313] width 440 height 28
checkbox input "true"
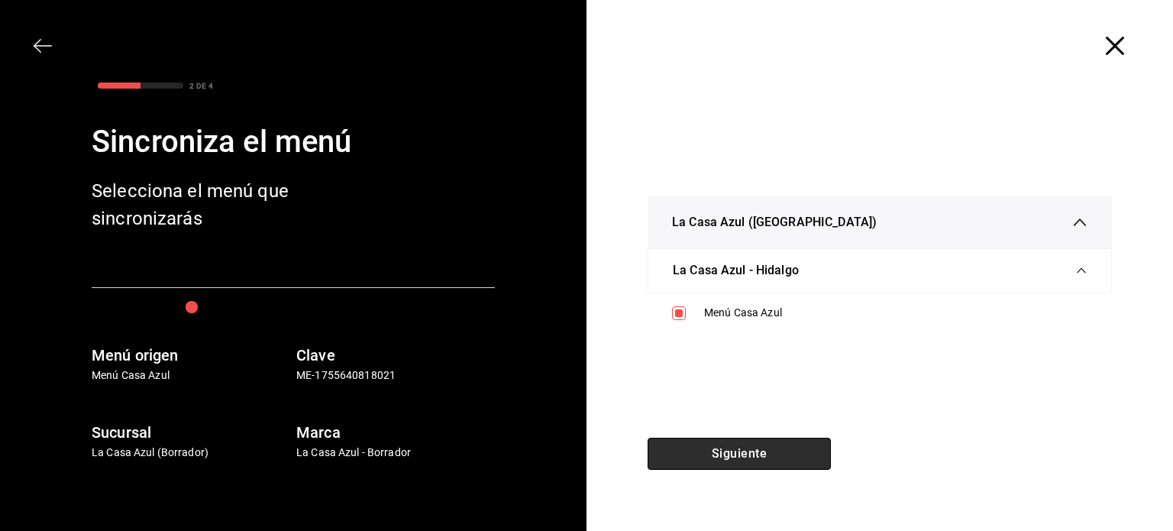
click at [678, 442] on button "Siguiente" at bounding box center [739, 454] width 183 height 32
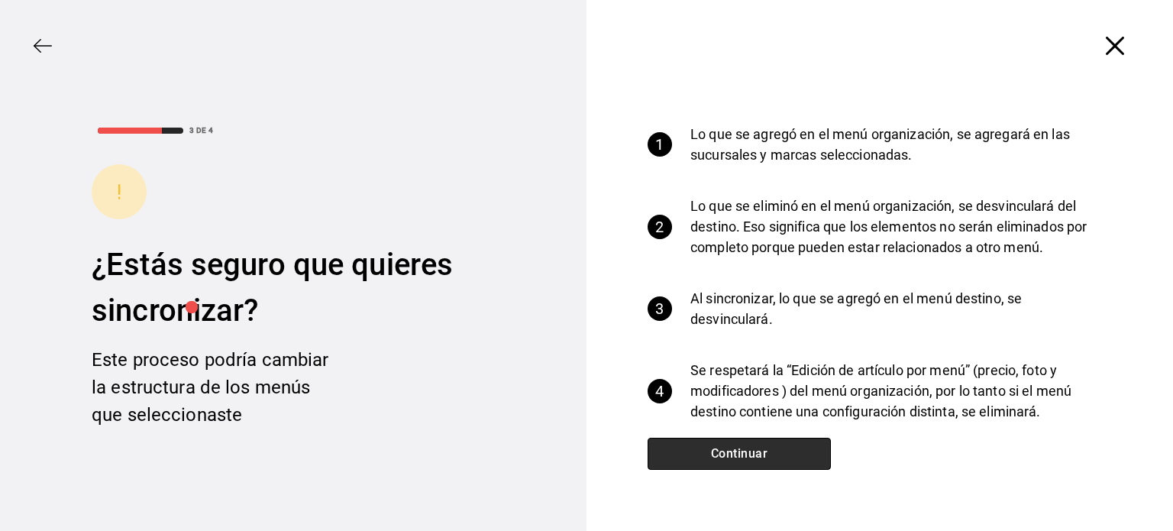
click at [678, 442] on button "Continuar" at bounding box center [739, 454] width 183 height 32
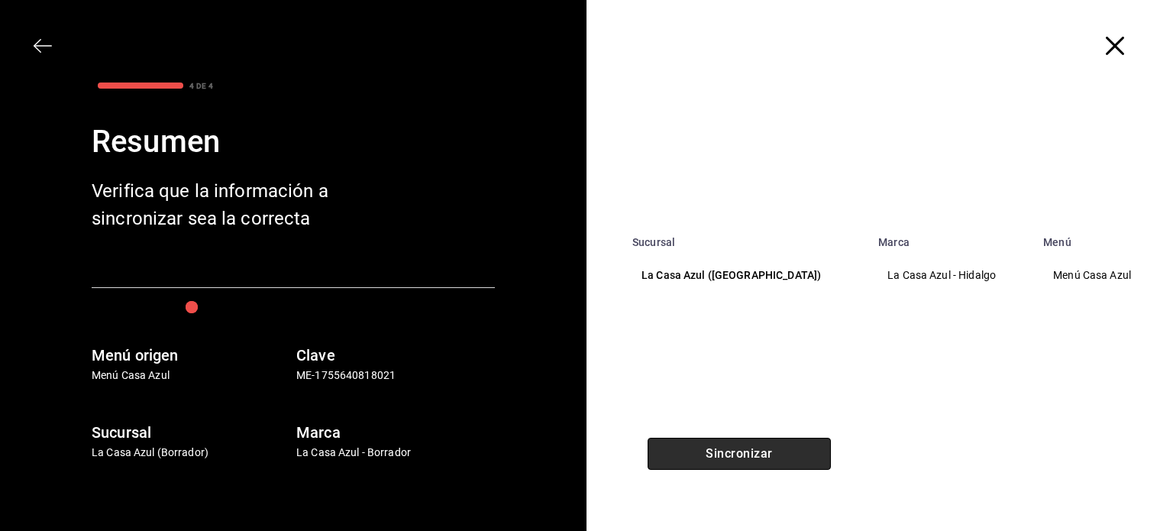
click at [678, 442] on button "Sincronizar" at bounding box center [739, 454] width 183 height 32
